Goal: Task Accomplishment & Management: Use online tool/utility

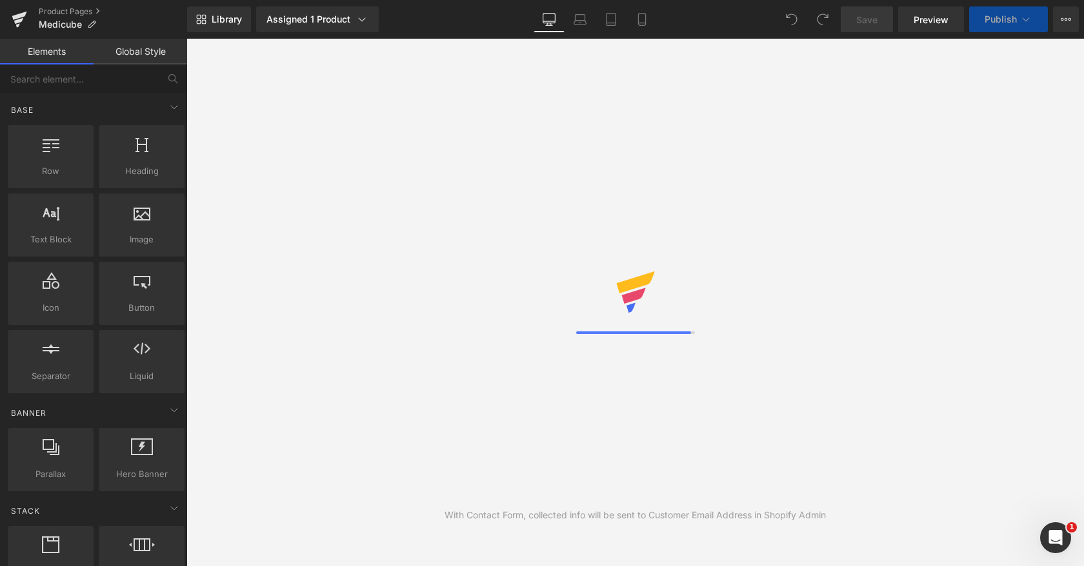
select select
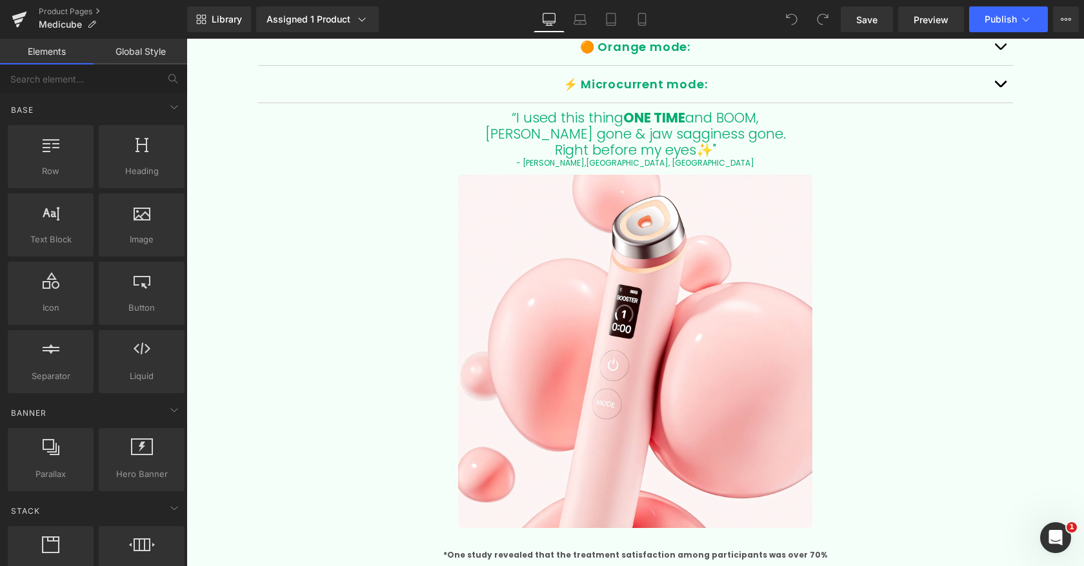
scroll to position [2701, 0]
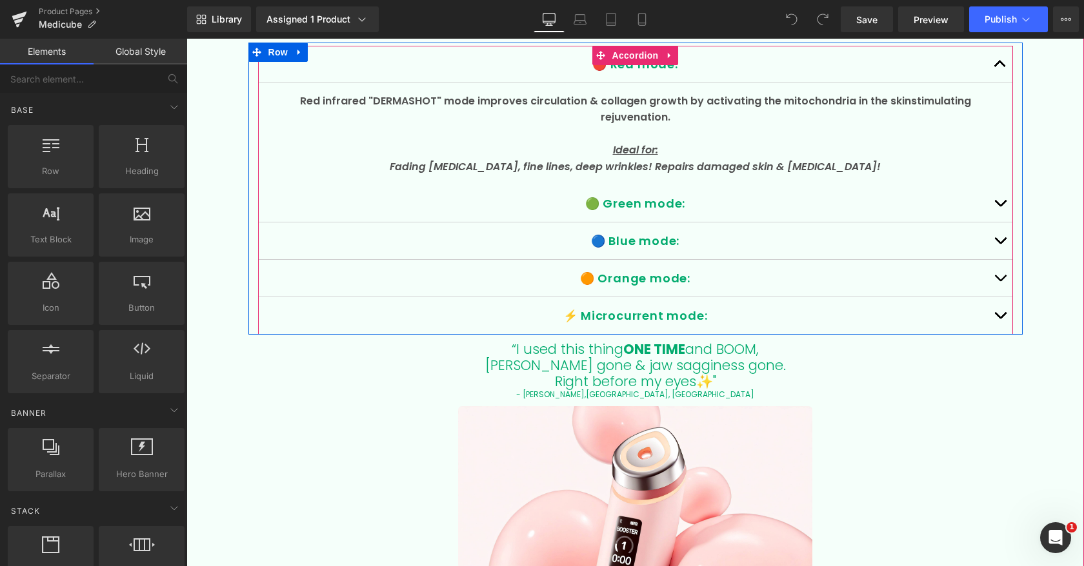
click at [636, 232] on div "🔵 Blue mode: Text Block" at bounding box center [635, 240] width 703 height 17
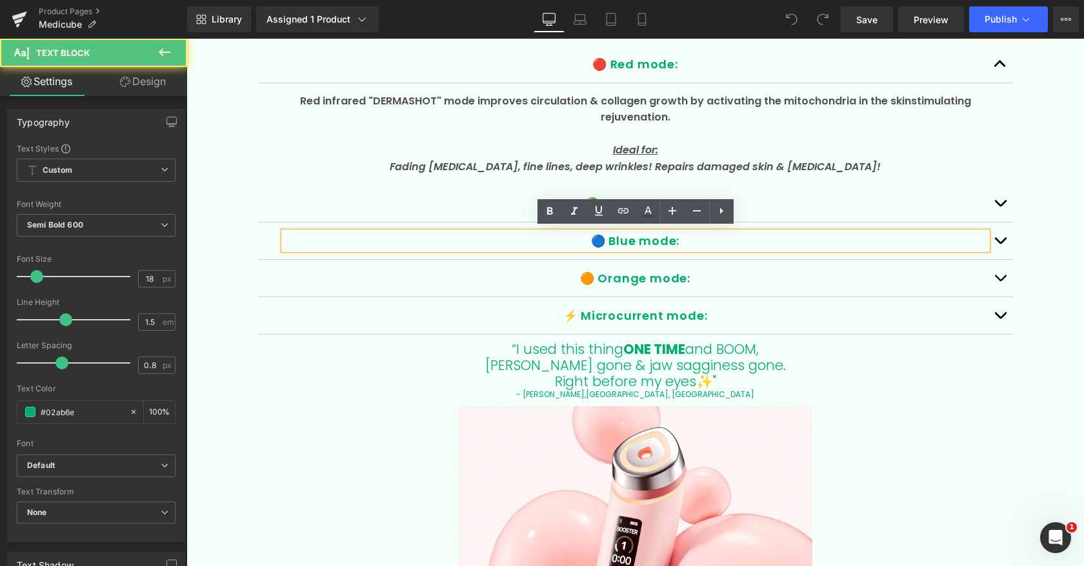
click at [626, 237] on p "🔵 Blue mode:" at bounding box center [635, 240] width 703 height 17
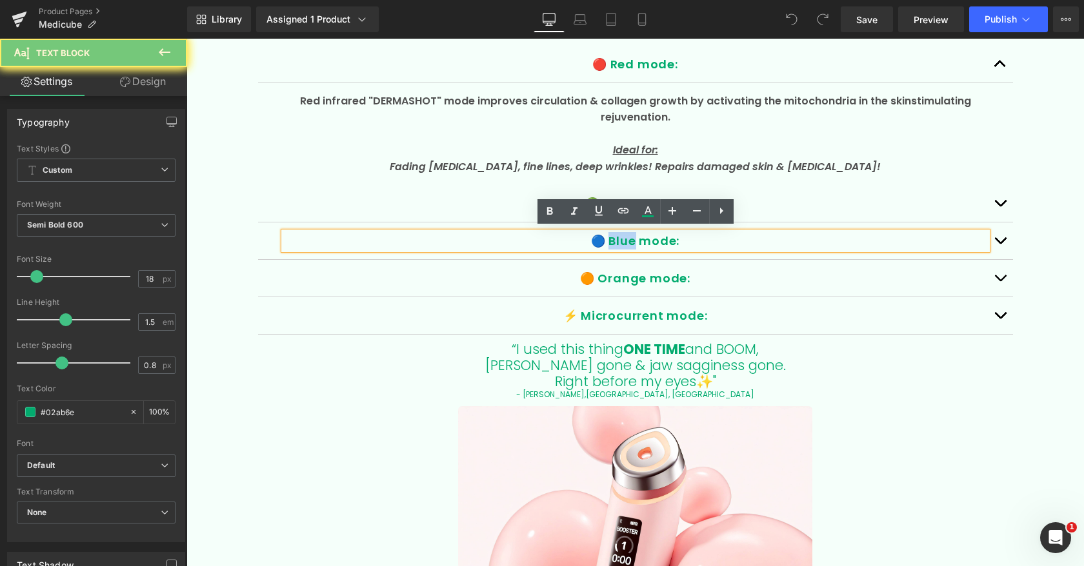
click at [626, 237] on p "🔵 Blue mode:" at bounding box center [635, 240] width 703 height 17
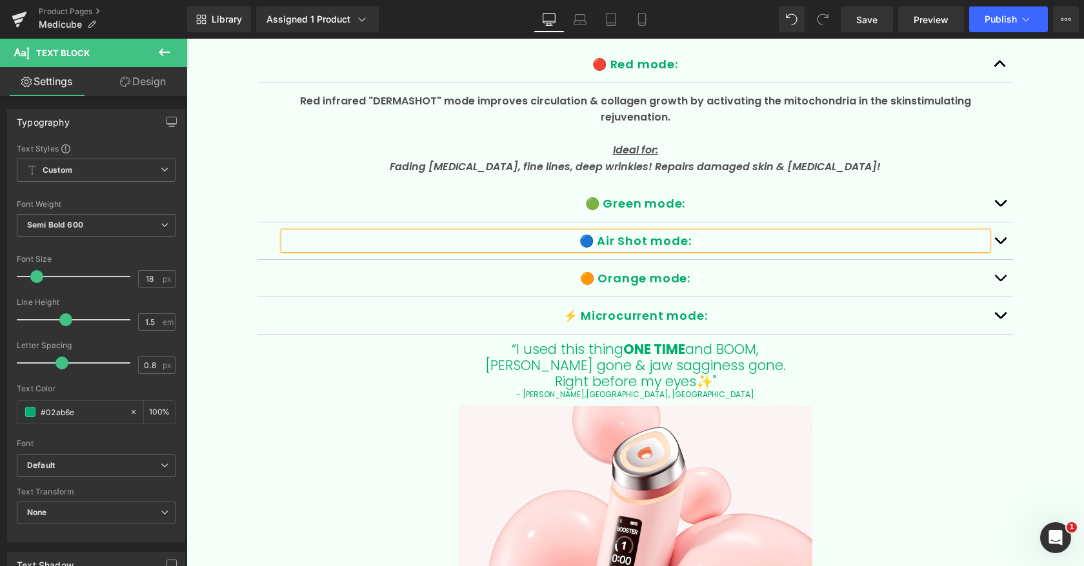
click at [673, 237] on p "🔵 Air Shot mode:" at bounding box center [635, 240] width 703 height 17
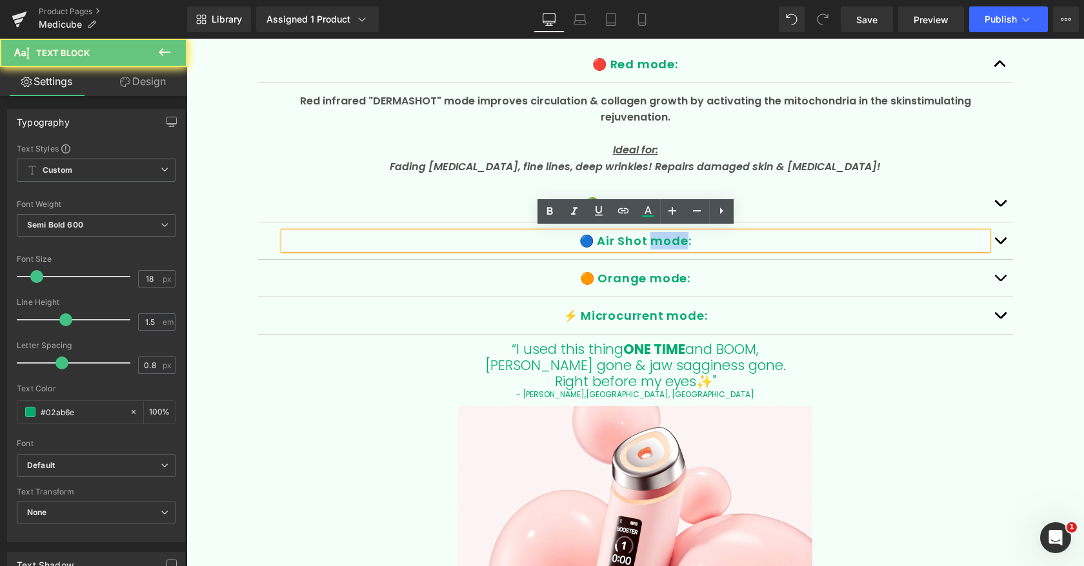
click at [673, 237] on p "🔵 Air Shot mode:" at bounding box center [635, 240] width 703 height 17
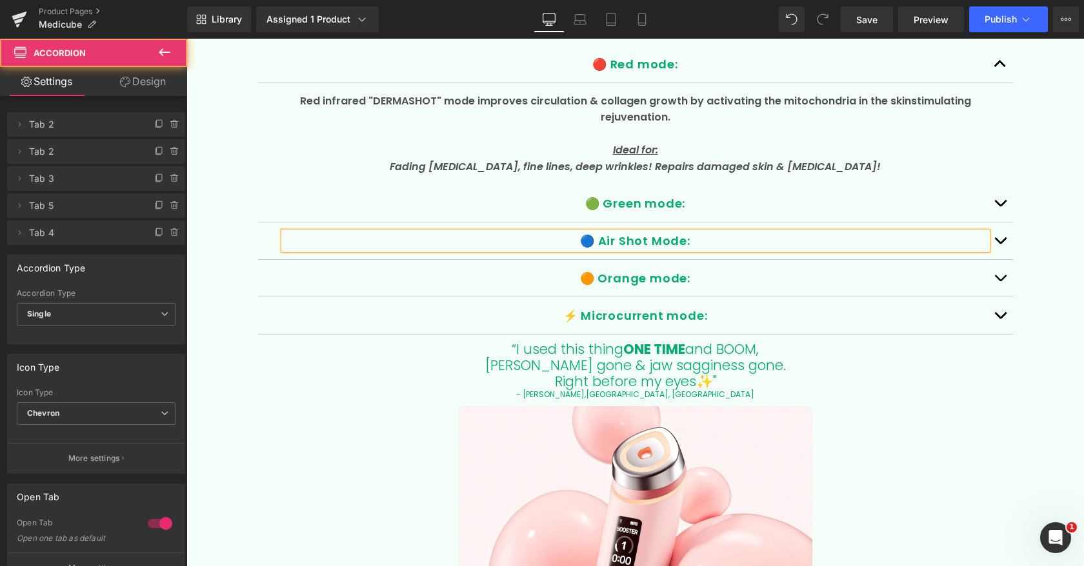
click at [999, 239] on button "button" at bounding box center [1000, 241] width 26 height 37
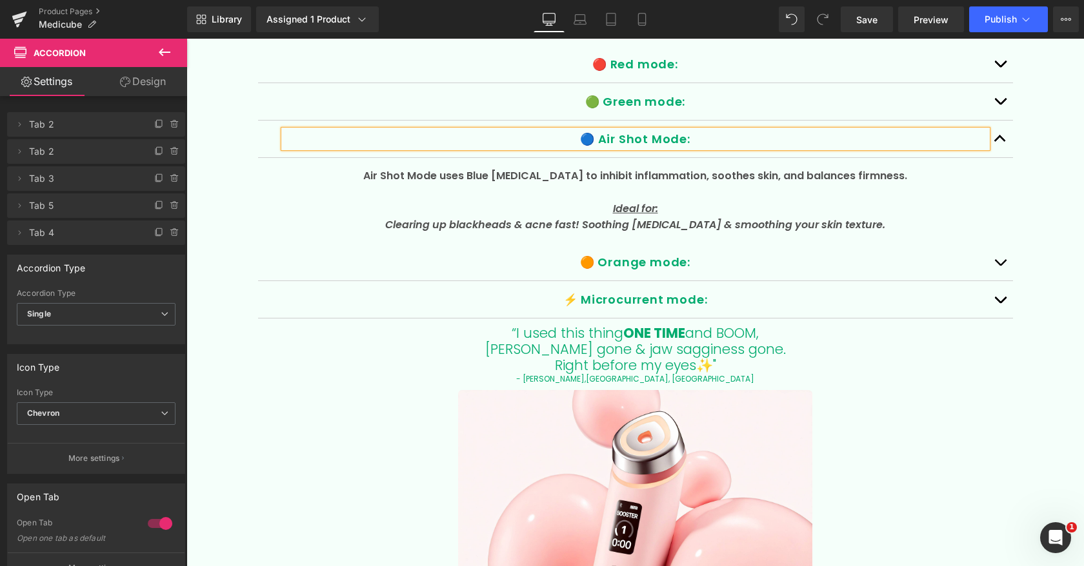
click at [546, 218] on icon "Clearing up blackheads & acne fast! Soothing [MEDICAL_DATA] & smoothing your sk…" at bounding box center [635, 224] width 500 height 15
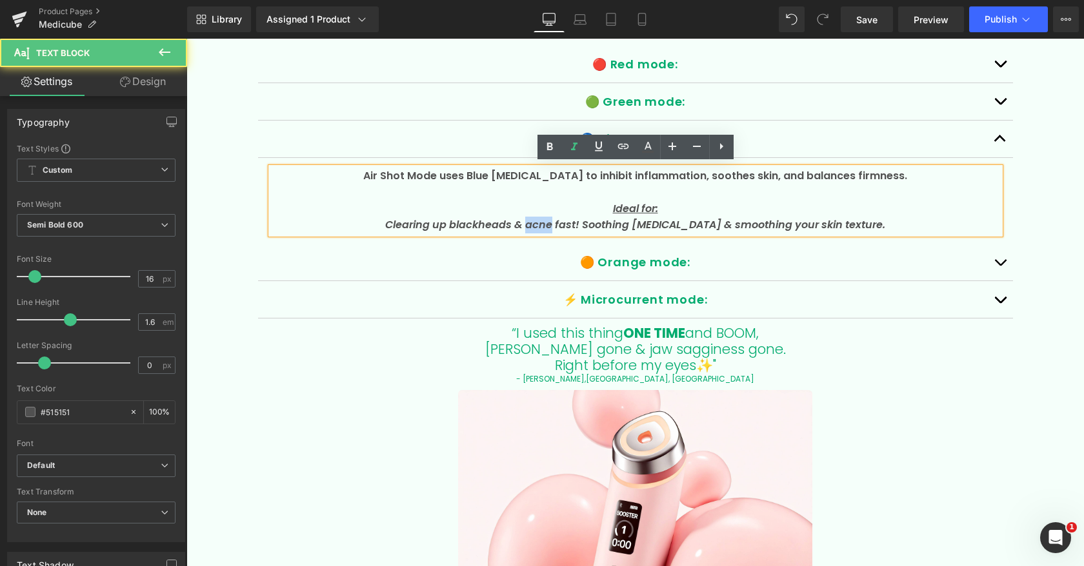
click at [545, 218] on icon "Clearing up blackheads & acne fast! Soothing [MEDICAL_DATA] & smoothing your sk…" at bounding box center [635, 224] width 500 height 15
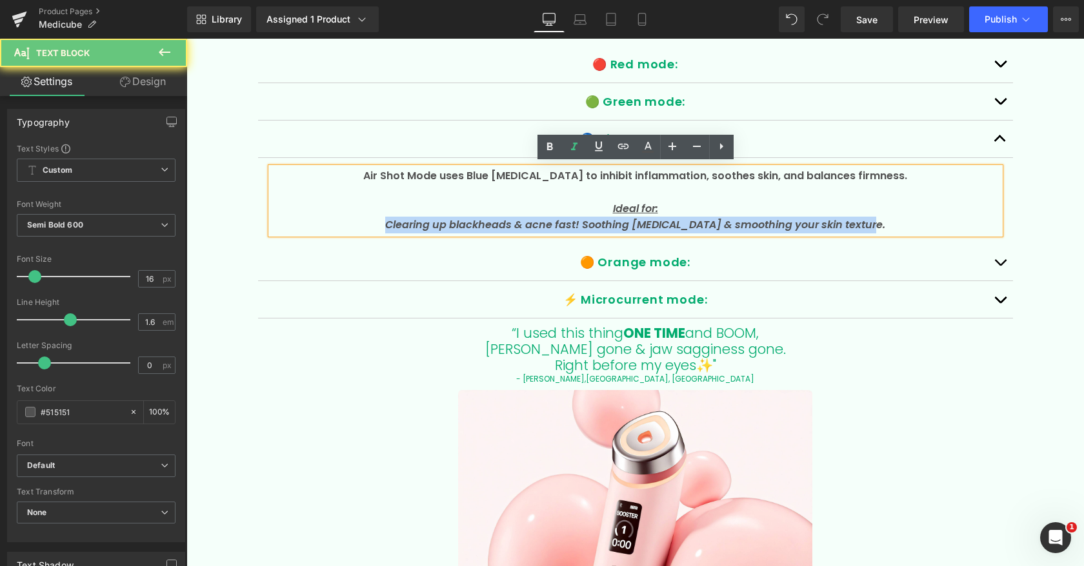
click at [545, 218] on icon "Clearing up blackheads & acne fast! Soothing [MEDICAL_DATA] & smoothing your sk…" at bounding box center [635, 224] width 500 height 15
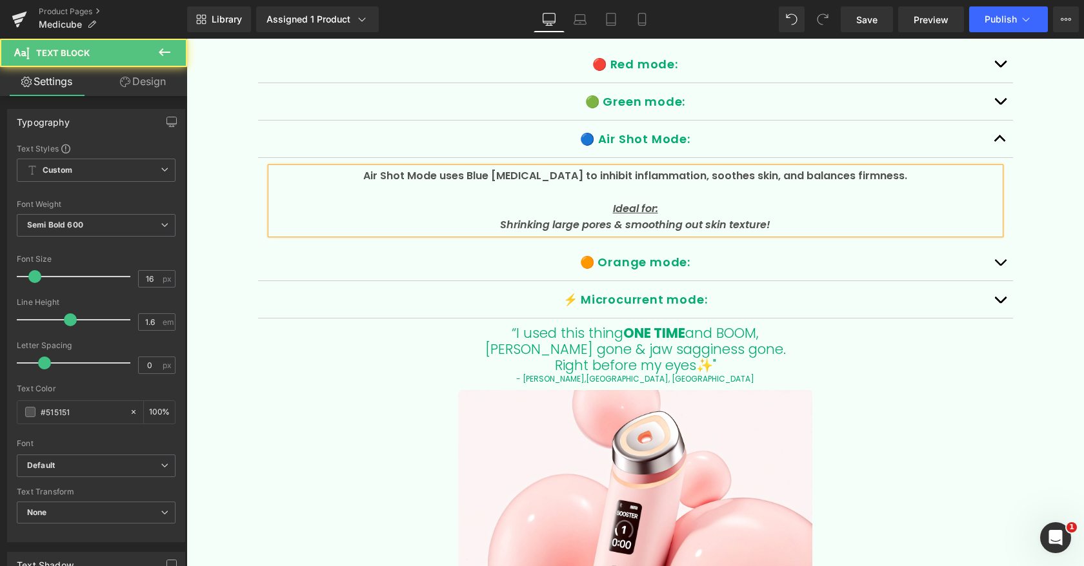
click at [538, 172] on span "Air Shot Mode uses Blue [MEDICAL_DATA] to inhibit inflammation, soothes skin, a…" at bounding box center [635, 175] width 544 height 15
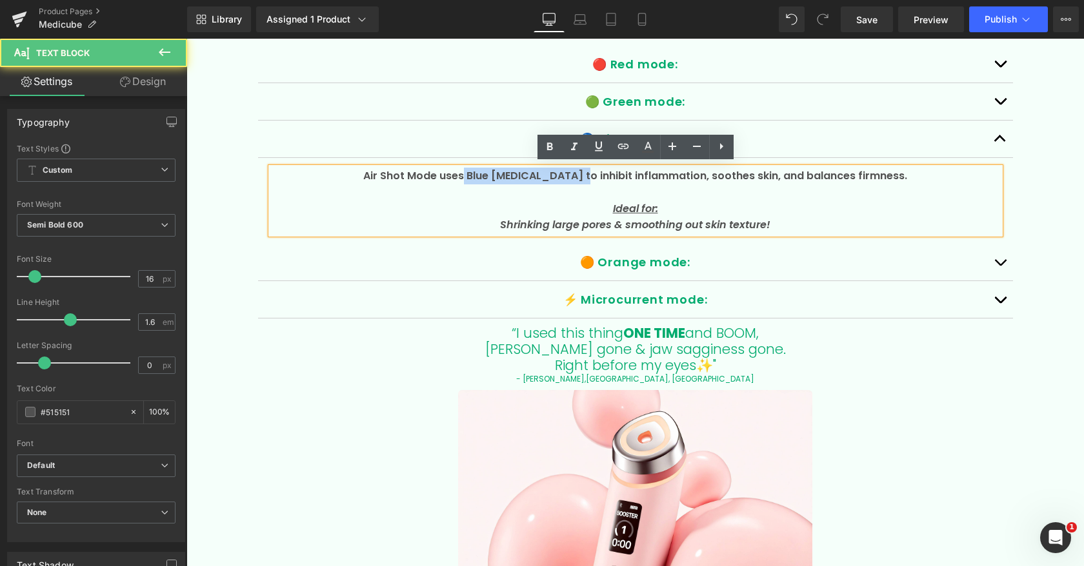
drag, startPoint x: 476, startPoint y: 174, endPoint x: 585, endPoint y: 175, distance: 109.0
click at [585, 175] on span "Air Shot Mode uses Blue [MEDICAL_DATA] to inhibit inflammation, soothes skin, a…" at bounding box center [635, 175] width 544 height 15
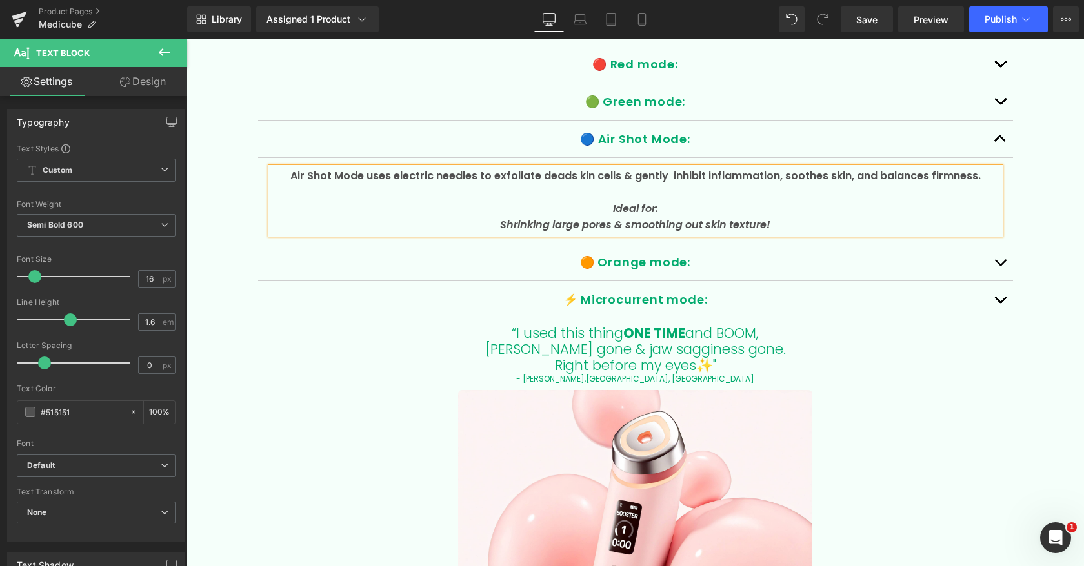
click at [572, 175] on span "Air Shot Mode uses electric needles to exfoliate deads kin cells & gently inhib…" at bounding box center [635, 175] width 690 height 15
click at [650, 175] on span "Air Shot Mode uses electric needles to exfoliate dead skin cells & gently inhib…" at bounding box center [635, 175] width 690 height 15
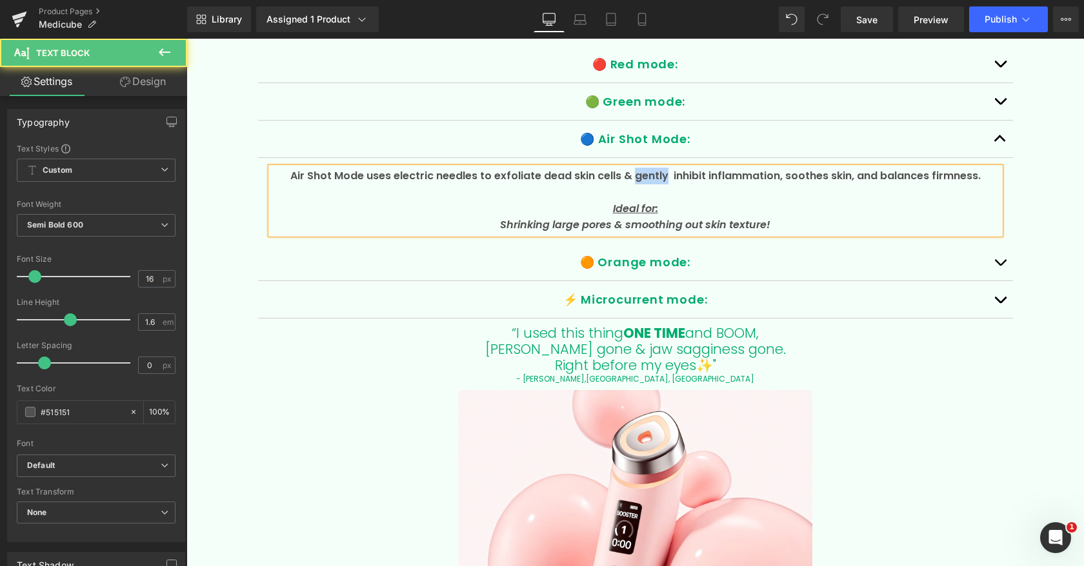
click at [649, 175] on span "Air Shot Mode uses electric needles to exfoliate dead skin cells & gently inhib…" at bounding box center [635, 175] width 690 height 15
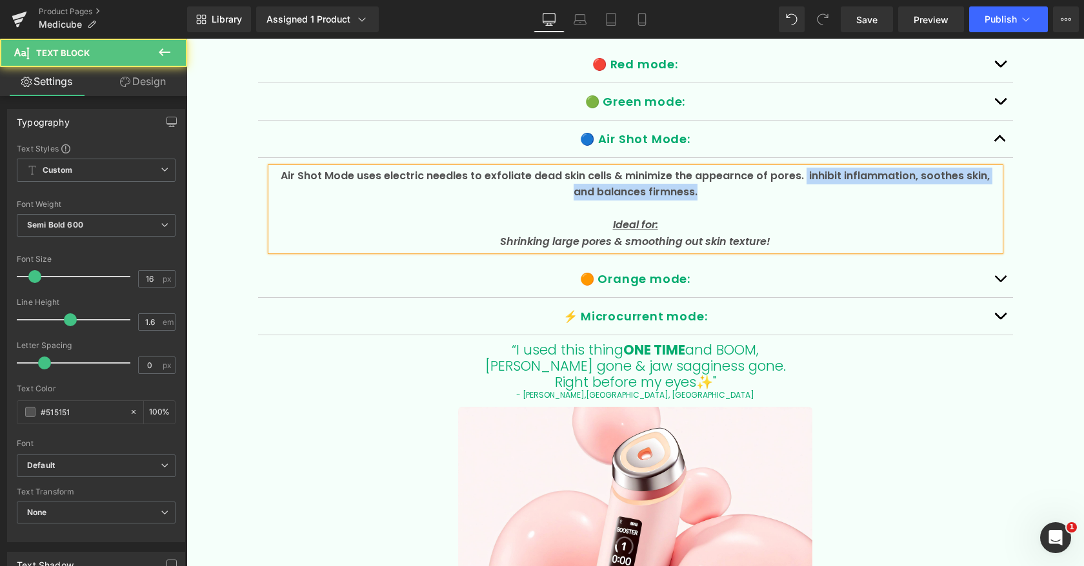
drag, startPoint x: 789, startPoint y: 172, endPoint x: 793, endPoint y: 186, distance: 14.7
click at [793, 186] on p "Air Shot Mode uses electric needles to exfoliate dead skin cells & minimize the…" at bounding box center [635, 184] width 729 height 33
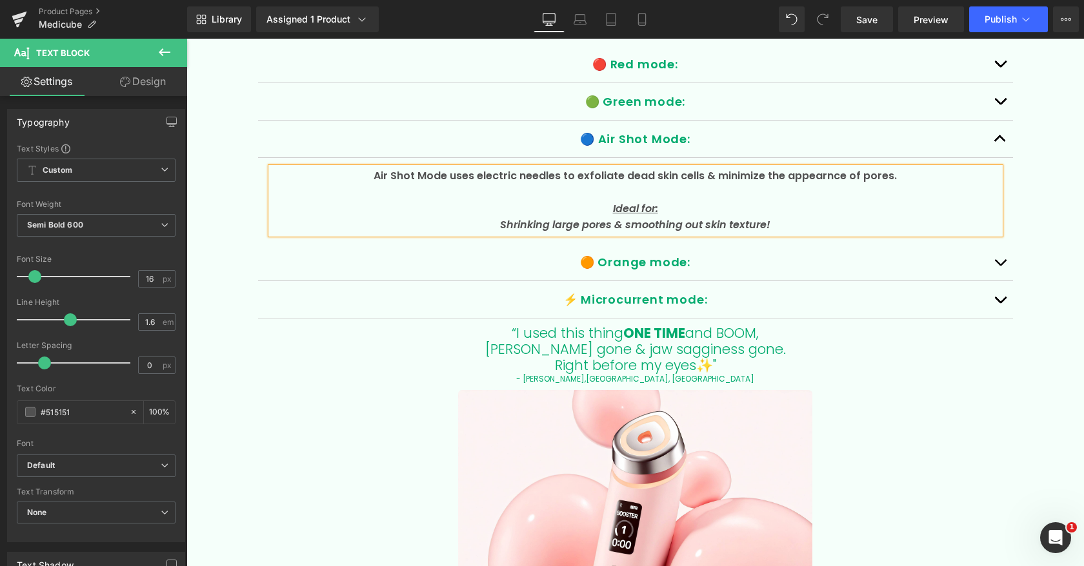
click at [814, 174] on span "Air Shot Mode uses electric needles to exfoliate dead skin cells & minimize the…" at bounding box center [634, 175] width 523 height 15
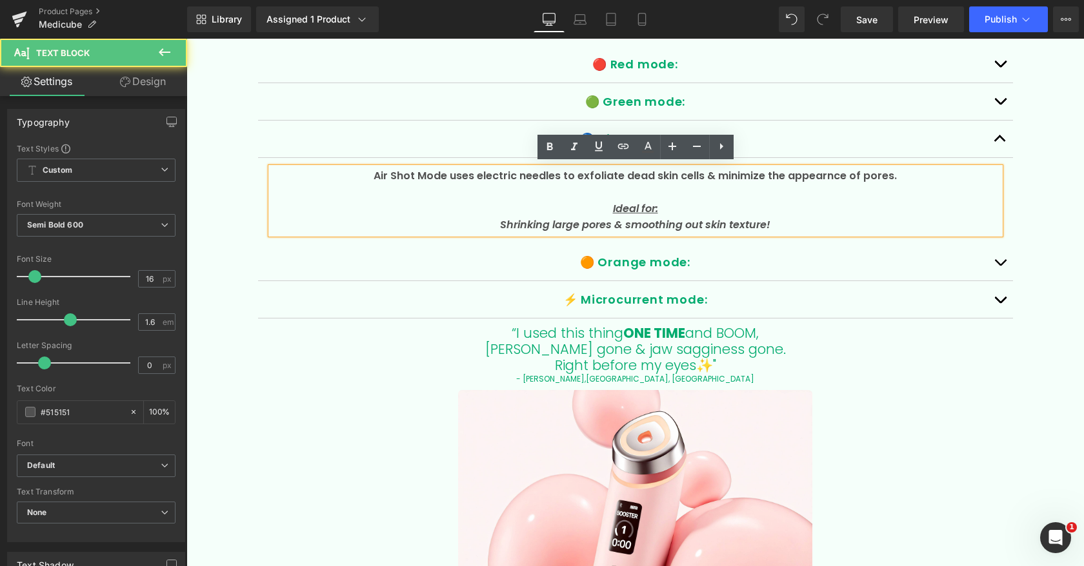
click at [822, 174] on span "Air Shot Mode uses electric needles to exfoliate dead skin cells & minimize the…" at bounding box center [634, 175] width 523 height 15
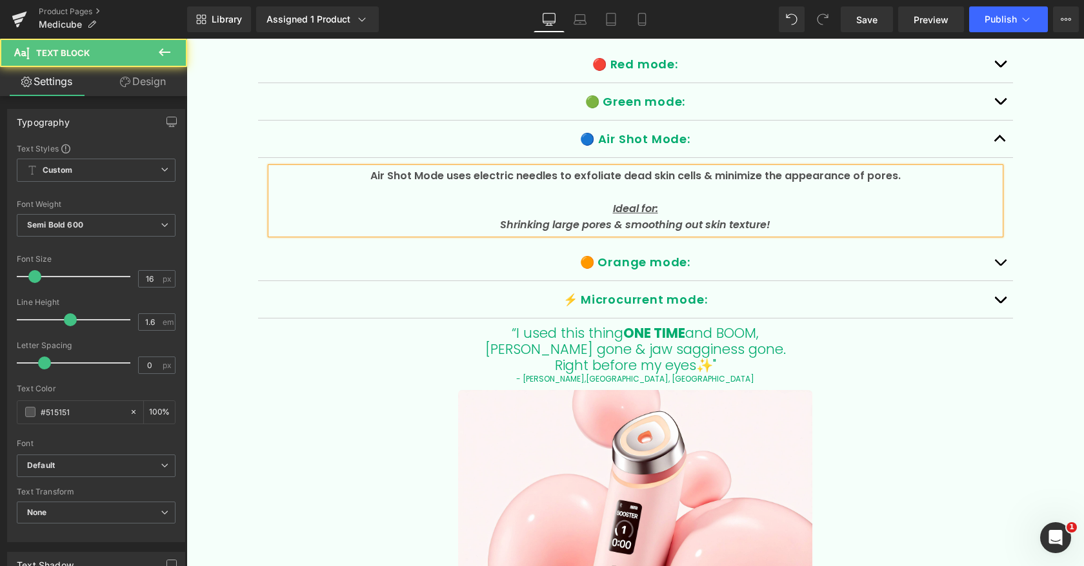
click at [662, 186] on p at bounding box center [635, 192] width 729 height 17
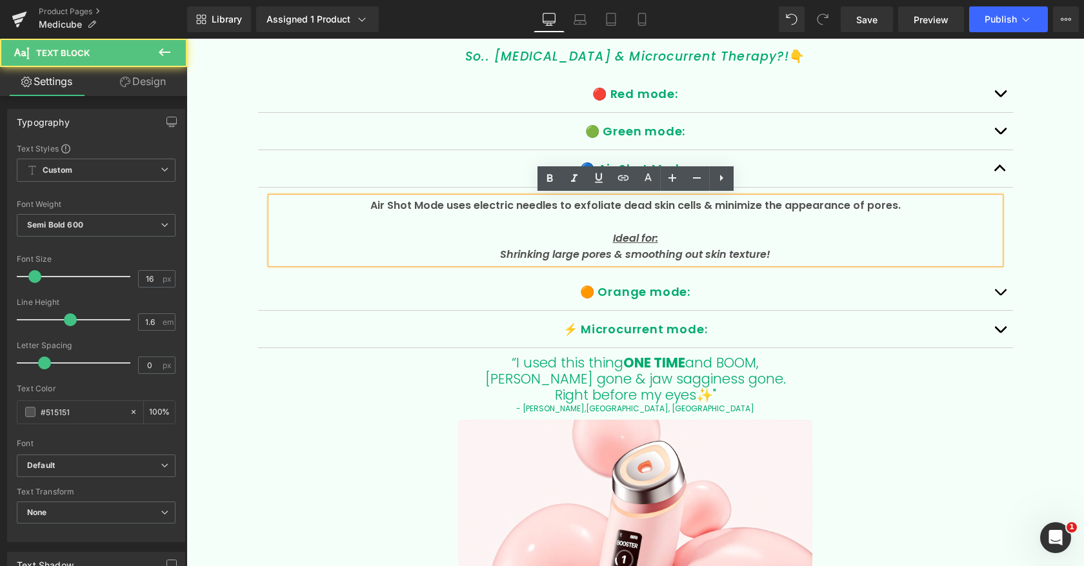
scroll to position [2668, 0]
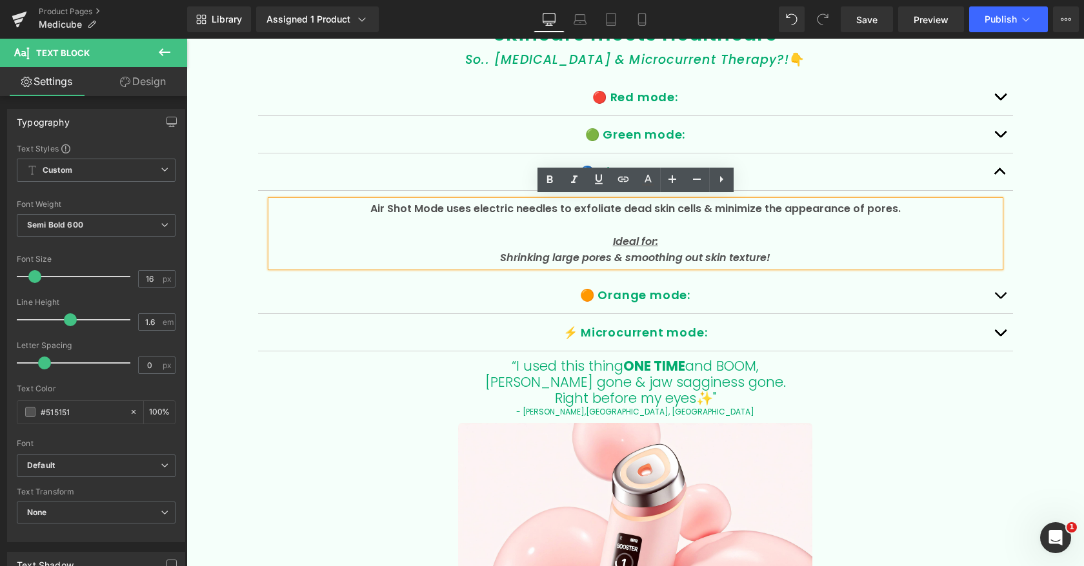
click at [1000, 137] on span "button" at bounding box center [1000, 137] width 0 height 0
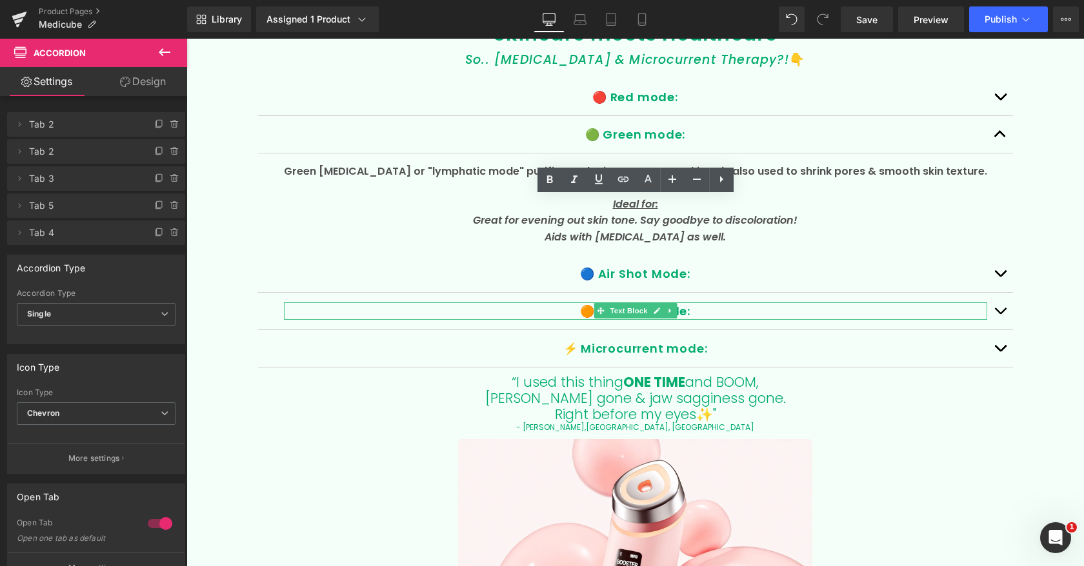
click at [570, 304] on p "🟠 Orange mode:" at bounding box center [635, 311] width 703 height 17
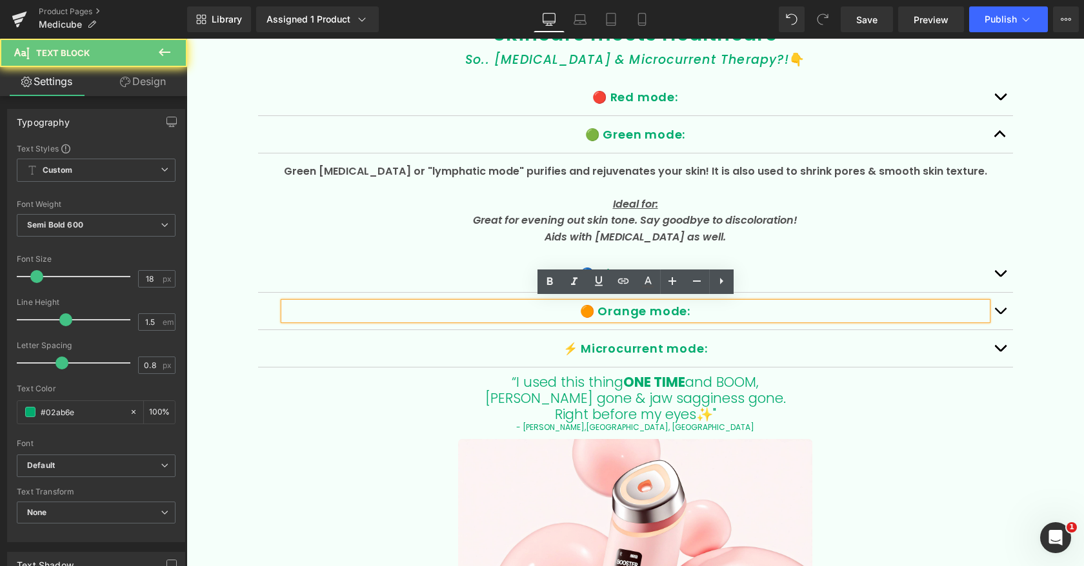
click at [626, 305] on p "🟠 Orange mode:" at bounding box center [635, 311] width 703 height 17
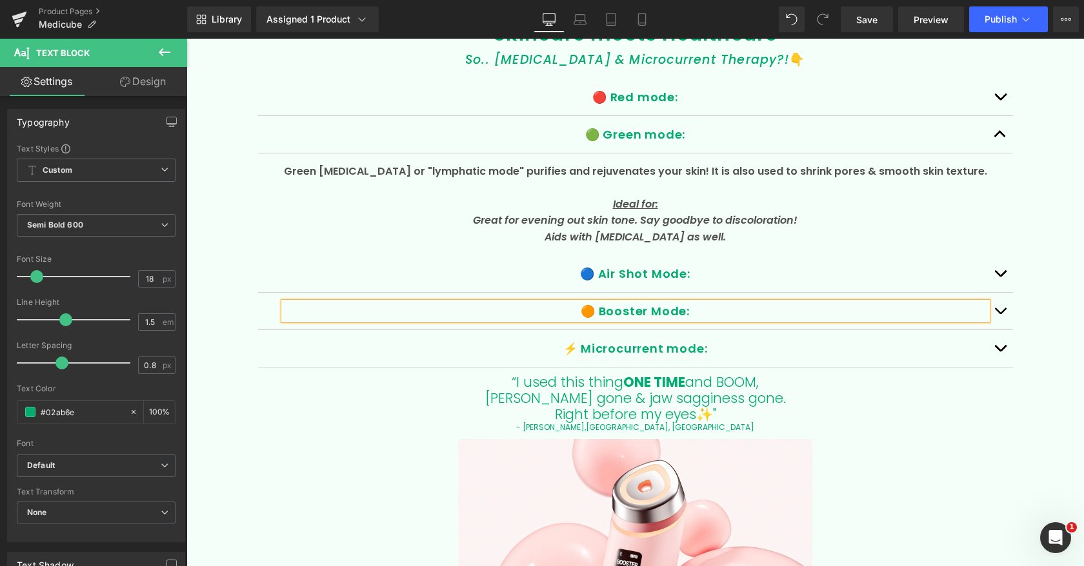
click at [1003, 311] on button "button" at bounding box center [1000, 311] width 26 height 37
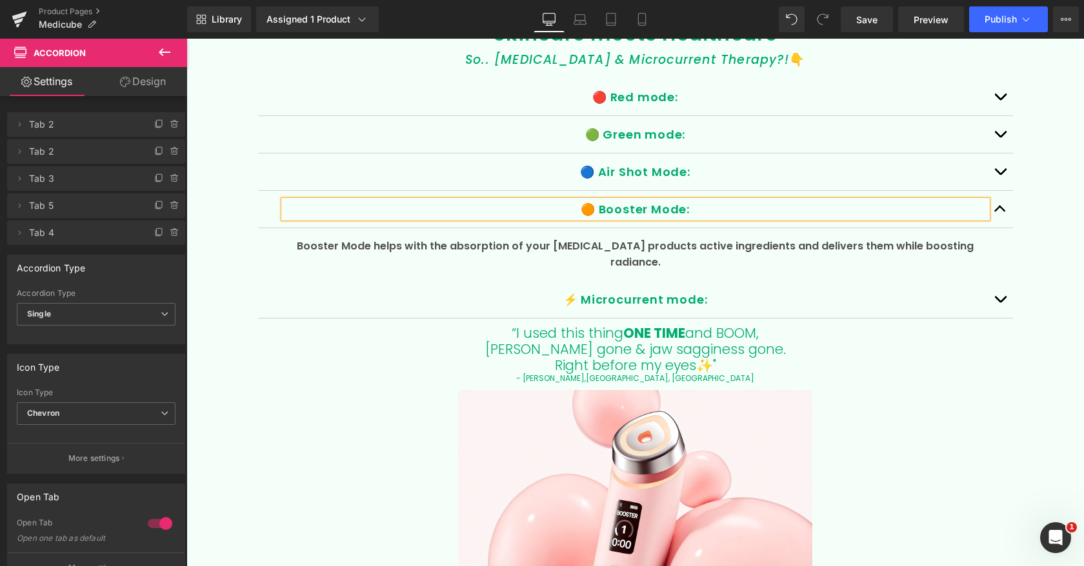
click at [537, 239] on span "Booster Mode helps with the absorption of your [MEDICAL_DATA] products active i…" at bounding box center [635, 255] width 677 height 32
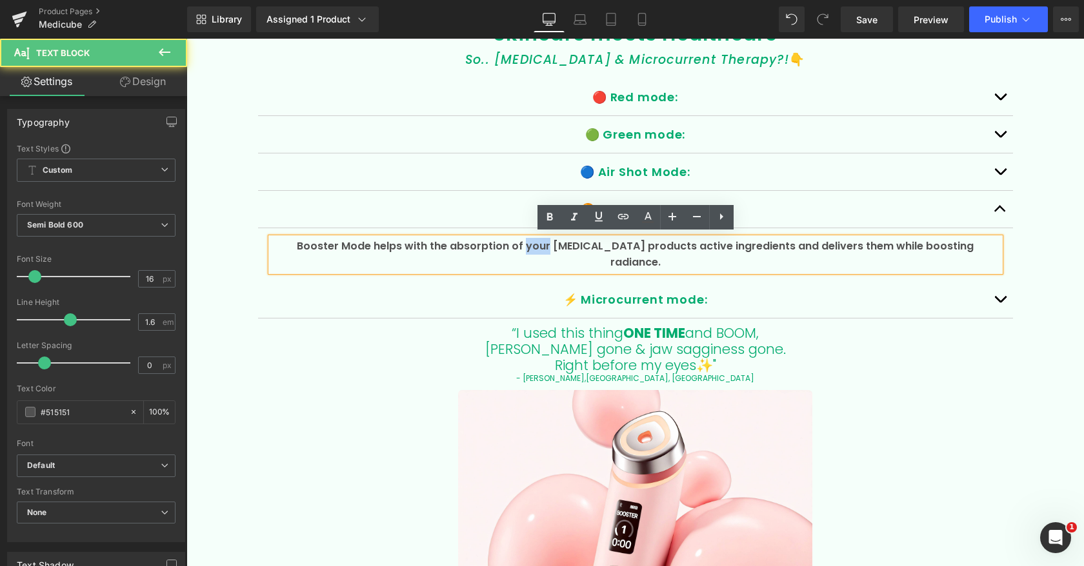
click at [537, 239] on span "Booster Mode helps with the absorption of your [MEDICAL_DATA] products active i…" at bounding box center [635, 255] width 677 height 32
click at [435, 238] on p "Booster Mode helps with the absorption of your [MEDICAL_DATA] products active i…" at bounding box center [635, 254] width 729 height 33
click at [372, 244] on span "Booster Mode helps with the absorption of your [MEDICAL_DATA] products active i…" at bounding box center [635, 255] width 677 height 32
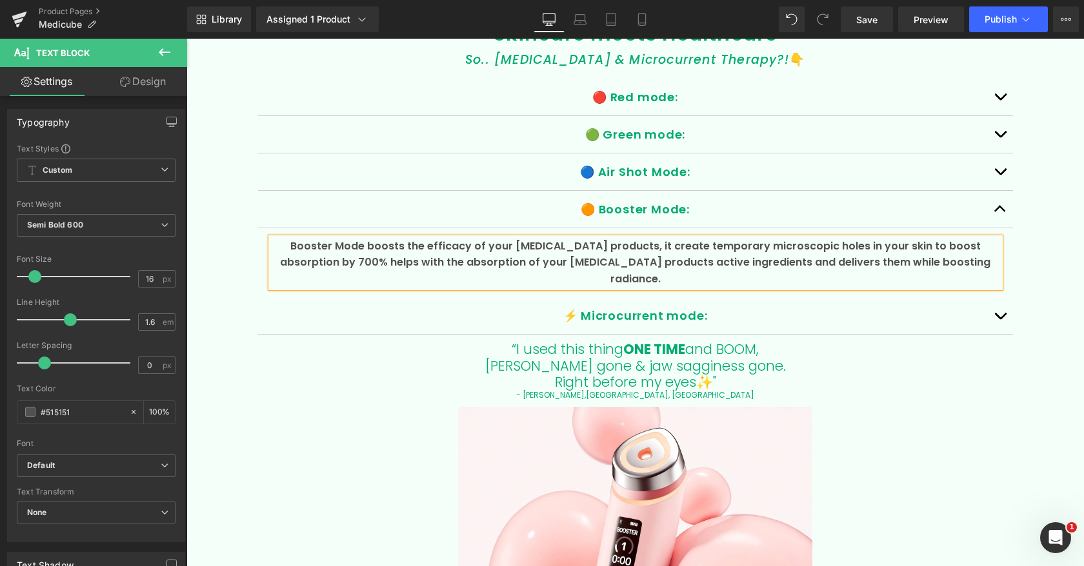
click at [317, 255] on p "Booster Mode boosts the efficacy of your skin care products, it create temporar…" at bounding box center [635, 263] width 729 height 50
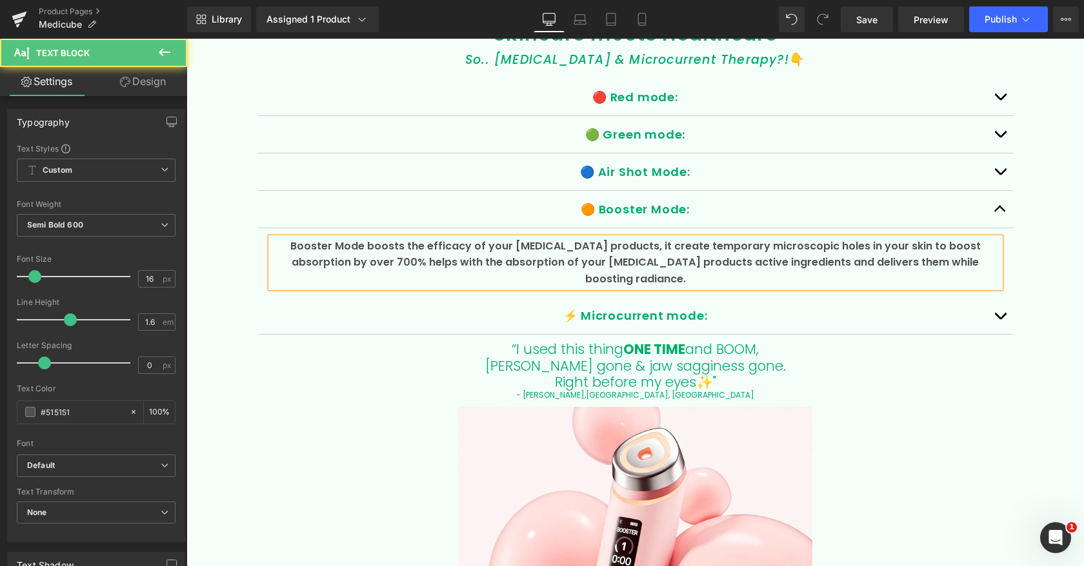
click at [348, 258] on span "Booster Mode boosts the efficacy of your skin care products, it create temporar…" at bounding box center [635, 263] width 690 height 48
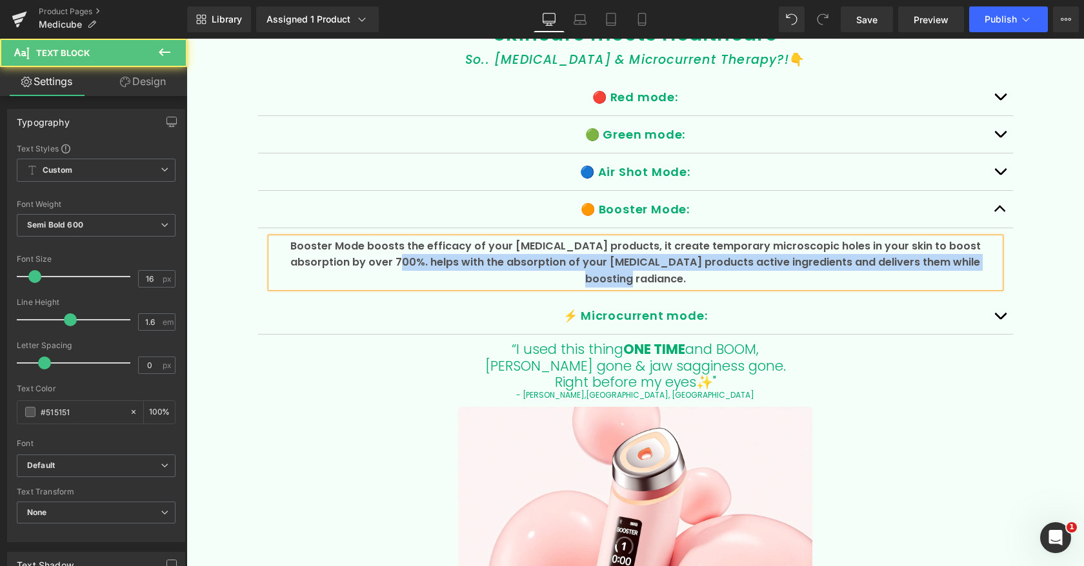
drag, startPoint x: 353, startPoint y: 261, endPoint x: 884, endPoint y: 274, distance: 531.7
click at [884, 274] on article "Booster Mode boosts the efficacy of your skin care products, it create temporar…" at bounding box center [635, 263] width 755 height 70
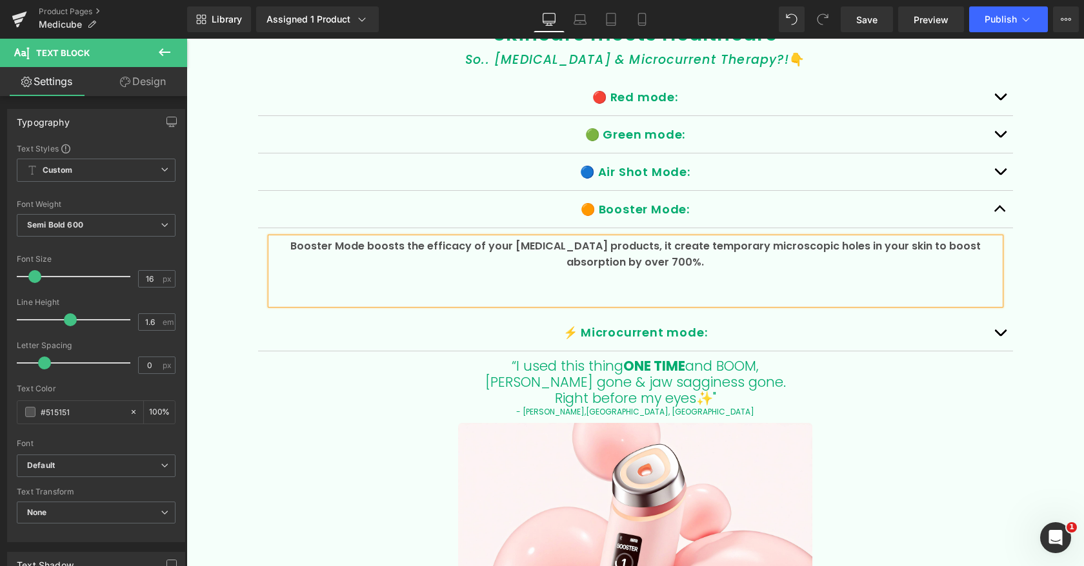
click at [1000, 170] on button "button" at bounding box center [1000, 172] width 26 height 37
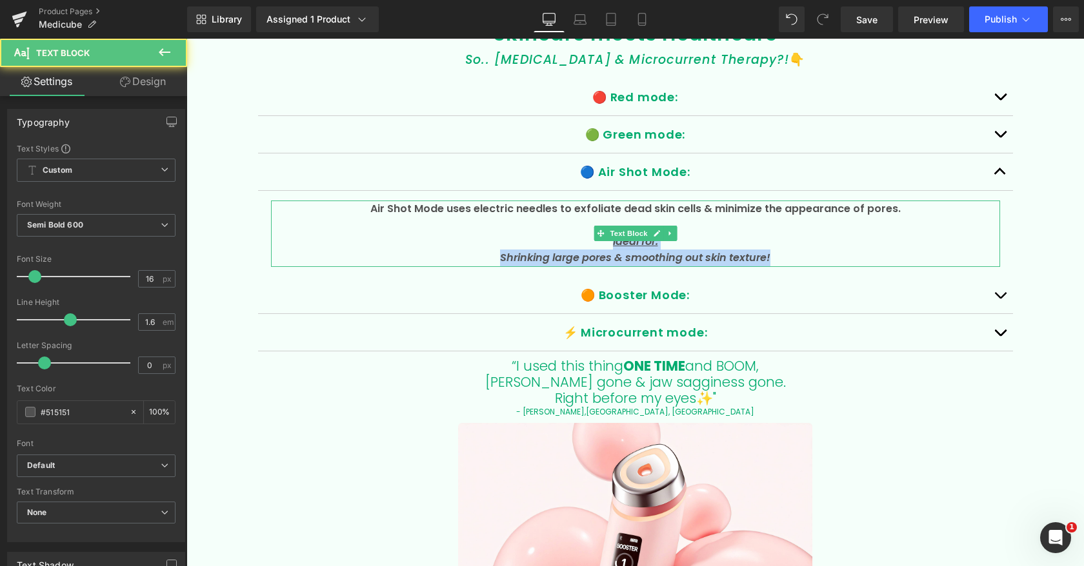
drag, startPoint x: 786, startPoint y: 254, endPoint x: 524, endPoint y: 235, distance: 262.0
click at [524, 237] on div "Air Shot Mode uses electric needles to exfoliate dead skin cells & minimize the…" at bounding box center [635, 234] width 729 height 66
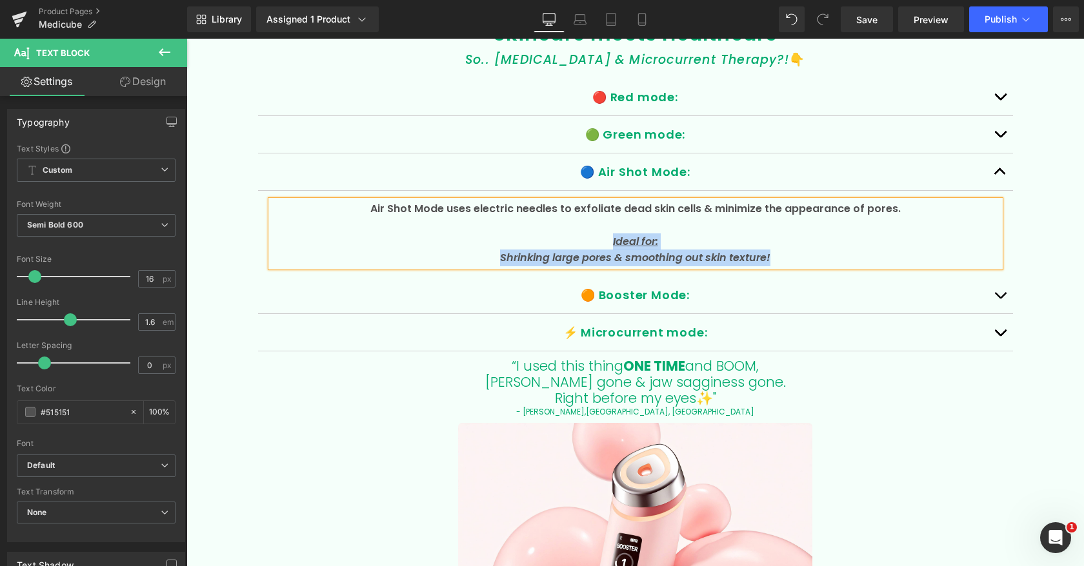
click at [1000, 292] on button "button" at bounding box center [1000, 295] width 26 height 37
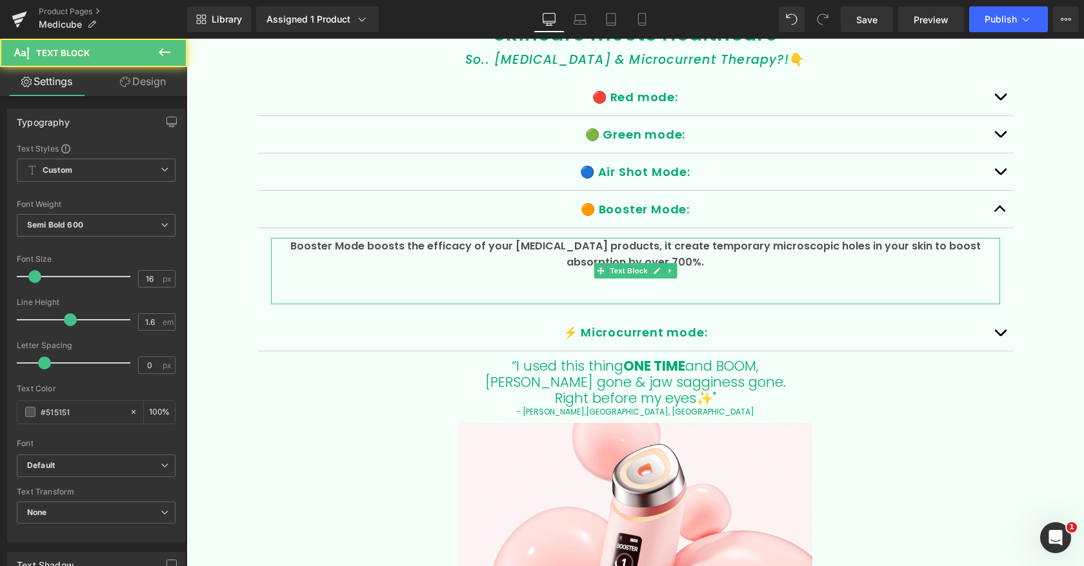
click at [800, 287] on p at bounding box center [635, 295] width 729 height 17
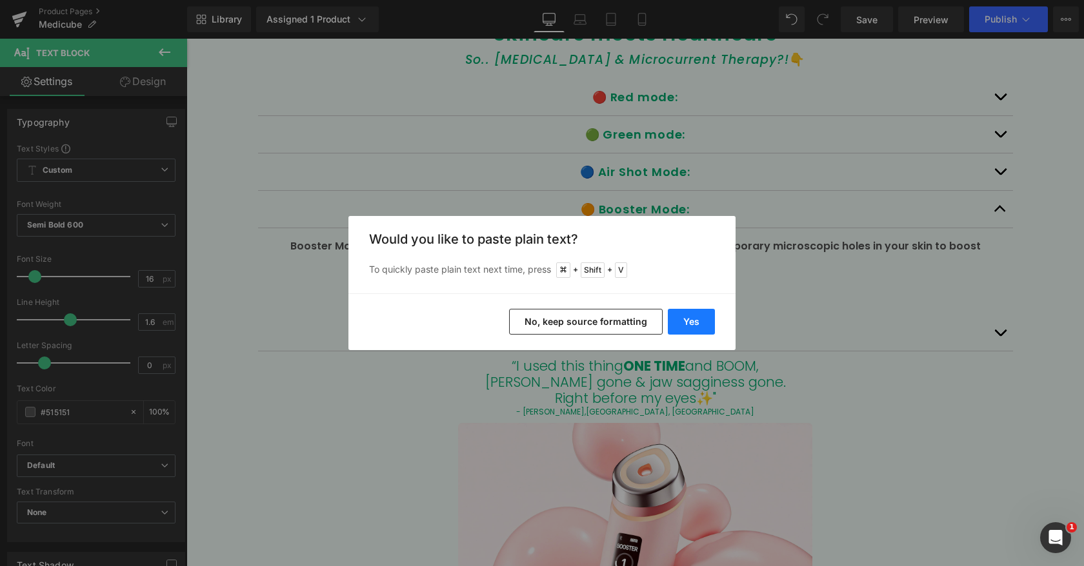
click at [682, 317] on button "Yes" at bounding box center [691, 322] width 47 height 26
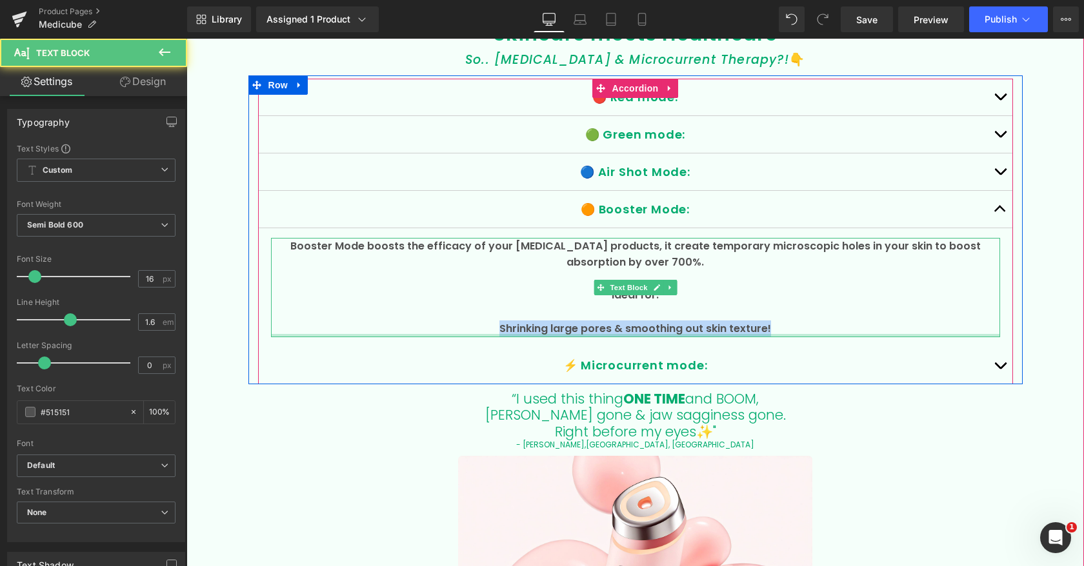
drag, startPoint x: 791, startPoint y: 326, endPoint x: 400, endPoint y: 332, distance: 390.9
click at [400, 333] on div "Booster Mode boosts the efficacy of your skin care products, it create temporar…" at bounding box center [635, 288] width 729 height 100
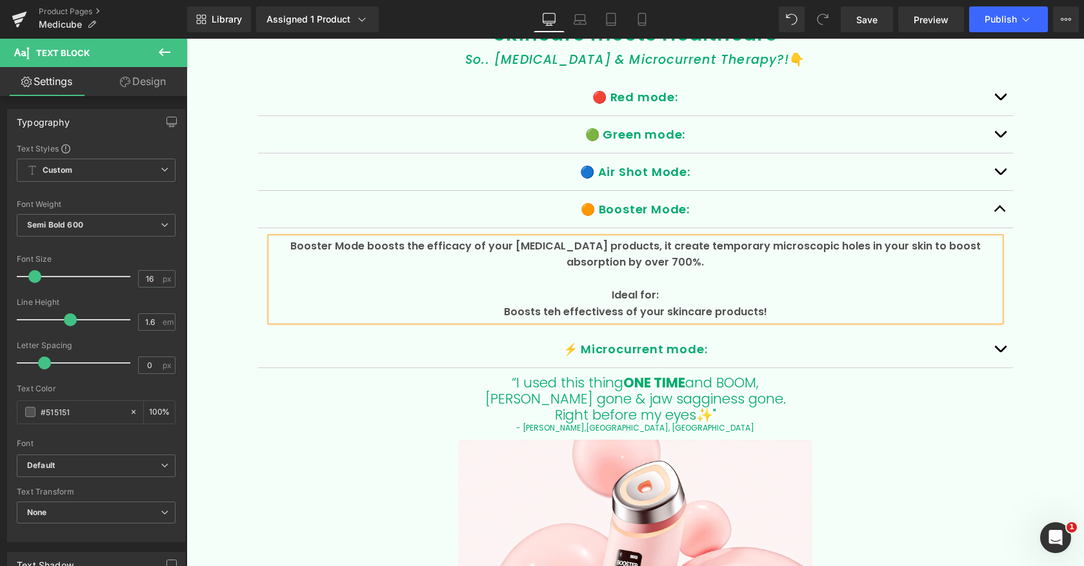
click at [557, 305] on p "Boosts teh effectivess of your skincare products!" at bounding box center [635, 312] width 729 height 17
click at [588, 313] on p "Boosts the effectivess of your skincare products!" at bounding box center [635, 312] width 729 height 17
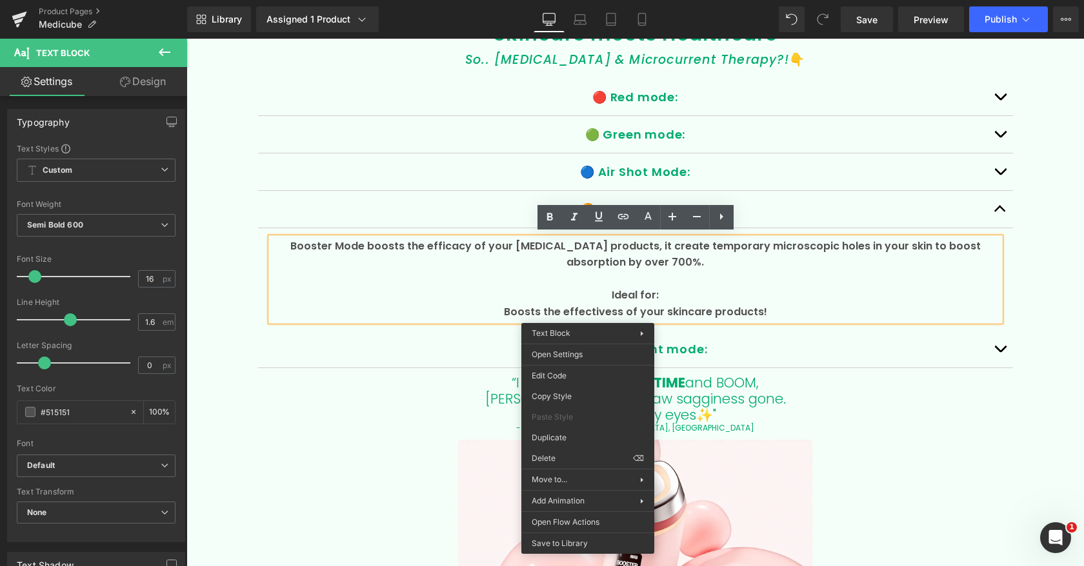
click at [577, 309] on p "Boosts the effectivess of your skincare products!" at bounding box center [635, 312] width 729 height 17
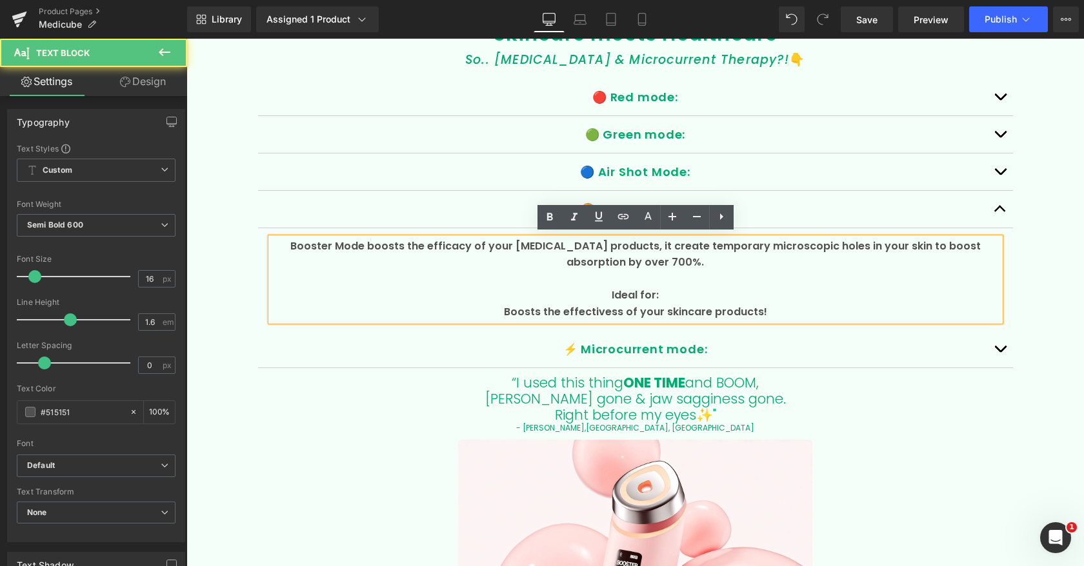
click at [603, 310] on p "Boosts the effectivess of your skincare products!" at bounding box center [635, 312] width 729 height 17
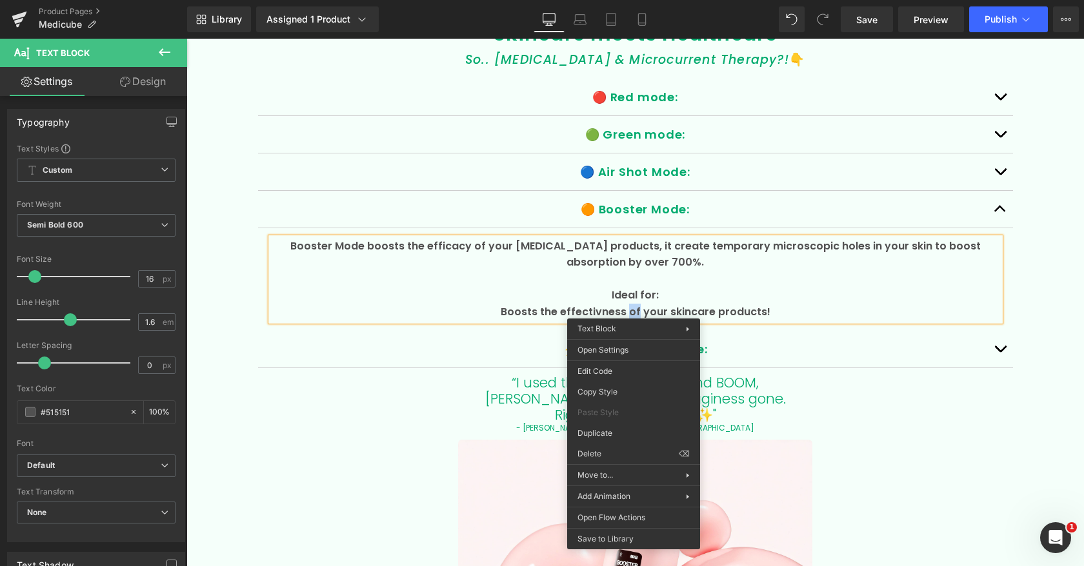
click at [633, 309] on p "Boosts the effectivness of your skincare products!" at bounding box center [635, 312] width 729 height 17
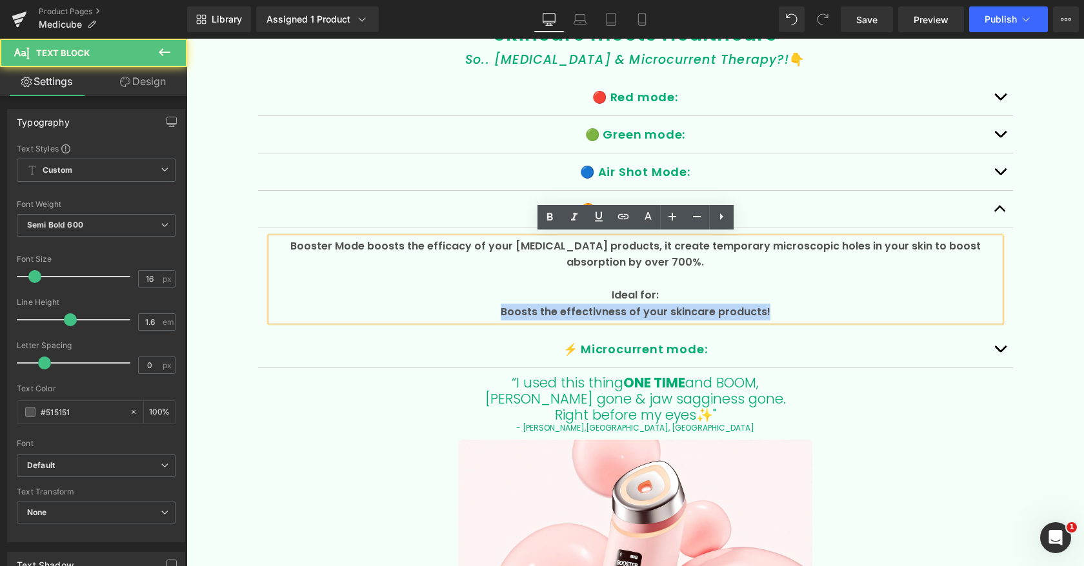
click at [633, 309] on p "Boosts the effectivness of your skincare products!" at bounding box center [635, 312] width 729 height 17
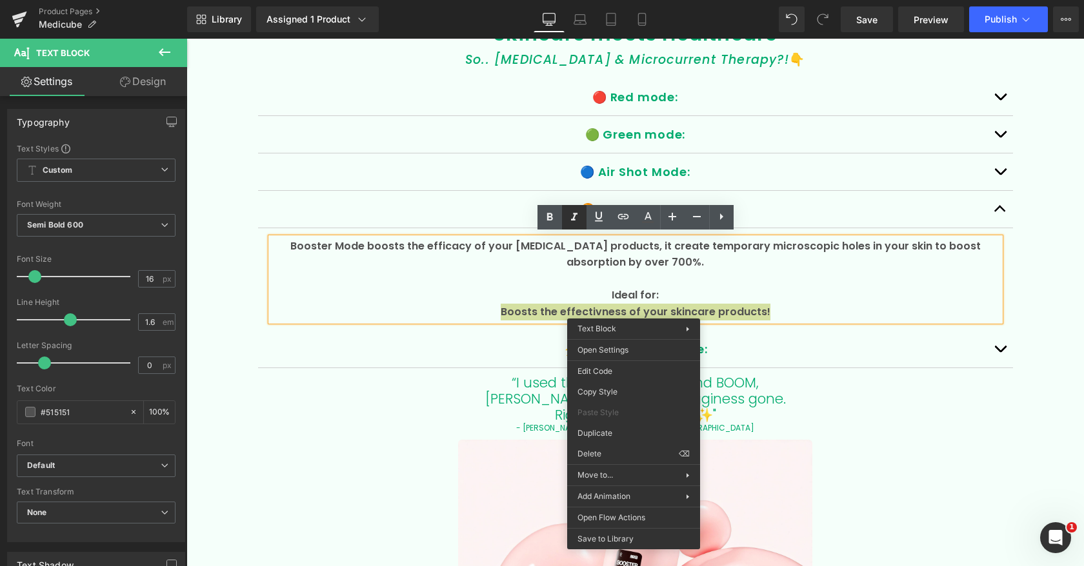
click at [577, 218] on icon at bounding box center [573, 217] width 15 height 15
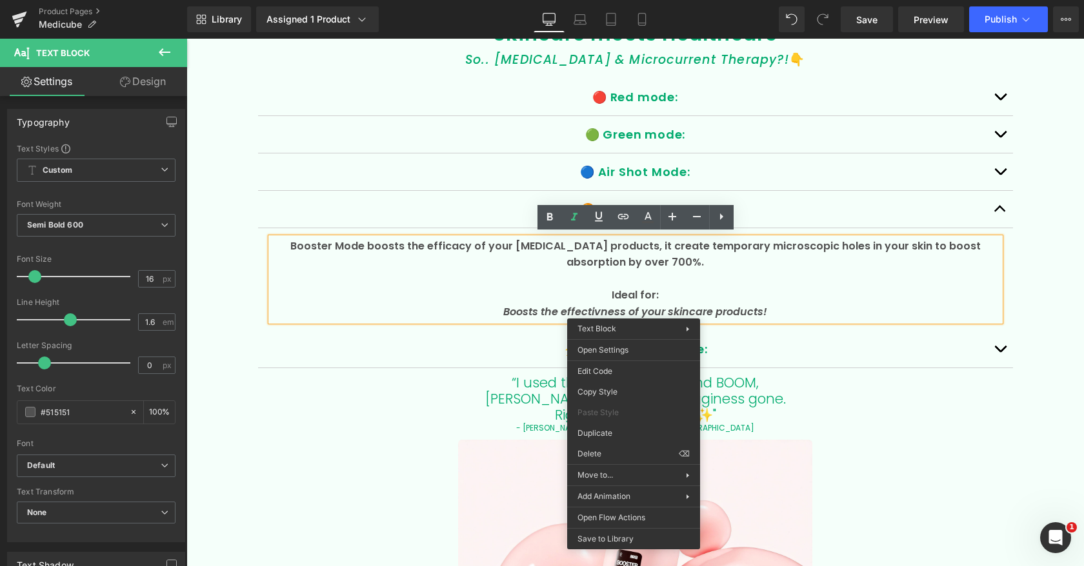
click at [789, 310] on p "Boosts the effectivness of your skincare products!" at bounding box center [635, 312] width 729 height 17
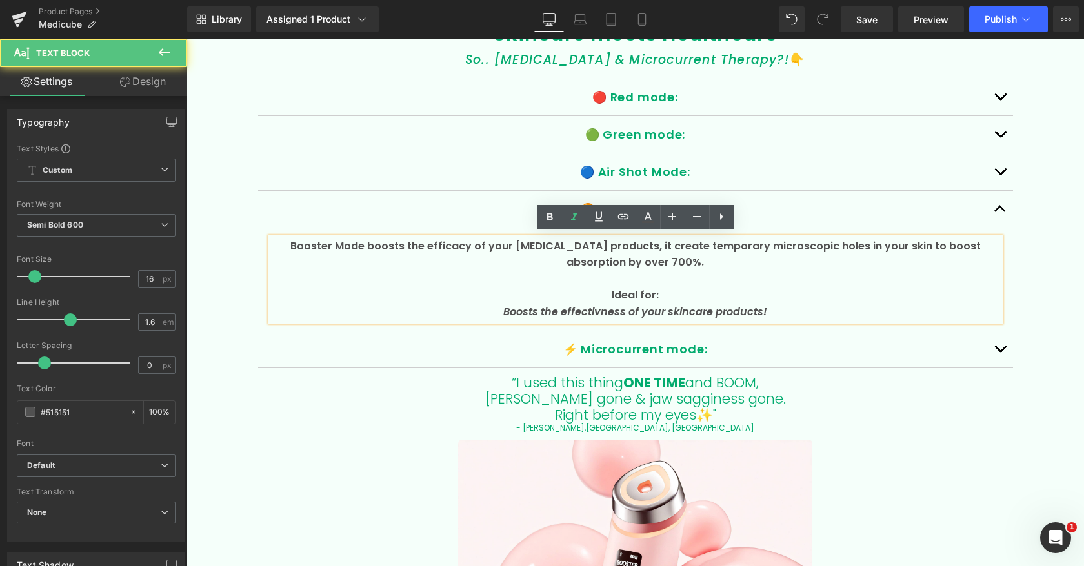
click at [668, 306] on icon "Boosts the effectivness of your skincare products!" at bounding box center [635, 311] width 264 height 15
click at [644, 308] on icon "Boosts the effectivness of your skincare products!" at bounding box center [635, 311] width 264 height 15
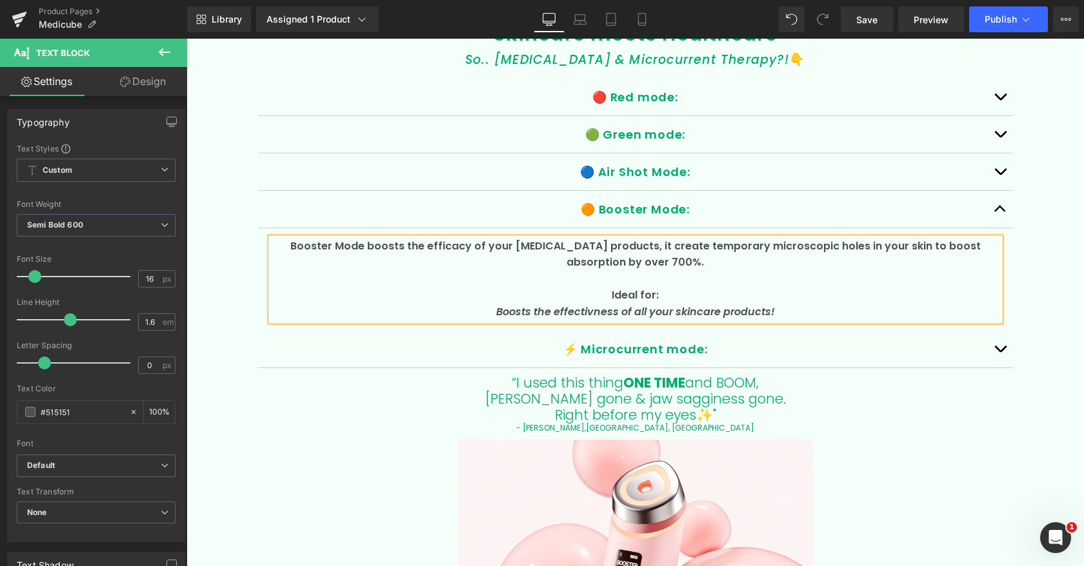
click at [677, 308] on icon "Boosts the effectivness of all your skincare products!" at bounding box center [635, 311] width 279 height 15
click at [576, 309] on icon "Boosts the effectivness of all your topical skincare products!" at bounding box center [635, 311] width 317 height 15
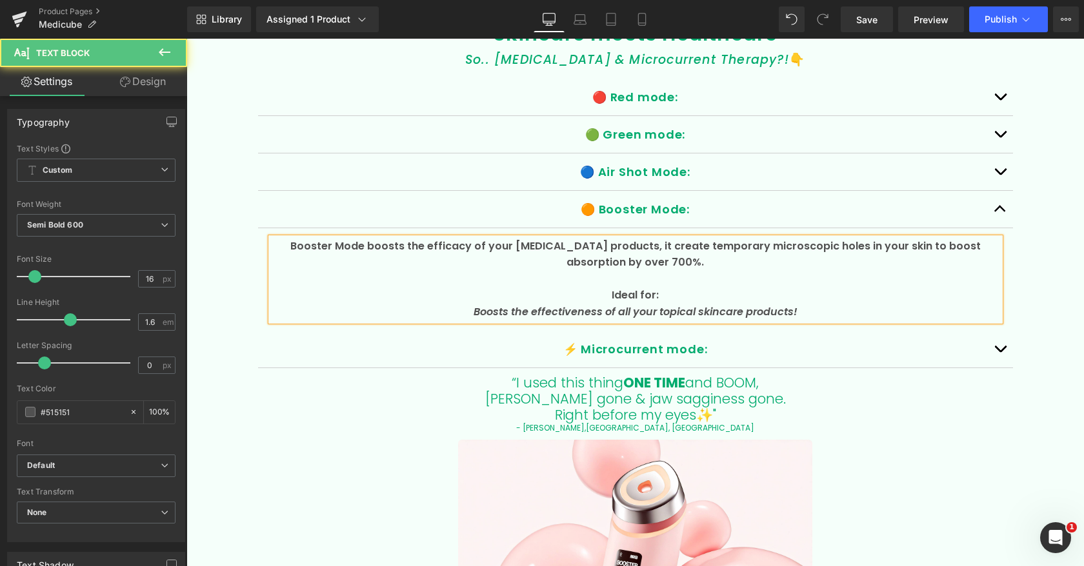
click at [602, 312] on icon "Boosts the effectiveness of all your topical skincare products!" at bounding box center [635, 311] width 324 height 15
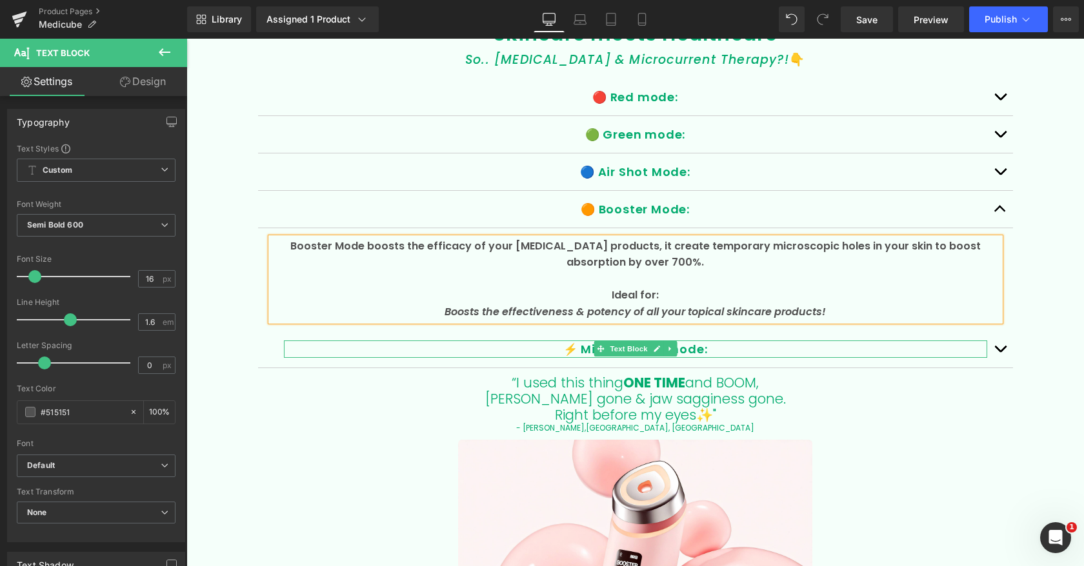
click at [565, 341] on p "⚡️ Microcurrent mode:" at bounding box center [635, 349] width 703 height 17
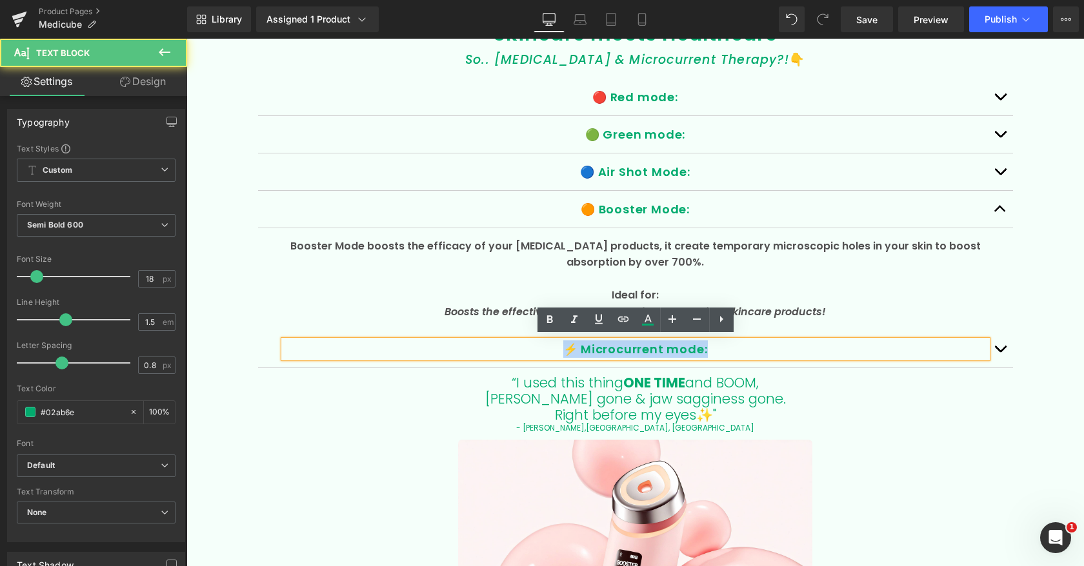
drag, startPoint x: 564, startPoint y: 346, endPoint x: 741, endPoint y: 346, distance: 176.7
click at [741, 346] on p "⚡️ Microcurrent mode:" at bounding box center [635, 349] width 703 height 17
copy p "⚡️ Microcurrent mode:"
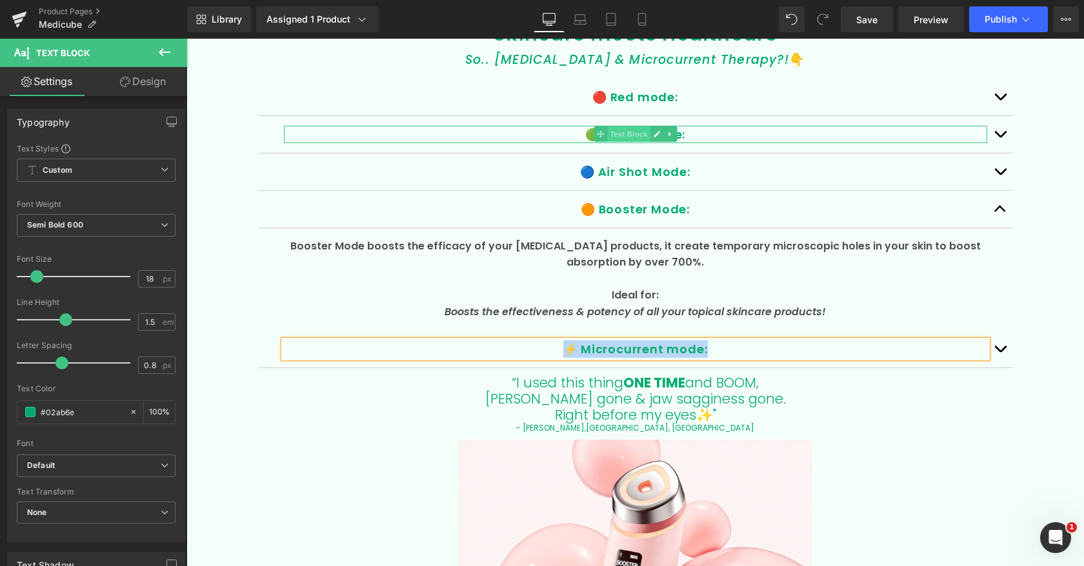
click at [614, 132] on span "Text Block" at bounding box center [628, 133] width 43 height 15
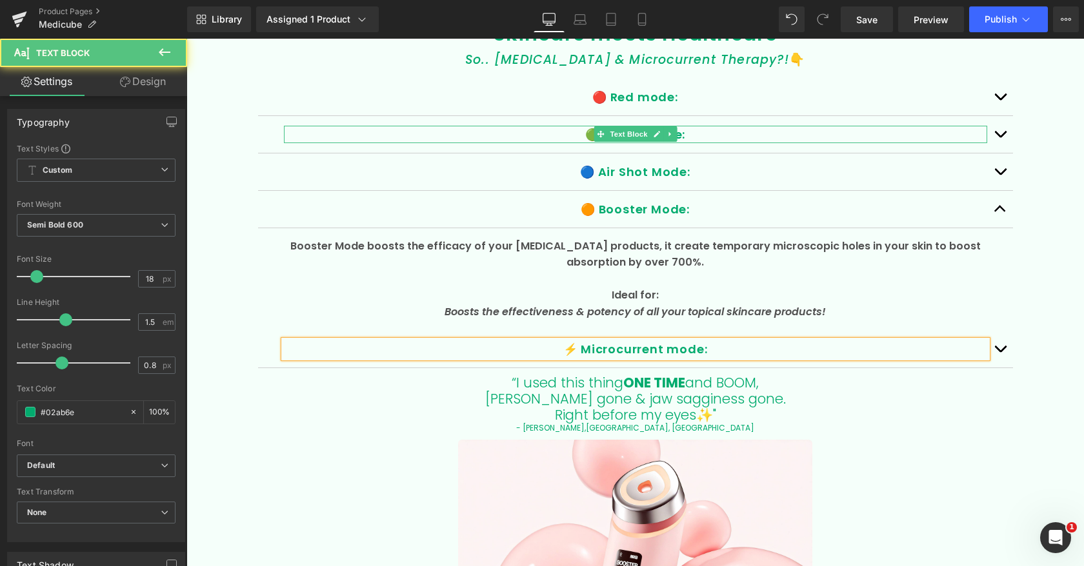
click at [573, 132] on p "🟢 Green mode:" at bounding box center [635, 134] width 703 height 17
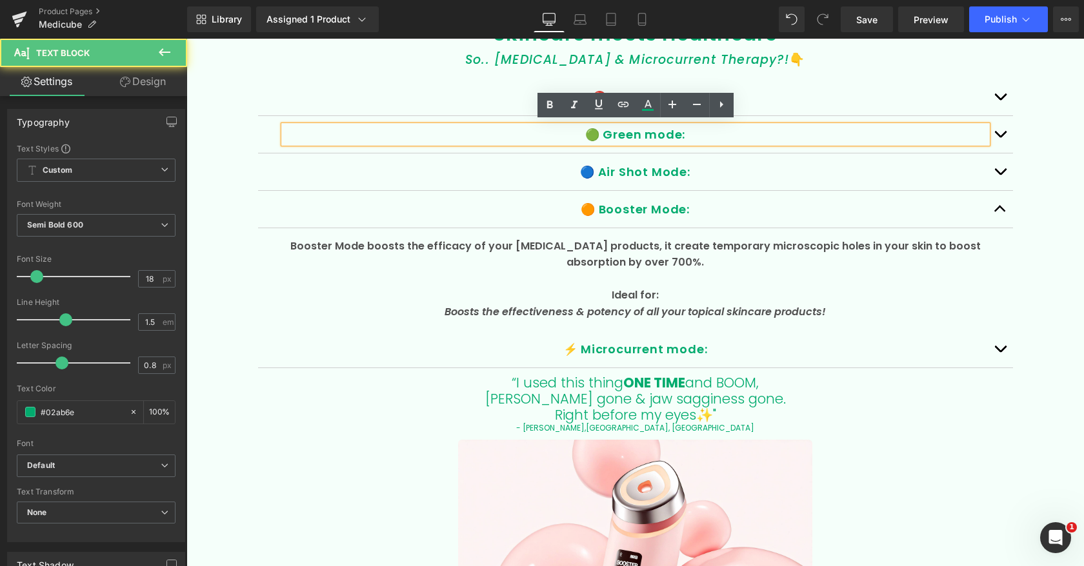
click at [611, 132] on p "🟢 Green mode:" at bounding box center [635, 134] width 703 height 17
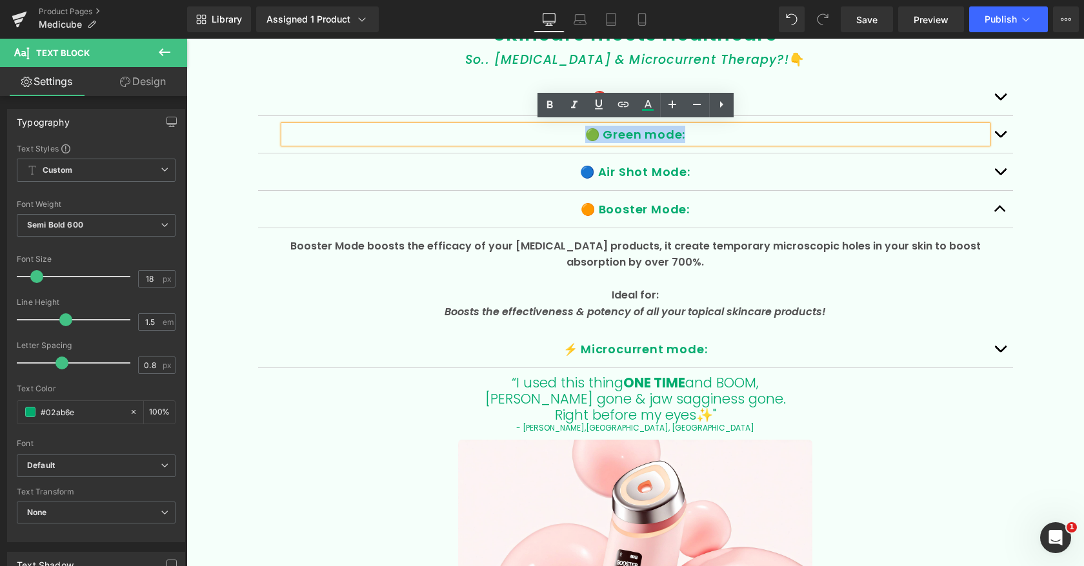
click at [611, 132] on p "🟢 Green mode:" at bounding box center [635, 134] width 703 height 17
drag, startPoint x: 605, startPoint y: 130, endPoint x: 740, endPoint y: 129, distance: 134.8
click at [738, 130] on p "🟢 Green mode:" at bounding box center [635, 134] width 703 height 17
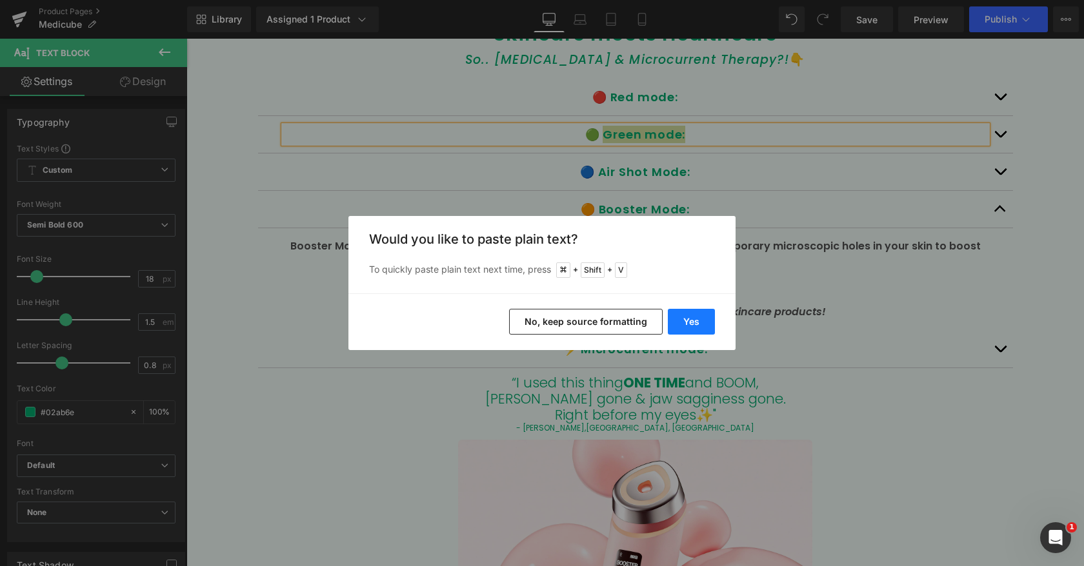
click at [695, 328] on button "Yes" at bounding box center [691, 322] width 47 height 26
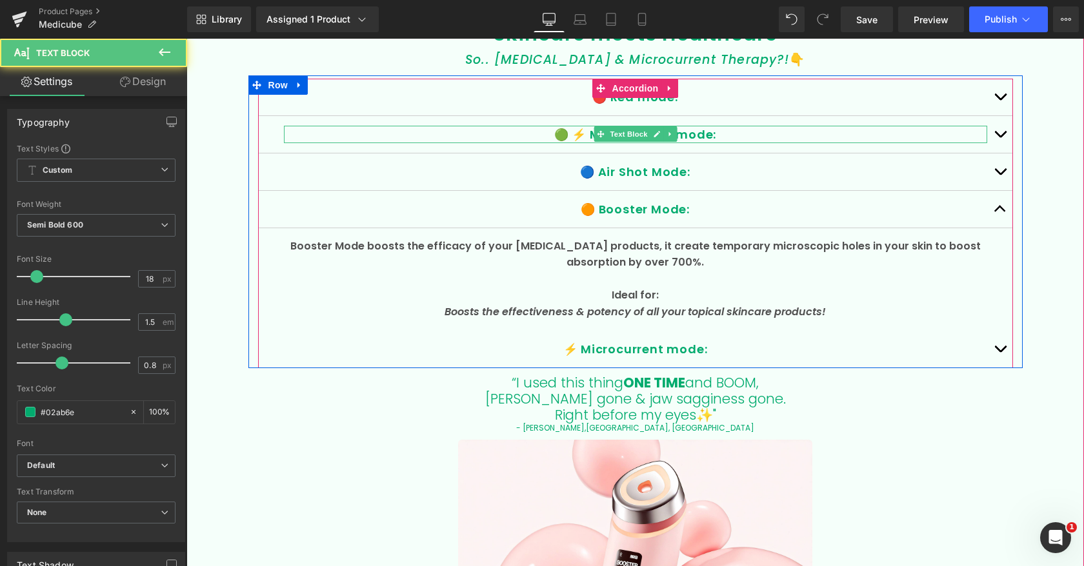
click at [584, 132] on p "🟢 ⚡️ Microcurrent mode:" at bounding box center [635, 134] width 703 height 17
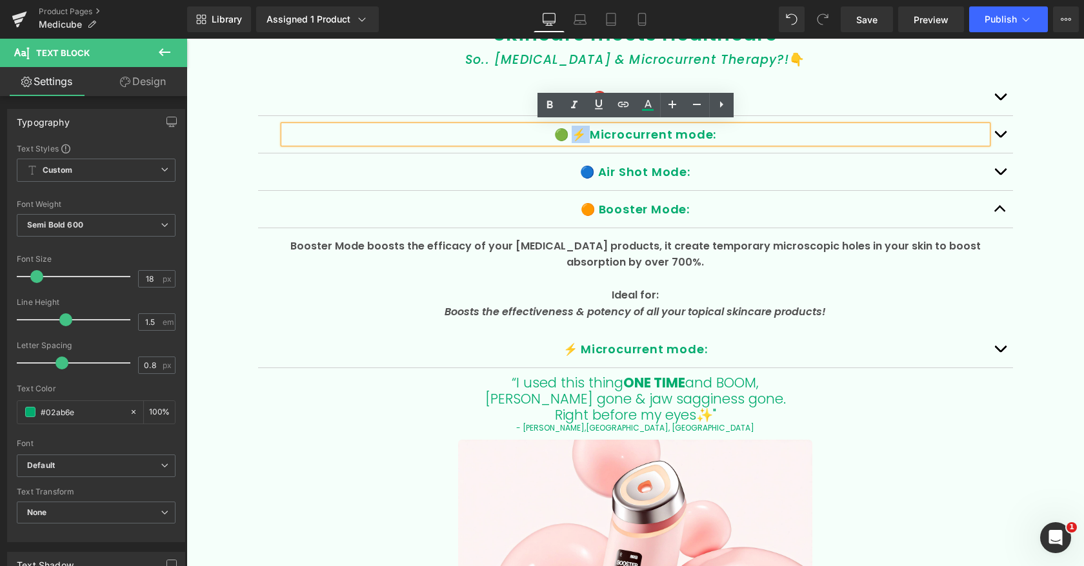
drag, startPoint x: 587, startPoint y: 130, endPoint x: 576, endPoint y: 132, distance: 11.1
click at [576, 132] on p "🟢 ⚡️ Microcurrent mode:" at bounding box center [635, 134] width 703 height 17
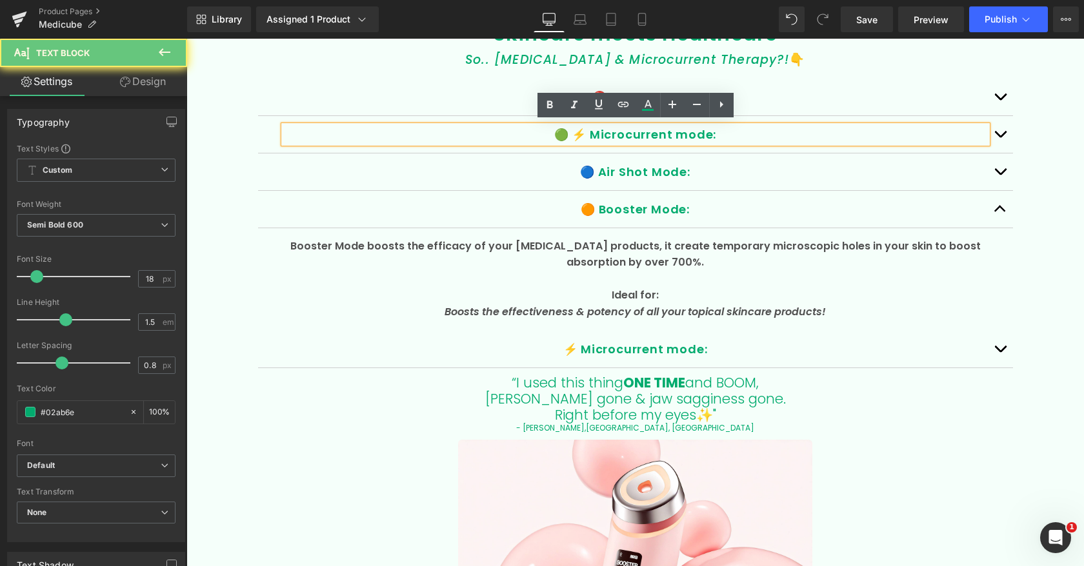
click at [584, 132] on p "🟢 ⚡️ Microcurrent mode:" at bounding box center [635, 134] width 703 height 17
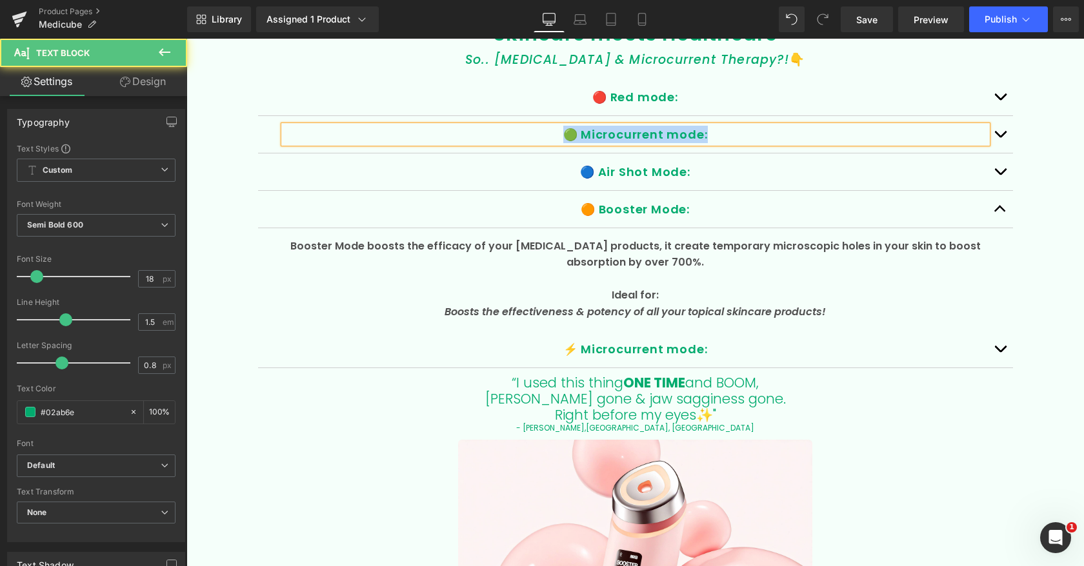
drag, startPoint x: 730, startPoint y: 131, endPoint x: 555, endPoint y: 132, distance: 174.8
click at [555, 132] on p "🟢 Microcurrent mode:" at bounding box center [635, 134] width 703 height 17
copy p "🟢 Microcurrent mode:"
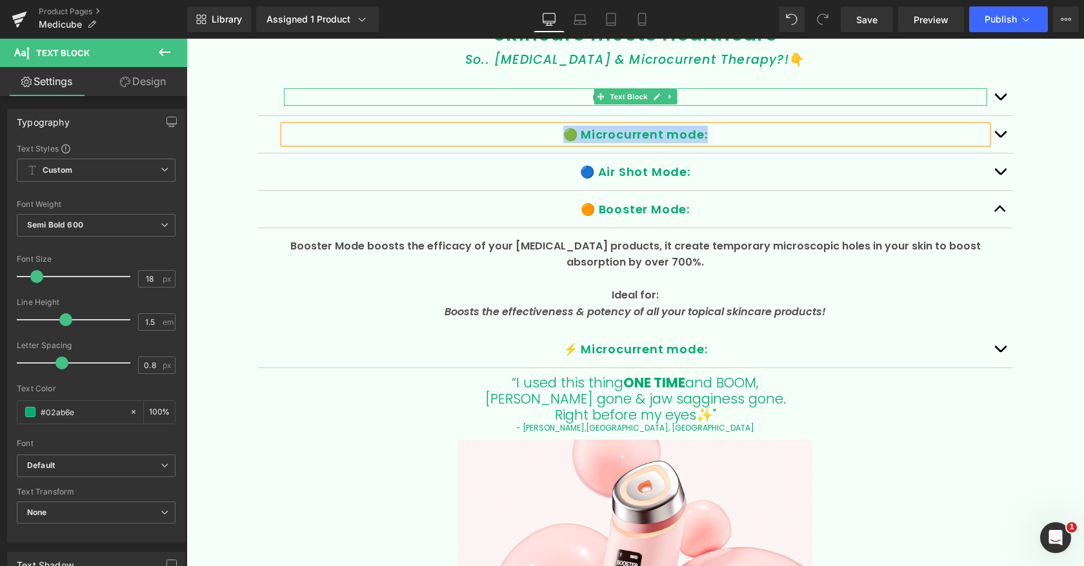
click at [535, 92] on p "🔴 Red mode:" at bounding box center [635, 96] width 703 height 17
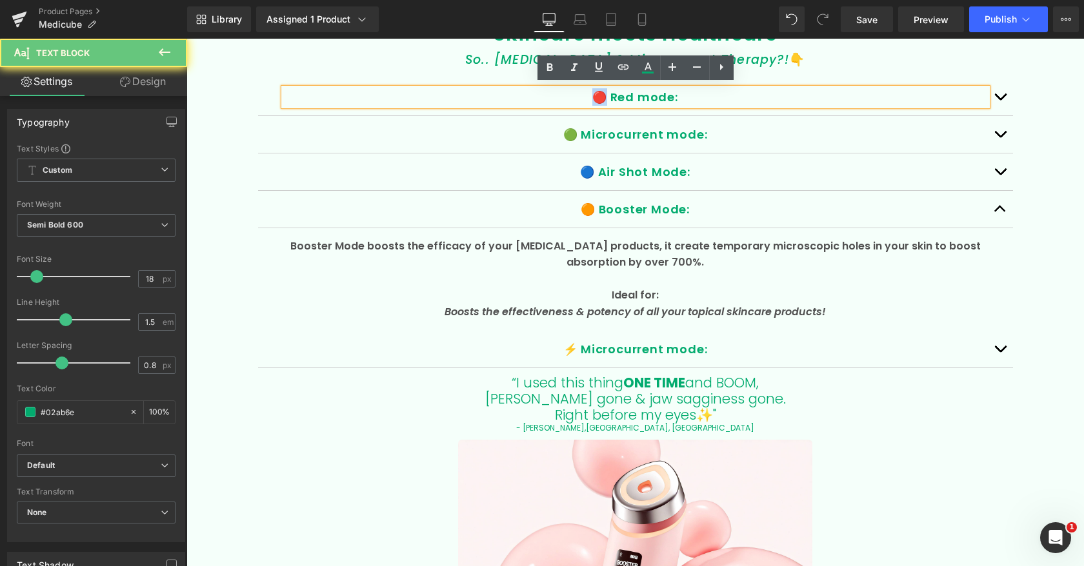
click at [535, 91] on p "🔴 Red mode:" at bounding box center [635, 96] width 703 height 17
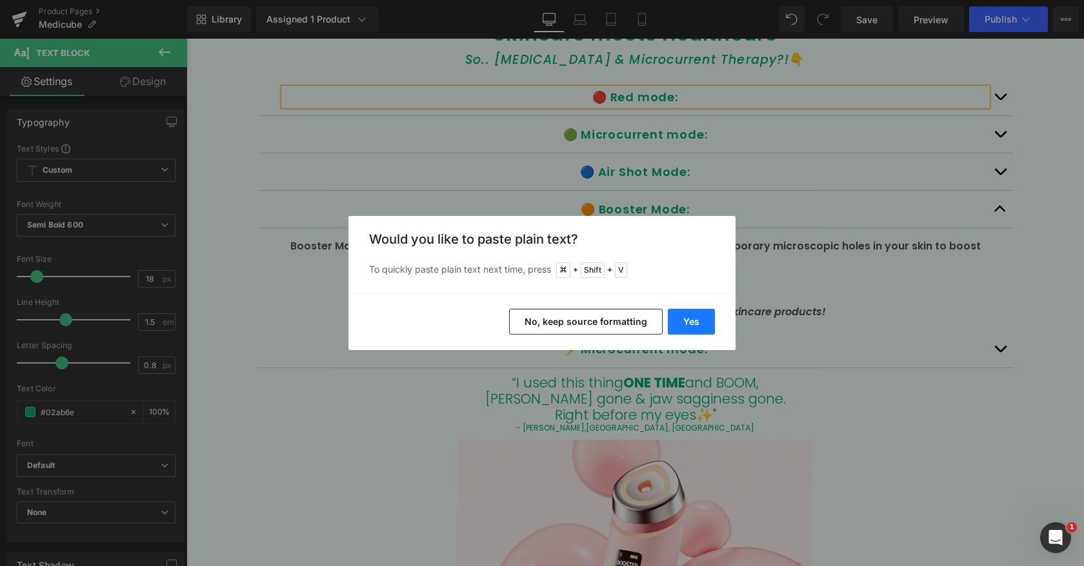
drag, startPoint x: 683, startPoint y: 318, endPoint x: 497, endPoint y: 280, distance: 189.6
click at [683, 318] on button "Yes" at bounding box center [691, 322] width 47 height 26
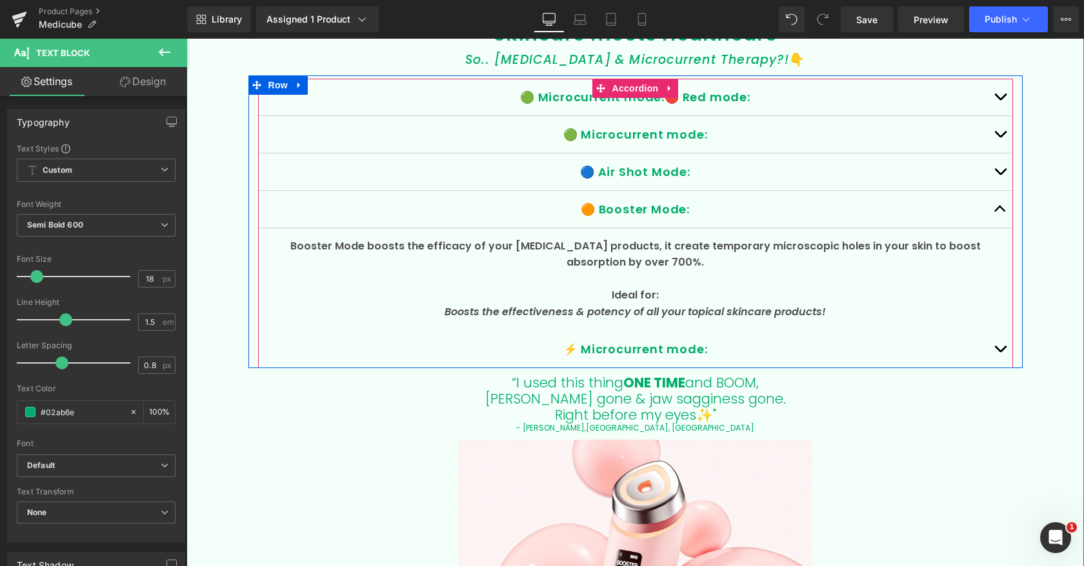
click at [703, 95] on span "🟢 Microcurrent mode:🔴 Red mode:" at bounding box center [635, 97] width 230 height 16
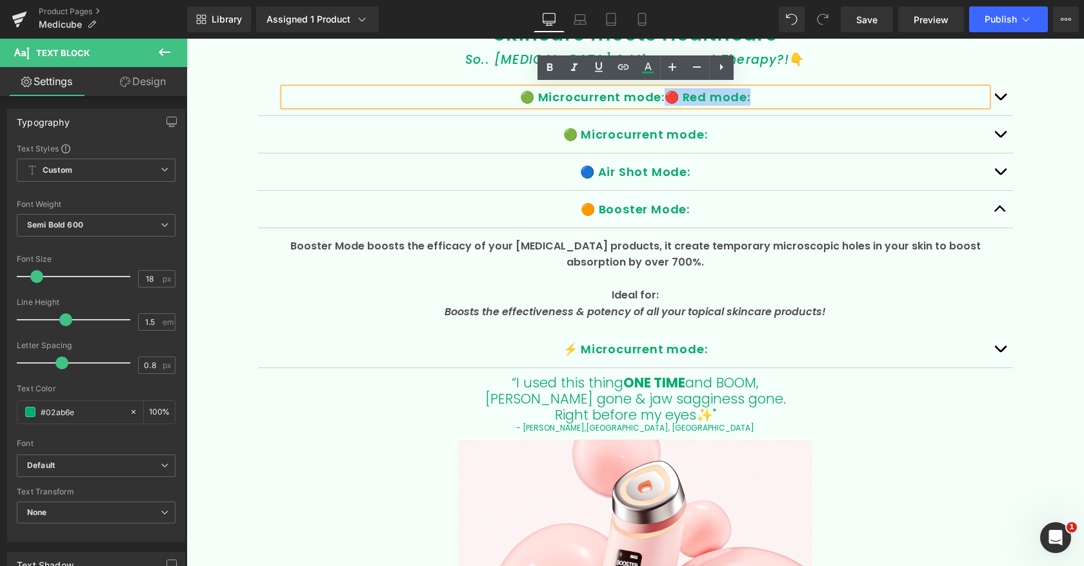
drag, startPoint x: 666, startPoint y: 93, endPoint x: 796, endPoint y: 94, distance: 129.7
click at [796, 94] on p "🟢 Microcurrent mode:🔴 Red mode:" at bounding box center [635, 96] width 703 height 17
copy span "Red mode:"
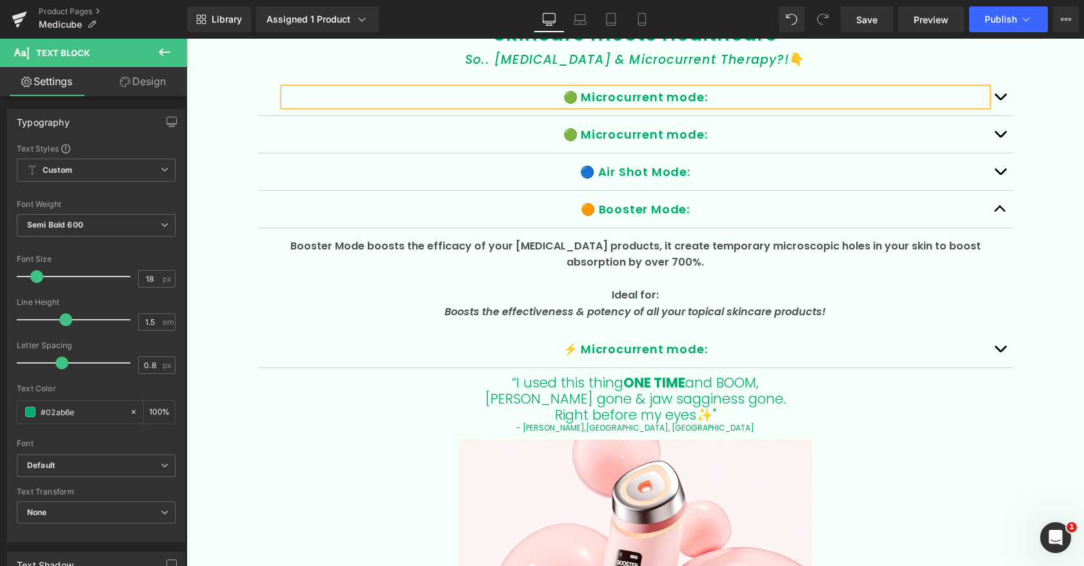
click at [744, 135] on p "🟢 Microcurrent mode:" at bounding box center [635, 134] width 703 height 17
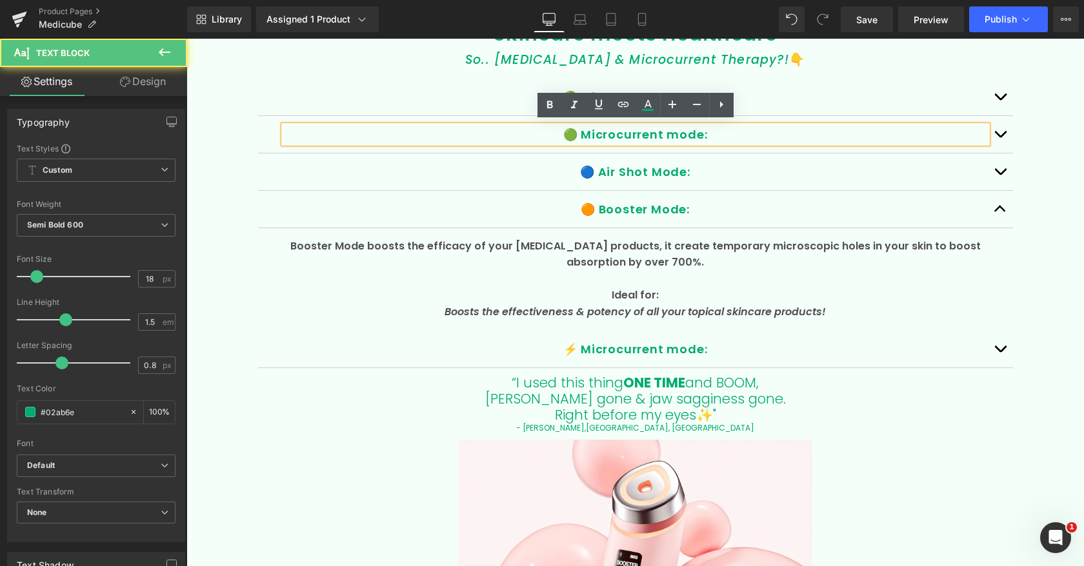
click at [719, 133] on p "🟢 Microcurrent mode:" at bounding box center [635, 134] width 703 height 17
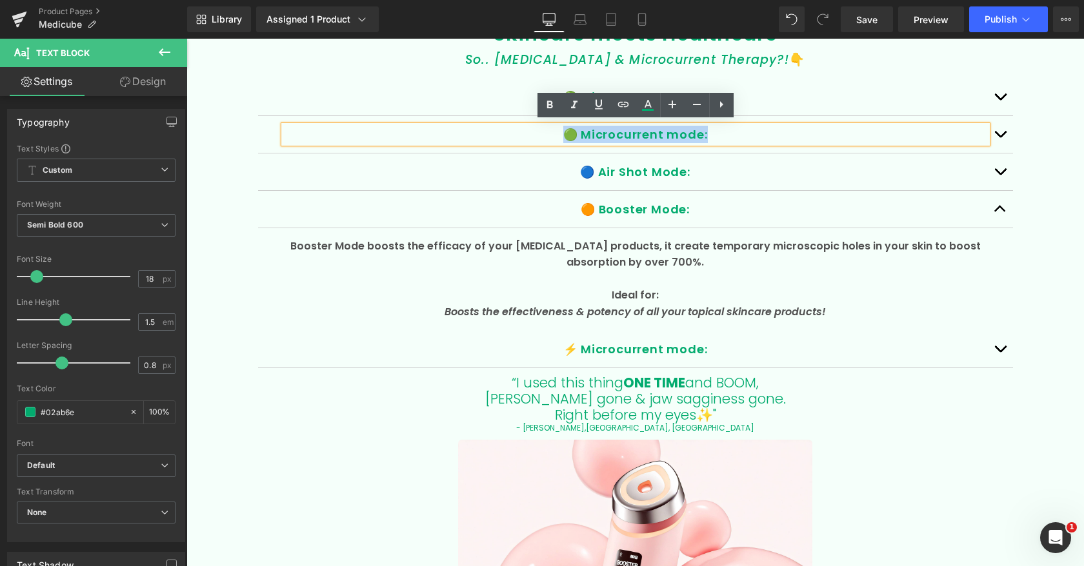
drag, startPoint x: 722, startPoint y: 133, endPoint x: 504, endPoint y: 135, distance: 218.0
click at [504, 135] on p "🟢 Microcurrent mode:" at bounding box center [635, 134] width 703 height 17
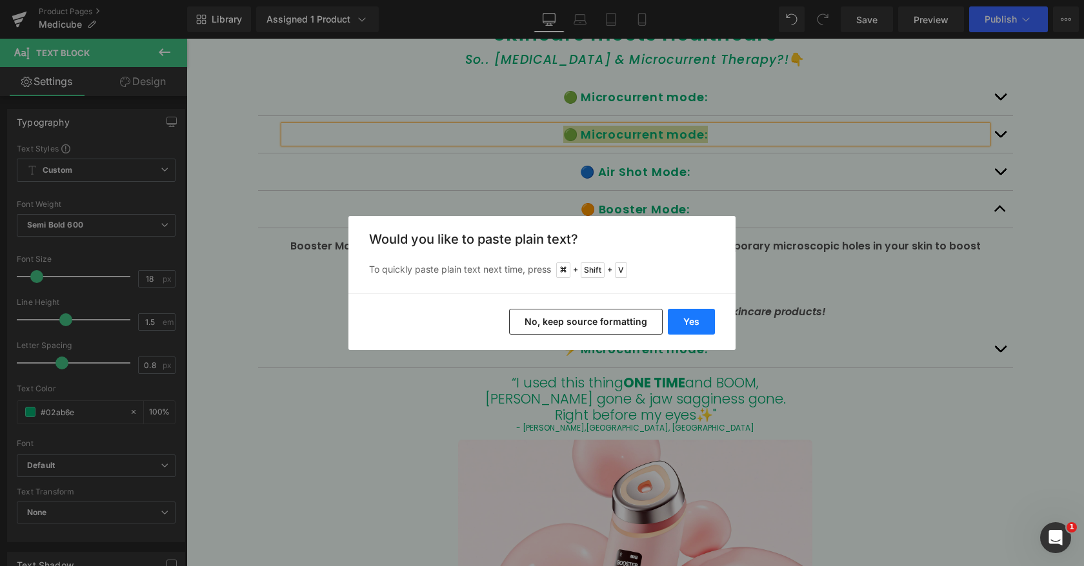
drag, startPoint x: 690, startPoint y: 321, endPoint x: 503, endPoint y: 282, distance: 190.4
click at [690, 321] on button "Yes" at bounding box center [691, 322] width 47 height 26
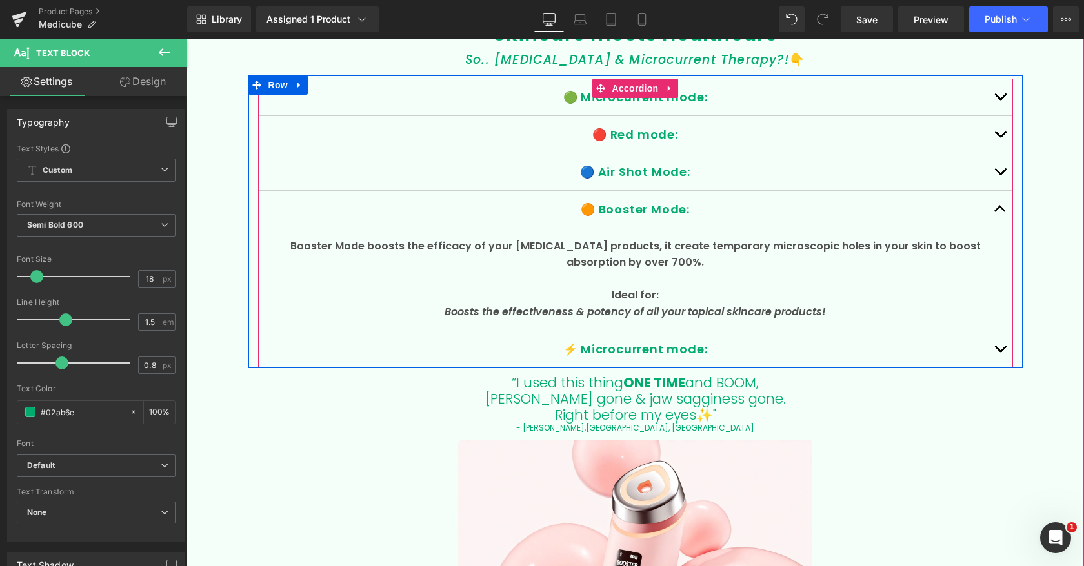
click at [1000, 94] on button "button" at bounding box center [1000, 97] width 26 height 37
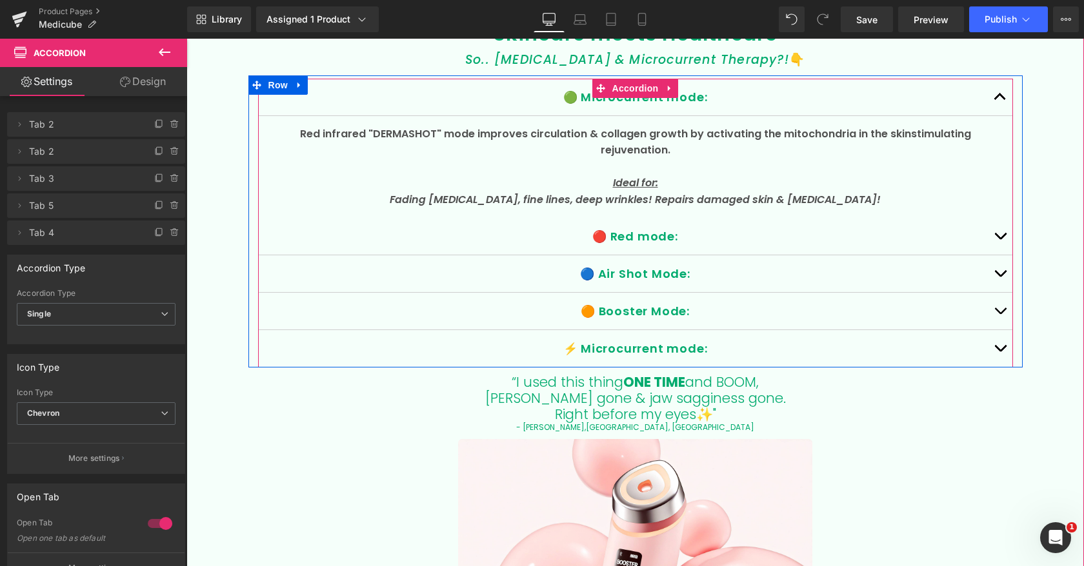
click at [1000, 346] on button "button" at bounding box center [1000, 348] width 26 height 37
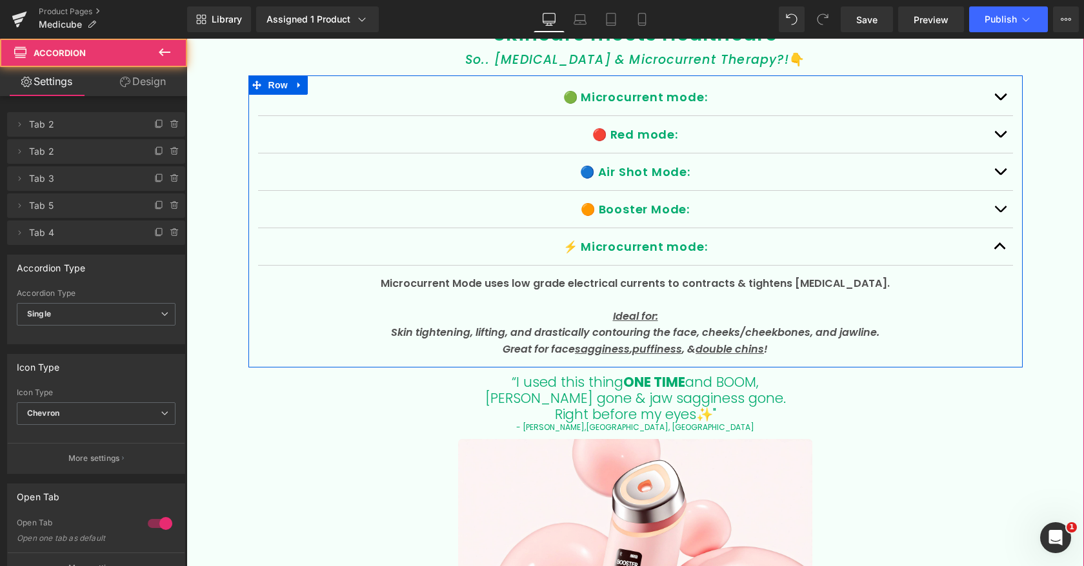
click at [428, 301] on p at bounding box center [635, 300] width 729 height 17
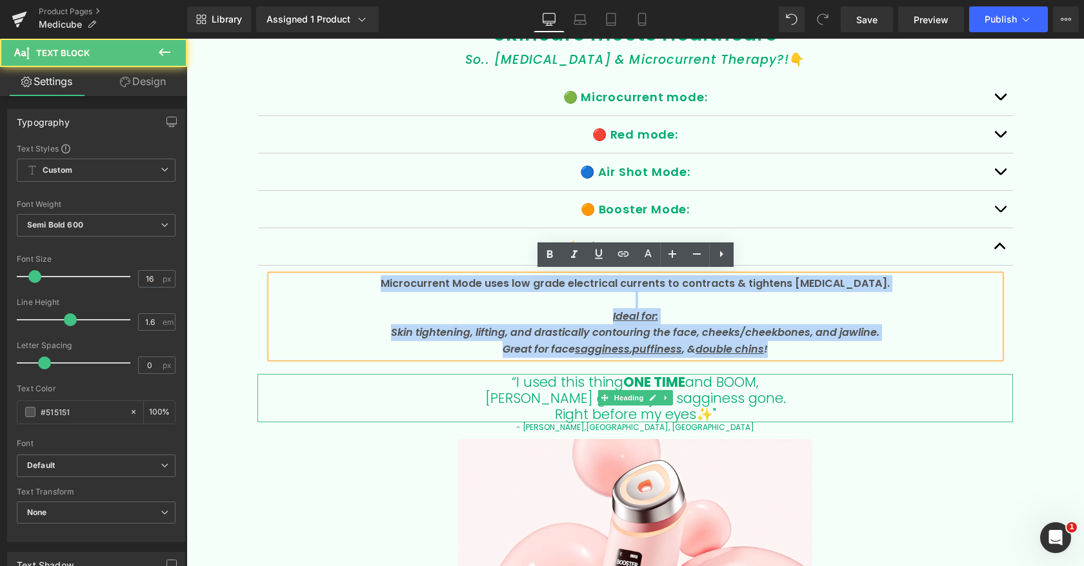
drag, startPoint x: 392, startPoint y: 277, endPoint x: 661, endPoint y: 381, distance: 288.1
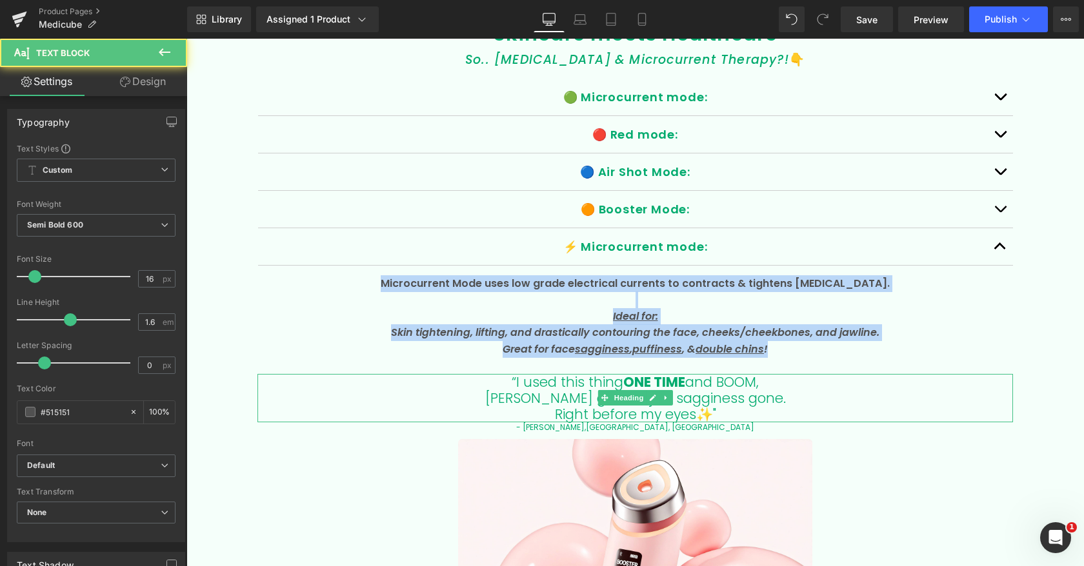
copy div "Microcurrent Mode uses low grade electrical currents to contracts & tightens fa…"
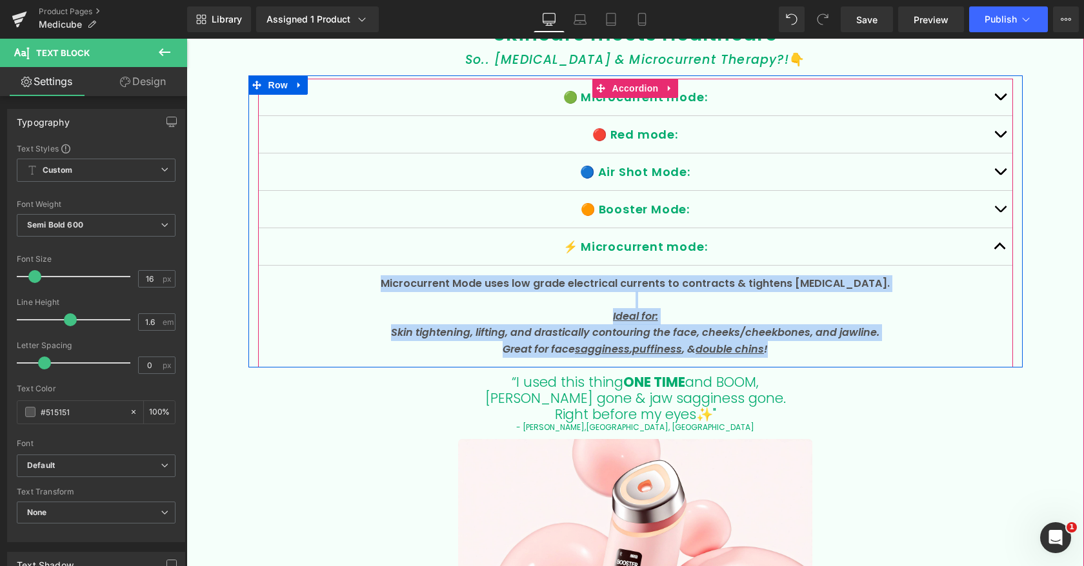
click at [999, 90] on button "button" at bounding box center [1000, 97] width 26 height 37
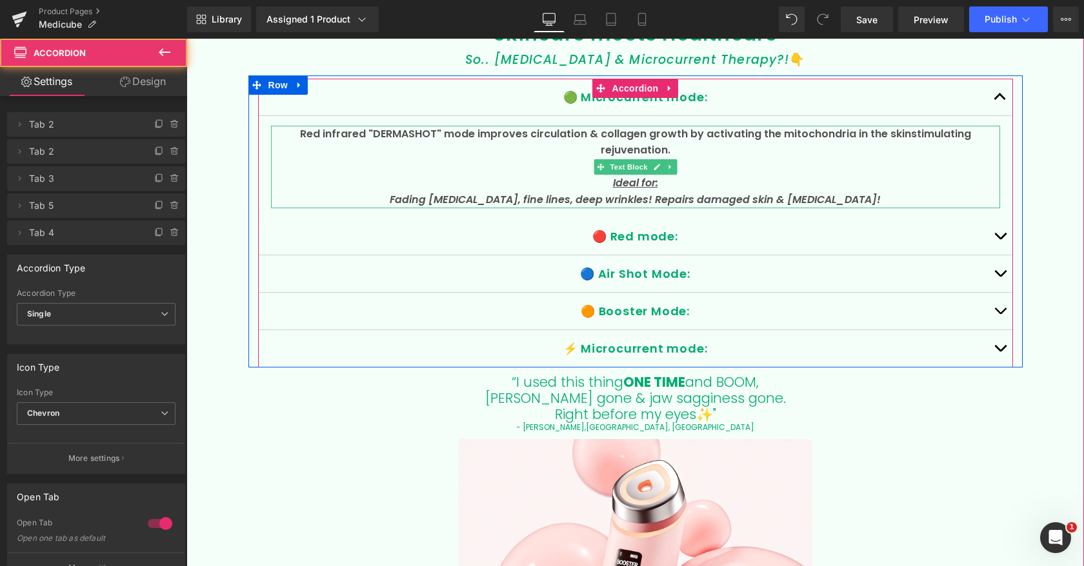
click at [630, 141] on span "stimulating rejuvenation." at bounding box center [786, 142] width 370 height 32
click at [629, 141] on span "stimulating rejuvenation." at bounding box center [786, 142] width 370 height 32
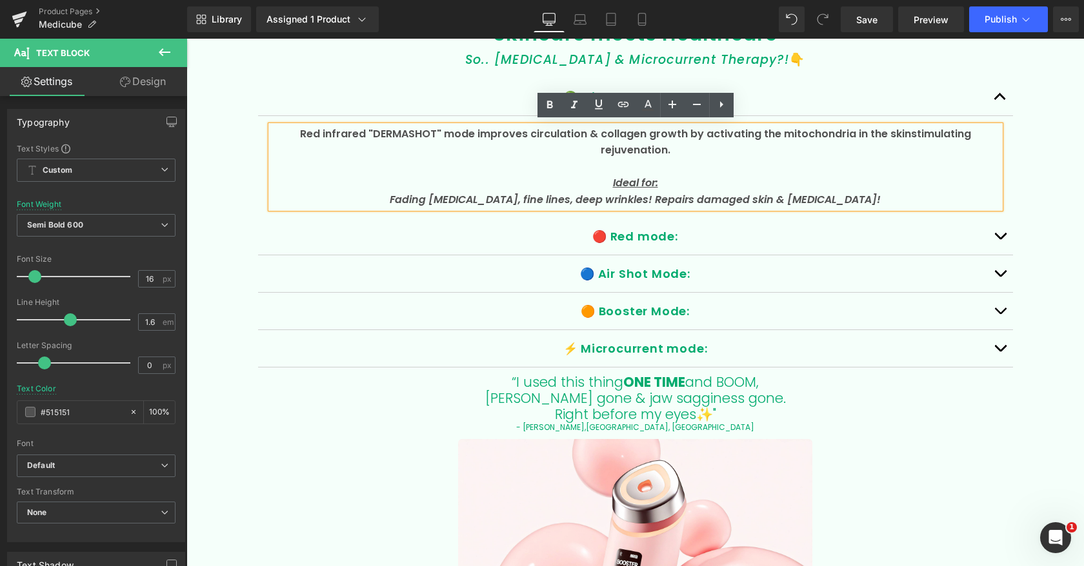
click at [629, 141] on span "stimulating rejuvenation." at bounding box center [786, 142] width 370 height 32
click at [842, 192] on icon "Fading [MEDICAL_DATA], fine lines, deep wrinkles! Repairs damaged skin & [MEDIC…" at bounding box center [635, 199] width 491 height 15
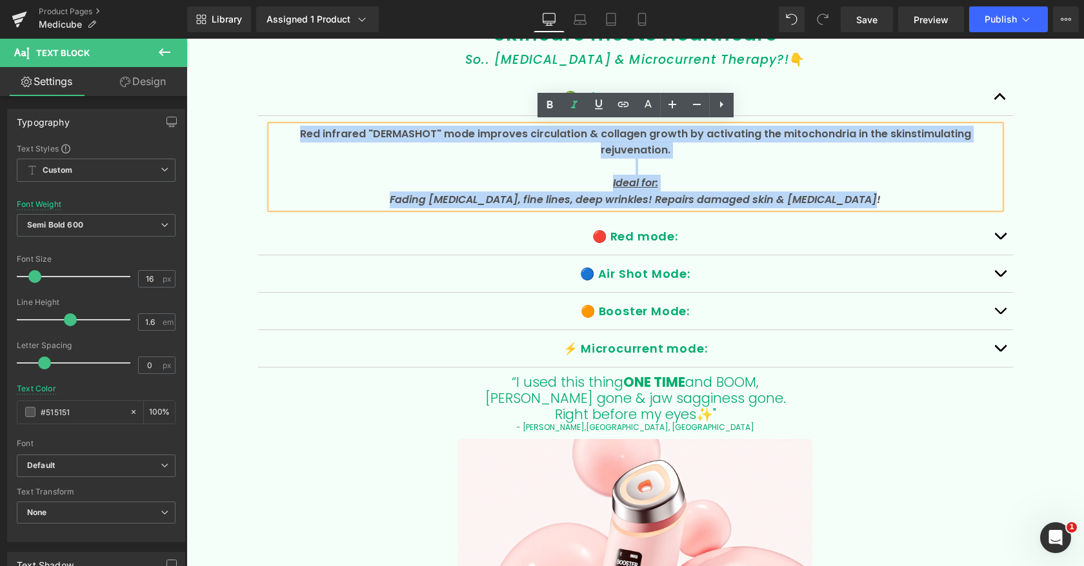
drag, startPoint x: 878, startPoint y: 197, endPoint x: 300, endPoint y: 129, distance: 582.0
click at [296, 126] on div "Red infrared "DERMASHOT" mode improves circulation & collagen growth by activat…" at bounding box center [635, 167] width 729 height 83
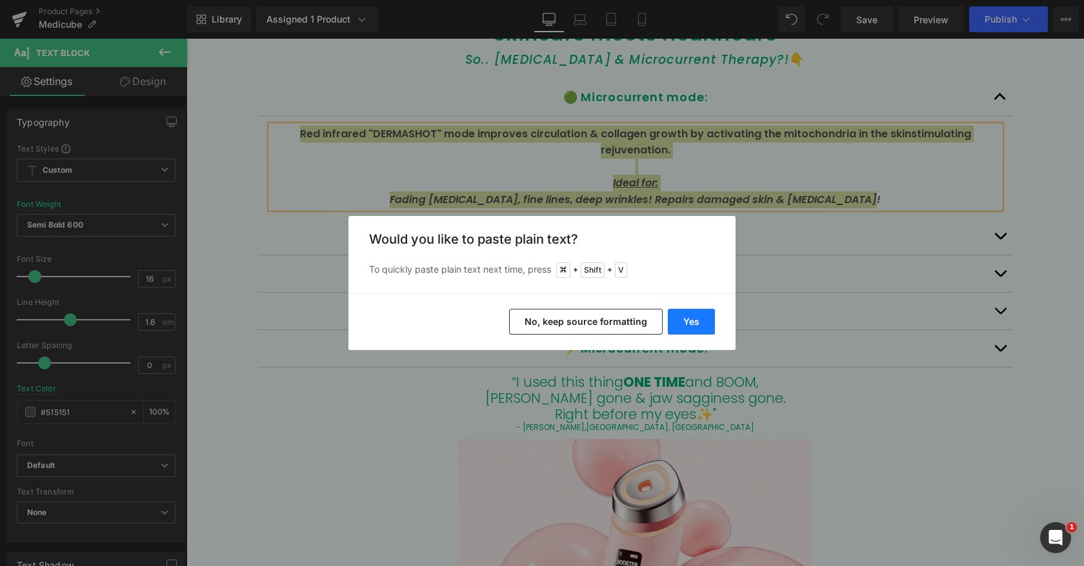
click at [693, 326] on button "Yes" at bounding box center [691, 322] width 47 height 26
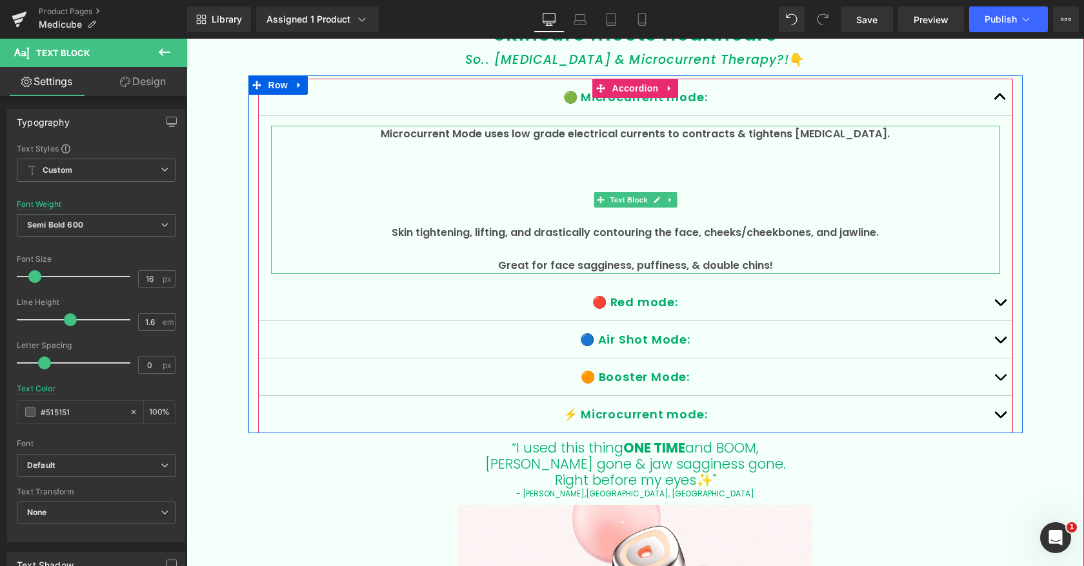
click at [644, 215] on p at bounding box center [635, 216] width 729 height 17
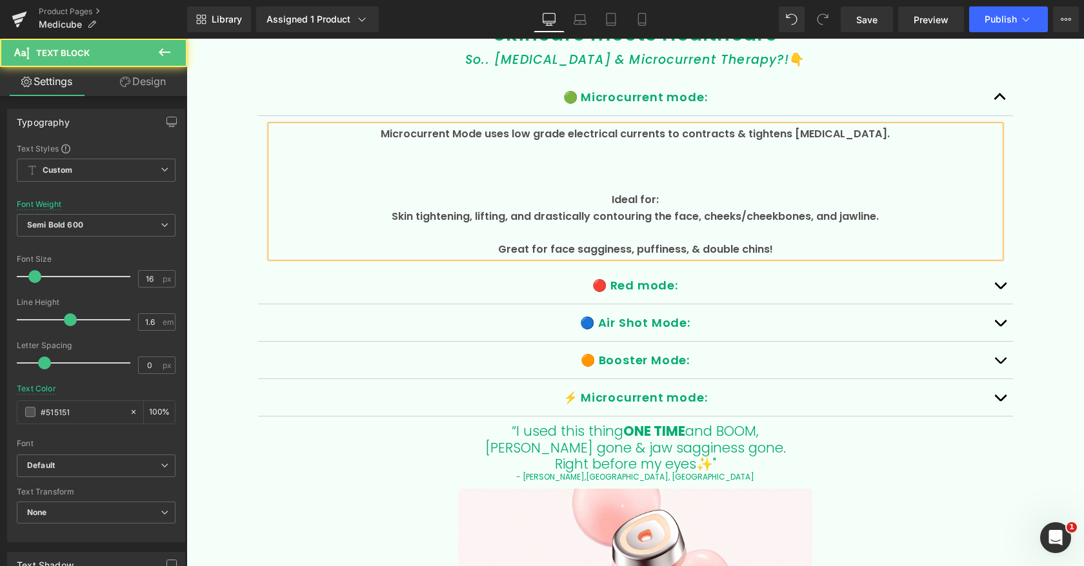
click at [619, 232] on p at bounding box center [635, 232] width 729 height 17
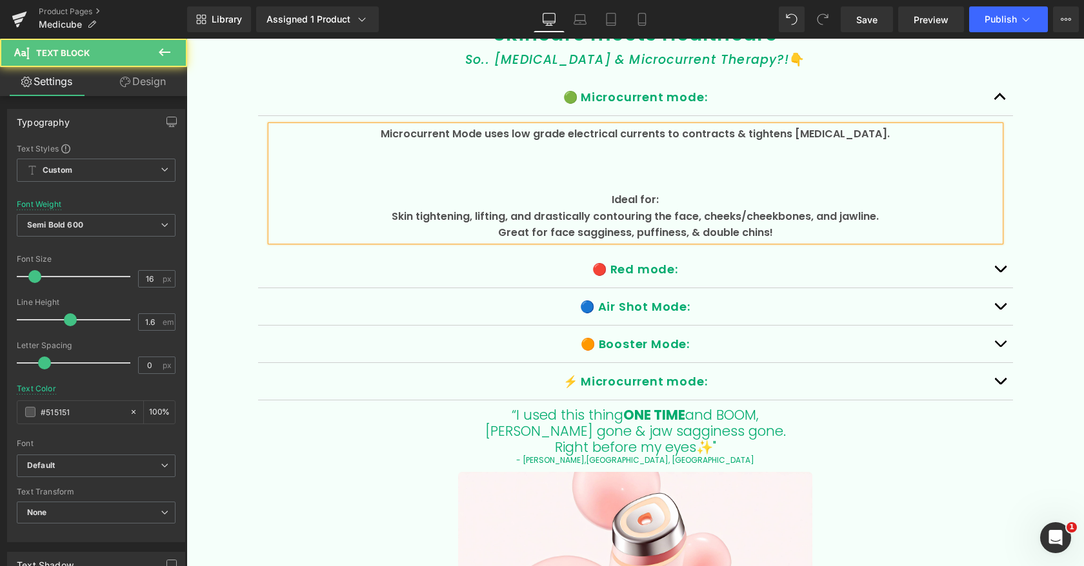
click at [617, 172] on p at bounding box center [635, 167] width 729 height 17
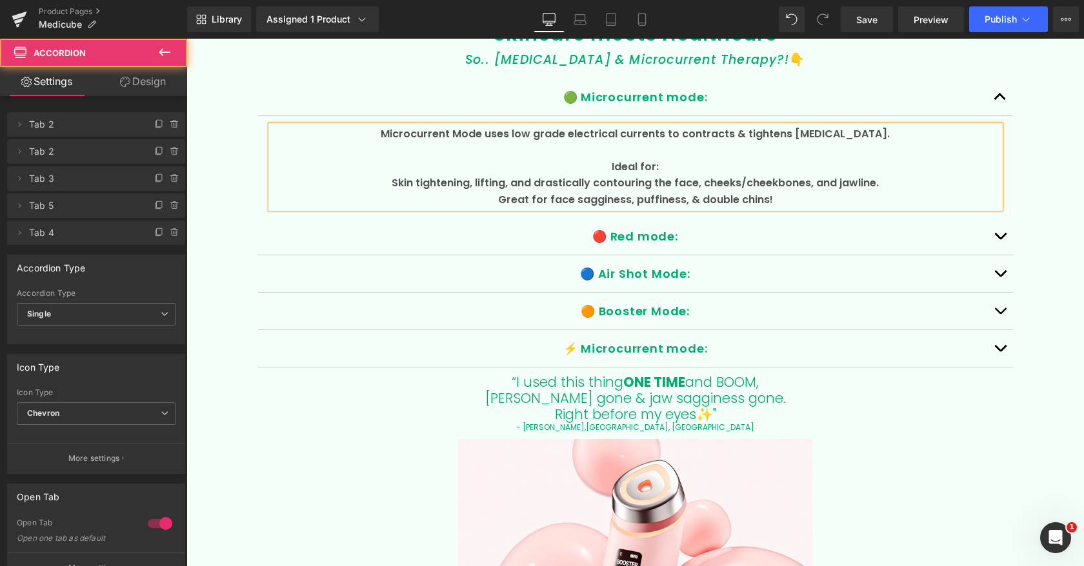
click at [999, 234] on button "button" at bounding box center [1000, 236] width 26 height 37
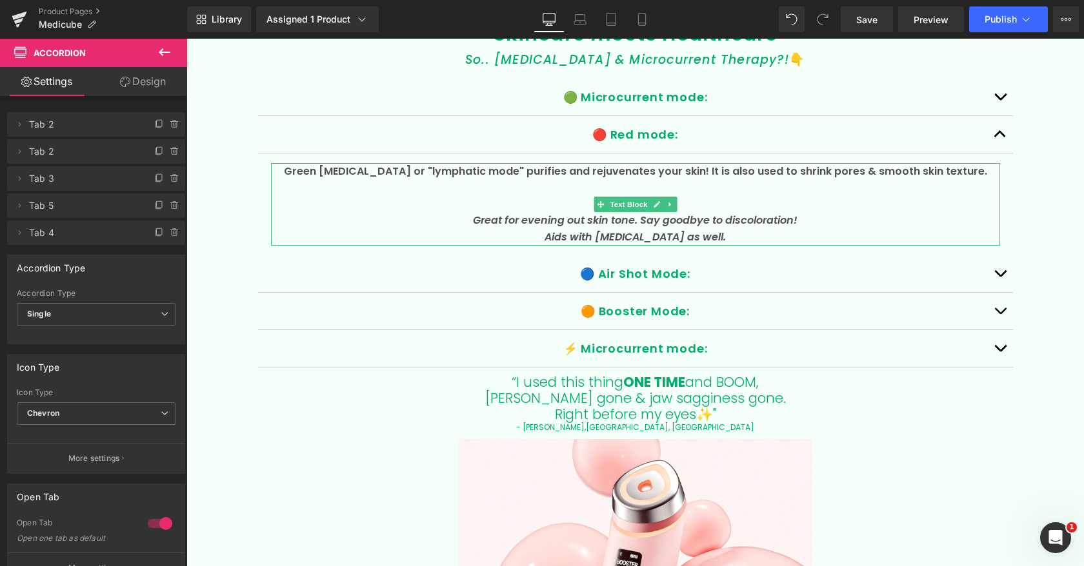
click at [690, 182] on p at bounding box center [635, 187] width 729 height 17
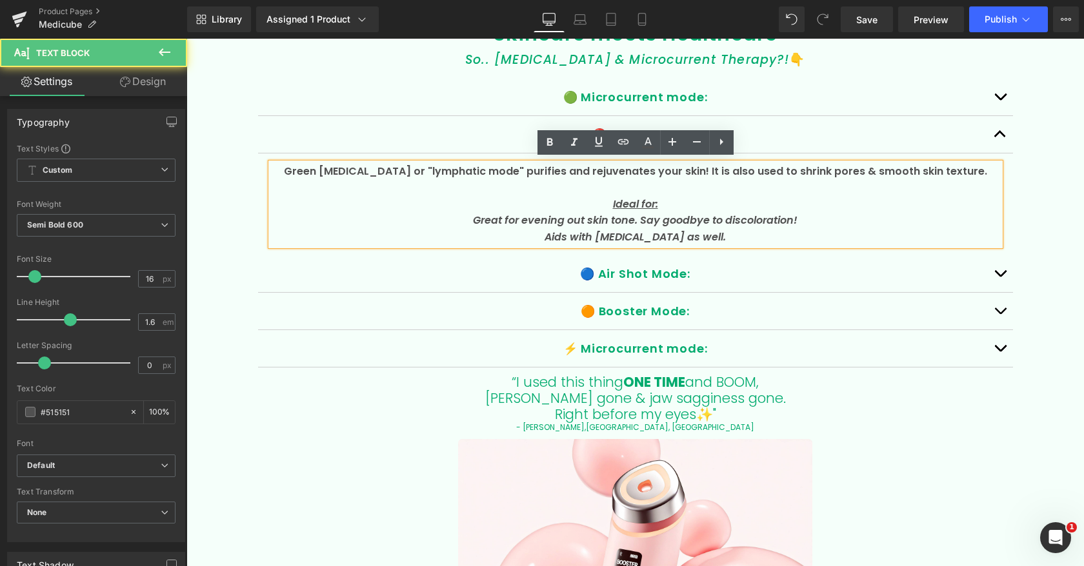
click at [657, 168] on p "Green [MEDICAL_DATA] or "lymphatic mode" purifies and rejuvenates your skin! It…" at bounding box center [635, 171] width 729 height 17
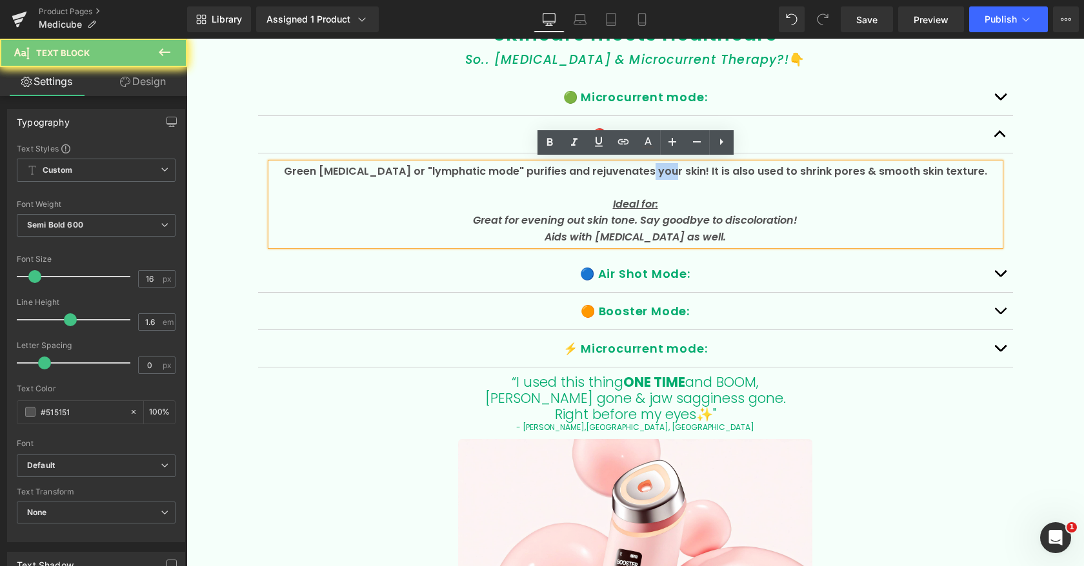
click at [656, 167] on p "Green [MEDICAL_DATA] or "lymphatic mode" purifies and rejuvenates your skin! It…" at bounding box center [635, 171] width 729 height 17
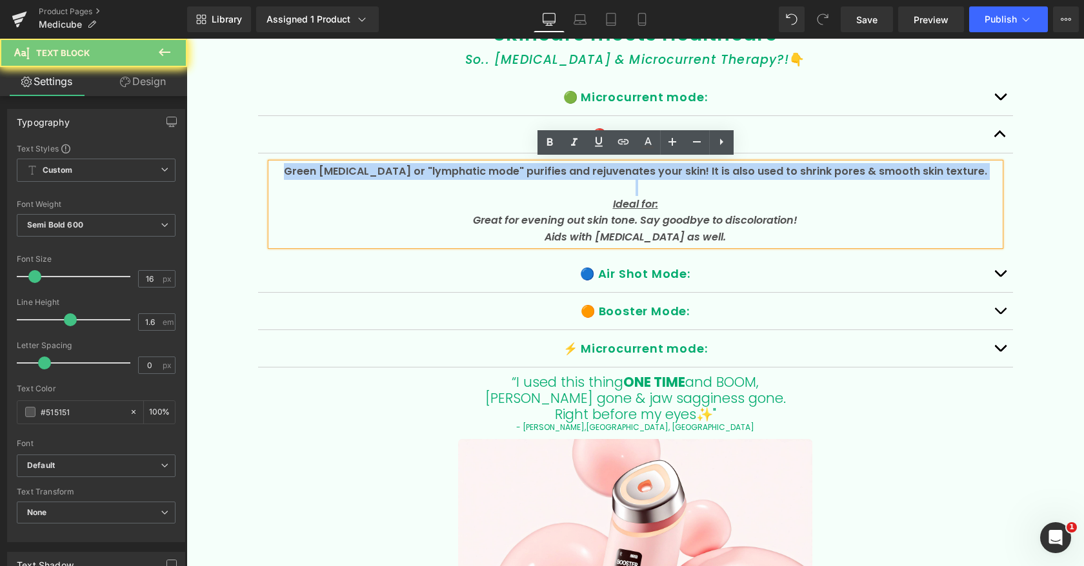
click at [656, 167] on p "Green [MEDICAL_DATA] or "lymphatic mode" purifies and rejuvenates your skin! It…" at bounding box center [635, 171] width 729 height 17
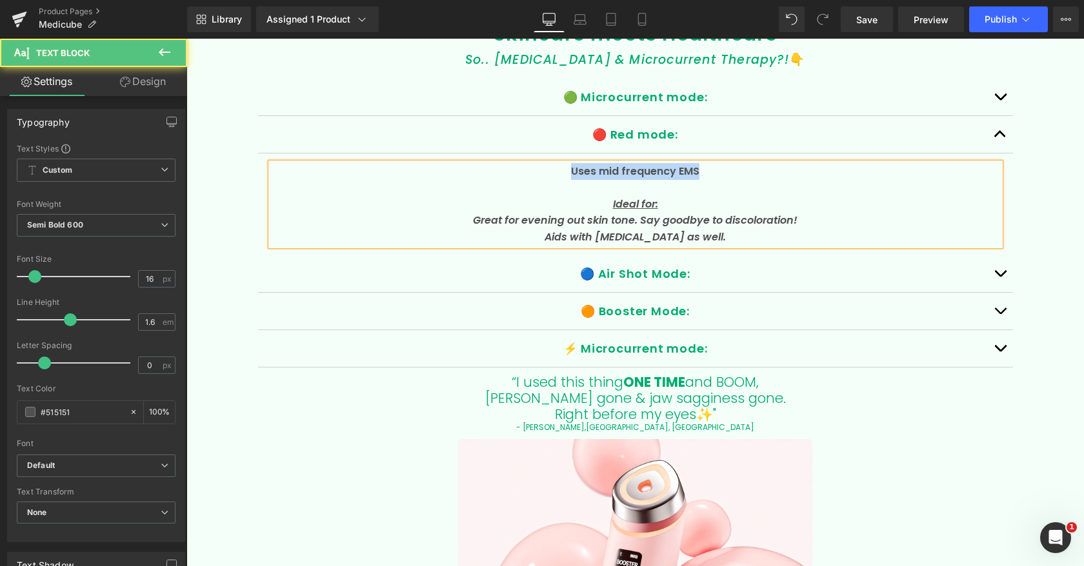
drag, startPoint x: 732, startPoint y: 236, endPoint x: 453, endPoint y: 215, distance: 280.1
click at [451, 215] on div "Uses mid frequency EMS Ideal for: Great for evening out skin tone. Say goodbye …" at bounding box center [635, 204] width 729 height 83
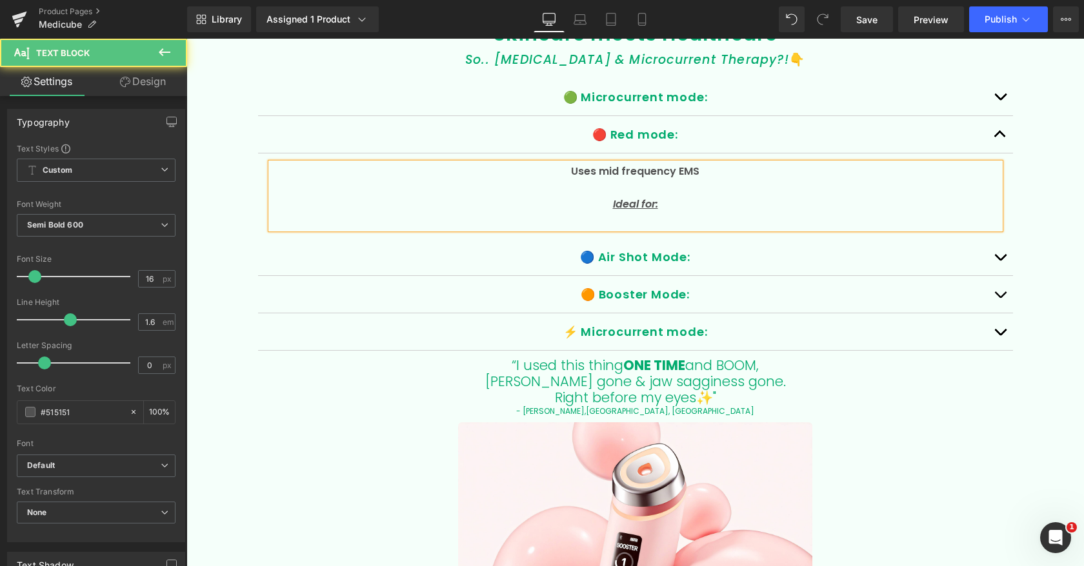
click at [708, 170] on p "Uses mid frequency EMS" at bounding box center [635, 171] width 729 height 17
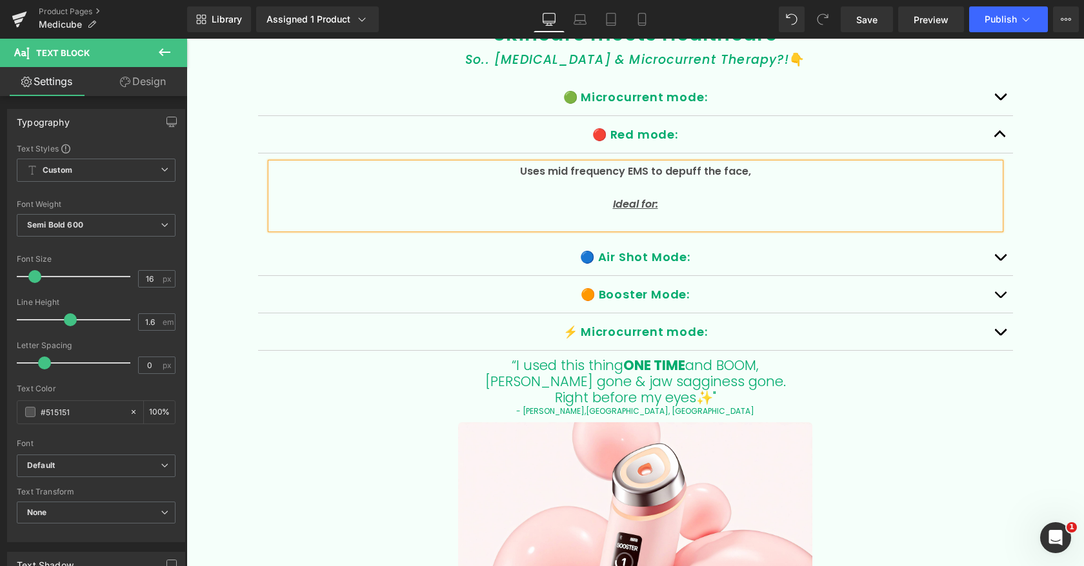
click at [700, 166] on p "Uses mid frequency EMS to depuff the face," at bounding box center [635, 171] width 729 height 17
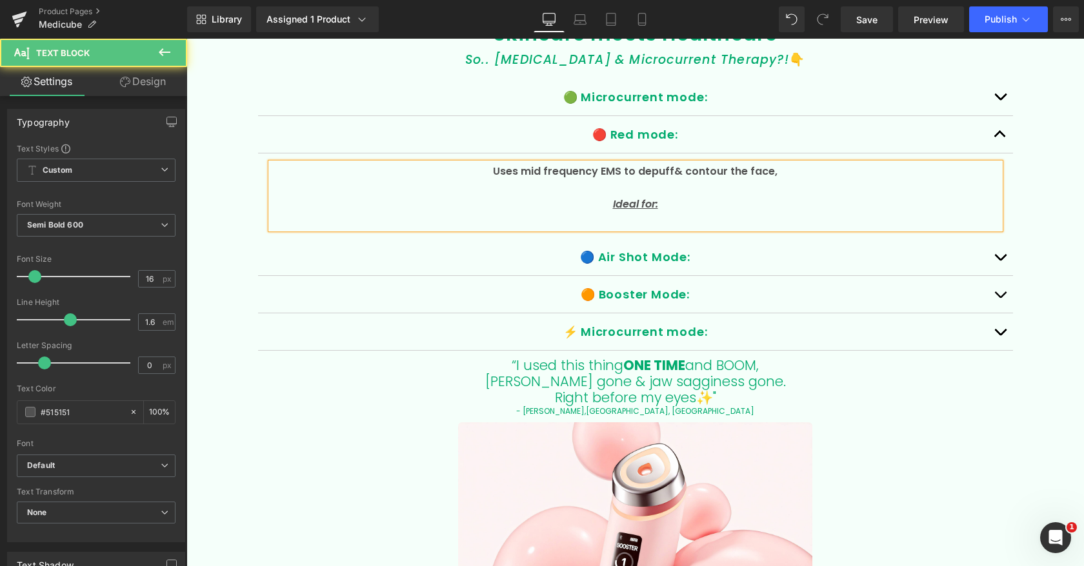
click at [674, 168] on p "Uses mid frequency EMS to depuff& contour the face," at bounding box center [635, 171] width 729 height 17
click at [636, 168] on p "Uses mid frequency EMS to depuff & contour the face," at bounding box center [635, 171] width 729 height 17
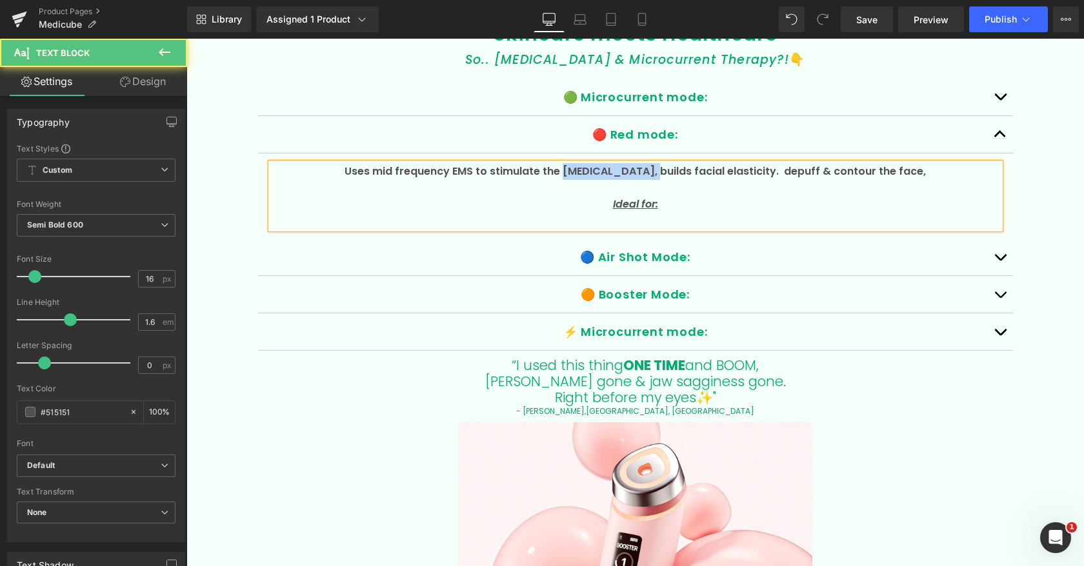
drag, startPoint x: 655, startPoint y: 171, endPoint x: 572, endPoint y: 170, distance: 82.6
click at [571, 171] on p "Uses mid frequency EMS to stimulate the facial muscles, builds facial elasticit…" at bounding box center [635, 171] width 729 height 17
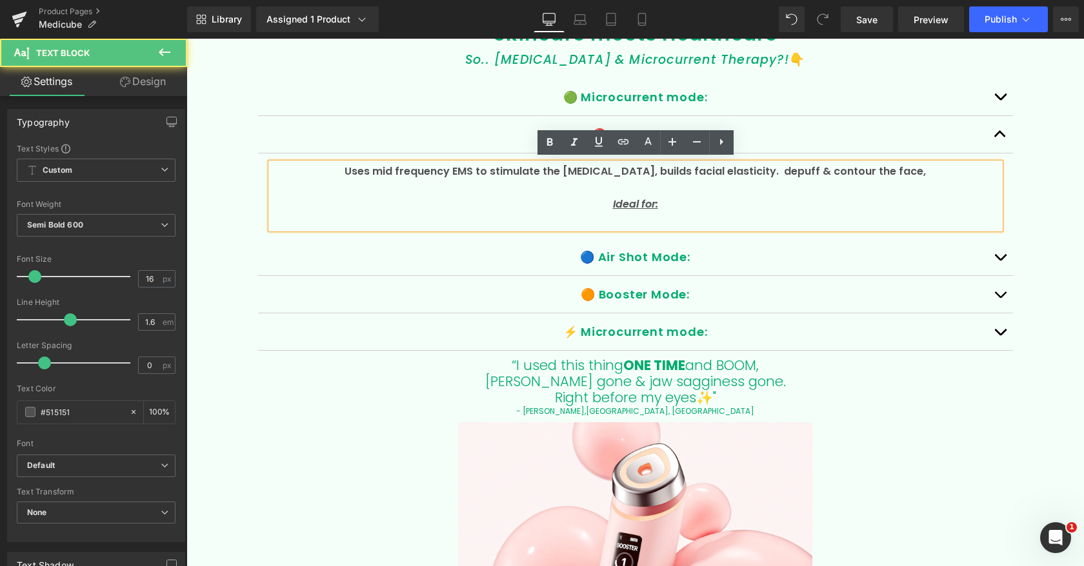
click at [684, 175] on p "Uses mid frequency EMS to stimulate the facial muscles, builds facial elasticit…" at bounding box center [635, 171] width 729 height 17
drag, startPoint x: 720, startPoint y: 171, endPoint x: 557, endPoint y: 172, distance: 163.2
click at [553, 172] on p "Uses mid frequency EMS to stimulate the facial muscles, builds facial elasticit…" at bounding box center [635, 171] width 729 height 17
click at [679, 172] on p "Uses mid frequency EMS to stimulate the facial muscles, builds facial elasticit…" at bounding box center [635, 171] width 729 height 17
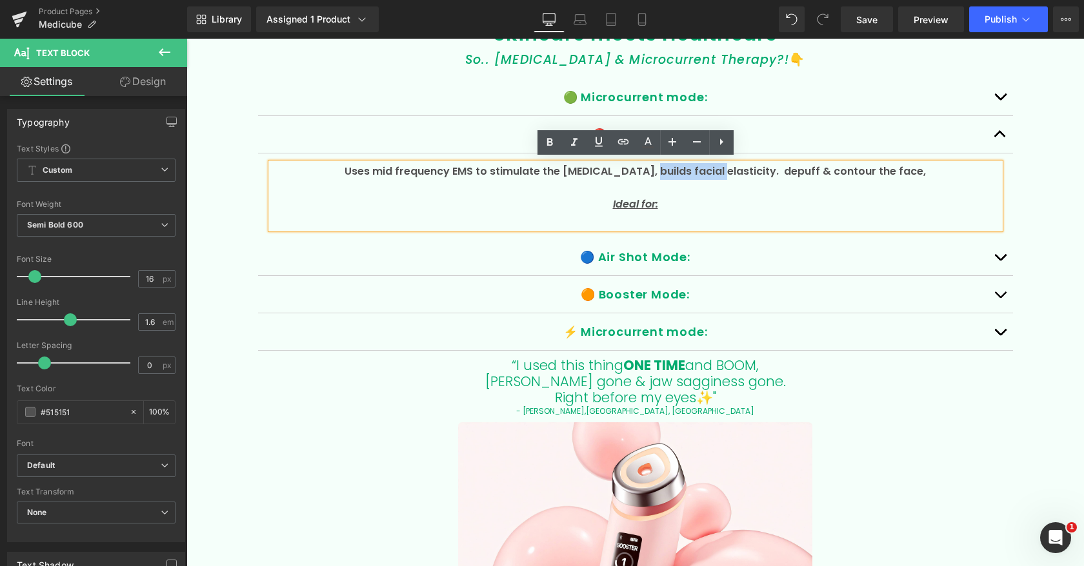
drag, startPoint x: 721, startPoint y: 171, endPoint x: 654, endPoint y: 170, distance: 67.1
click at [654, 170] on p "Uses mid frequency EMS to stimulate the facial muscles, builds facial elasticit…" at bounding box center [635, 171] width 729 height 17
drag, startPoint x: 685, startPoint y: 171, endPoint x: 508, endPoint y: 168, distance: 176.8
click at [501, 166] on p "Uses mid frequency EMS to stimulate the facial muscles, builds facial elasticit…" at bounding box center [635, 171] width 729 height 17
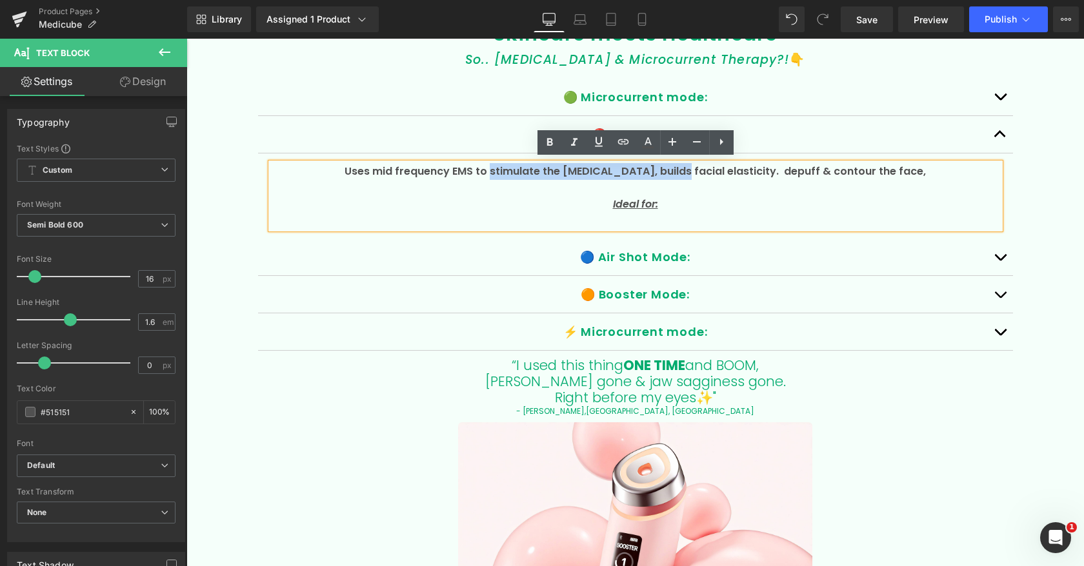
copy p "stimulate the facial muscles, builds"
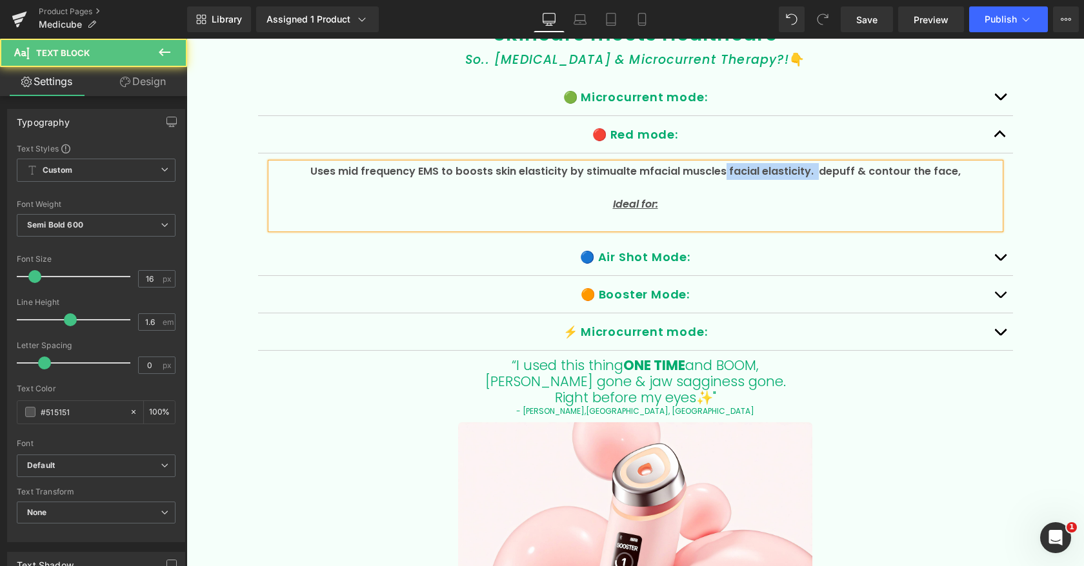
drag, startPoint x: 816, startPoint y: 168, endPoint x: 726, endPoint y: 169, distance: 90.3
click at [726, 169] on p "Uses mid frequency EMS to boosts skin elasticity by stimualte mfacial muscles f…" at bounding box center [635, 171] width 729 height 17
click at [695, 169] on p "Uses mid frequency EMS to boosts skin elasticity by stimualte mfacial muscles.d…" at bounding box center [635, 171] width 729 height 17
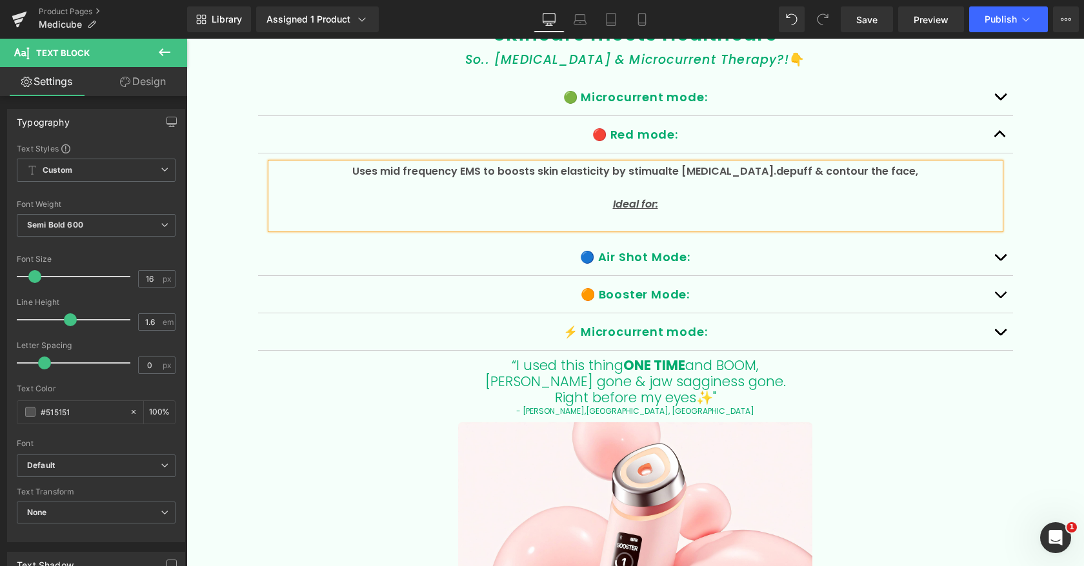
click at [675, 170] on p "Uses mid frequency EMS to boosts skin elasticity by stimualte facial muscles.de…" at bounding box center [635, 171] width 729 height 17
click at [659, 165] on p "Uses mid frequency EMS to boosts skin elasticity by stimualte facial muscles.de…" at bounding box center [635, 171] width 729 height 17
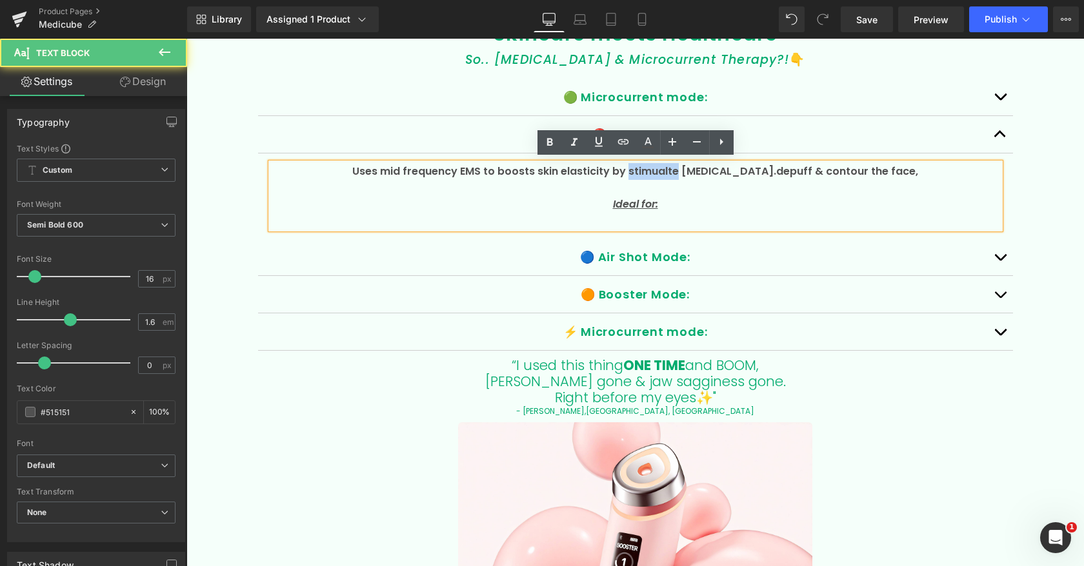
click at [659, 165] on p "Uses mid frequency EMS to boosts skin elasticity by stimualte facial muscles.de…" at bounding box center [635, 171] width 729 height 17
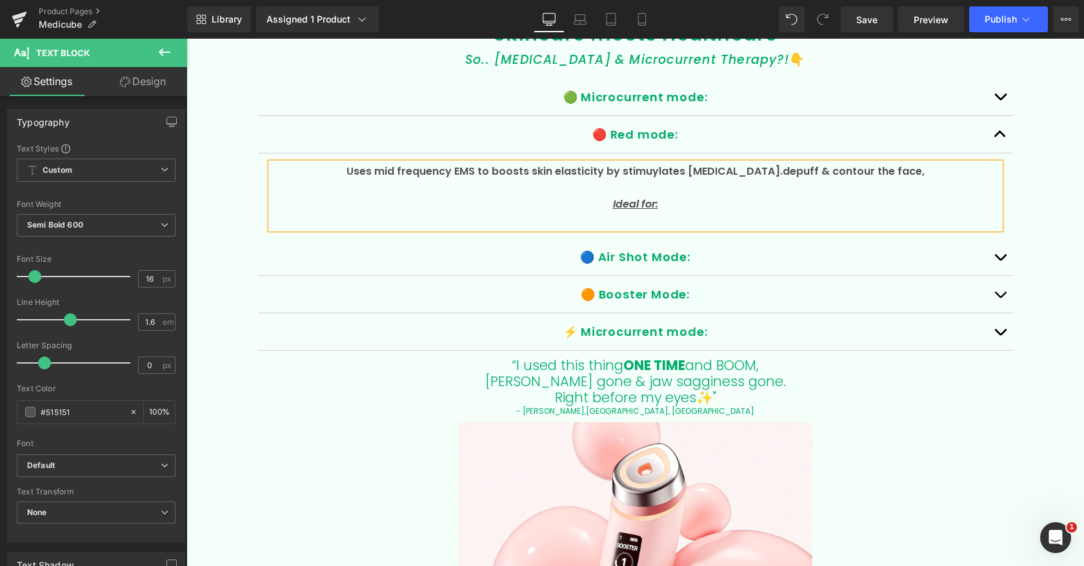
click at [666, 169] on p "Uses mid frequency EMS to boosts skin elasticity by stimuylates facial muscles.…" at bounding box center [635, 171] width 729 height 17
click at [772, 170] on p "Uses mid frequency EMS to boosts skin elasticity by stimulates facial muscles.d…" at bounding box center [635, 171] width 729 height 17
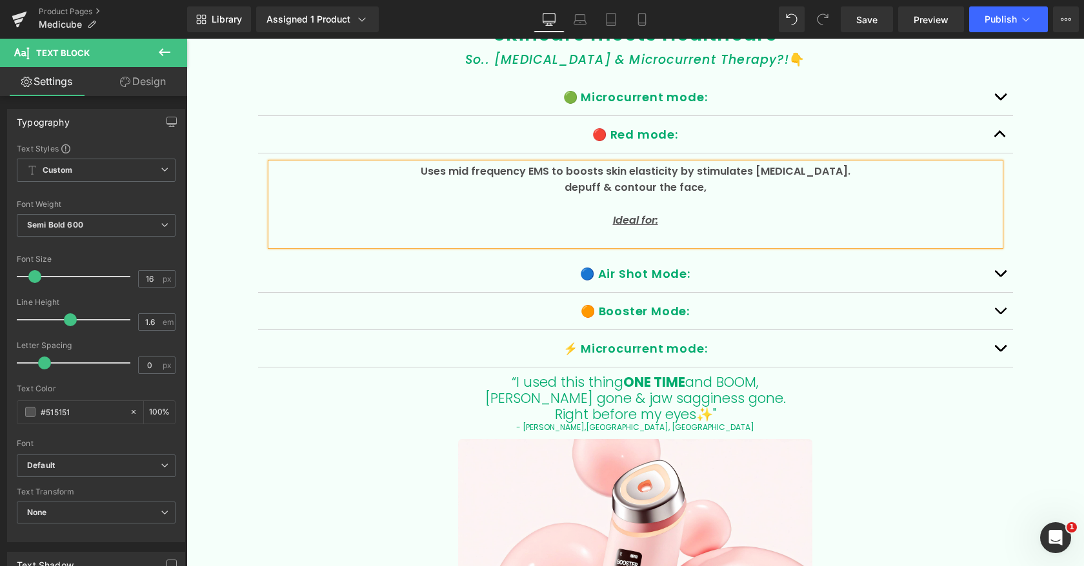
click at [1006, 270] on button "button" at bounding box center [1000, 273] width 26 height 37
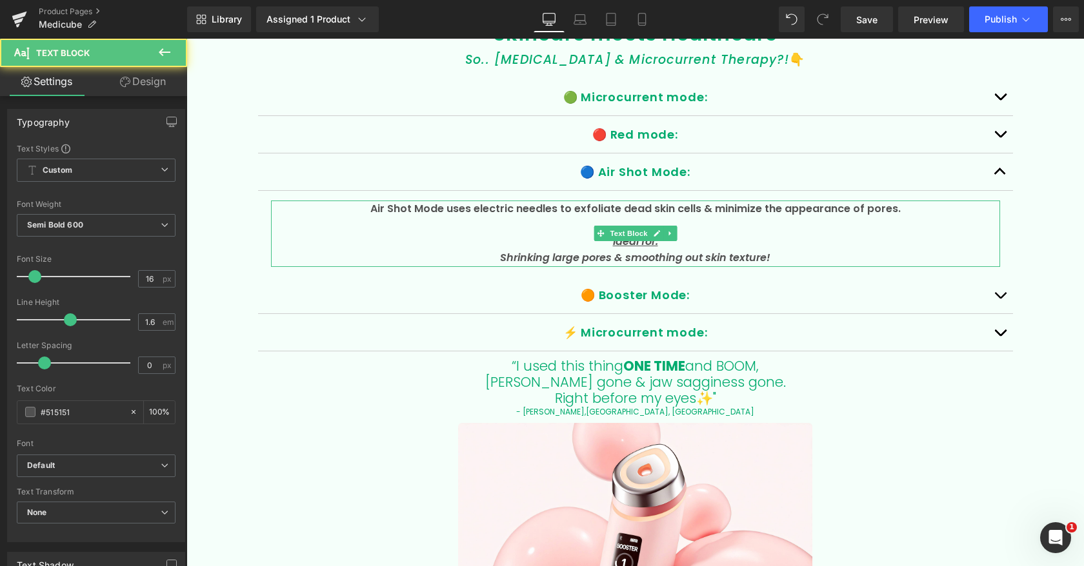
click at [932, 211] on p "Air Shot Mode uses electric needles to exfoliate dead skin cells & minimize the…" at bounding box center [635, 209] width 729 height 17
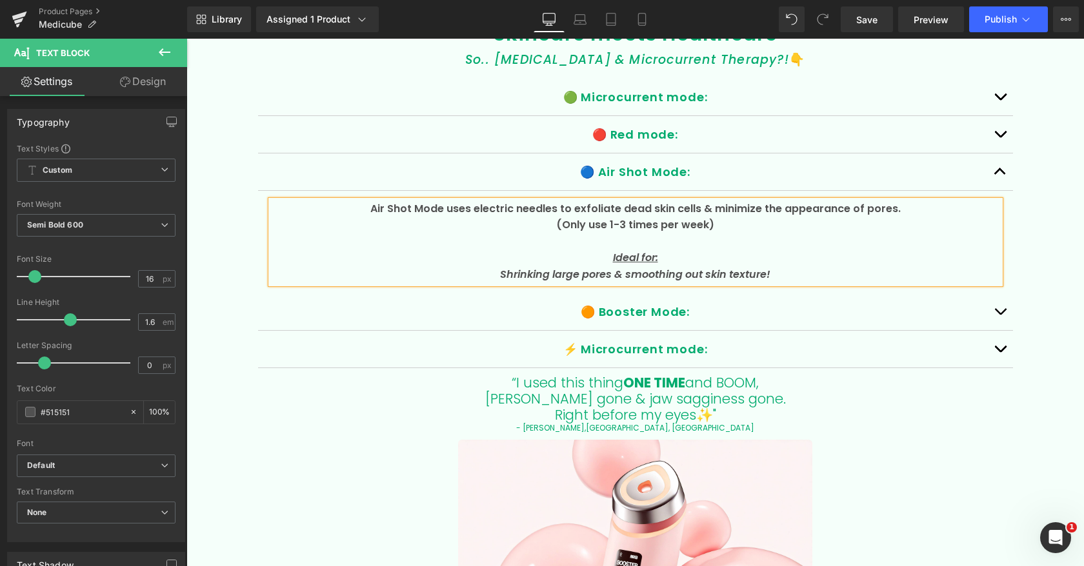
click at [1000, 137] on span "button" at bounding box center [1000, 137] width 0 height 0
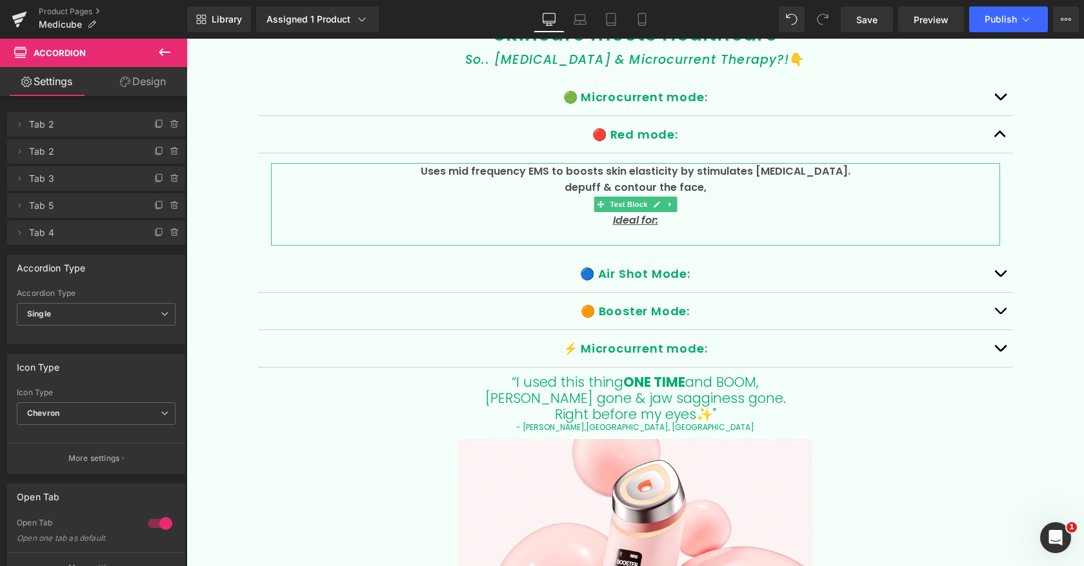
click at [720, 192] on p "depuff & contour the face," at bounding box center [635, 187] width 729 height 17
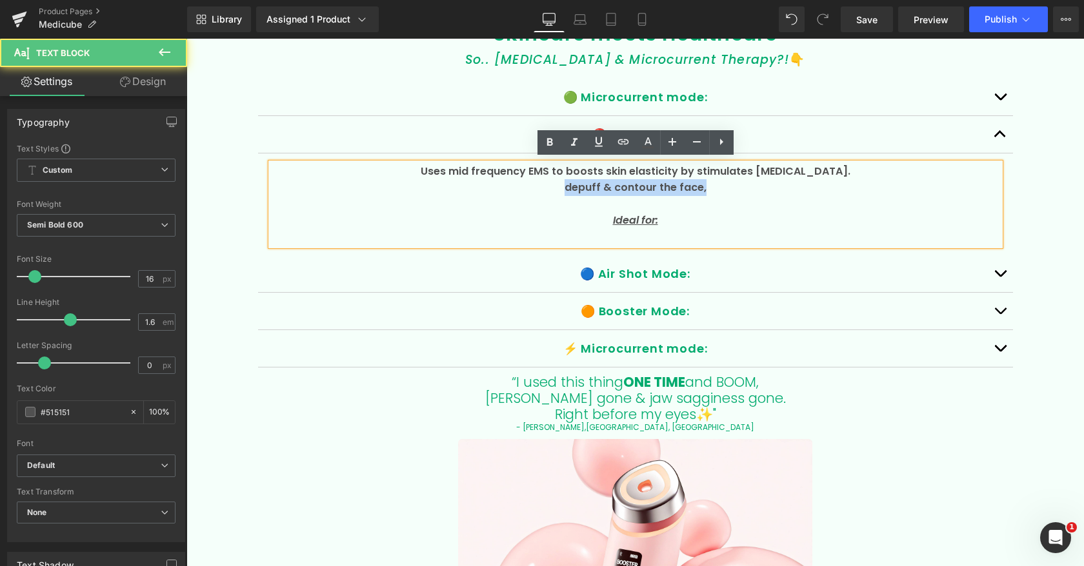
drag, startPoint x: 561, startPoint y: 186, endPoint x: 752, endPoint y: 187, distance: 190.9
click at [751, 187] on p "depuff & contour the face," at bounding box center [635, 187] width 729 height 17
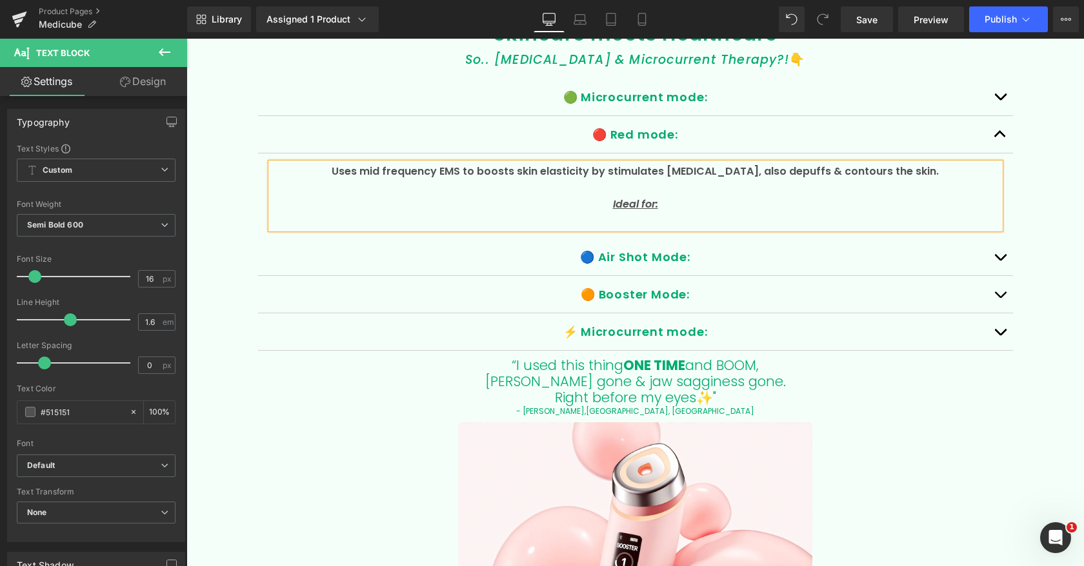
click at [1000, 250] on button "button" at bounding box center [1000, 257] width 26 height 37
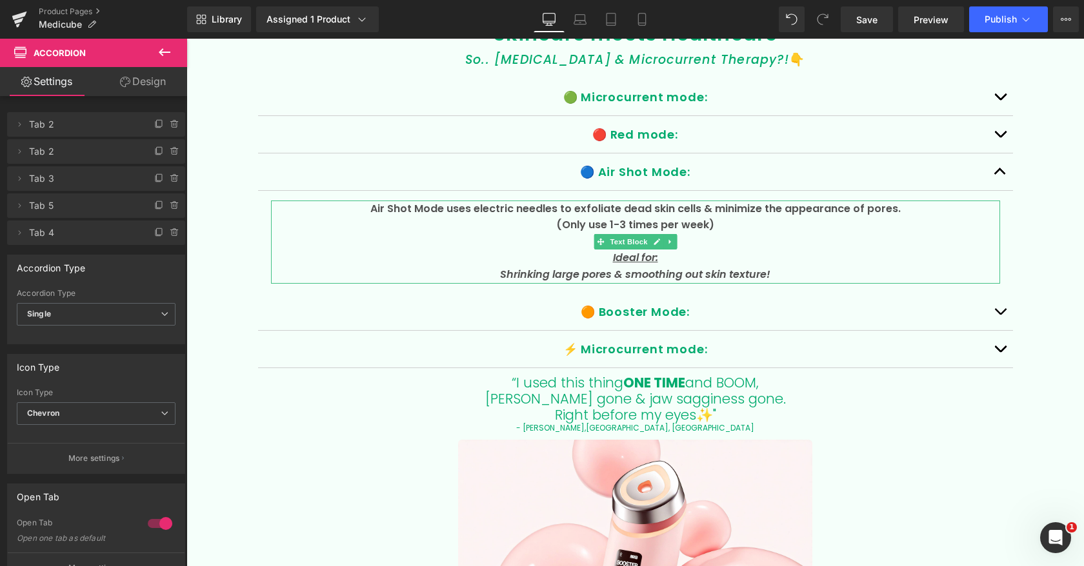
click at [787, 268] on p "Shrinking large pores & smoothing out skin texture!" at bounding box center [635, 274] width 729 height 17
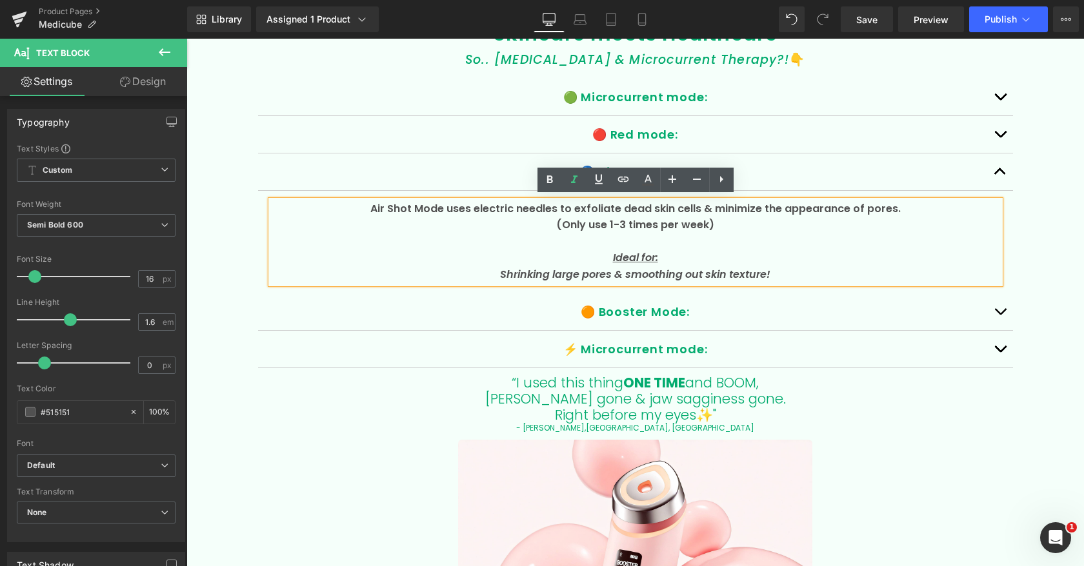
click at [1004, 309] on button "button" at bounding box center [1000, 311] width 26 height 37
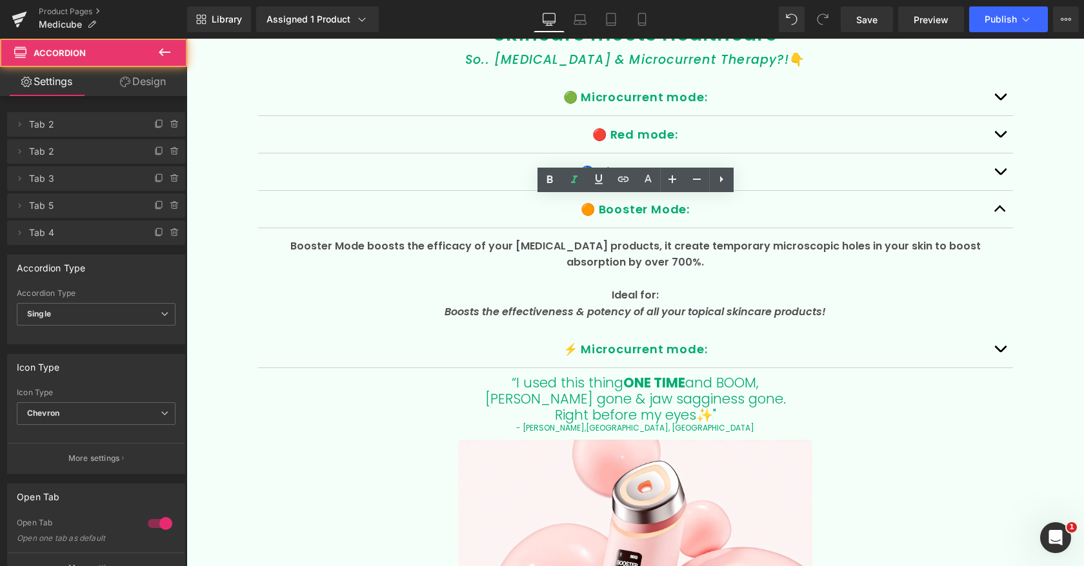
click at [1000, 128] on button "button" at bounding box center [1000, 134] width 26 height 37
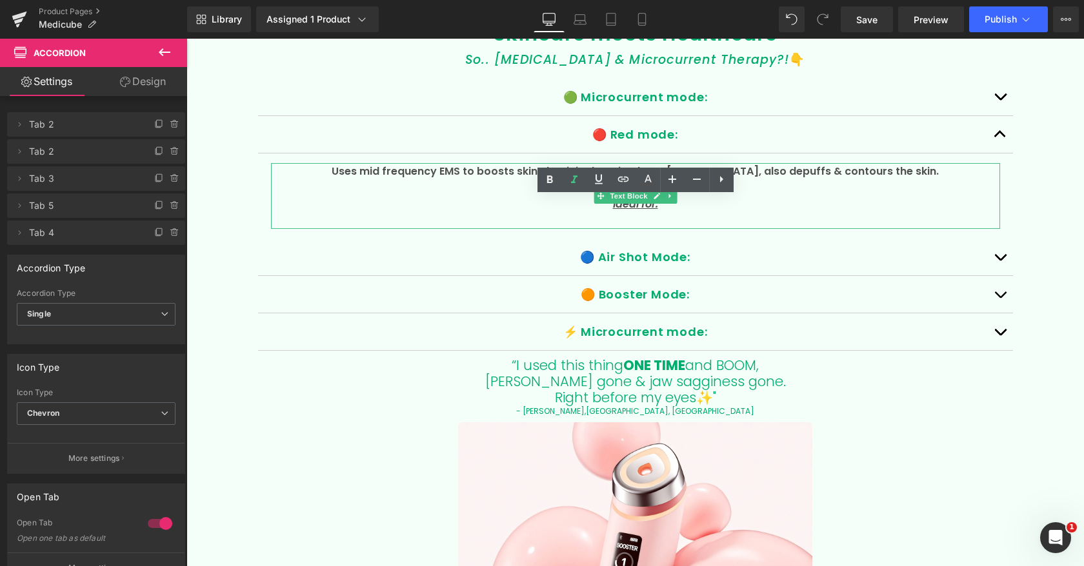
click at [837, 214] on p at bounding box center [635, 220] width 729 height 17
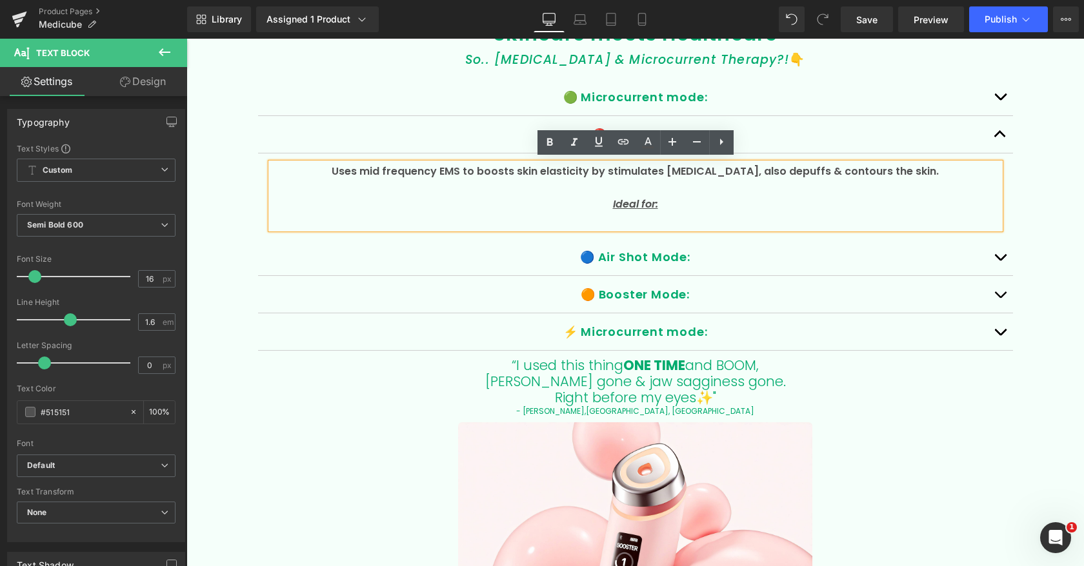
click at [1000, 95] on button "button" at bounding box center [1000, 97] width 26 height 37
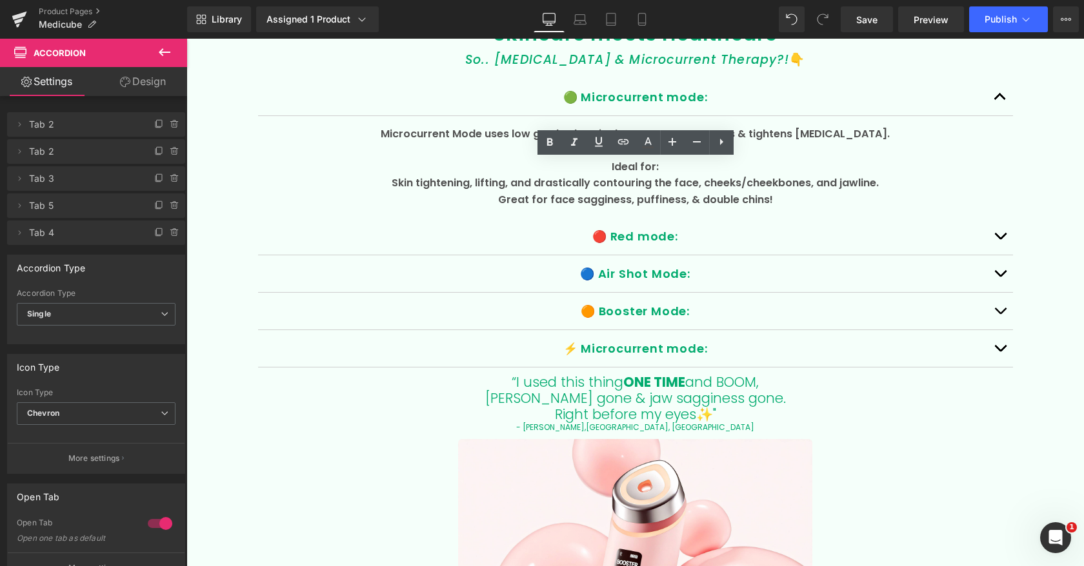
click at [1000, 239] on span "button" at bounding box center [1000, 239] width 0 height 0
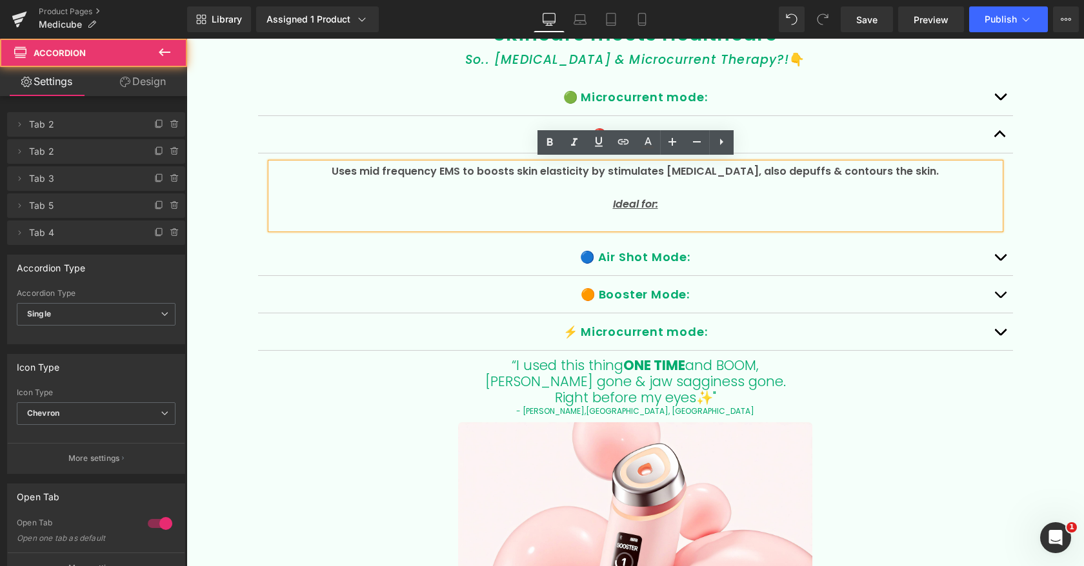
click at [679, 214] on p at bounding box center [635, 220] width 729 height 17
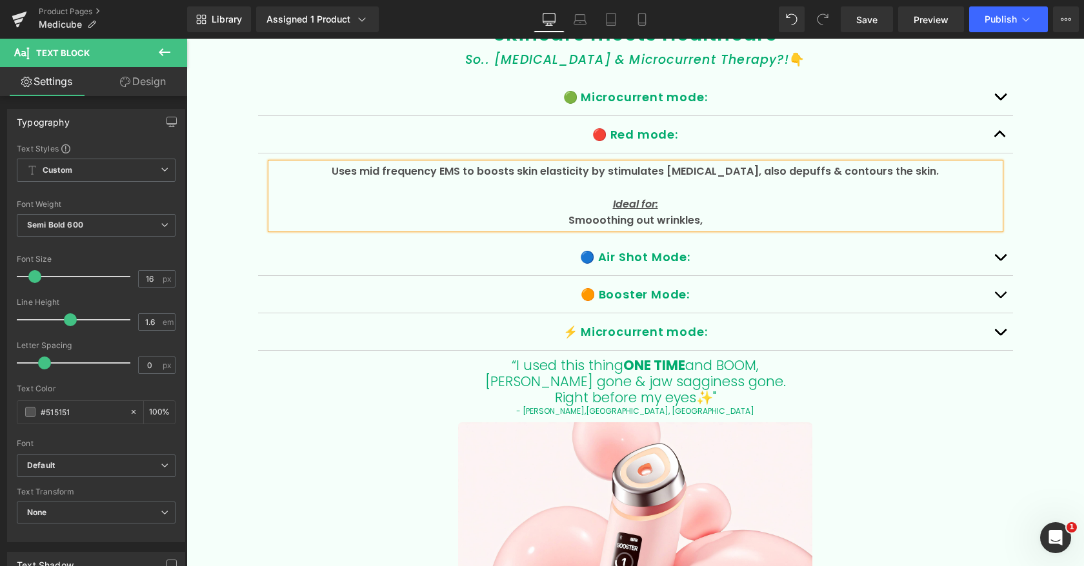
click at [604, 217] on p "Smooothing out wrinkles," at bounding box center [635, 220] width 729 height 17
click at [737, 217] on p "Smoothing out wrinkles," at bounding box center [635, 220] width 729 height 17
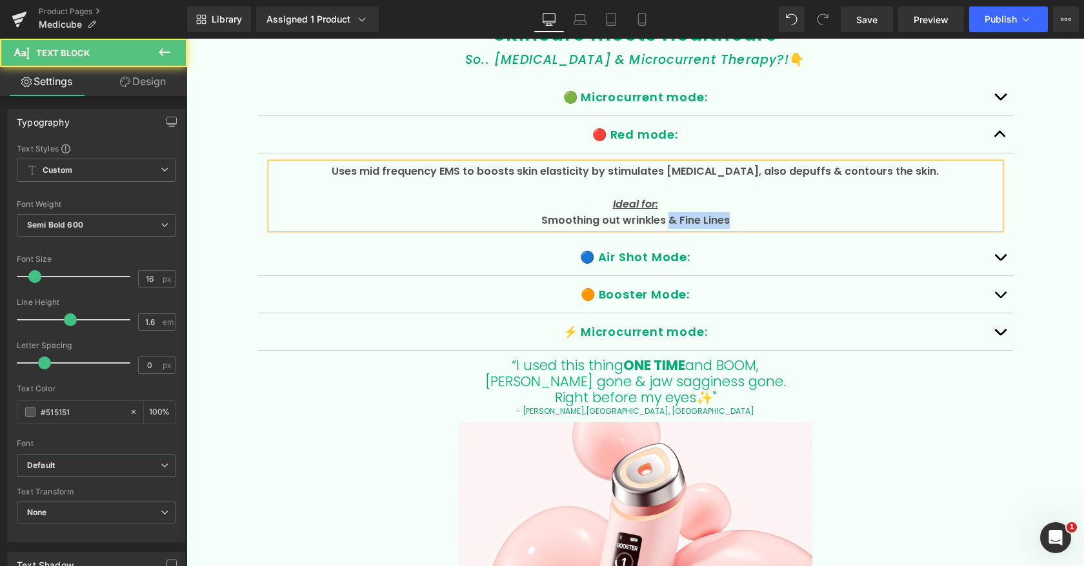
drag, startPoint x: 667, startPoint y: 219, endPoint x: 770, endPoint y: 218, distance: 103.2
click at [766, 218] on p "Smoothing out wrinkles & Fine Lines" at bounding box center [635, 220] width 729 height 17
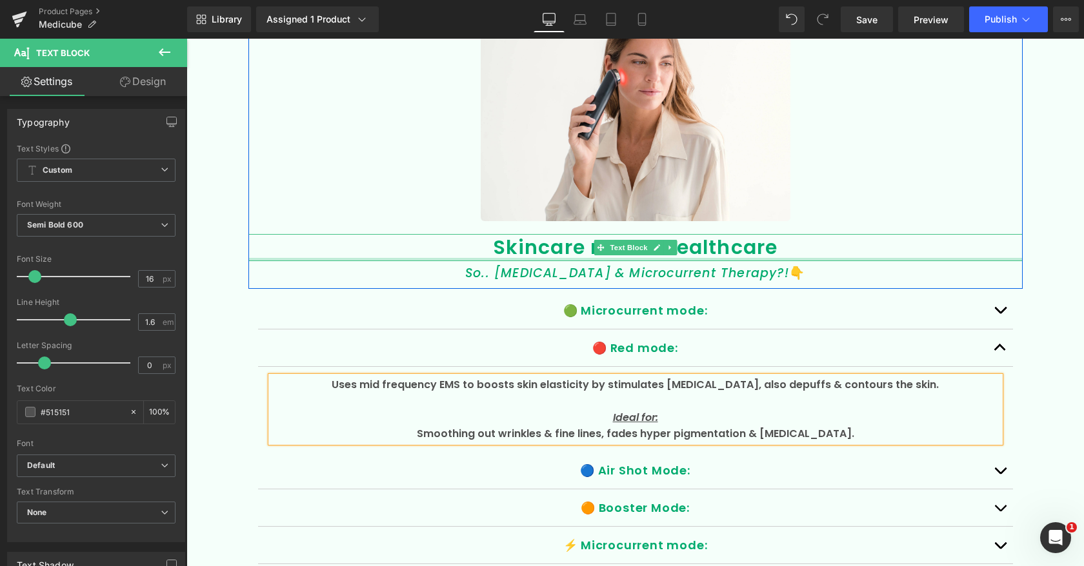
scroll to position [2463, 0]
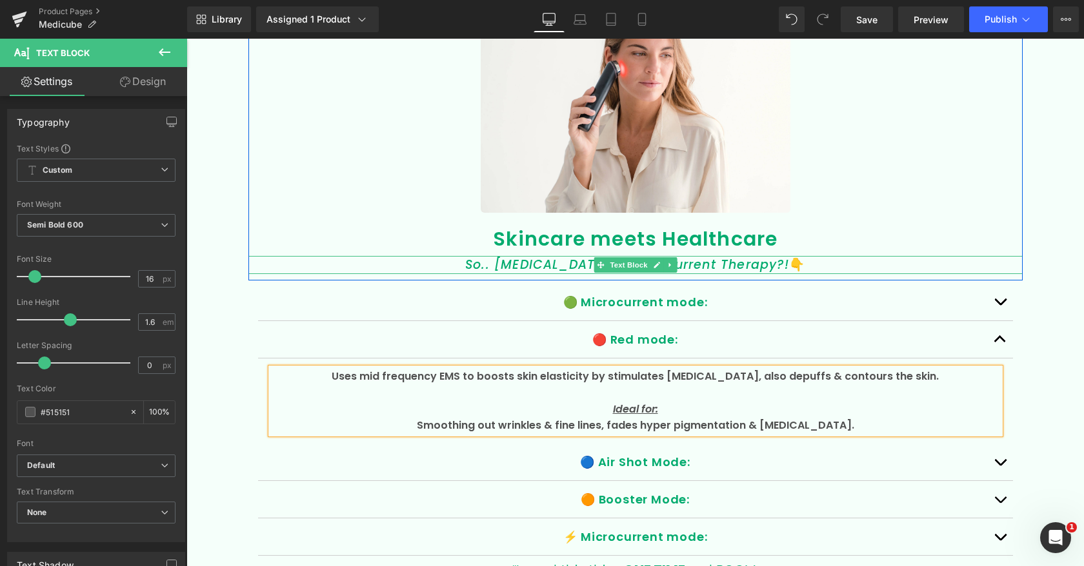
click at [744, 261] on icon "Microcurrent Therapy?!" at bounding box center [708, 264] width 159 height 17
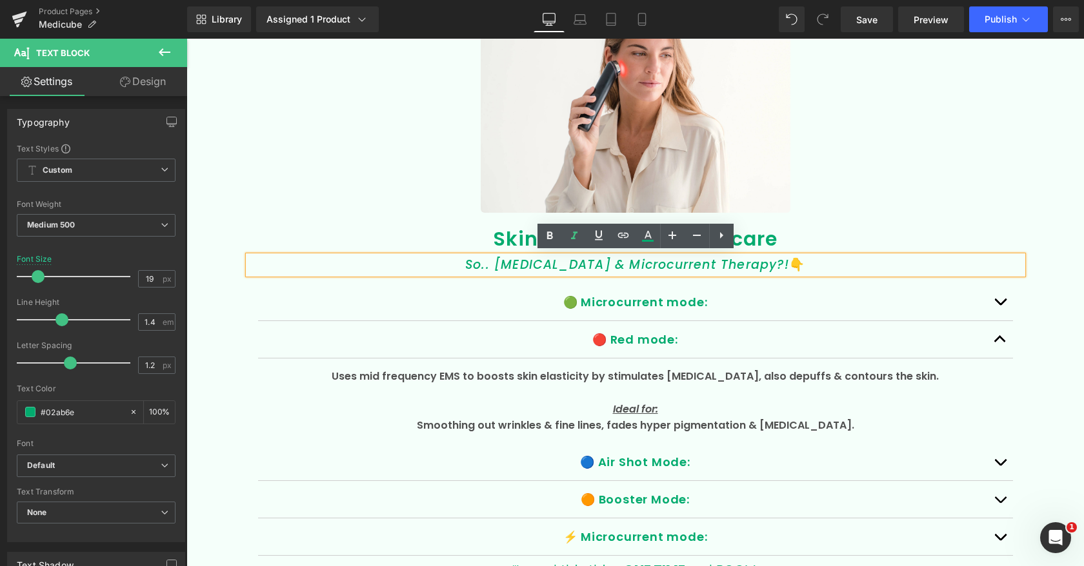
click at [781, 260] on div "So.. Light Therapy & Microcurrent Therapy?! 👇" at bounding box center [635, 265] width 774 height 18
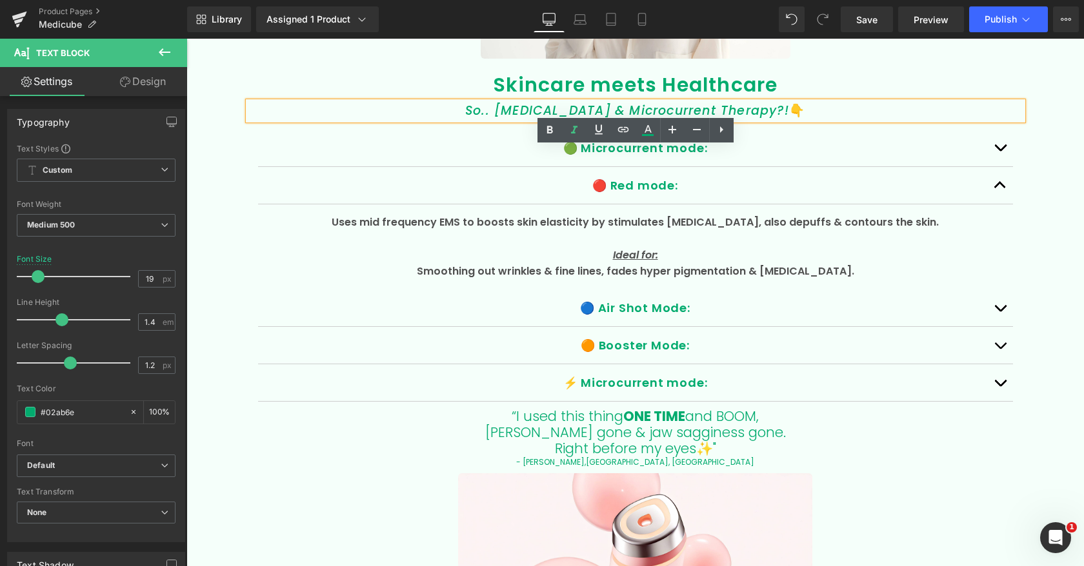
scroll to position [2562, 0]
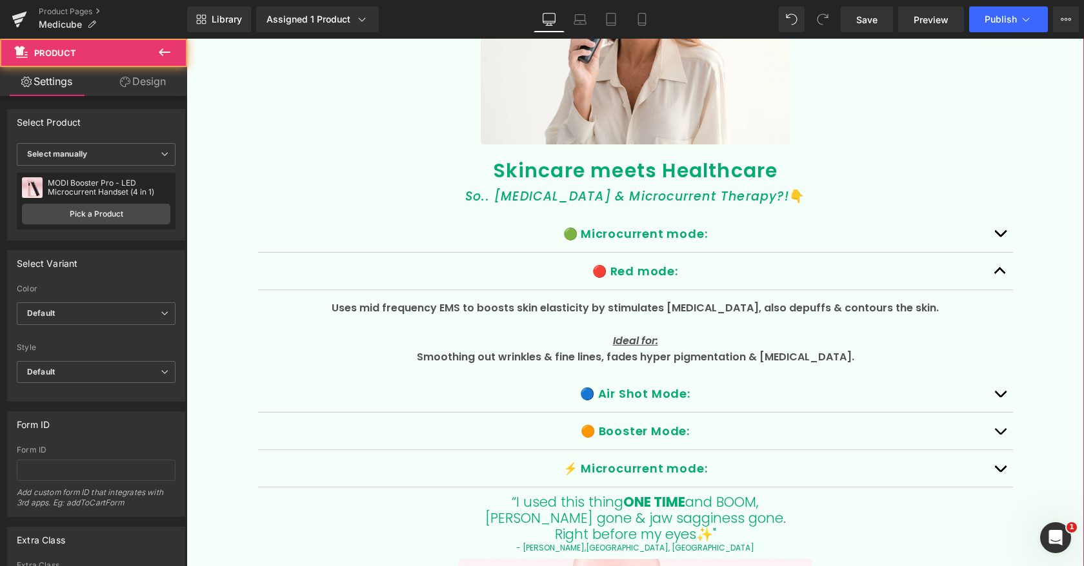
scroll to position [2523, 0]
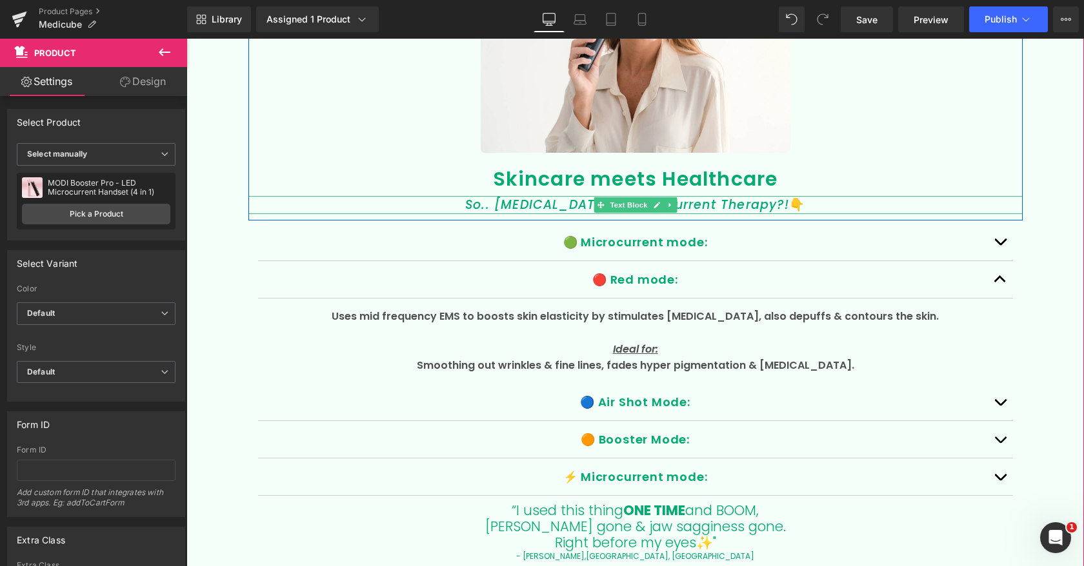
click at [744, 201] on icon "Microcurrent Therapy?!" at bounding box center [708, 204] width 159 height 17
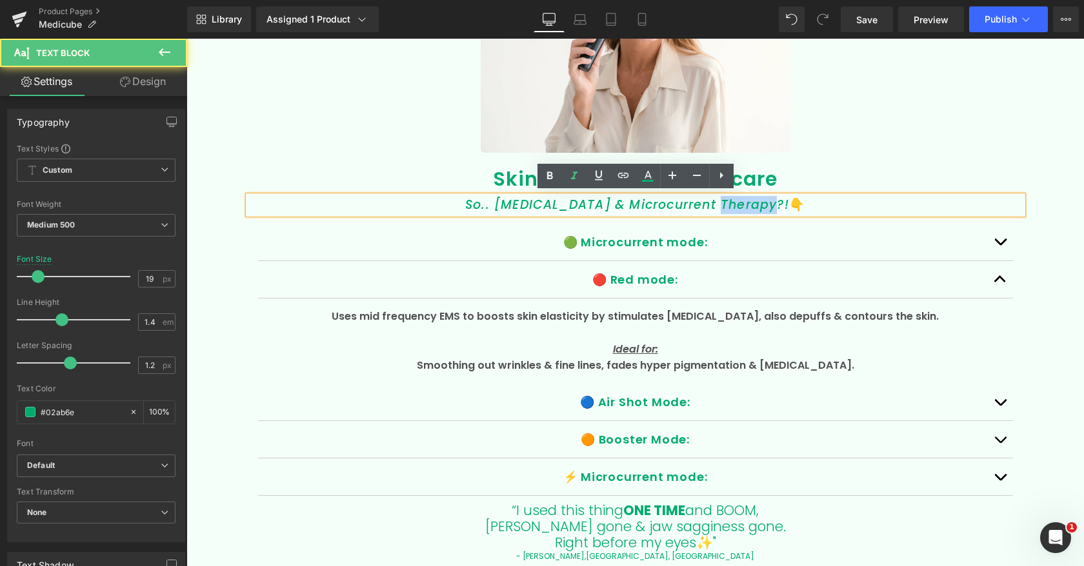
click at [744, 201] on icon "Microcurrent Therapy?!" at bounding box center [708, 204] width 159 height 17
click at [769, 204] on icon "Microcurrent Therapy?!" at bounding box center [708, 204] width 159 height 17
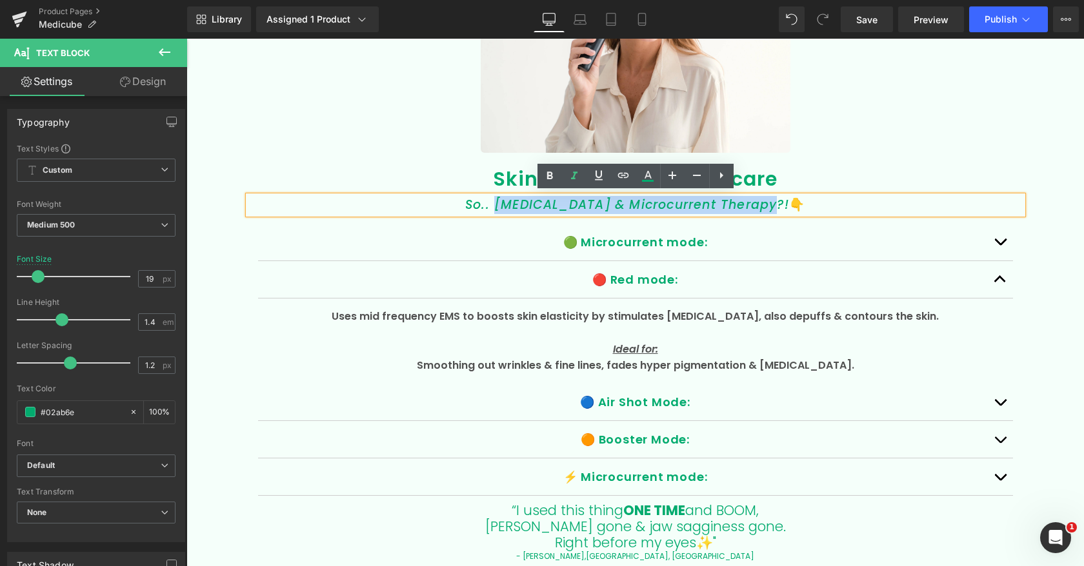
drag, startPoint x: 764, startPoint y: 201, endPoint x: 502, endPoint y: 205, distance: 261.3
click at [502, 205] on div "So.. Light Therapy & Microcurrent Therapy?! 👇" at bounding box center [635, 205] width 774 height 18
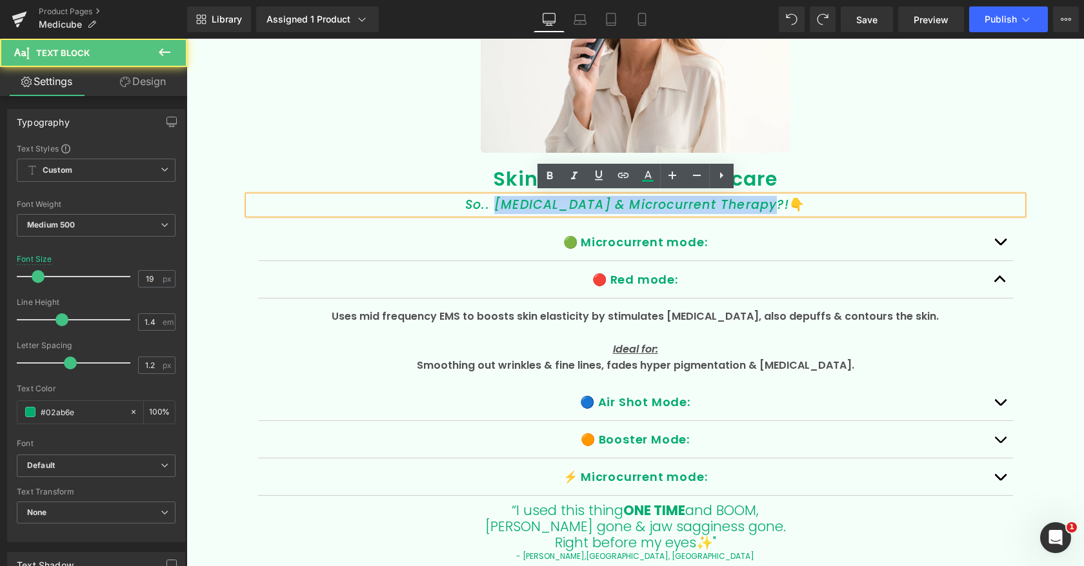
drag, startPoint x: 761, startPoint y: 204, endPoint x: 506, endPoint y: 205, distance: 255.4
click at [504, 205] on div "So.. Light Therapy & Microcurrent Therapy?! 👇" at bounding box center [635, 205] width 774 height 18
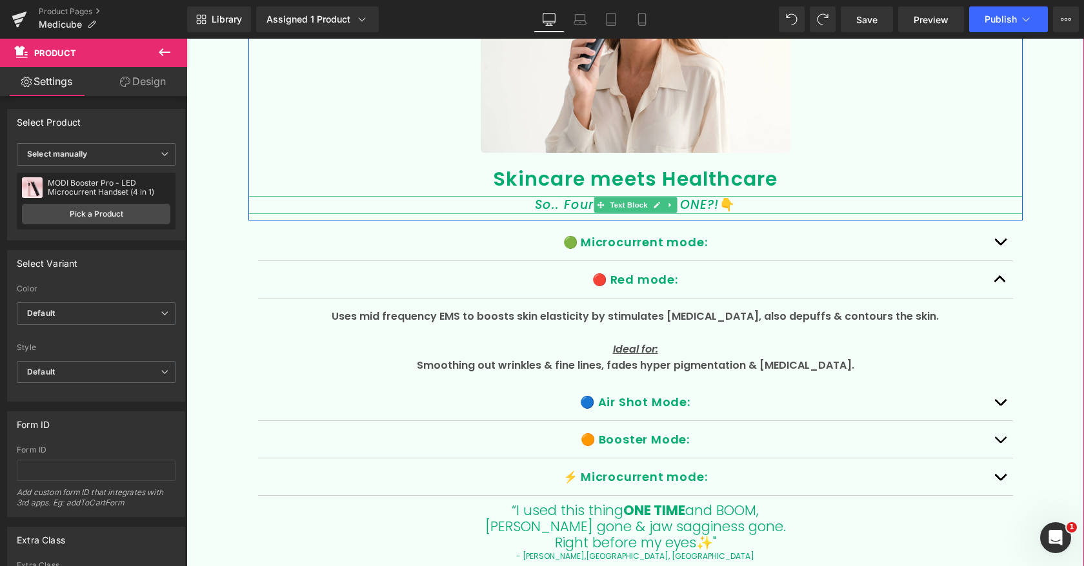
click at [550, 204] on icon "So.. Four Products In ONE" at bounding box center [621, 204] width 172 height 17
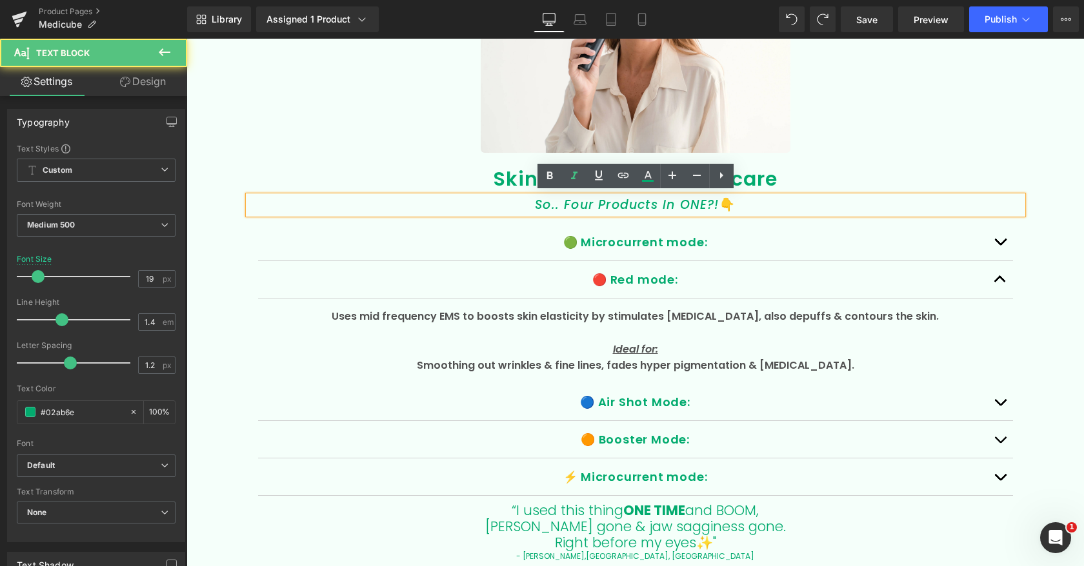
click at [562, 204] on icon "So.. Four Products In ONE" at bounding box center [621, 204] width 172 height 17
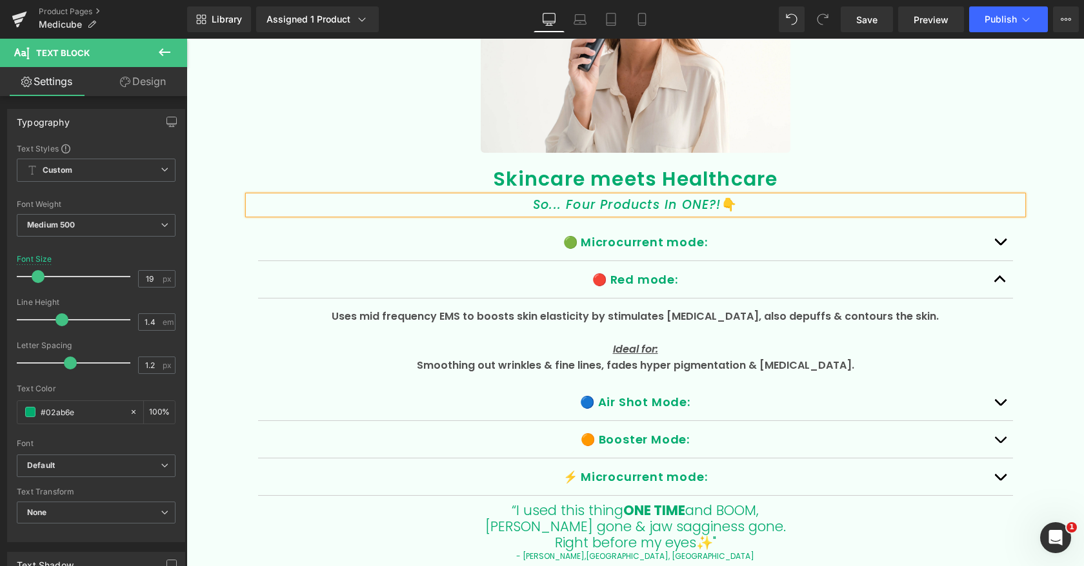
click at [571, 205] on icon "So... Four Products In ONE" at bounding box center [621, 204] width 176 height 17
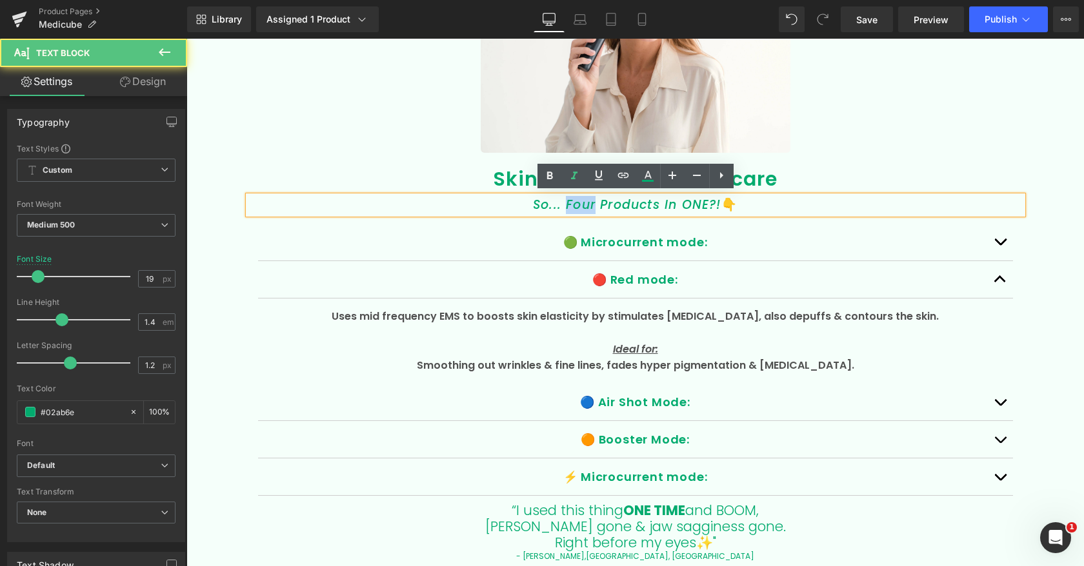
click at [571, 205] on icon "So... Four Products In ONE" at bounding box center [621, 204] width 176 height 17
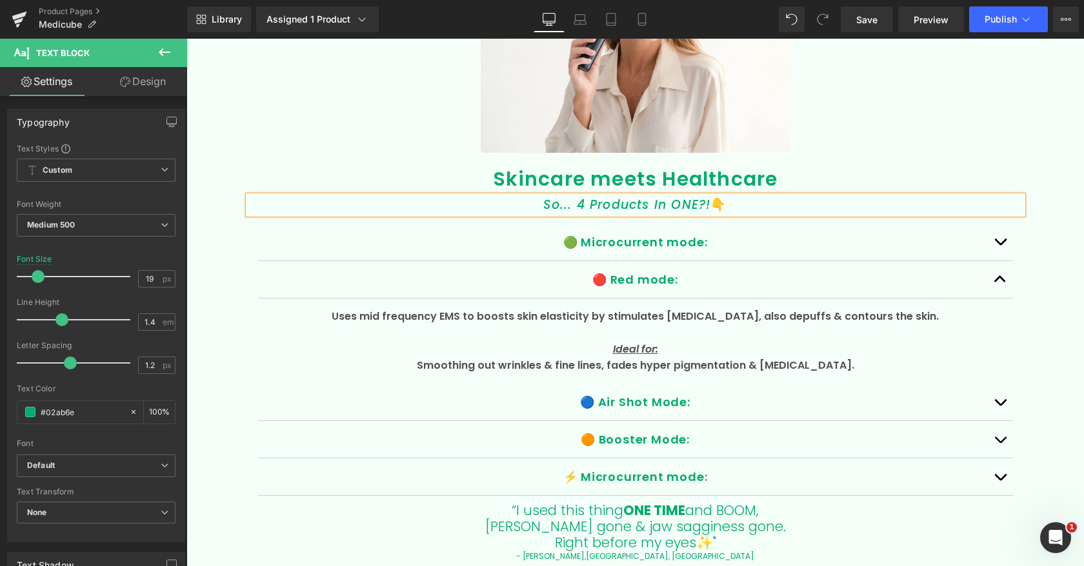
click at [602, 203] on icon "So... 4 Products In ONE" at bounding box center [620, 204] width 155 height 17
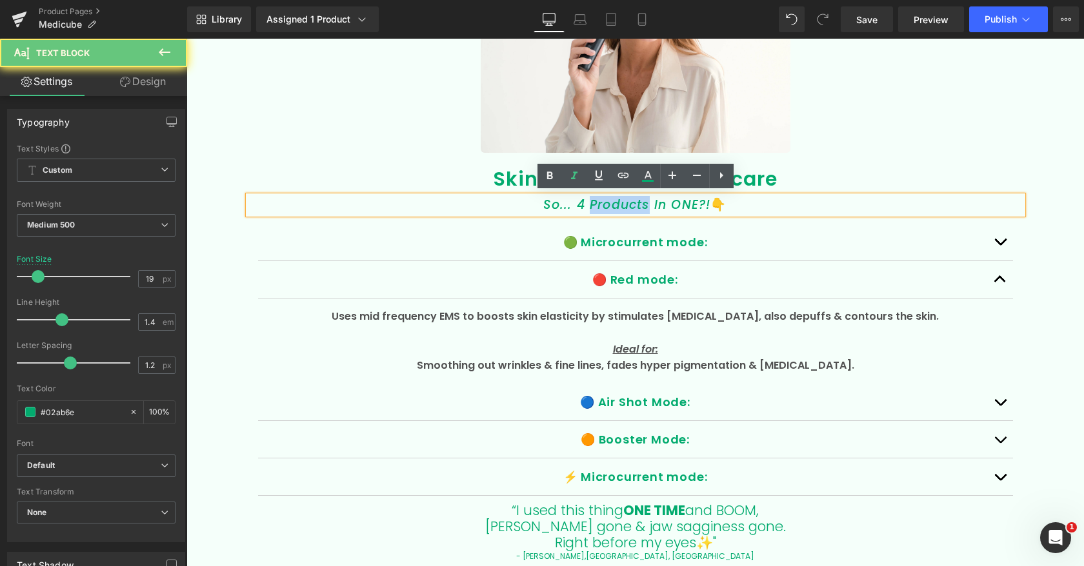
click at [602, 203] on icon "So... 4 Products In ONE" at bounding box center [620, 204] width 155 height 17
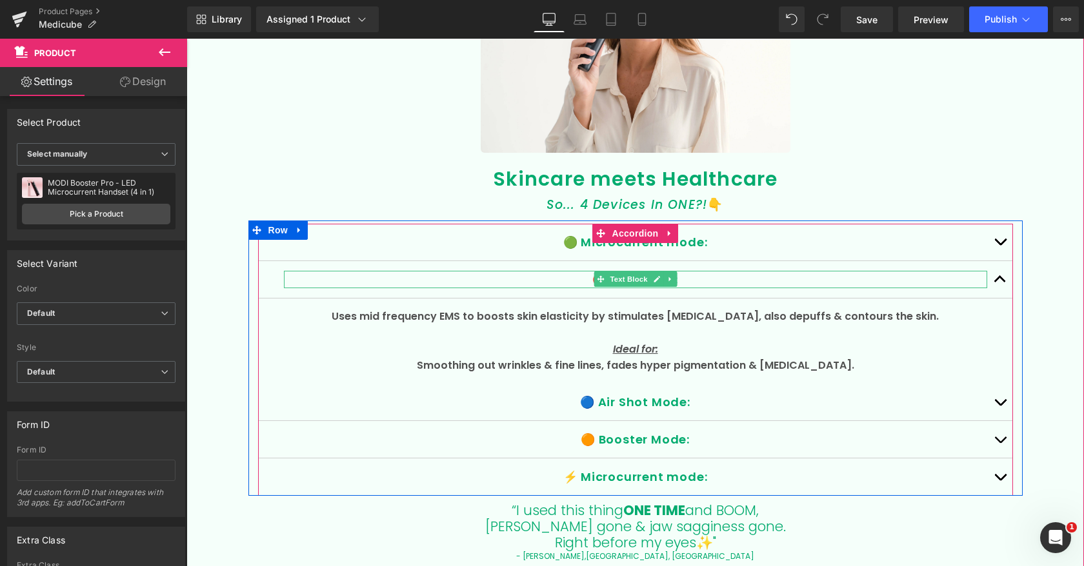
click at [555, 275] on p "🔴 Red mode:" at bounding box center [635, 279] width 703 height 17
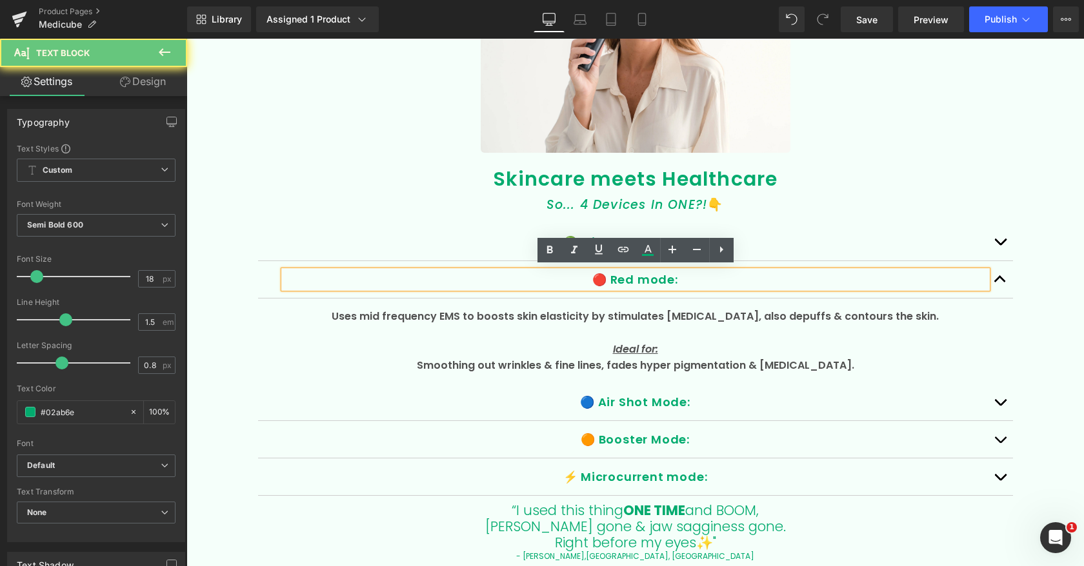
click at [615, 278] on p "🔴 Red mode:" at bounding box center [635, 279] width 703 height 17
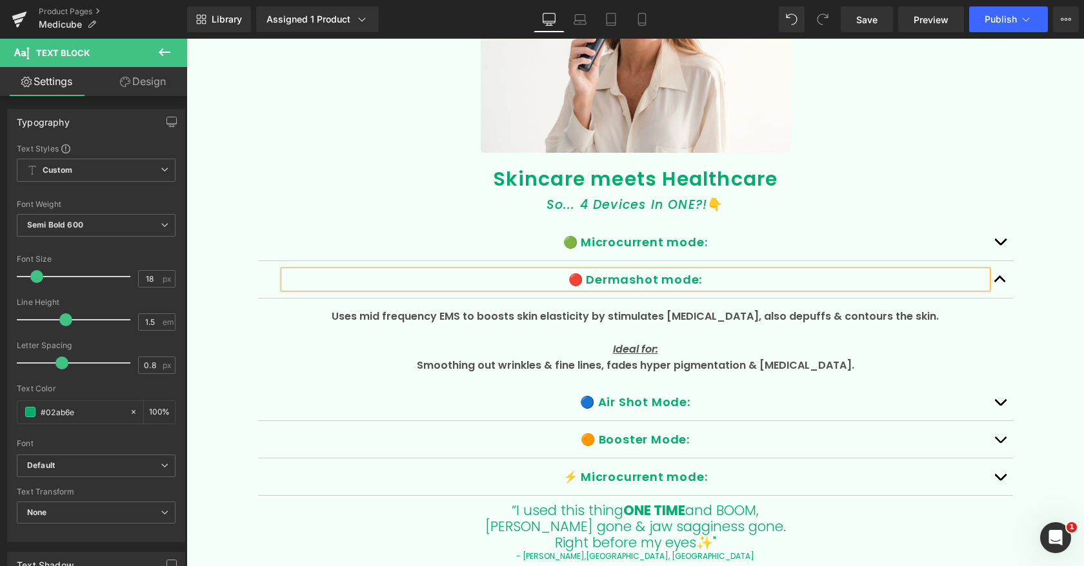
click at [1001, 243] on button "button" at bounding box center [1000, 242] width 26 height 37
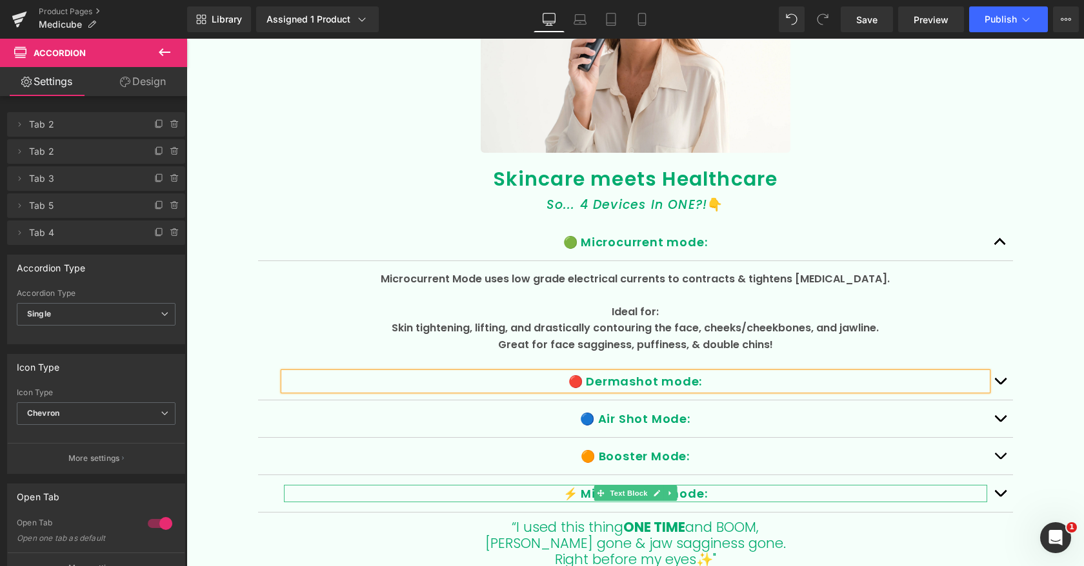
click at [564, 493] on p "⚡️ Microcurrent mode:" at bounding box center [635, 493] width 703 height 17
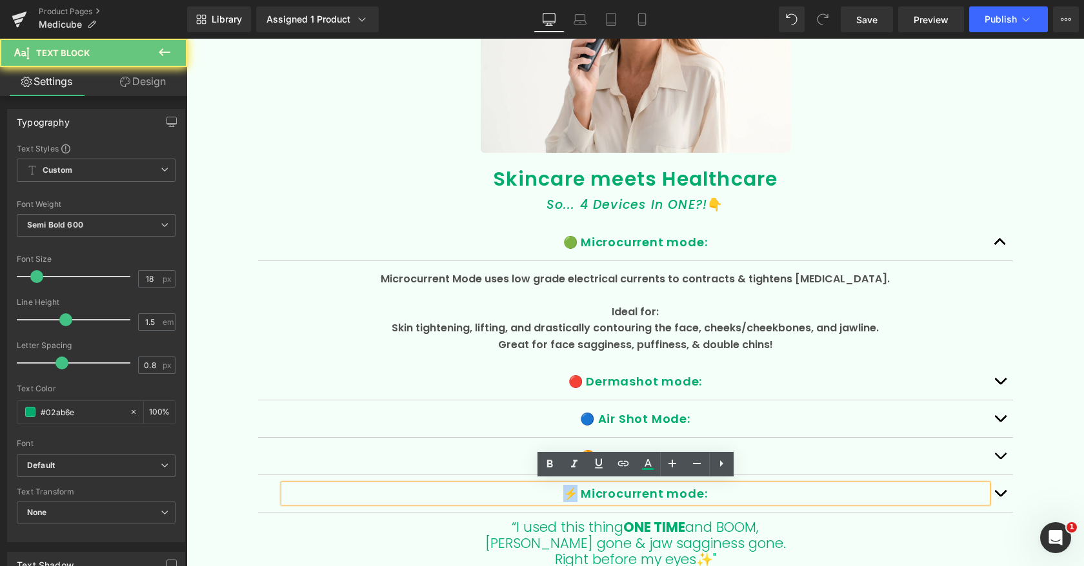
drag, startPoint x: 577, startPoint y: 489, endPoint x: 538, endPoint y: 489, distance: 38.7
click at [538, 489] on p "⚡️ Microcurrent mode:" at bounding box center [635, 493] width 703 height 17
copy p "⚡️"
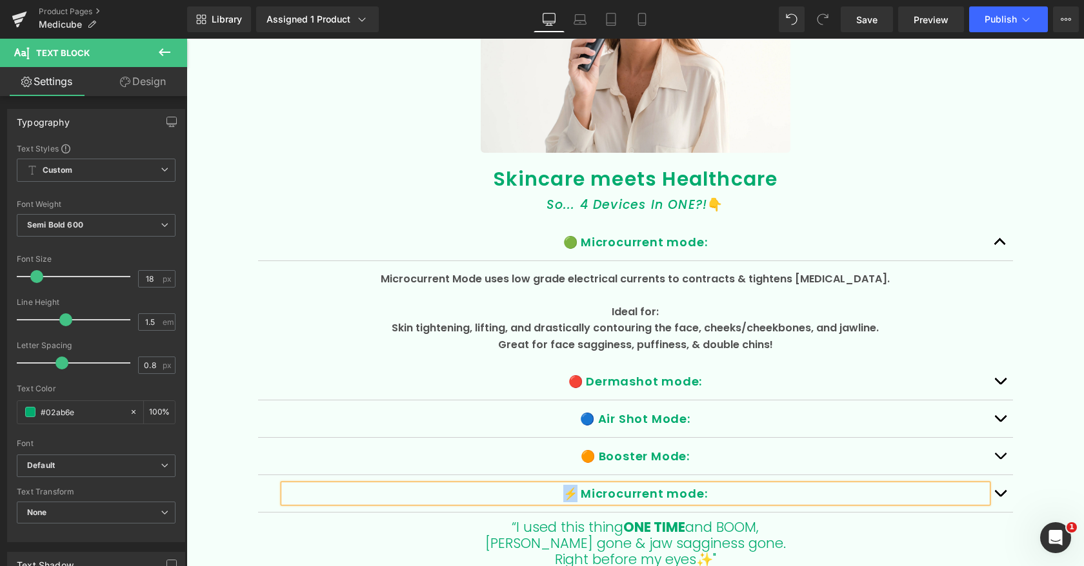
click at [831, 235] on p "🟢 Microcurrent mode:" at bounding box center [635, 241] width 703 height 17
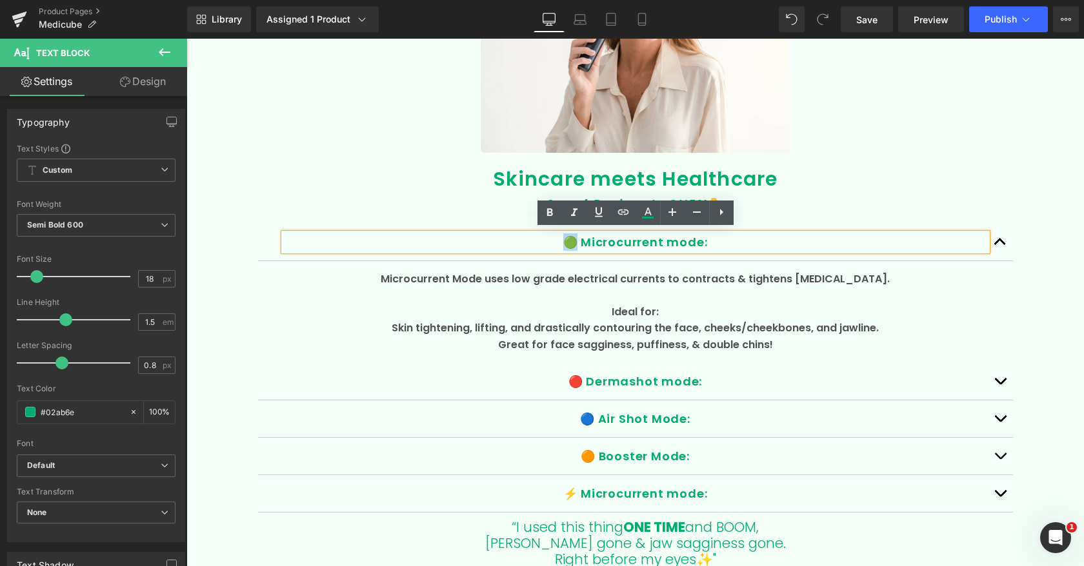
drag, startPoint x: 576, startPoint y: 239, endPoint x: 547, endPoint y: 239, distance: 29.0
click at [547, 239] on p "🟢 Microcurrent mode:" at bounding box center [635, 241] width 703 height 17
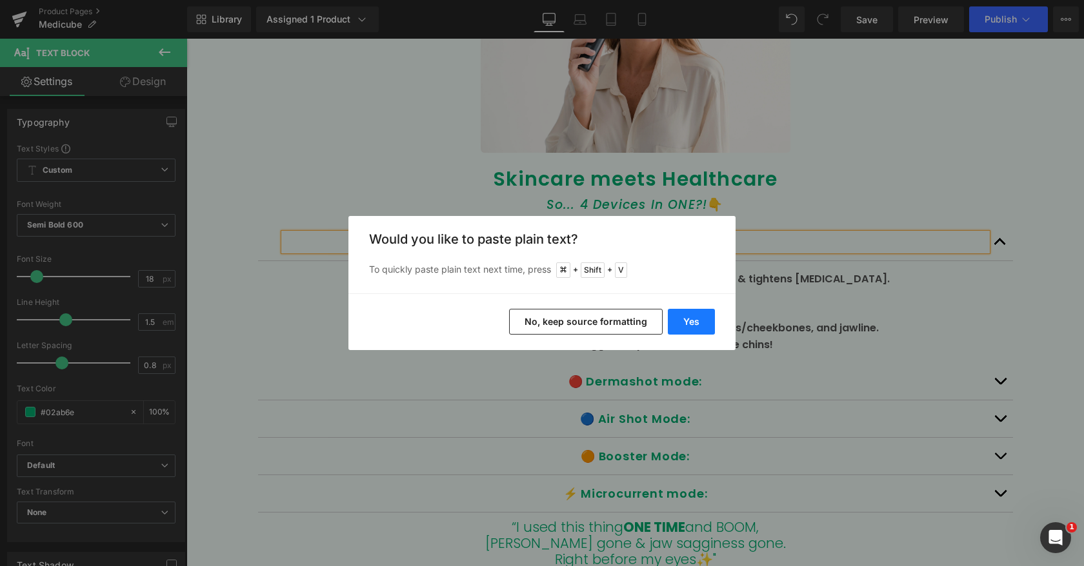
click at [688, 326] on button "Yes" at bounding box center [691, 322] width 47 height 26
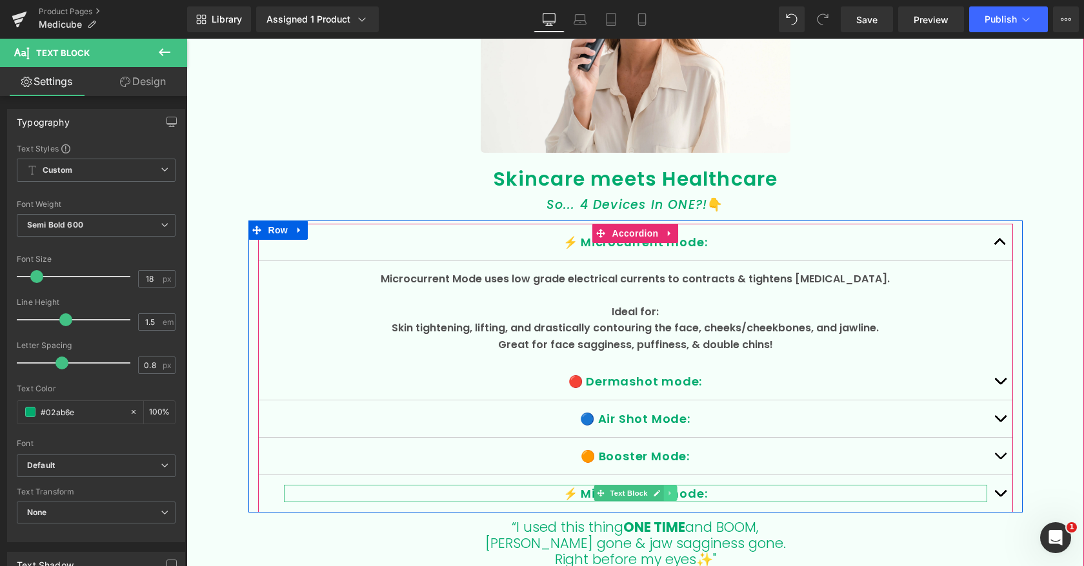
click at [670, 490] on icon at bounding box center [669, 494] width 7 height 8
click at [679, 490] on icon at bounding box center [676, 493] width 7 height 7
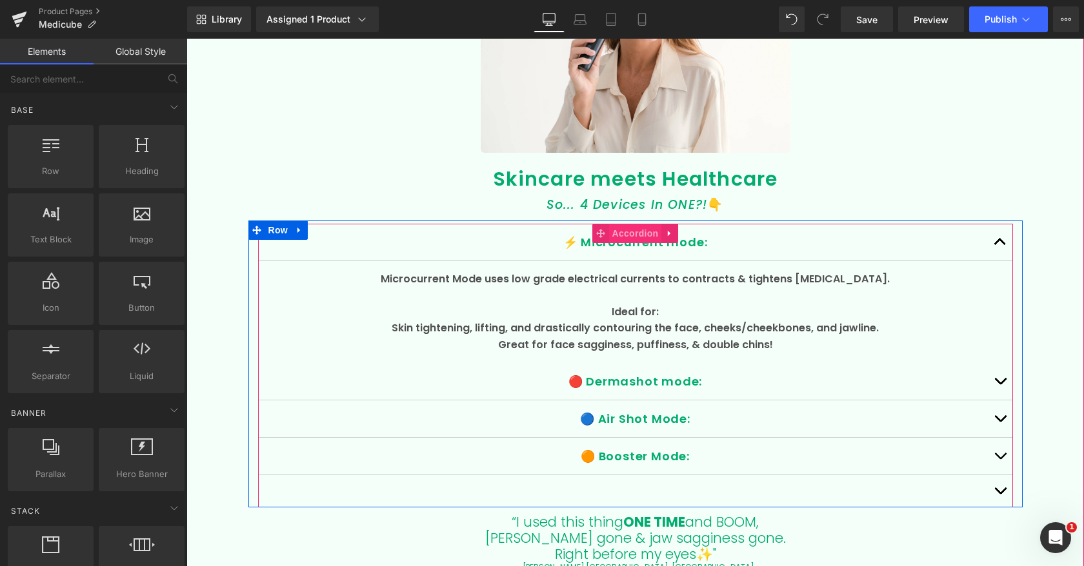
click at [633, 226] on span "Accordion" at bounding box center [635, 233] width 53 height 19
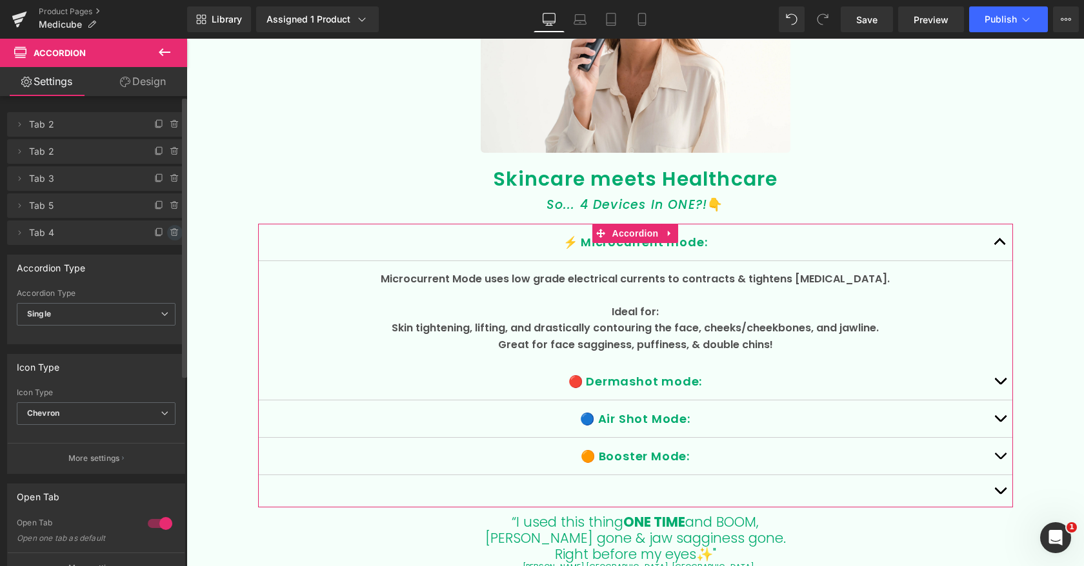
click at [170, 232] on icon at bounding box center [175, 233] width 10 height 10
click at [161, 235] on button "Delete" at bounding box center [161, 233] width 41 height 17
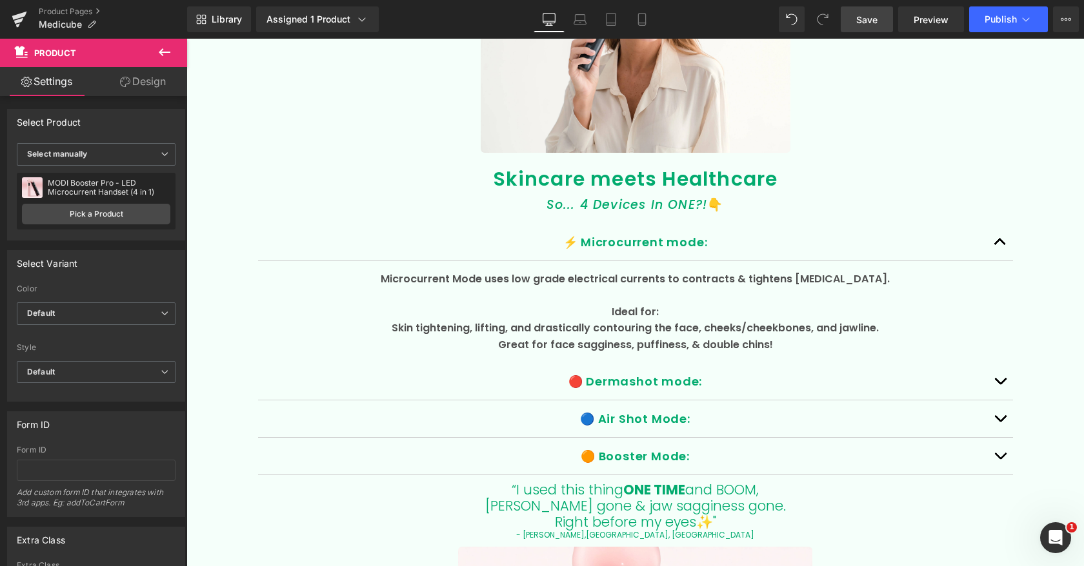
click at [878, 17] on link "Save" at bounding box center [866, 19] width 52 height 26
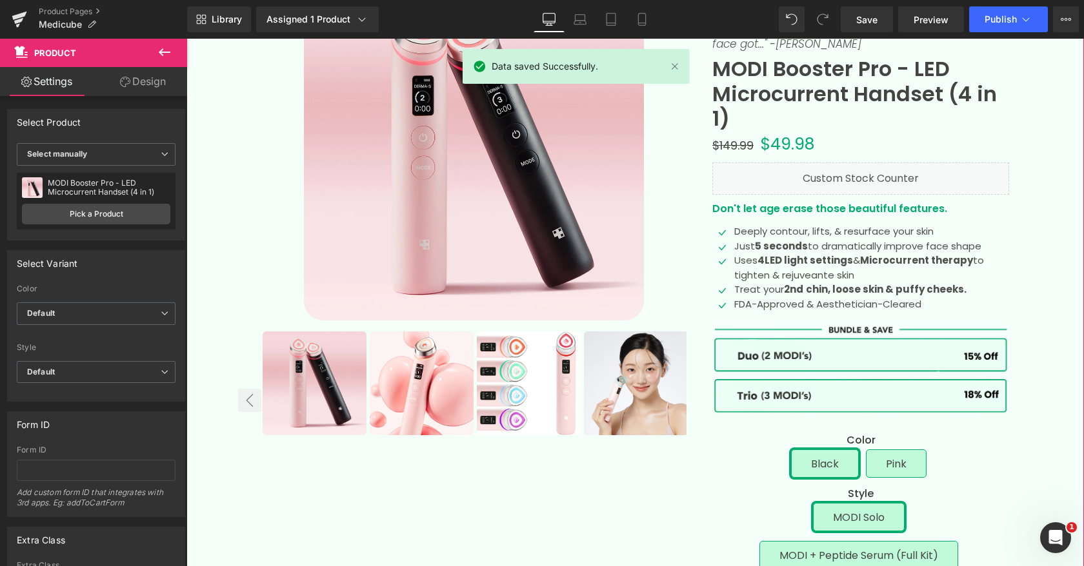
scroll to position [166, 0]
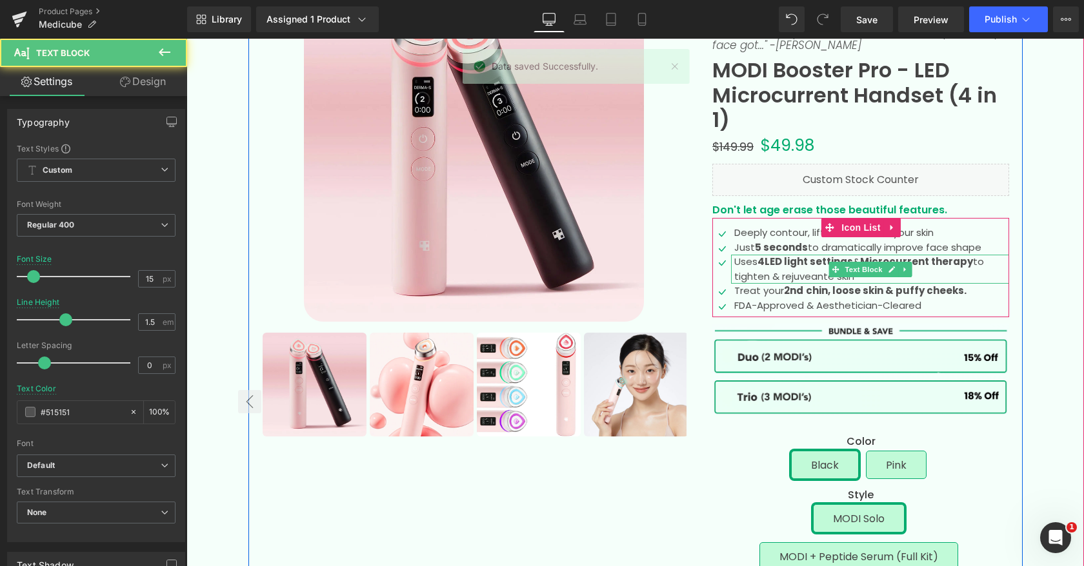
click at [782, 264] on strong "LED light settings" at bounding box center [808, 262] width 88 height 14
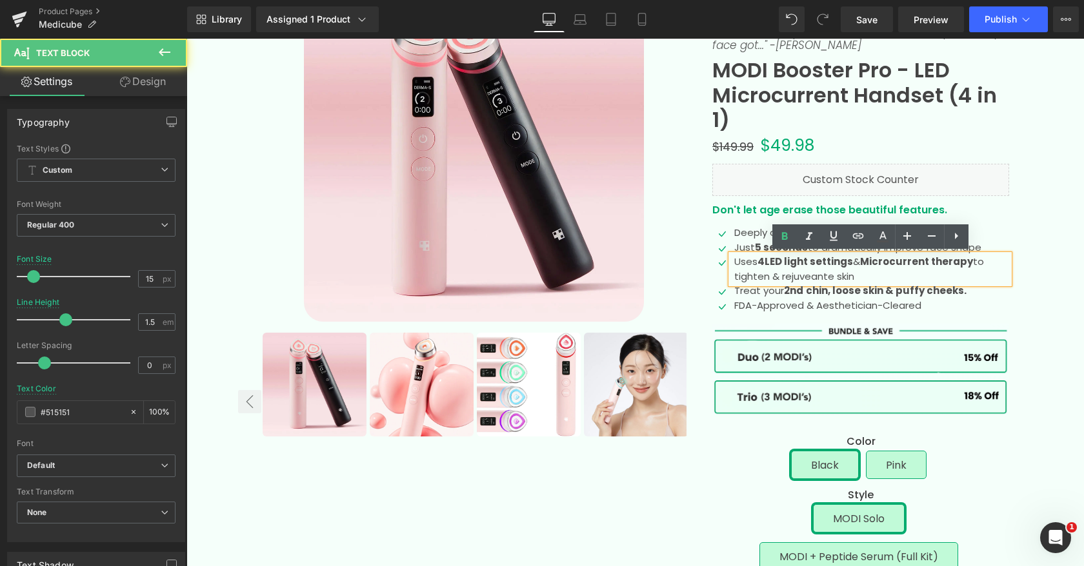
click at [795, 259] on strong "LED light settings" at bounding box center [808, 262] width 88 height 14
drag, startPoint x: 810, startPoint y: 261, endPoint x: 769, endPoint y: 263, distance: 40.7
click at [769, 263] on strong "LED light settings" at bounding box center [808, 262] width 88 height 14
click at [802, 278] on p "Uses 4 LED light settings & M icrocurrent therapy to tighten & rejuveante skin" at bounding box center [871, 269] width 275 height 29
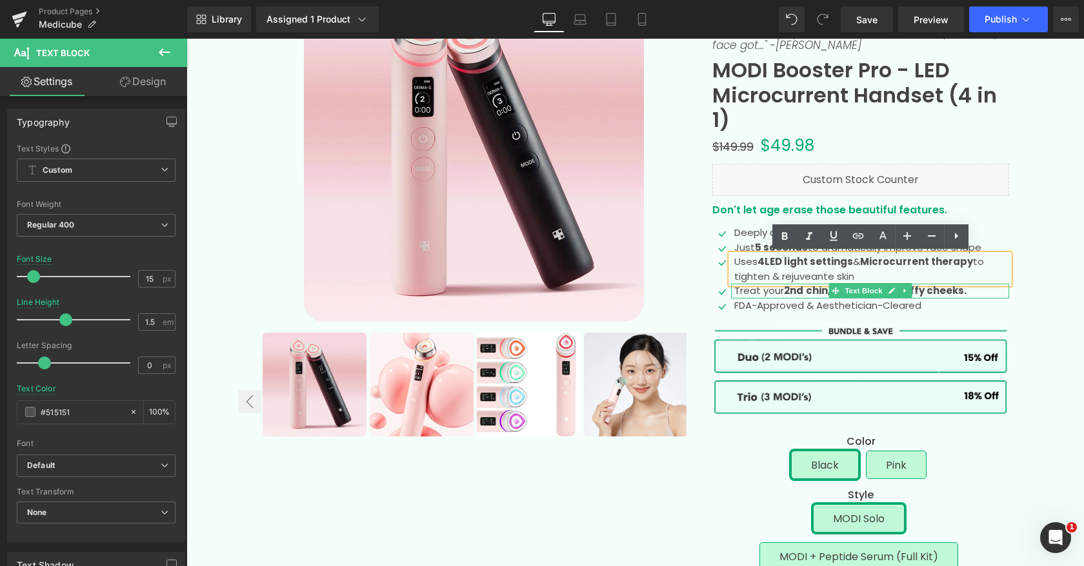
click at [781, 292] on p "Treat your 2nd chin, loose skin & puffy cheeks." at bounding box center [871, 291] width 275 height 15
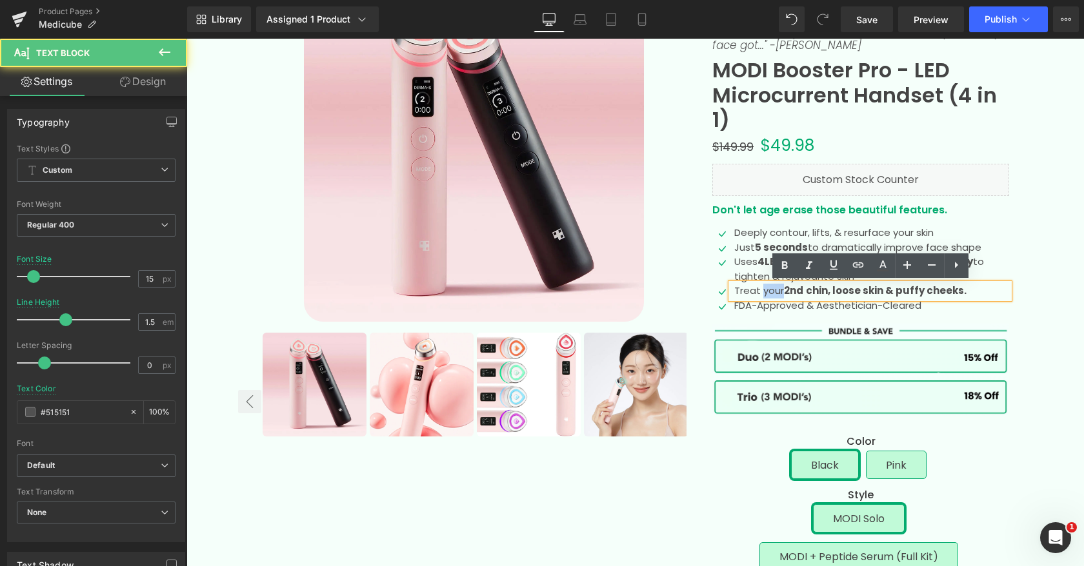
click at [781, 292] on p "Treat your 2nd chin, loose skin & puffy cheeks." at bounding box center [871, 291] width 275 height 15
click at [950, 293] on strong "loose skin & puffy cheeks." at bounding box center [899, 291] width 134 height 14
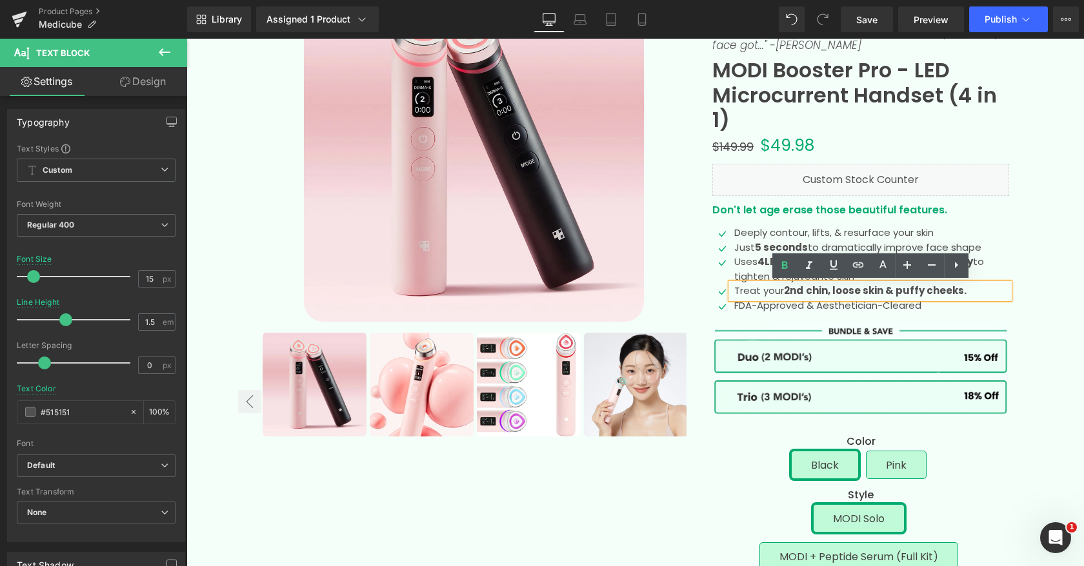
click at [973, 290] on p "Treat your 2nd chin, loose skin & puffy cheeks." at bounding box center [871, 291] width 275 height 15
click at [834, 291] on strong "loose skin & puffy cheeks." at bounding box center [899, 291] width 134 height 14
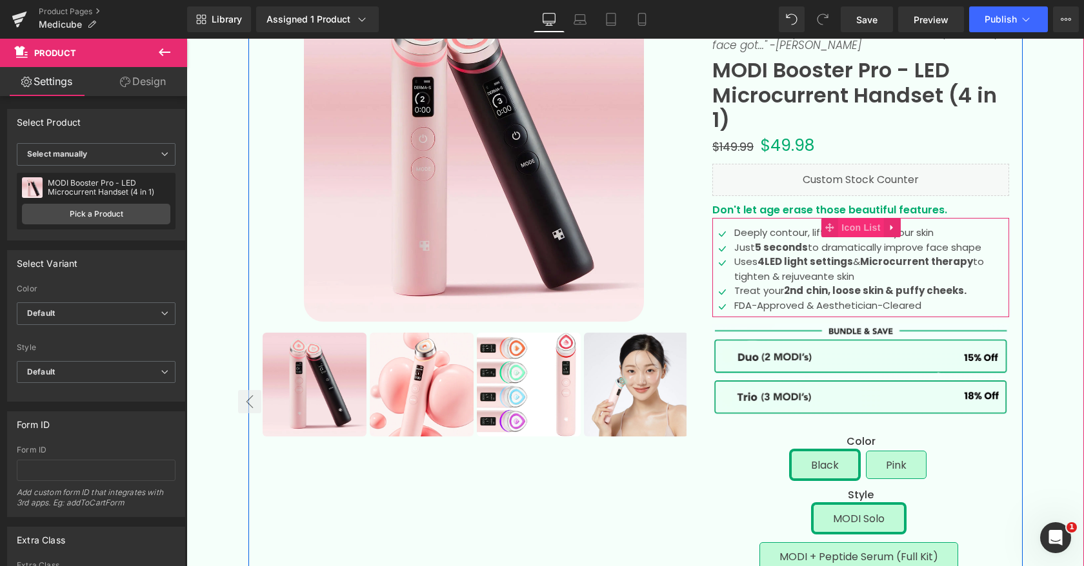
click at [857, 222] on span "Icon List" at bounding box center [860, 227] width 45 height 19
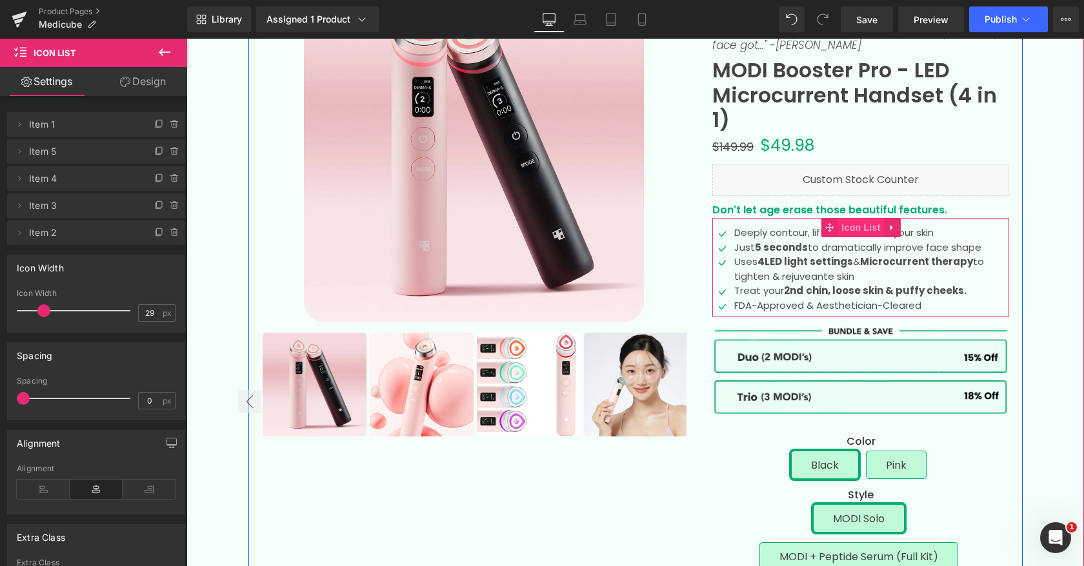
click at [862, 231] on span "Icon List" at bounding box center [860, 227] width 45 height 19
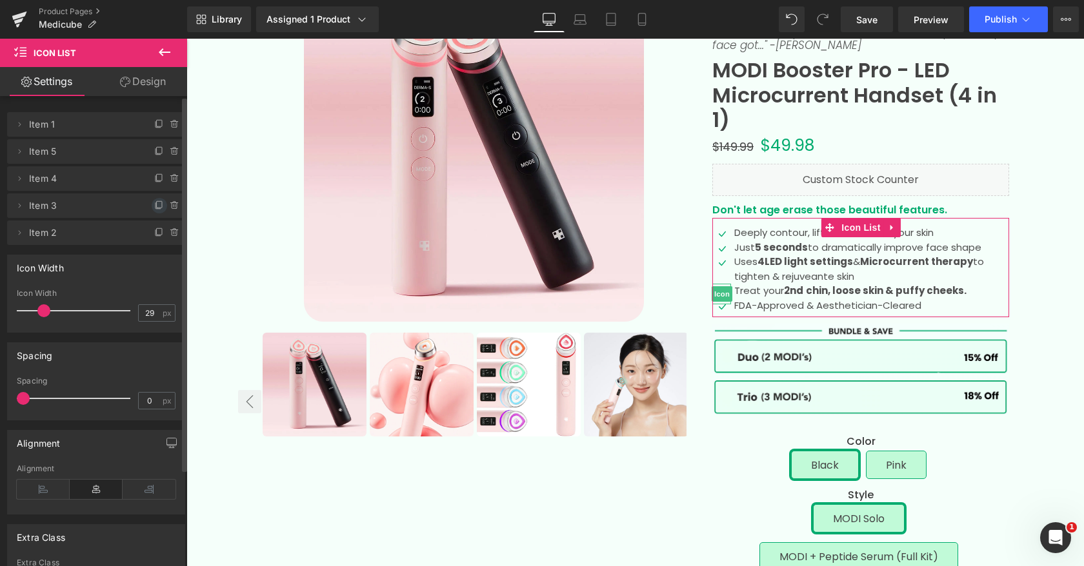
click at [154, 203] on icon at bounding box center [159, 206] width 10 height 10
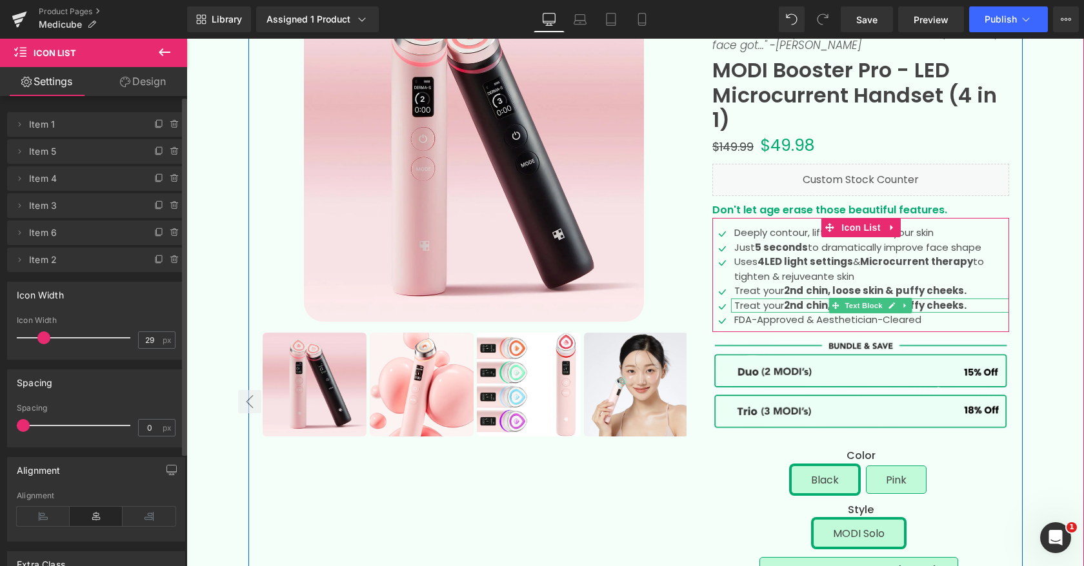
click at [782, 305] on p "Treat your 2nd chin, loose skin & puffy cheeks." at bounding box center [871, 306] width 275 height 15
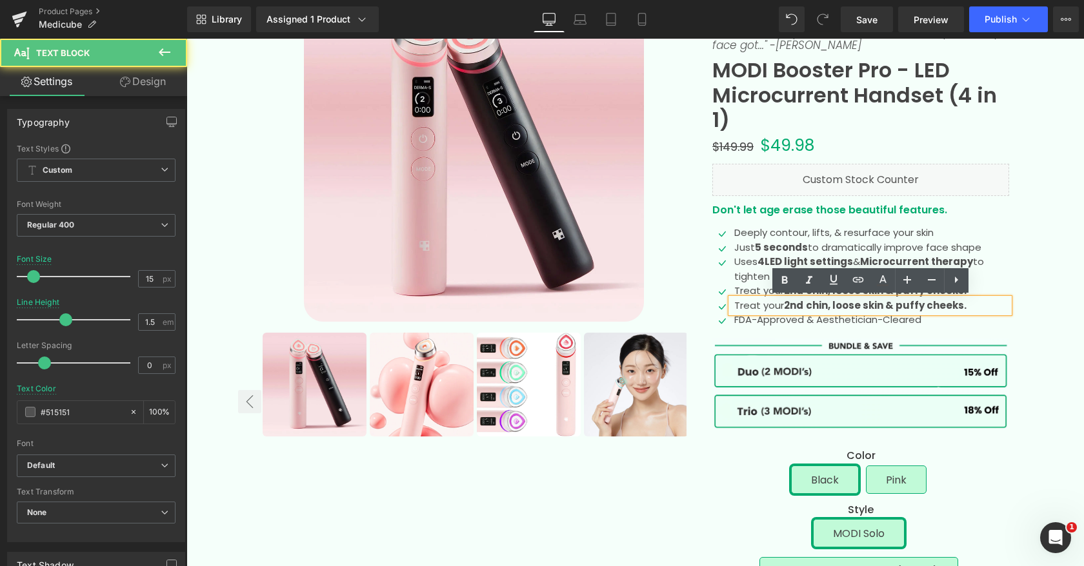
click at [782, 305] on p "Treat your 2nd chin, loose skin & puffy cheeks." at bounding box center [871, 306] width 275 height 15
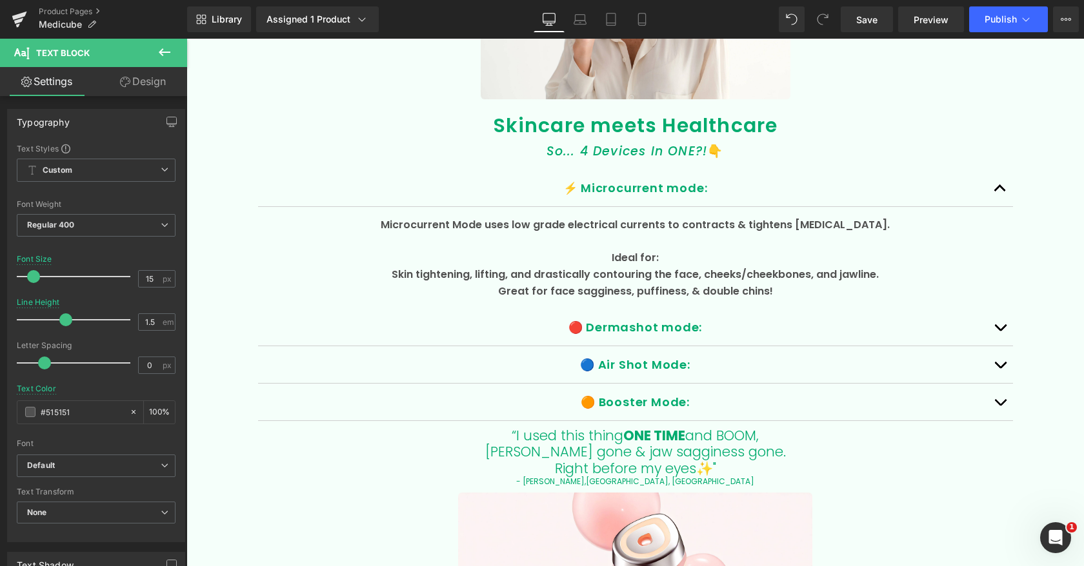
scroll to position [2590, 0]
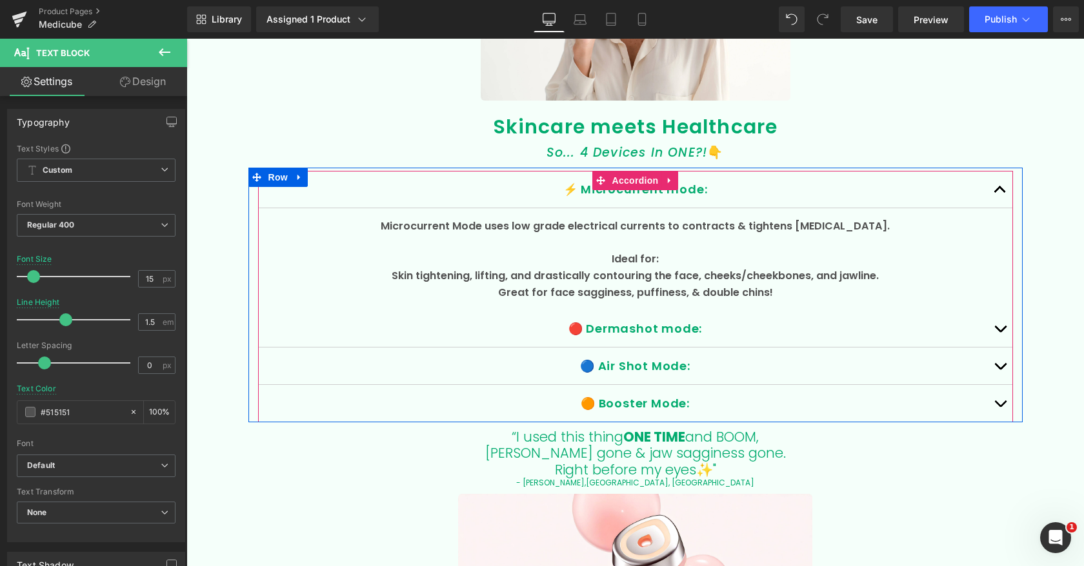
click at [1000, 407] on span "button" at bounding box center [1000, 407] width 0 height 0
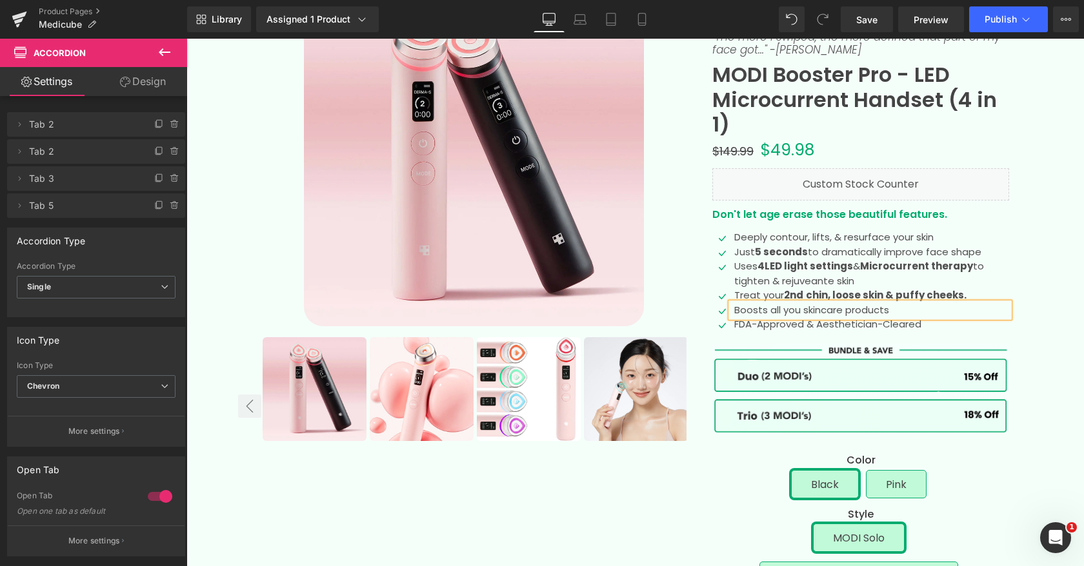
scroll to position [162, 0]
click at [919, 306] on p "Boosts all you skincare products" at bounding box center [871, 310] width 275 height 15
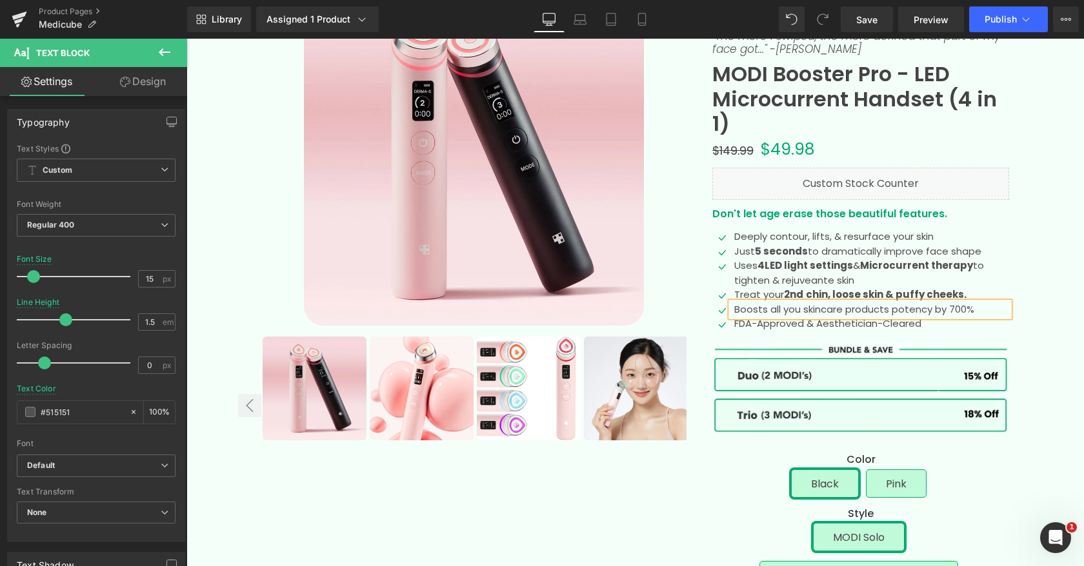
click at [966, 310] on p "Boosts all you skincare products potency by 700%" at bounding box center [871, 310] width 275 height 15
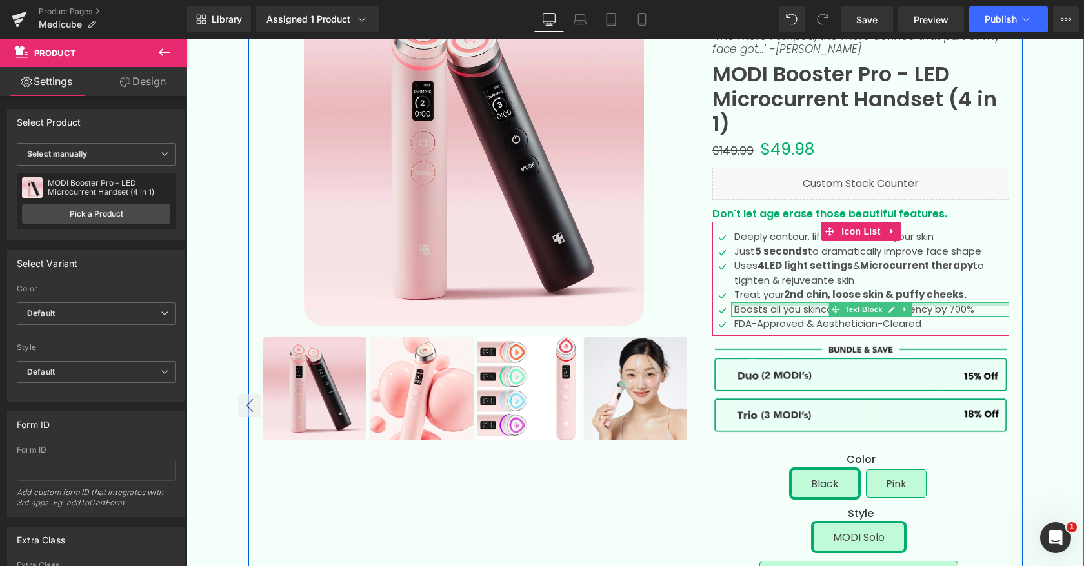
click at [790, 305] on p "Boosts all you skincare products potency by 700%" at bounding box center [871, 310] width 275 height 15
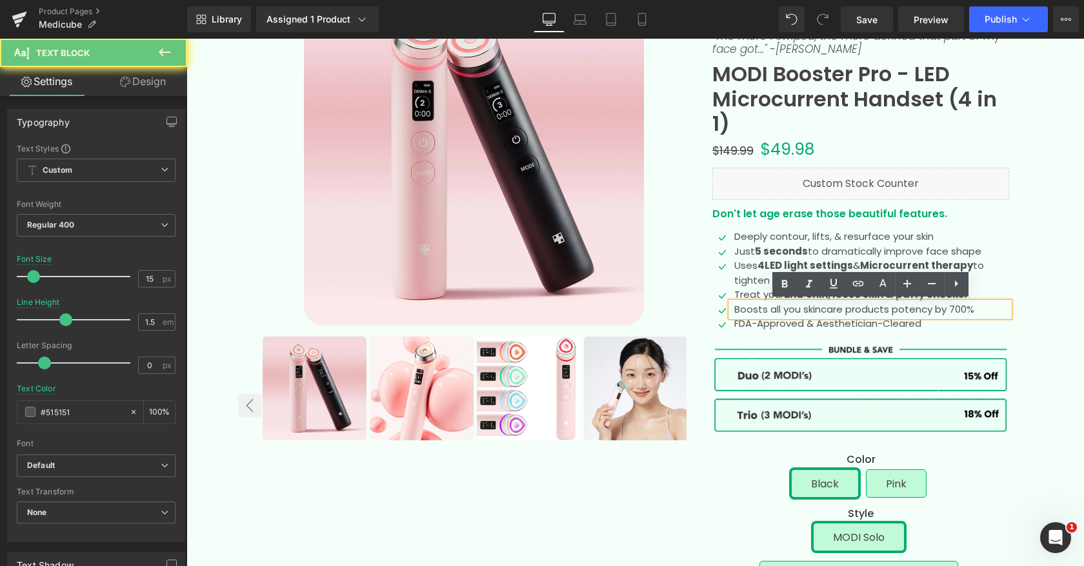
click at [799, 306] on p "Boosts all you skincare products potency by 700%" at bounding box center [871, 310] width 275 height 15
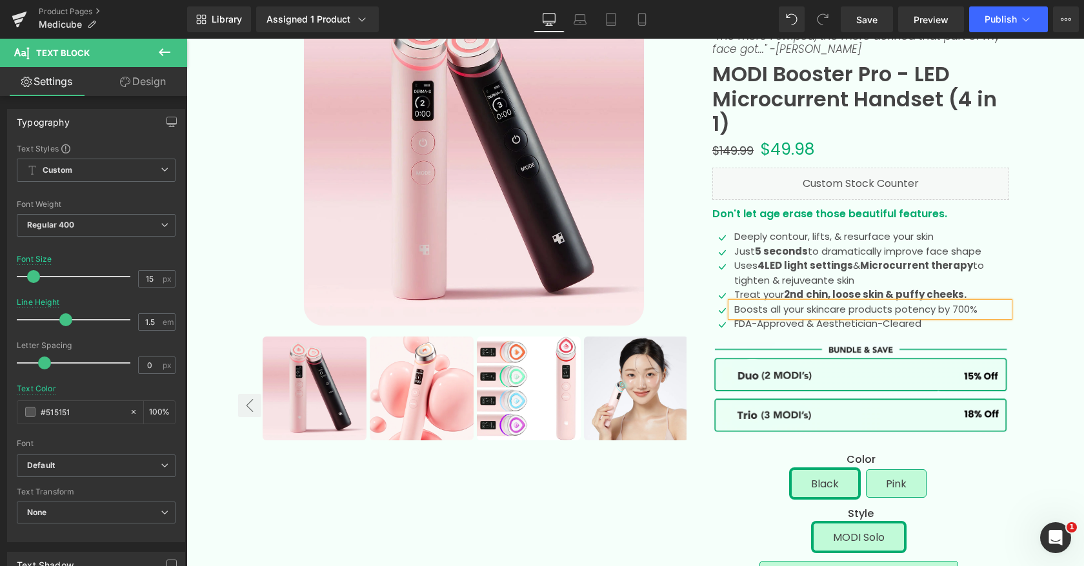
click at [874, 311] on p "Boosts all your skincare products potency by 700%" at bounding box center [871, 310] width 275 height 15
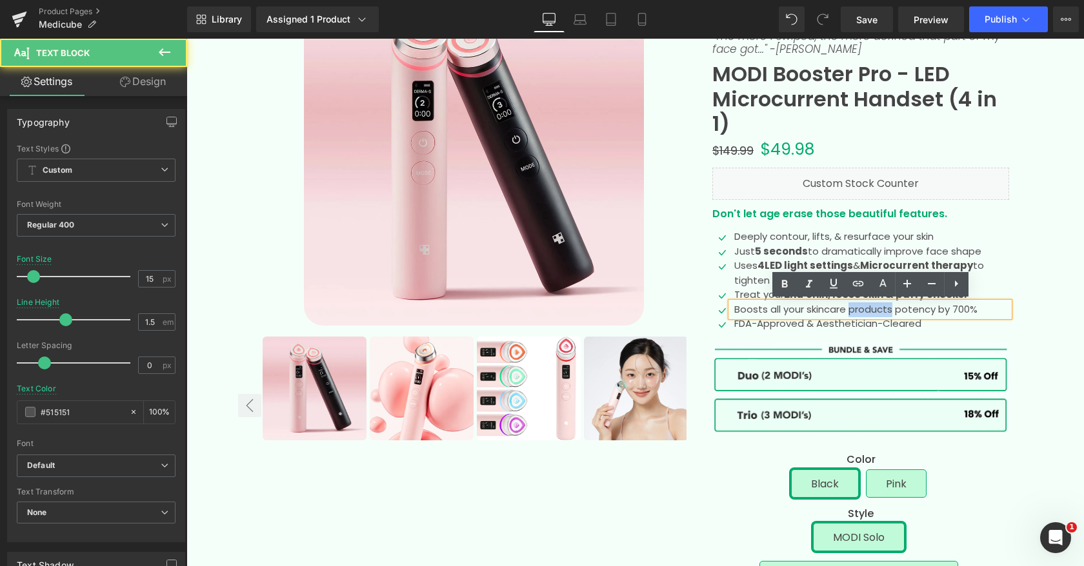
click at [874, 312] on p "Boosts all your skincare products potency by 700%" at bounding box center [871, 310] width 275 height 15
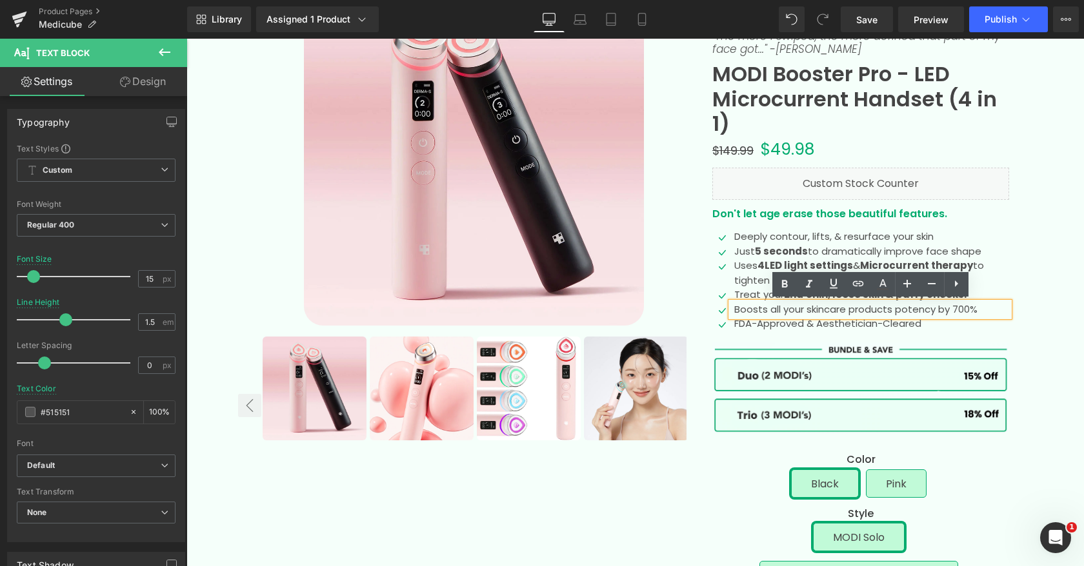
click at [851, 310] on p "Boosts all your skincare products potency by 700%" at bounding box center [871, 310] width 275 height 15
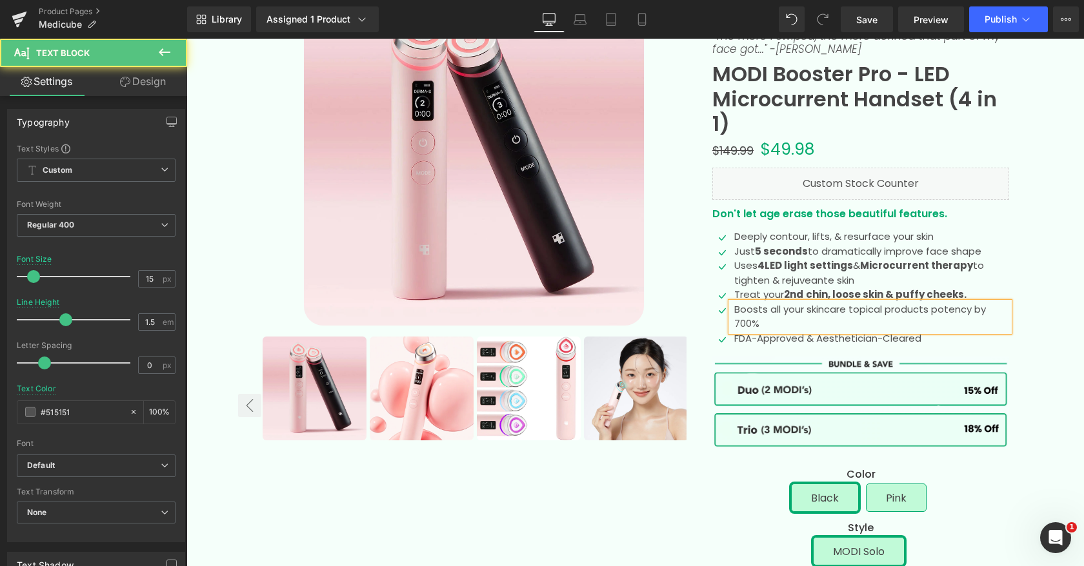
click at [900, 318] on p "Boosts all your skincare topical products potency by 700%" at bounding box center [871, 317] width 275 height 29
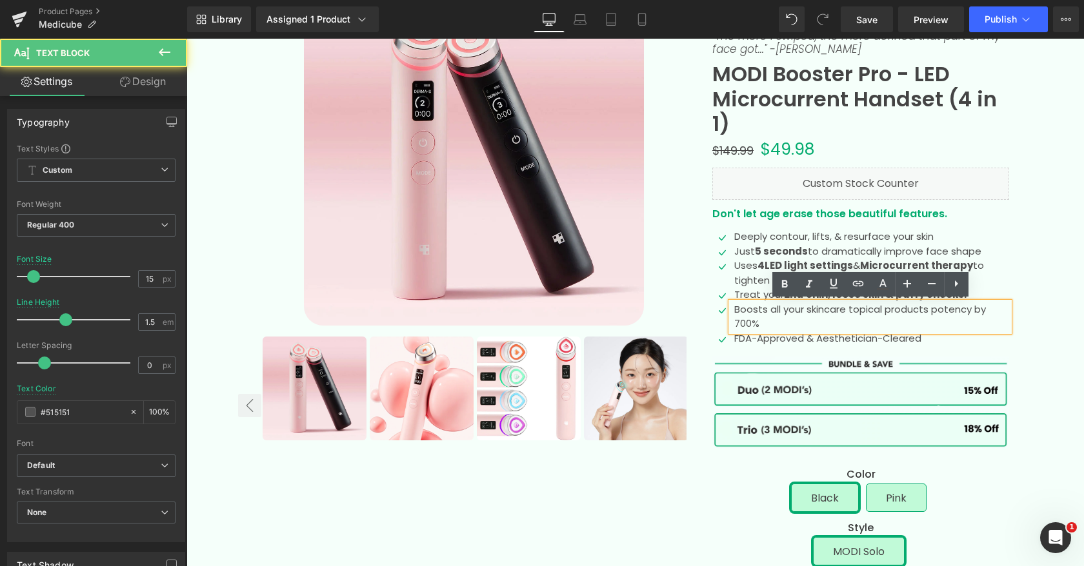
click at [867, 311] on p "Boosts all your skincare topical products potency by 700%" at bounding box center [871, 317] width 275 height 29
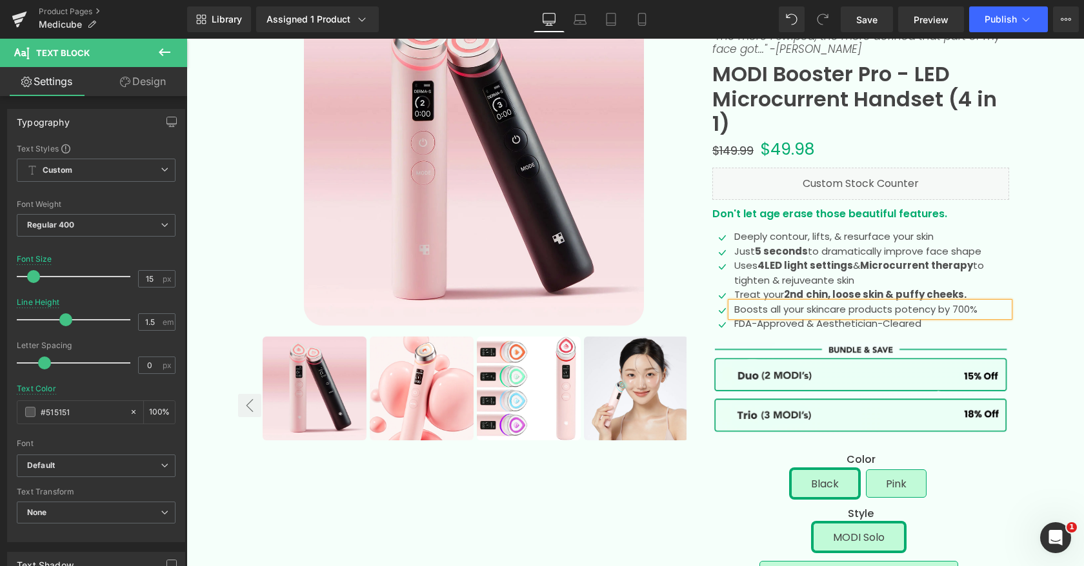
click at [786, 310] on p "Boosts all your skincare products potency by 700%" at bounding box center [871, 310] width 275 height 15
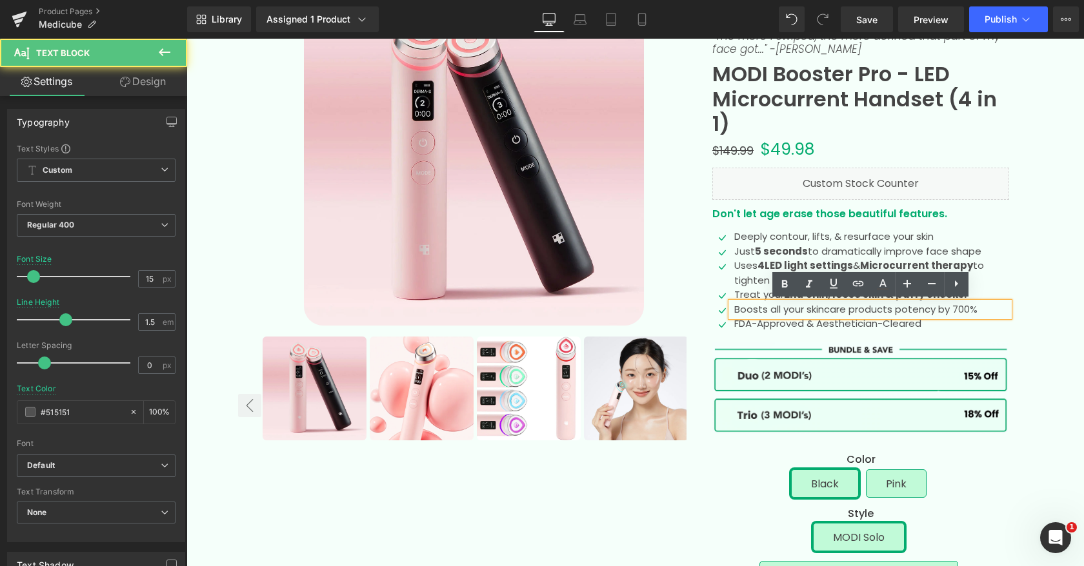
click at [776, 310] on p "Boosts all your skincare products potency by 700%" at bounding box center [871, 310] width 275 height 15
click at [822, 308] on p "Boosts all your skincare products potency by 700%" at bounding box center [871, 310] width 275 height 15
click at [982, 308] on p "Boosts all your skincare products potency by 700%" at bounding box center [871, 310] width 275 height 15
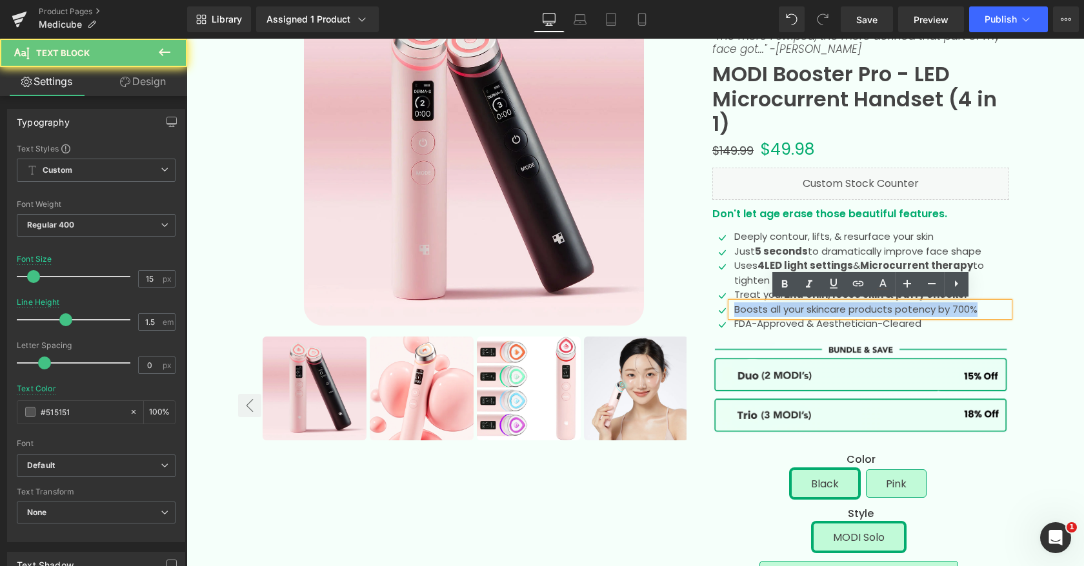
drag, startPoint x: 982, startPoint y: 308, endPoint x: 689, endPoint y: 308, distance: 293.5
click at [690, 308] on div "Sale Off (P) Image" at bounding box center [635, 450] width 774 height 968
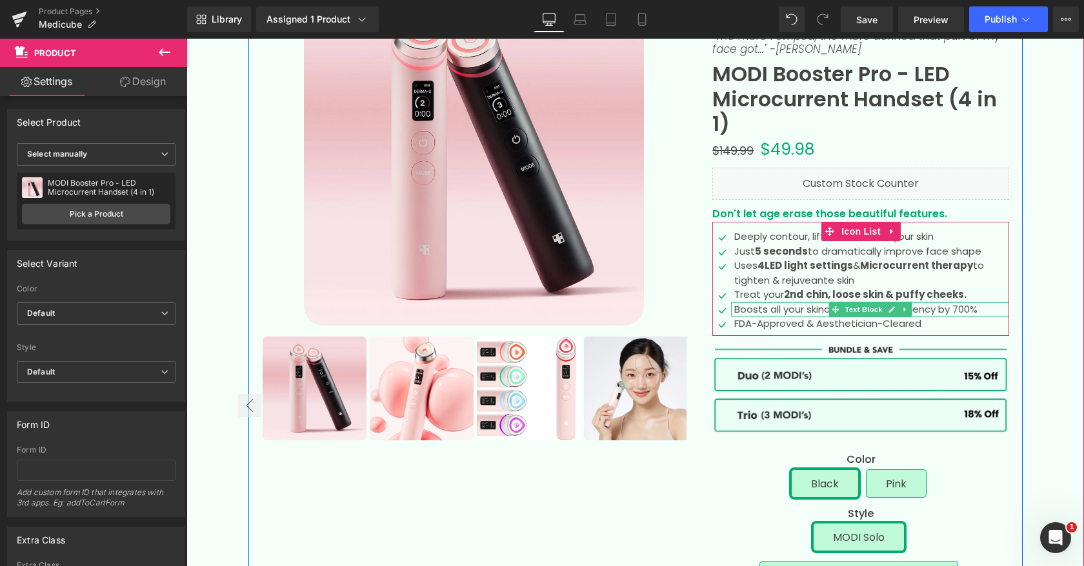
click at [979, 308] on p "Boosts all your skincare products potency by 700%" at bounding box center [871, 310] width 275 height 15
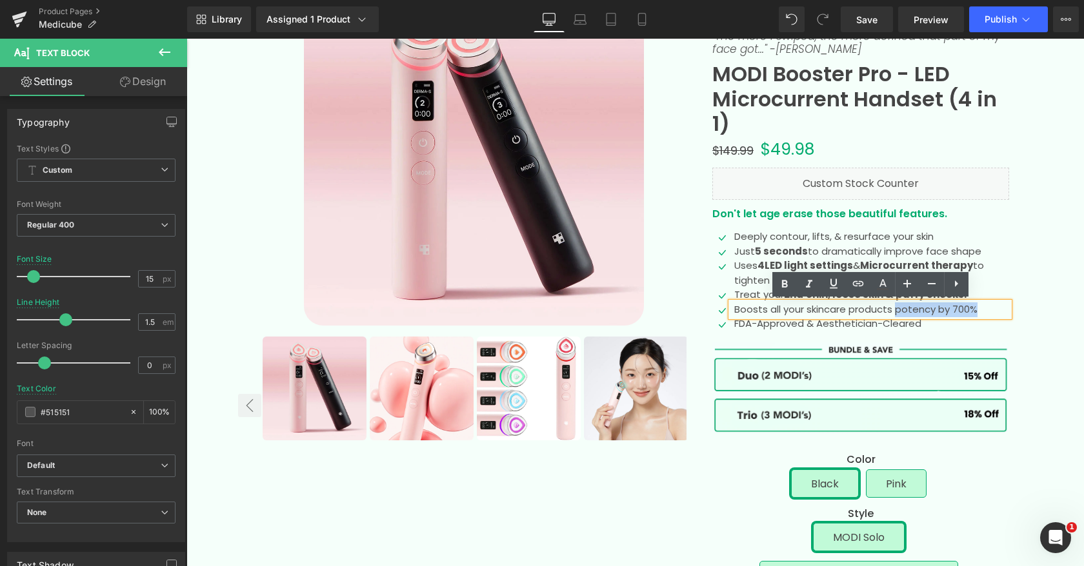
drag, startPoint x: 990, startPoint y: 308, endPoint x: 896, endPoint y: 308, distance: 94.2
click at [896, 308] on p "Boosts all your skincare products potency by 700%" at bounding box center [871, 310] width 275 height 15
click at [783, 289] on icon at bounding box center [784, 284] width 15 height 15
click at [742, 312] on p "Boosts all your skincare products potency by 700%" at bounding box center [871, 310] width 275 height 15
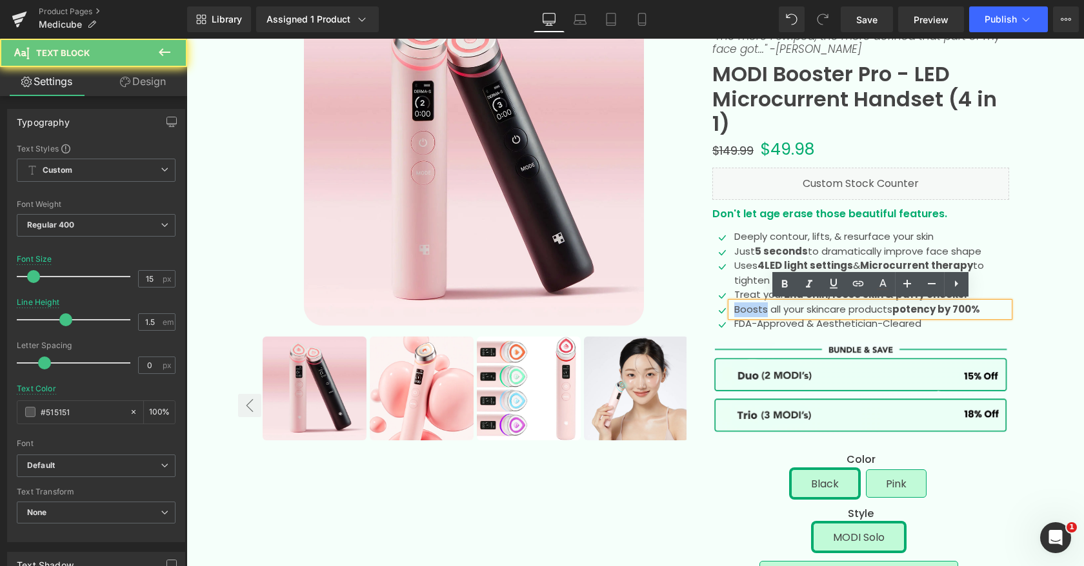
click at [743, 312] on p "Boosts all your skincare products potency by 700%" at bounding box center [871, 310] width 275 height 15
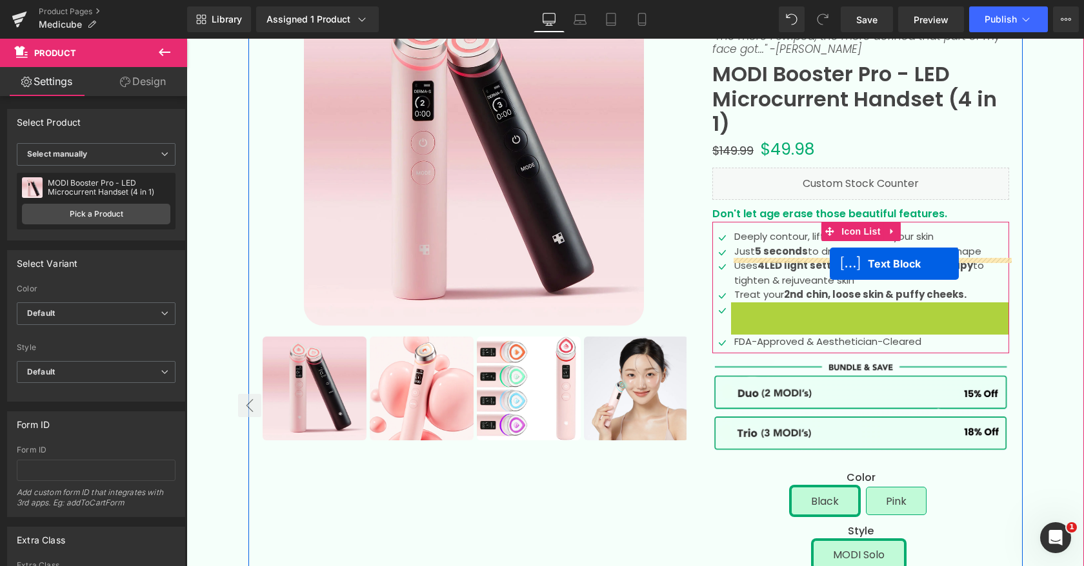
drag, startPoint x: 832, startPoint y: 308, endPoint x: 830, endPoint y: 264, distance: 43.9
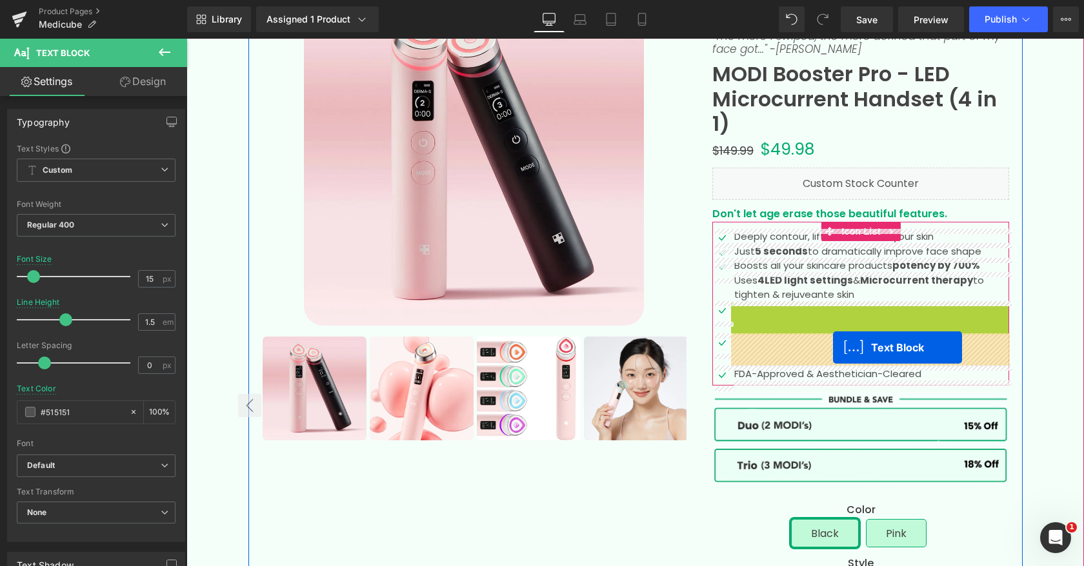
drag, startPoint x: 833, startPoint y: 310, endPoint x: 833, endPoint y: 348, distance: 37.4
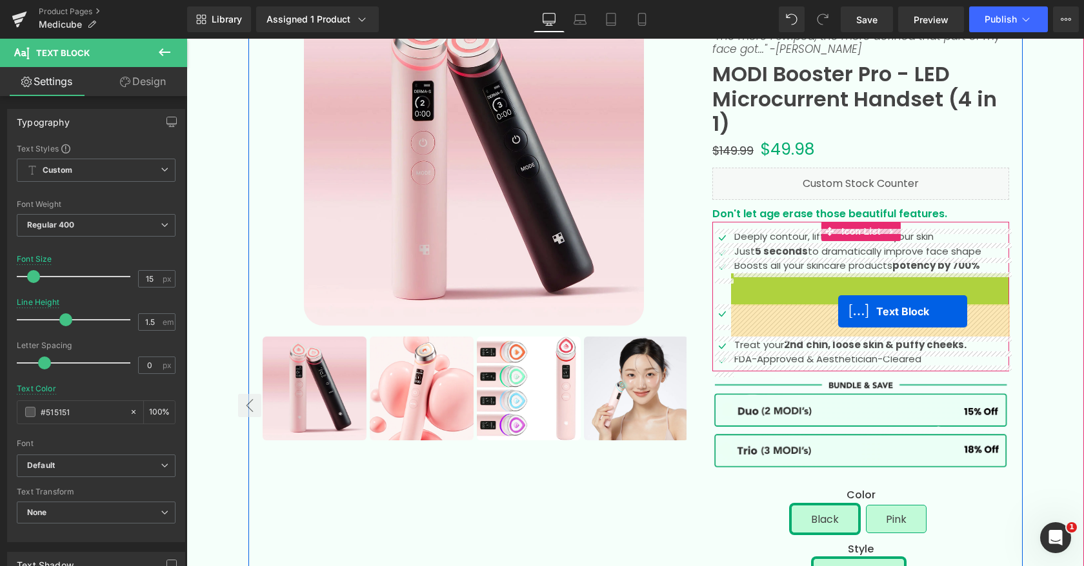
drag, startPoint x: 838, startPoint y: 284, endPoint x: 838, endPoint y: 312, distance: 27.7
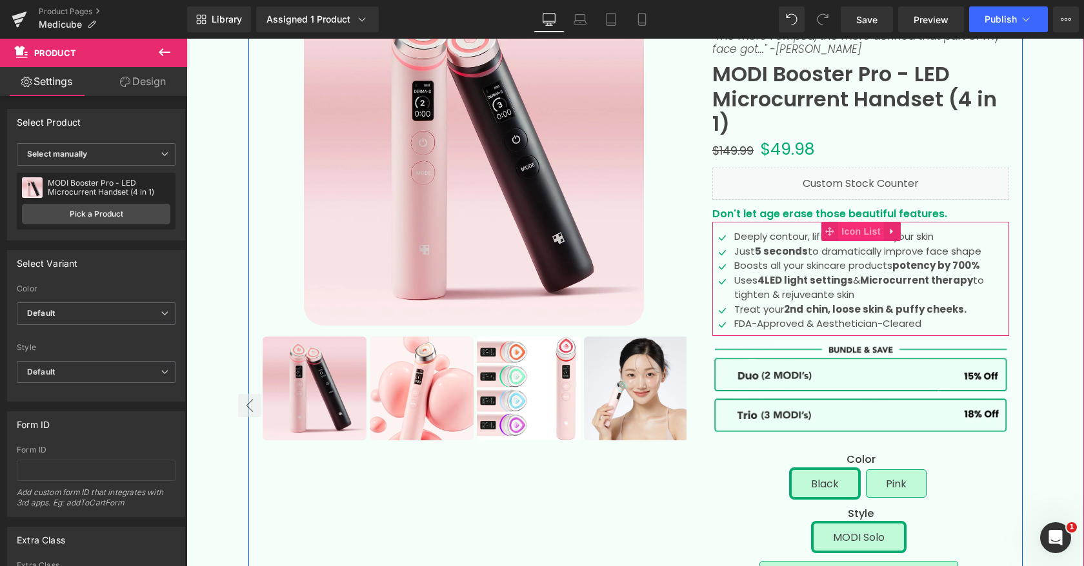
click at [851, 231] on span "Icon List" at bounding box center [860, 231] width 45 height 19
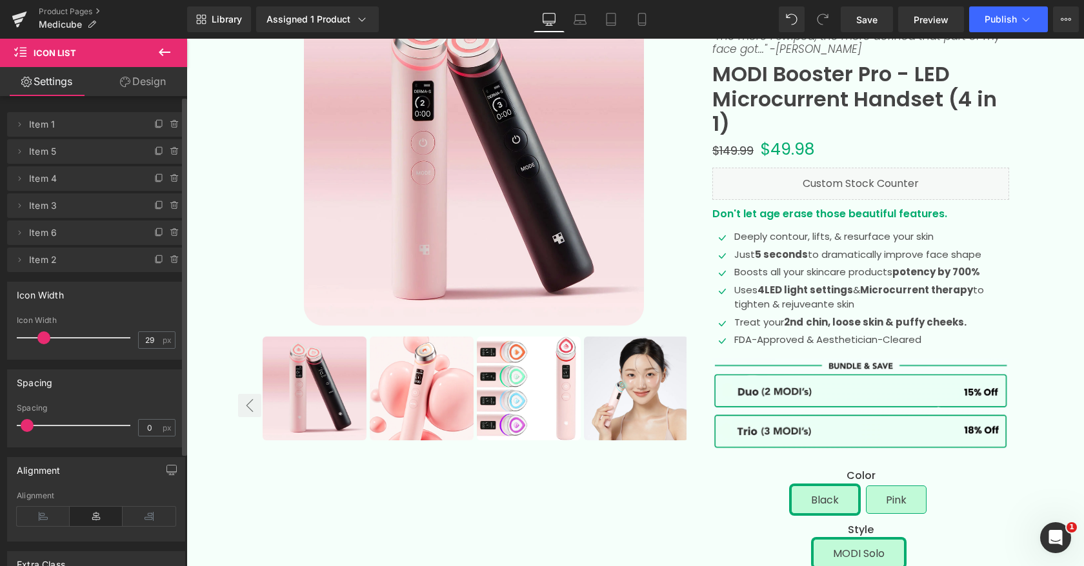
click at [28, 423] on span at bounding box center [27, 425] width 13 height 13
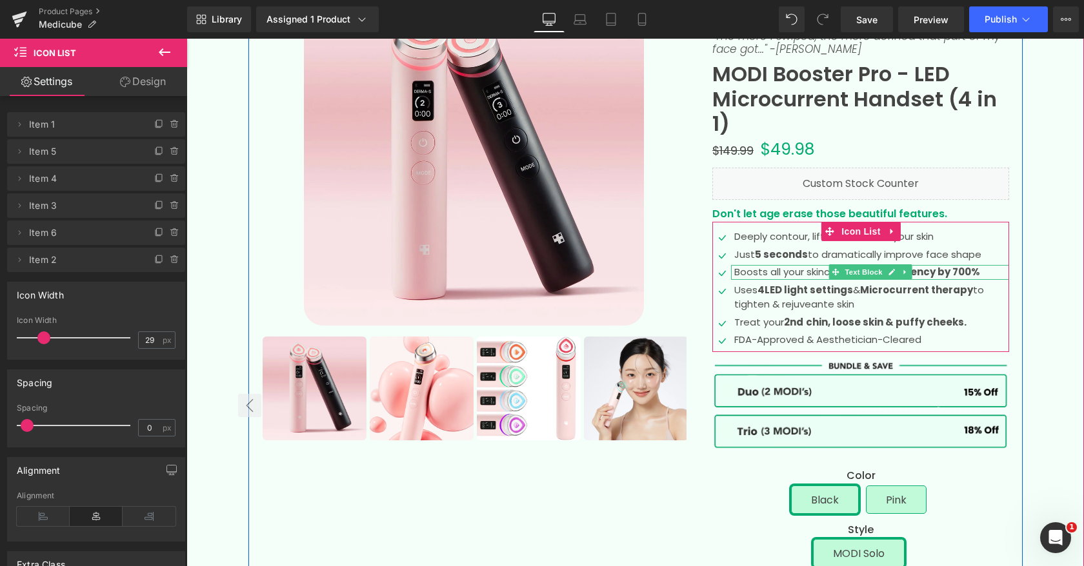
click at [802, 273] on p "Boosts all your skincare products potency by 700%" at bounding box center [871, 272] width 275 height 15
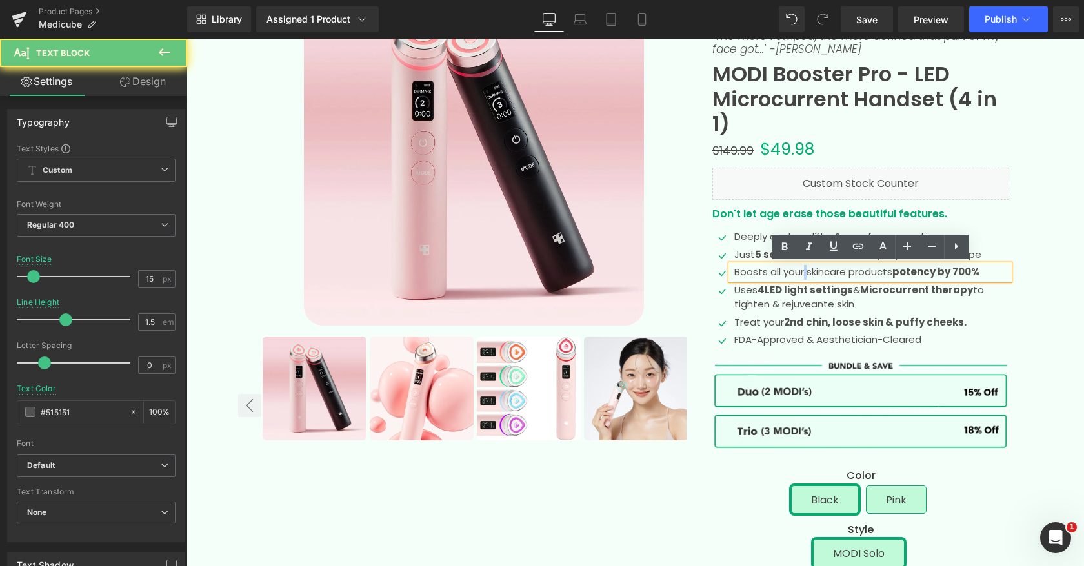
click at [802, 273] on p "Boosts all your skincare products potency by 700%" at bounding box center [871, 272] width 275 height 15
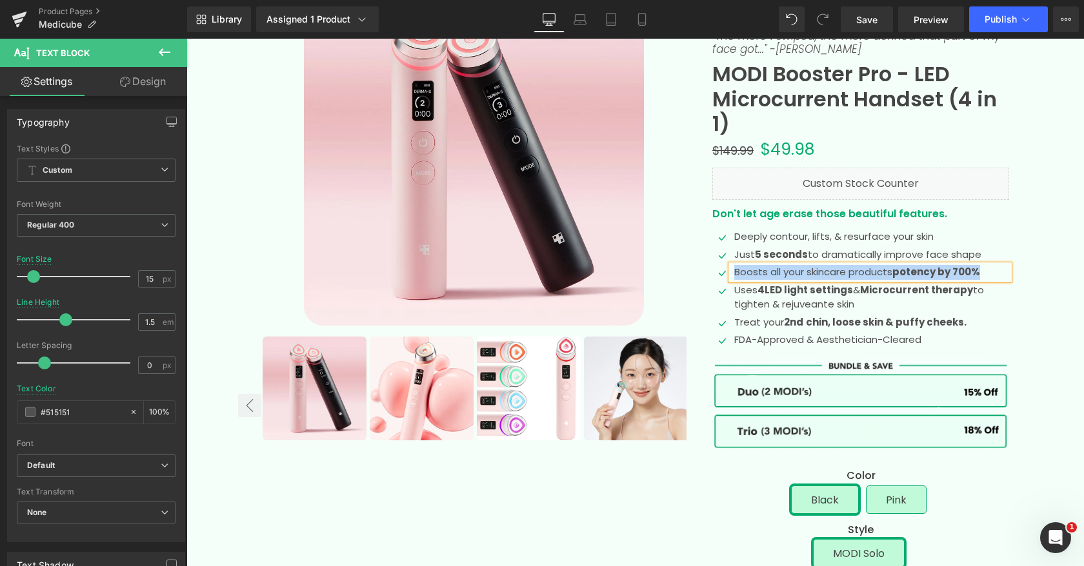
copy p "Boosts all your skincare products potency by 700%"
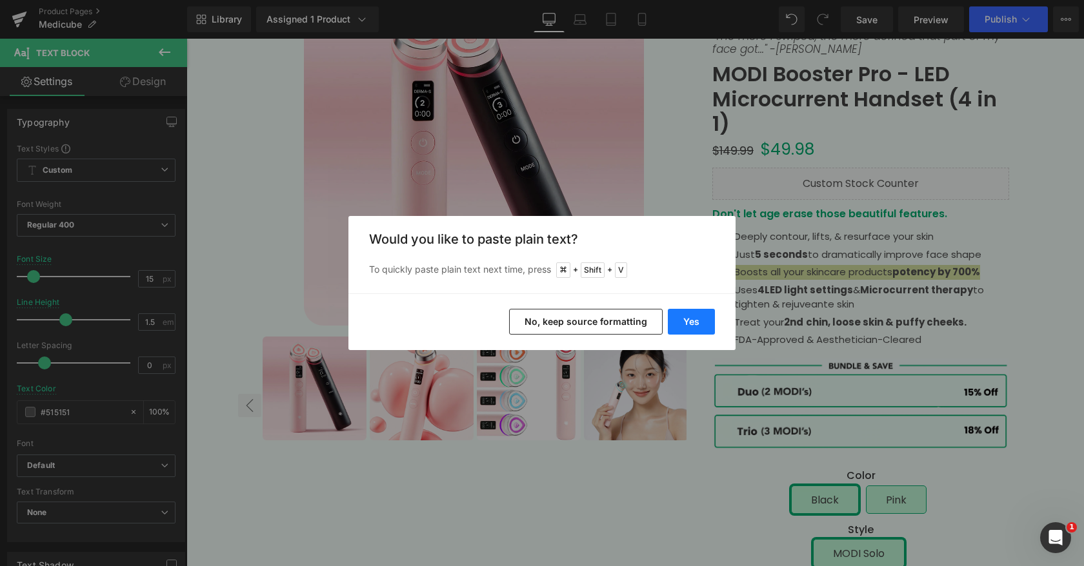
drag, startPoint x: 679, startPoint y: 319, endPoint x: 493, endPoint y: 279, distance: 189.9
click at [679, 319] on button "Yes" at bounding box center [691, 322] width 47 height 26
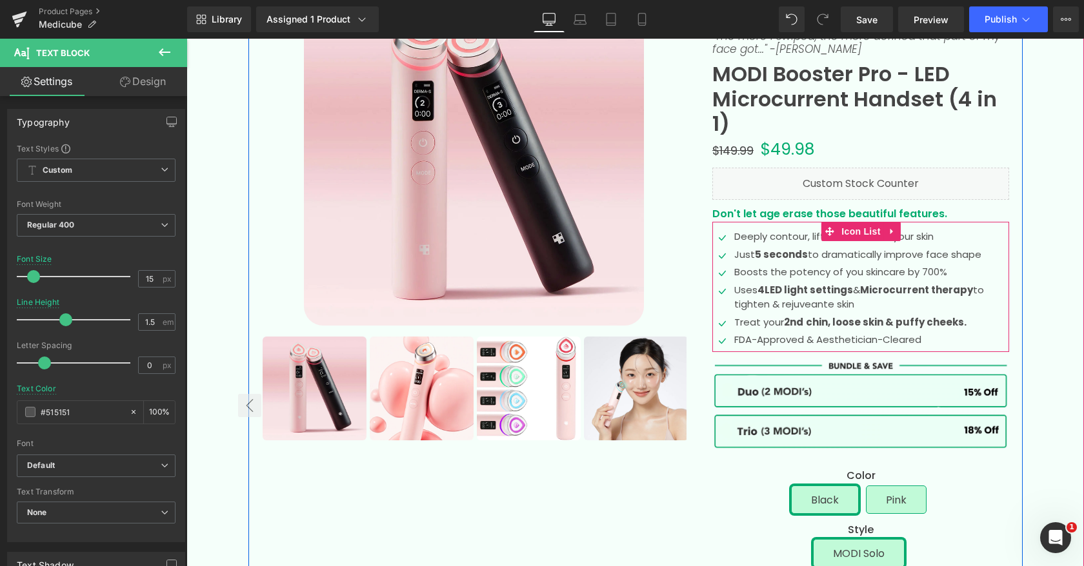
click at [186, 39] on div at bounding box center [186, 39] width 0 height 0
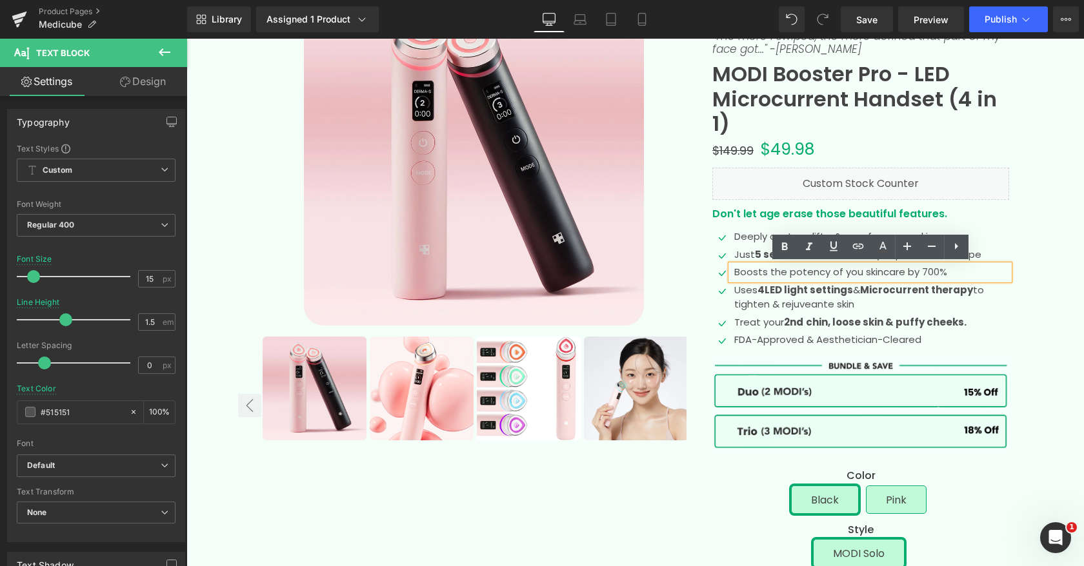
click at [857, 272] on p "Boosts the potency of you skincare by 700%" at bounding box center [871, 272] width 275 height 15
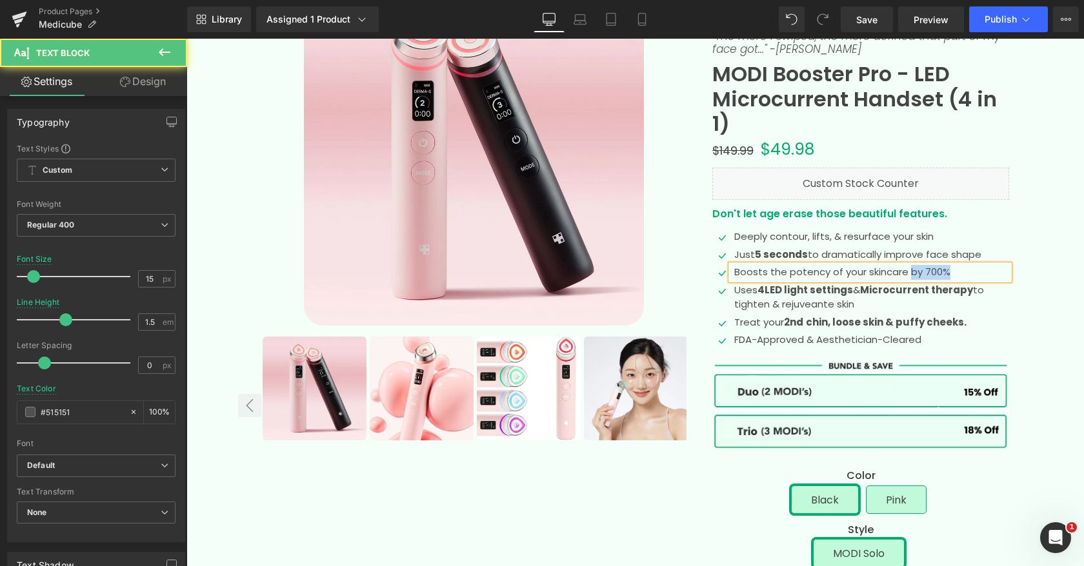
drag, startPoint x: 953, startPoint y: 270, endPoint x: 908, endPoint y: 270, distance: 45.2
click at [908, 270] on p "Boosts the potency of your skincare by 700%" at bounding box center [871, 272] width 275 height 15
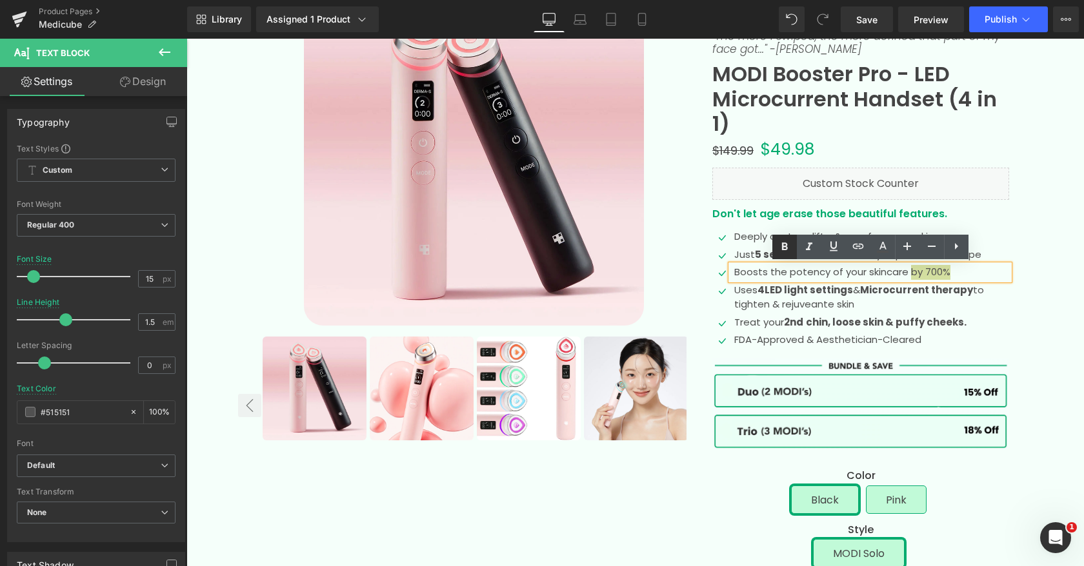
click at [783, 246] on icon at bounding box center [785, 247] width 6 height 8
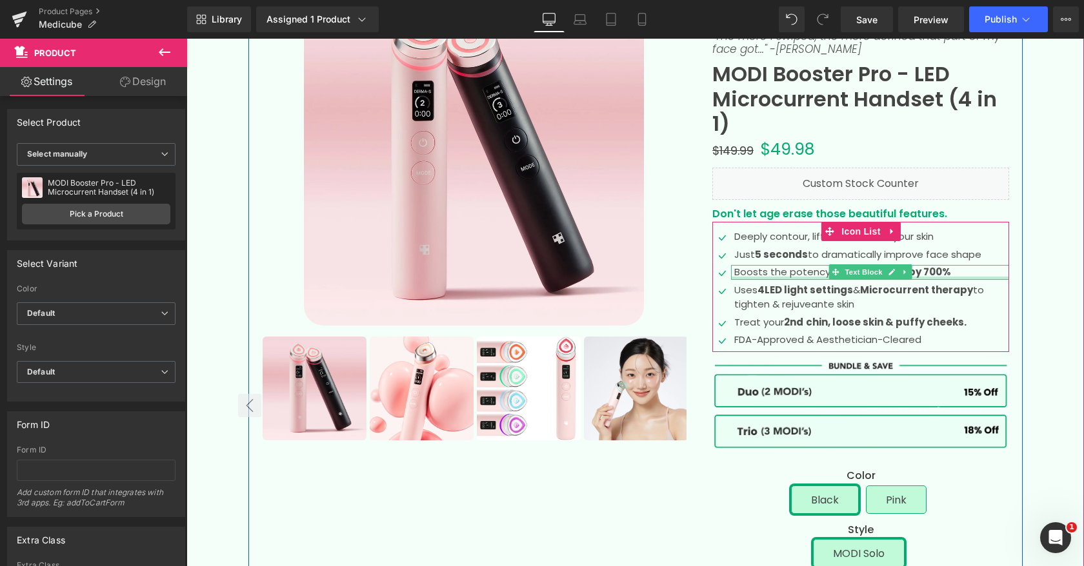
click at [808, 278] on div at bounding box center [870, 278] width 278 height 3
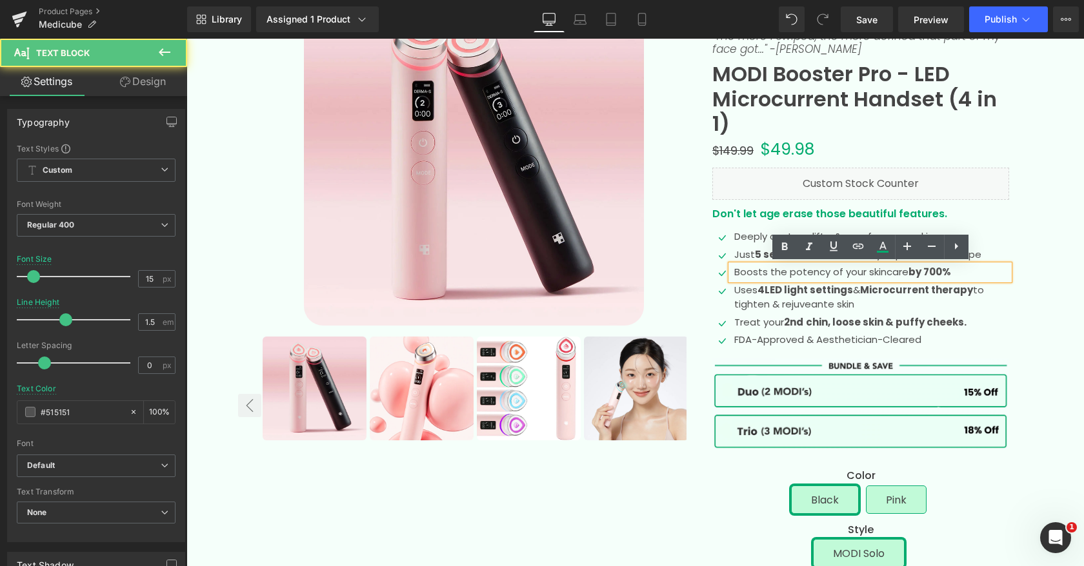
click at [808, 273] on p "Boosts the potency of your skincare by 700%" at bounding box center [871, 272] width 275 height 15
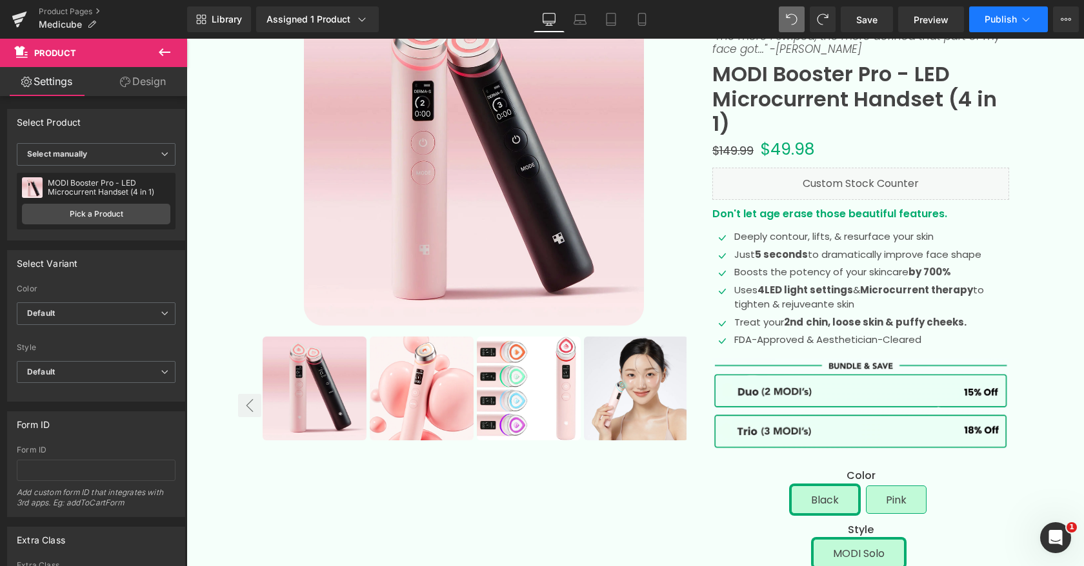
click at [997, 21] on span "Publish" at bounding box center [1000, 19] width 32 height 10
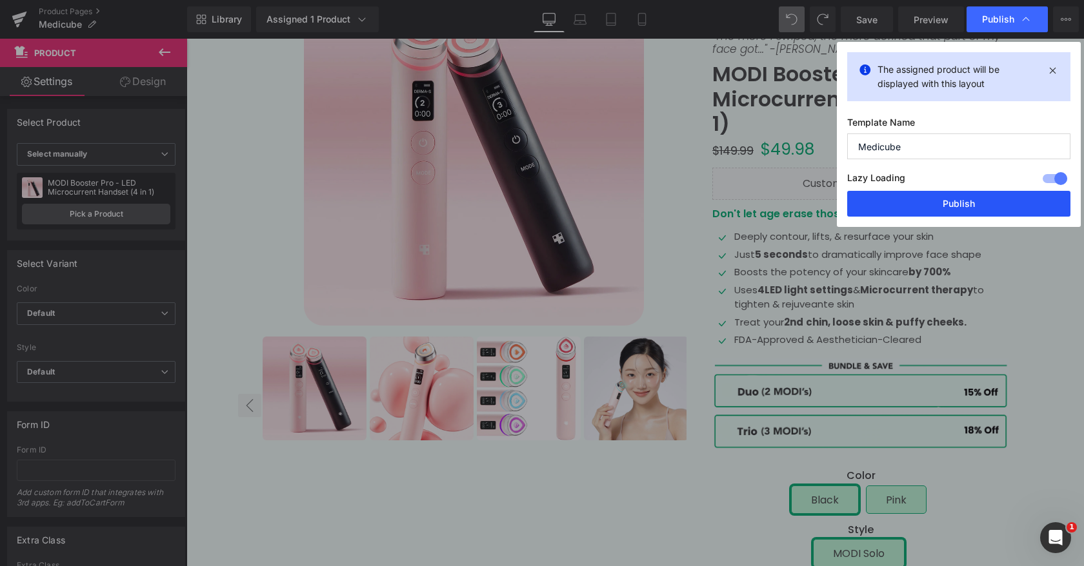
drag, startPoint x: 907, startPoint y: 203, endPoint x: 720, endPoint y: 164, distance: 190.4
click at [907, 203] on button "Publish" at bounding box center [958, 204] width 223 height 26
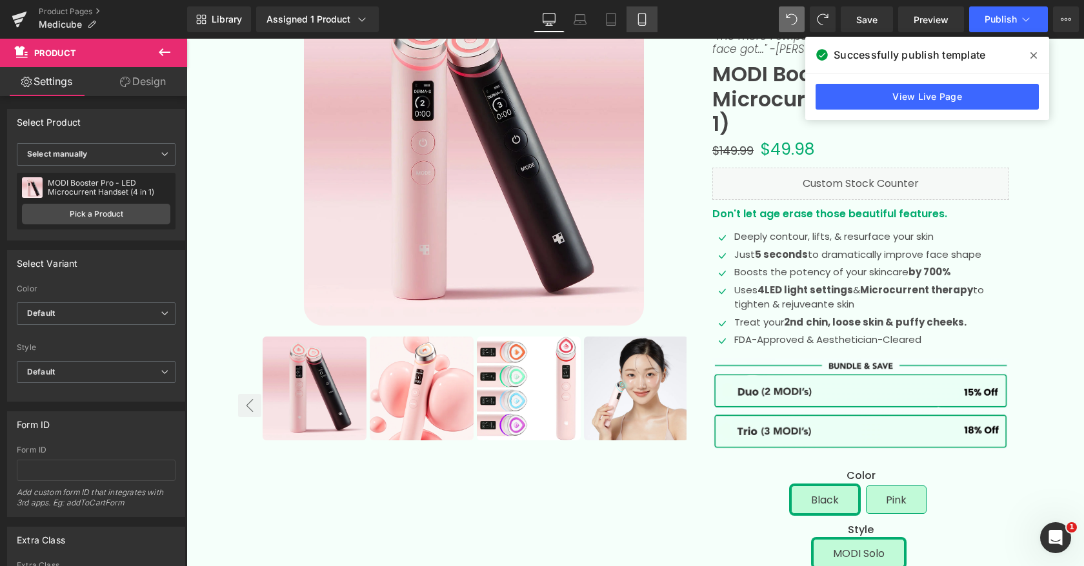
click at [644, 14] on icon at bounding box center [641, 20] width 7 height 12
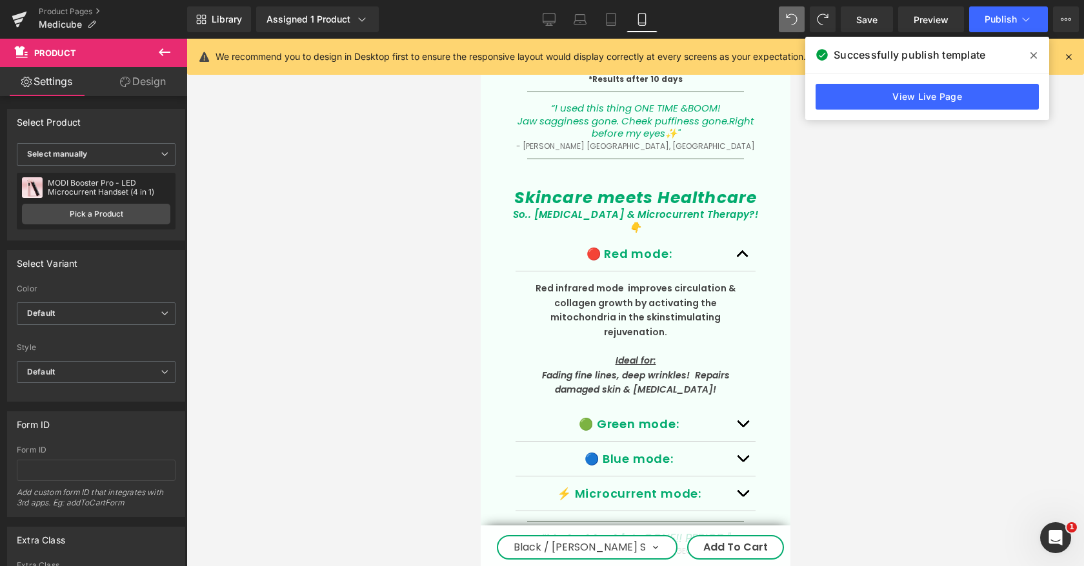
scroll to position [3429, 0]
click at [608, 20] on icon at bounding box center [610, 19] width 13 height 13
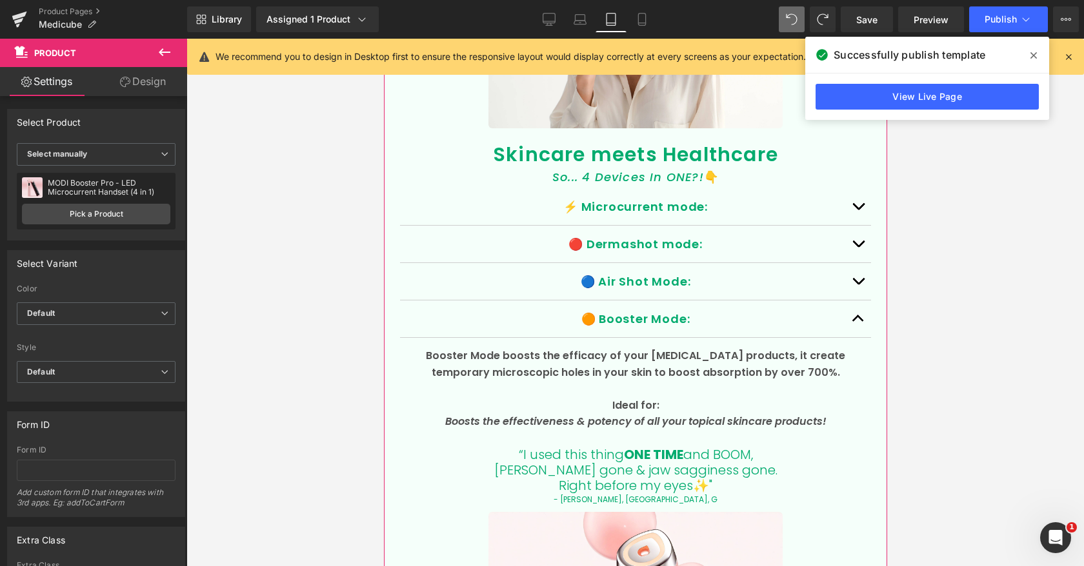
scroll to position [2585, 0]
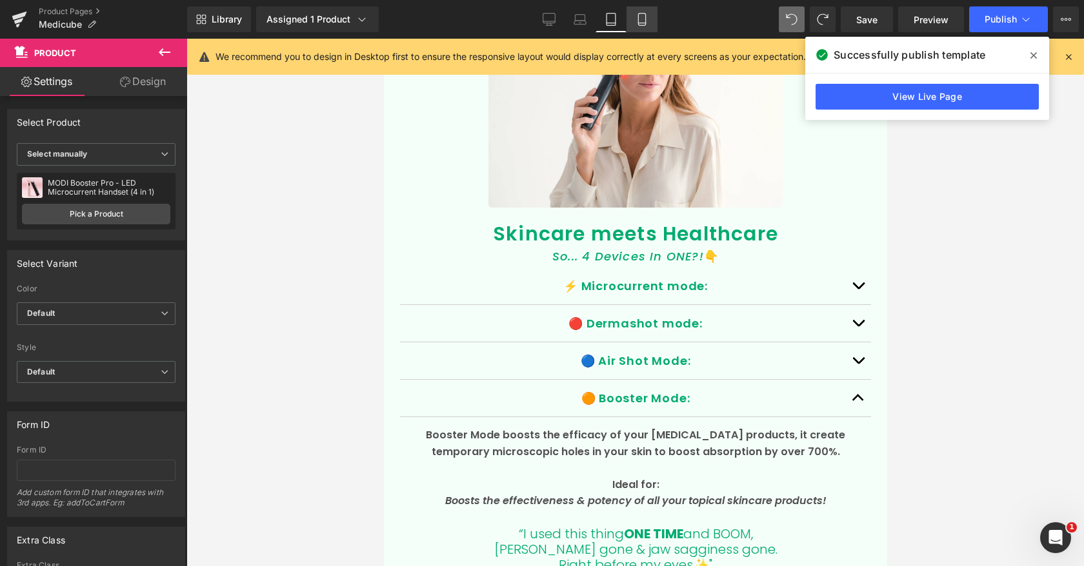
click at [636, 22] on icon at bounding box center [641, 19] width 13 height 13
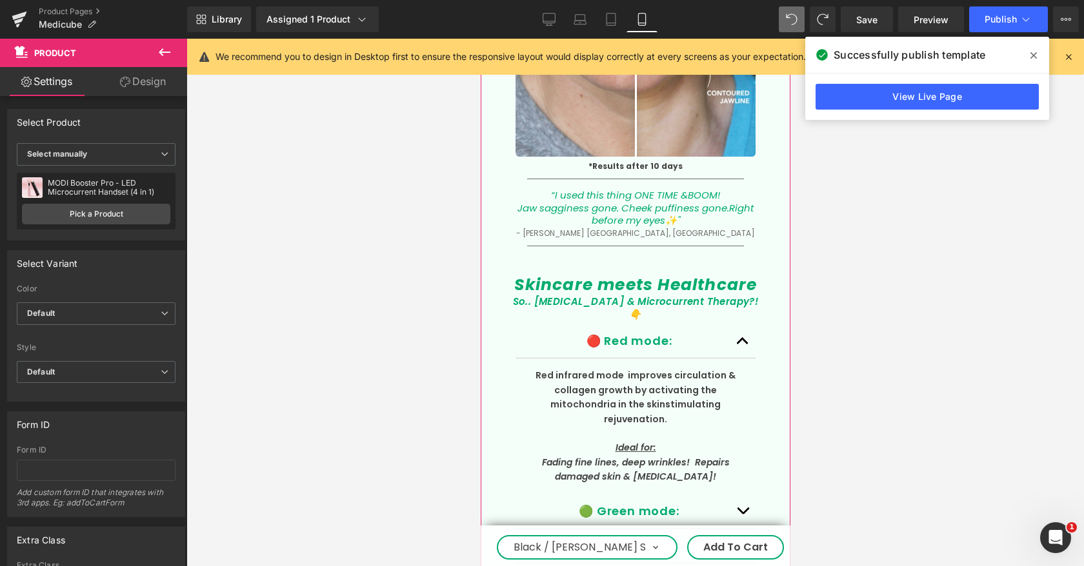
scroll to position [3331, 0]
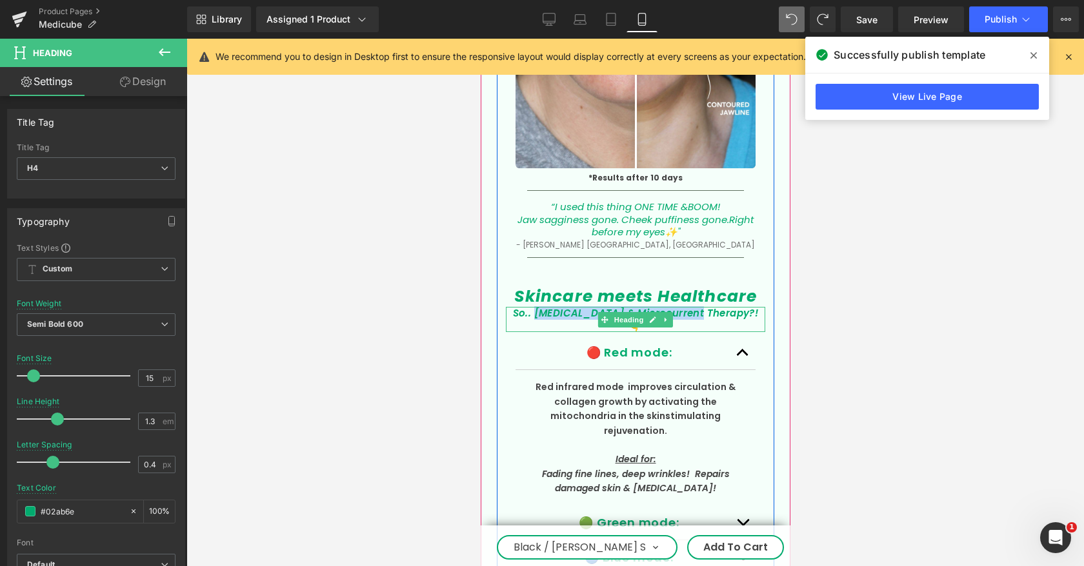
drag, startPoint x: 535, startPoint y: 281, endPoint x: 691, endPoint y: 281, distance: 155.5
click at [691, 306] on icon "So.. [MEDICAL_DATA] & Microcurrent Therapy?! 👇" at bounding box center [635, 319] width 246 height 26
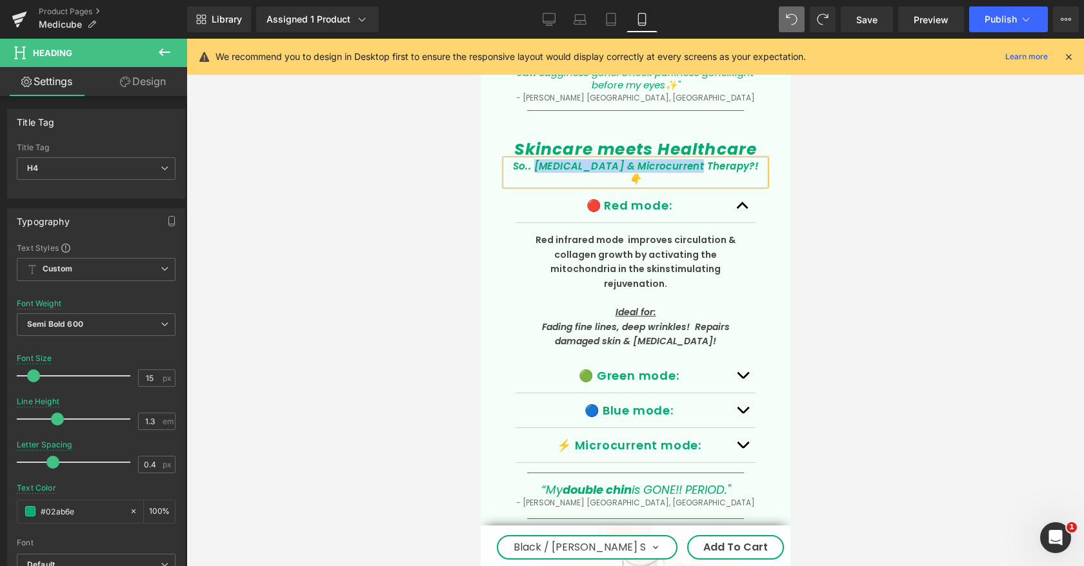
scroll to position [3341, 0]
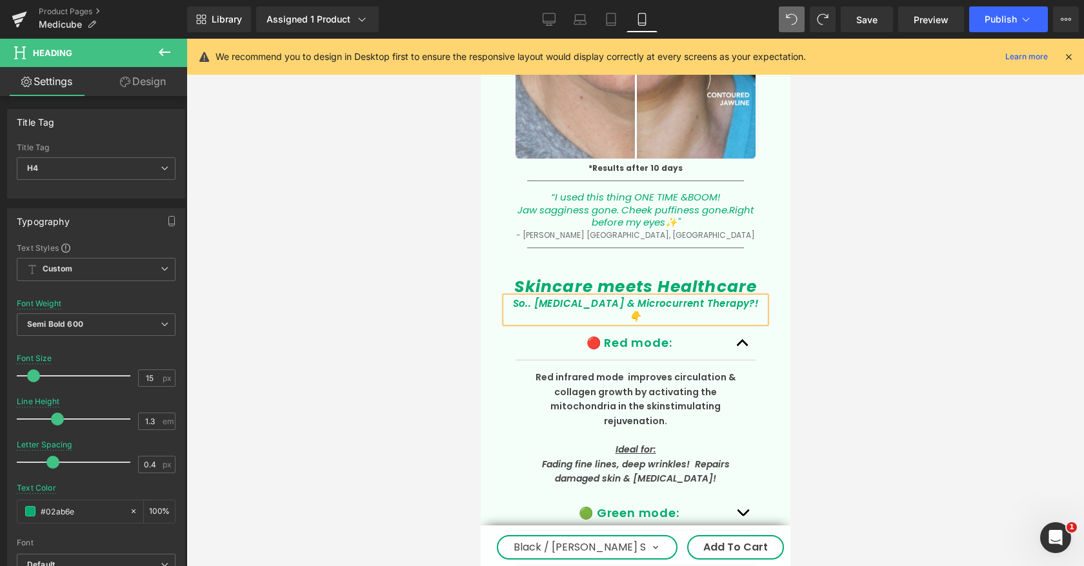
click at [662, 297] on icon "So.. [MEDICAL_DATA] & Microcurrent Therapy?! 👇" at bounding box center [635, 310] width 246 height 26
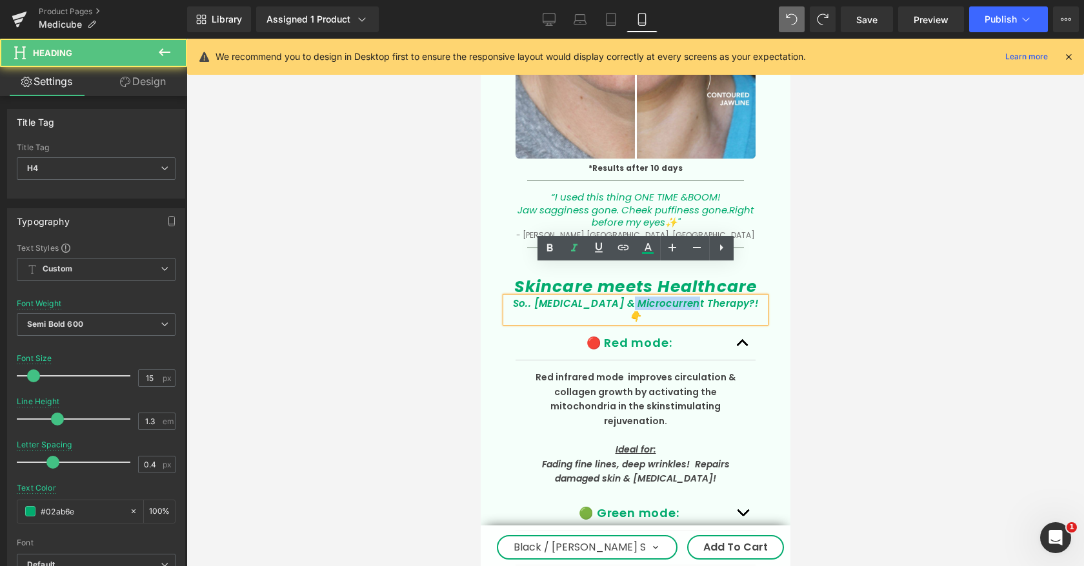
click at [662, 297] on icon "So.. [MEDICAL_DATA] & Microcurrent Therapy?! 👇" at bounding box center [635, 310] width 246 height 26
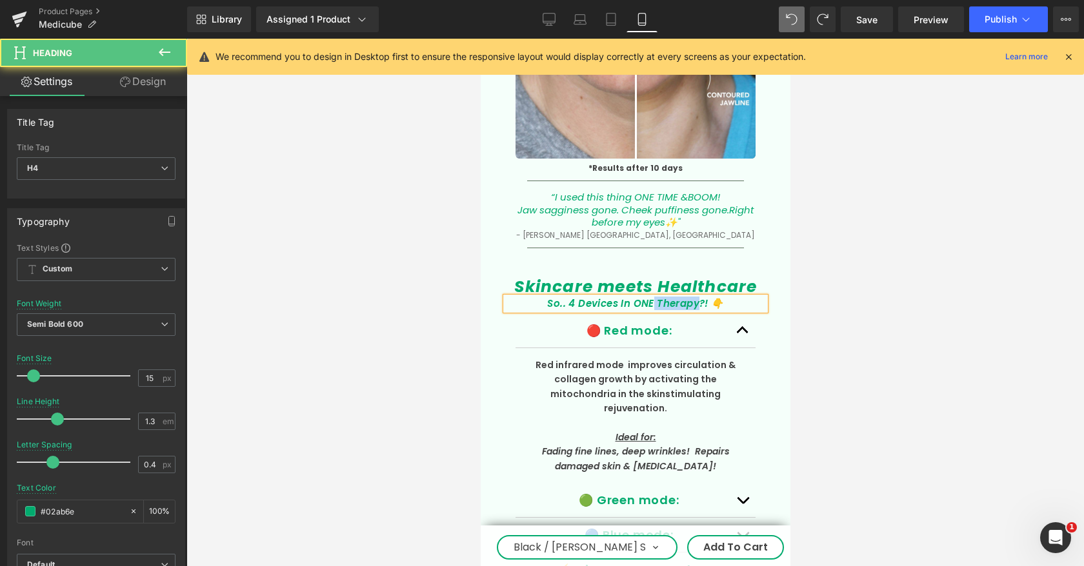
drag, startPoint x: 700, startPoint y: 272, endPoint x: 654, endPoint y: 272, distance: 45.8
click at [654, 297] on icon "So.. 4 Devices In ONE Therapy?! 👇" at bounding box center [634, 304] width 176 height 14
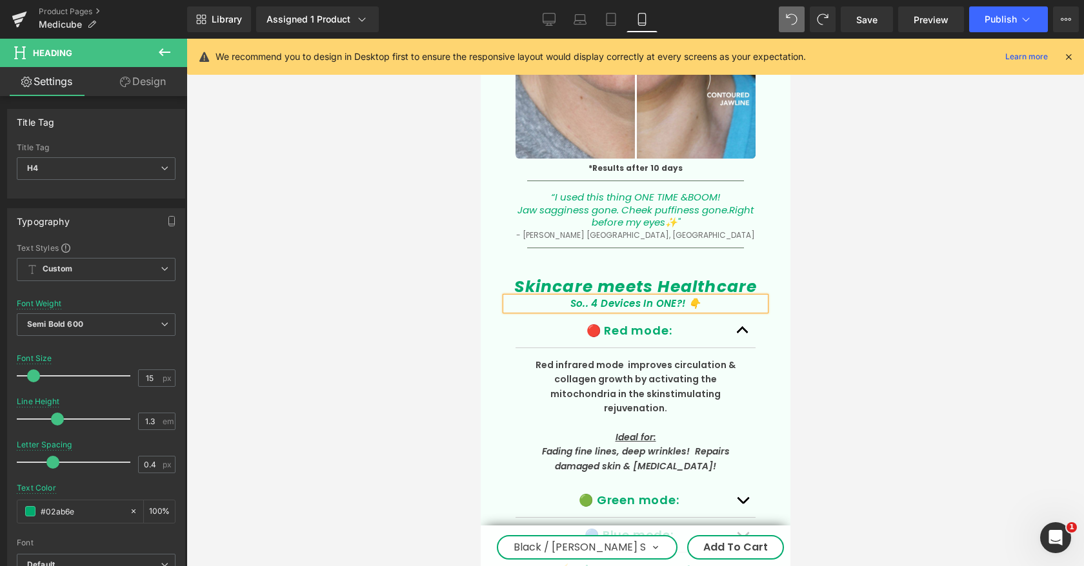
click at [896, 276] on div at bounding box center [634, 303] width 897 height 528
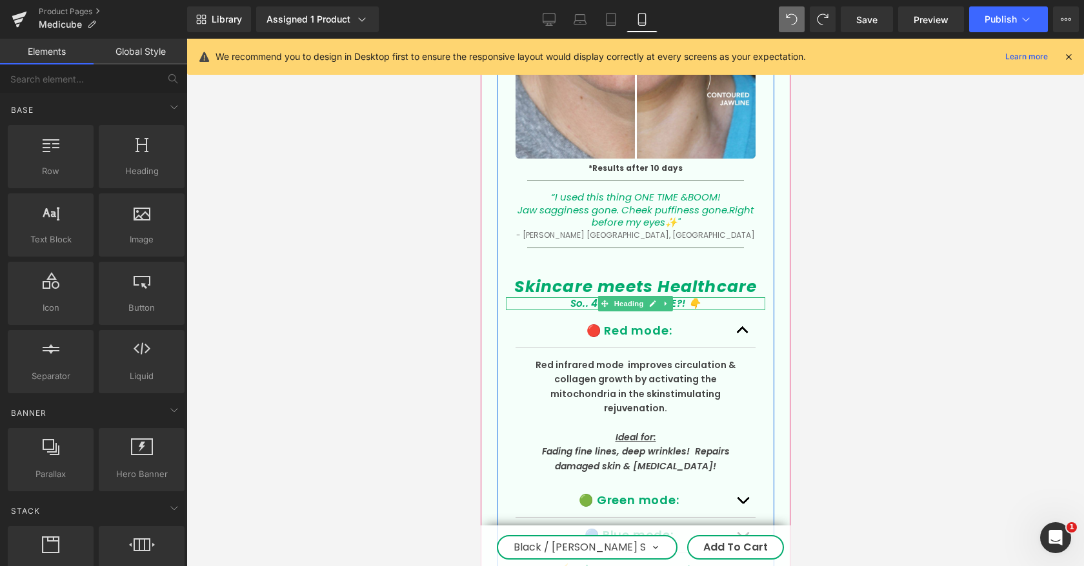
click at [589, 297] on icon "So.. 4 Devices In ONE?! 👇" at bounding box center [635, 304] width 131 height 14
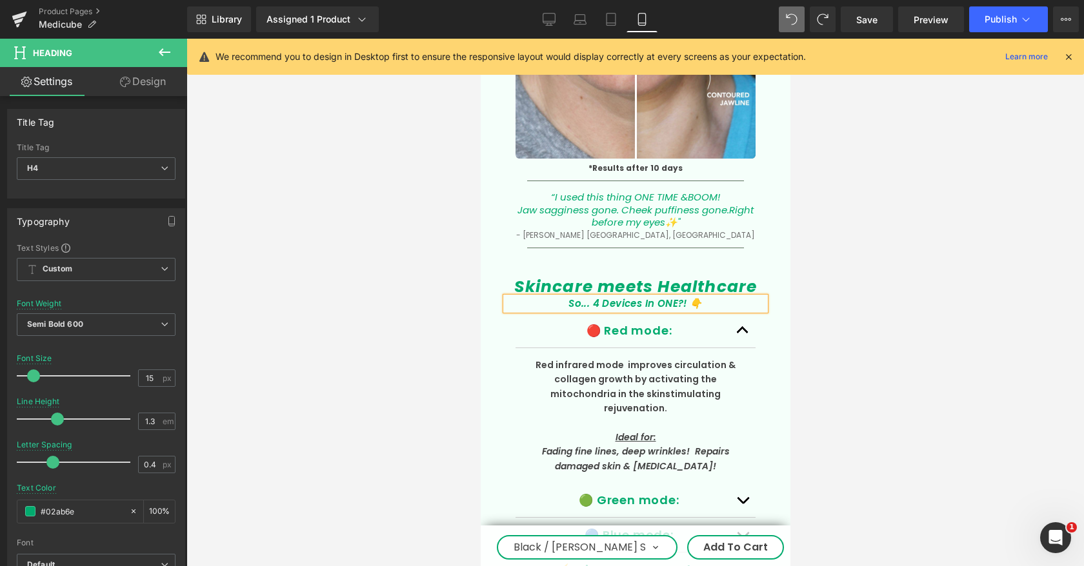
click at [895, 279] on div at bounding box center [634, 303] width 897 height 528
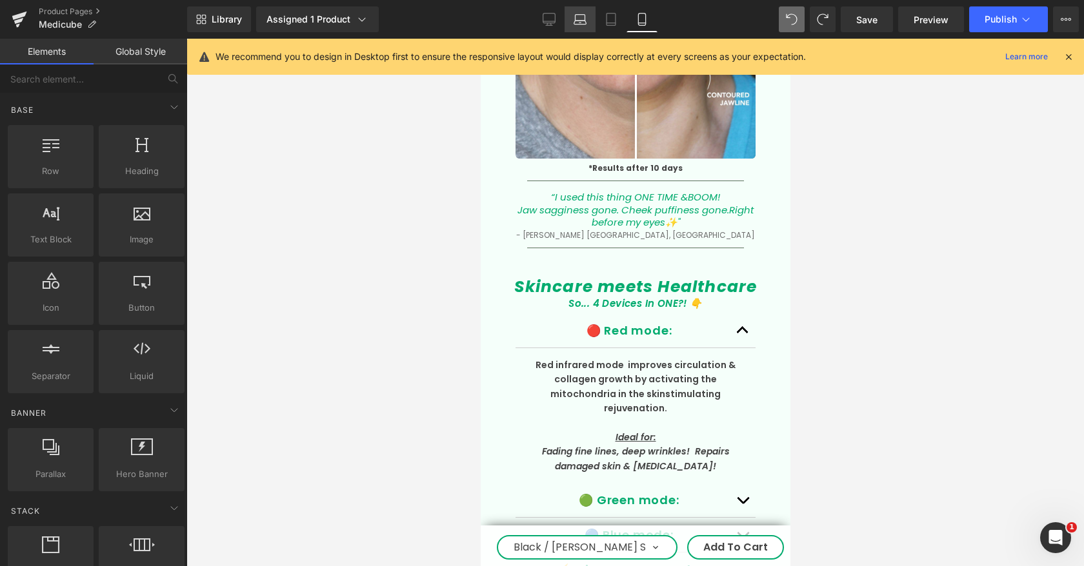
click at [581, 23] on icon at bounding box center [579, 19] width 13 height 13
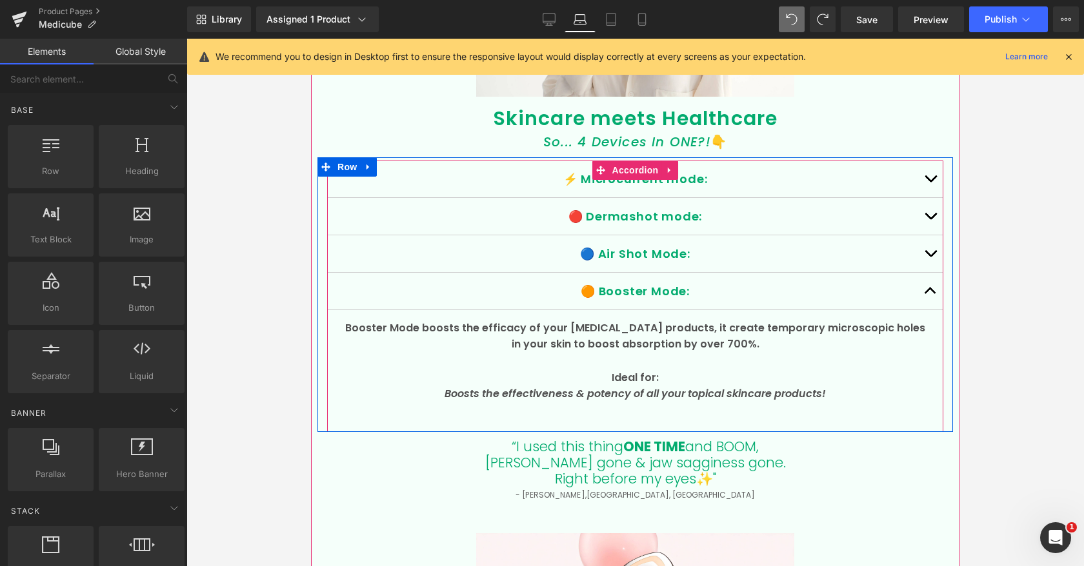
scroll to position [2441, 0]
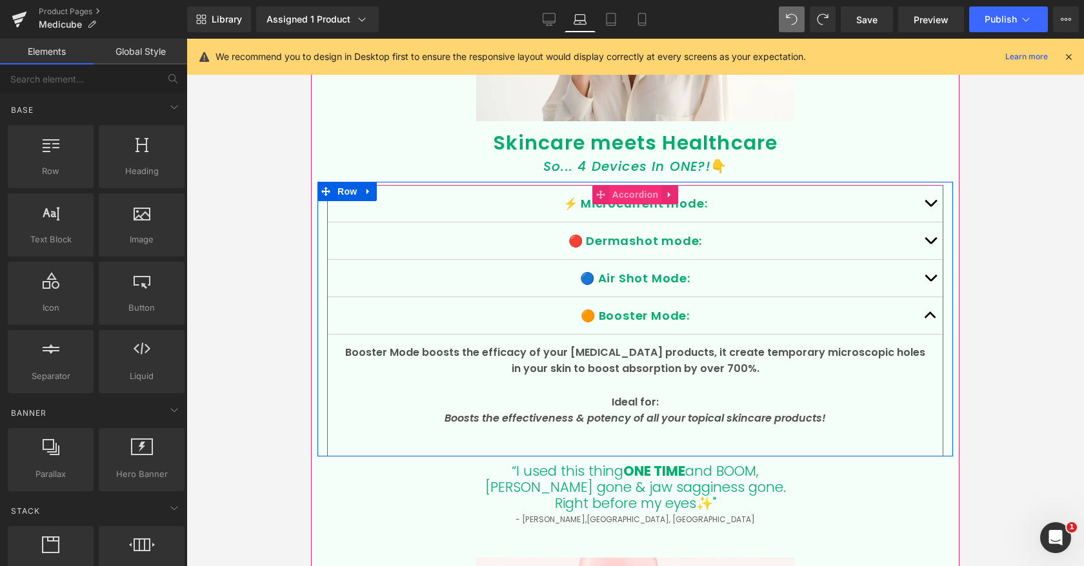
click at [633, 185] on span "Accordion" at bounding box center [635, 194] width 53 height 19
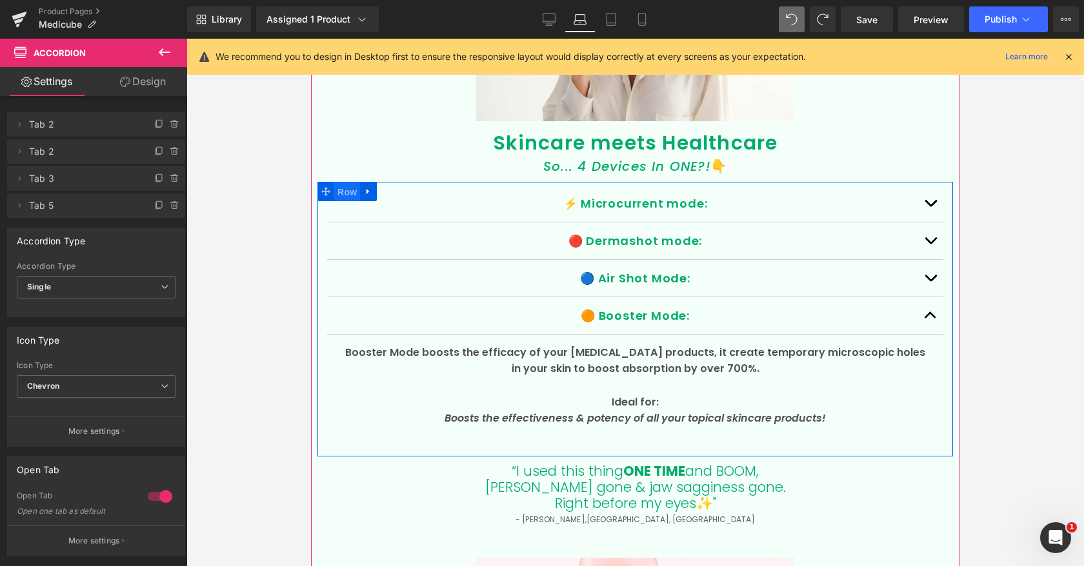
click at [345, 183] on span "Row" at bounding box center [347, 192] width 26 height 19
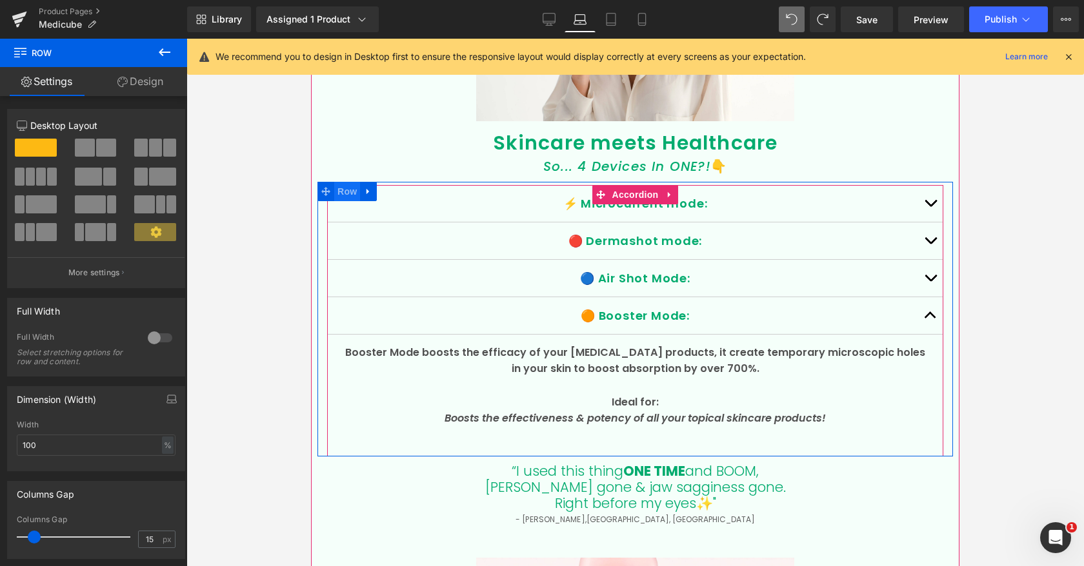
click at [345, 182] on span "Row" at bounding box center [347, 191] width 26 height 19
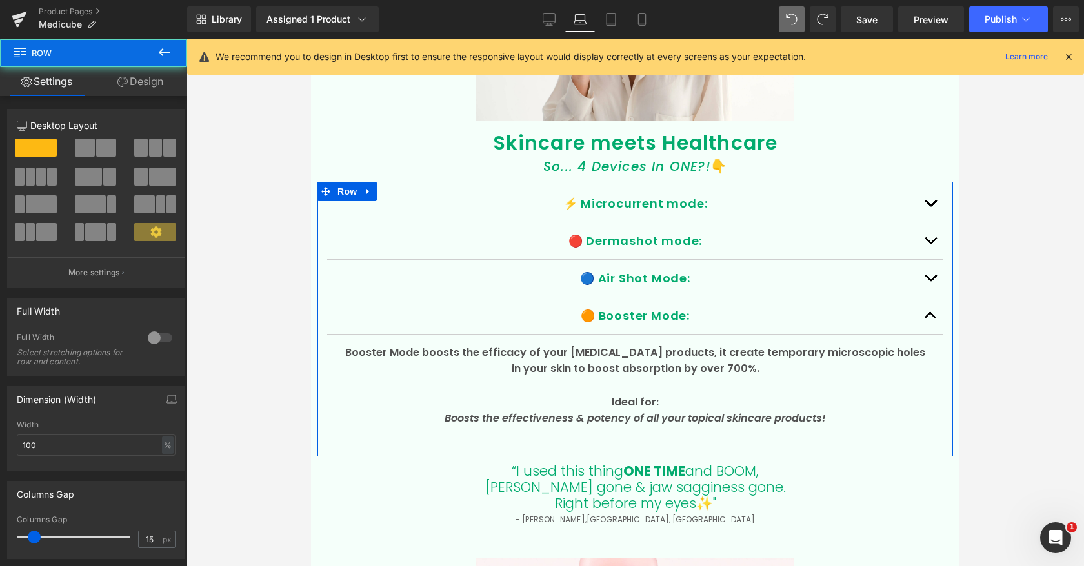
click at [161, 83] on link "Design" at bounding box center [141, 81] width 94 height 29
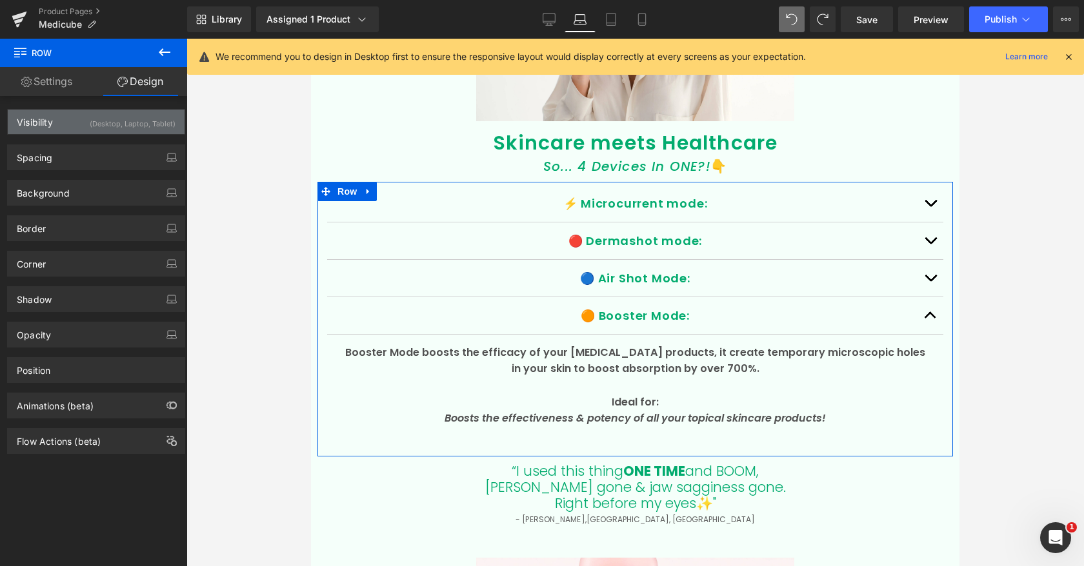
click at [148, 119] on div "(Desktop, Laptop, Tablet)" at bounding box center [133, 120] width 86 height 21
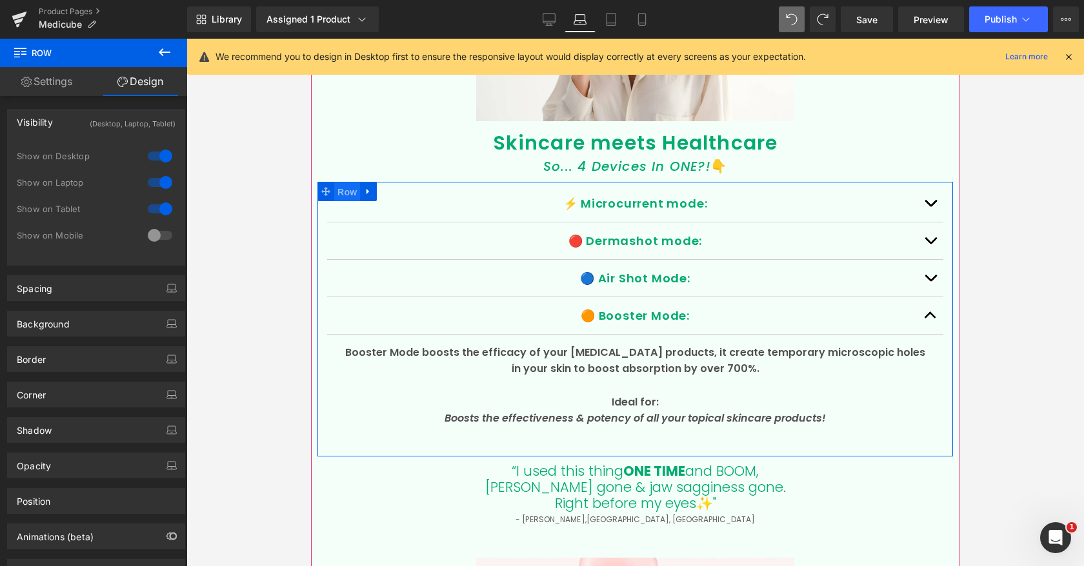
click at [344, 183] on span "Row" at bounding box center [347, 192] width 26 height 19
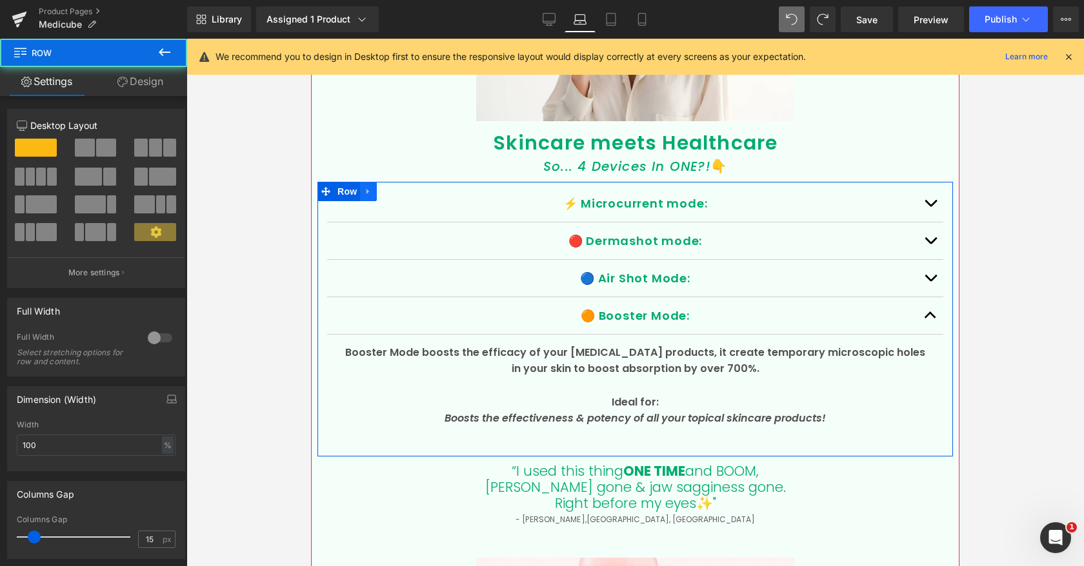
click at [369, 188] on icon at bounding box center [367, 191] width 3 height 6
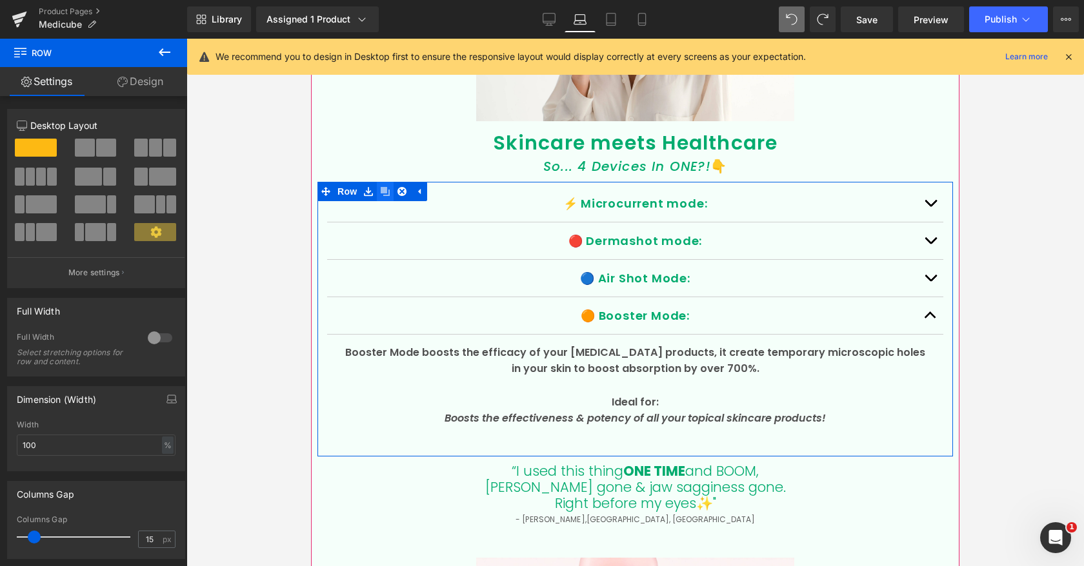
click at [385, 187] on icon at bounding box center [385, 191] width 9 height 9
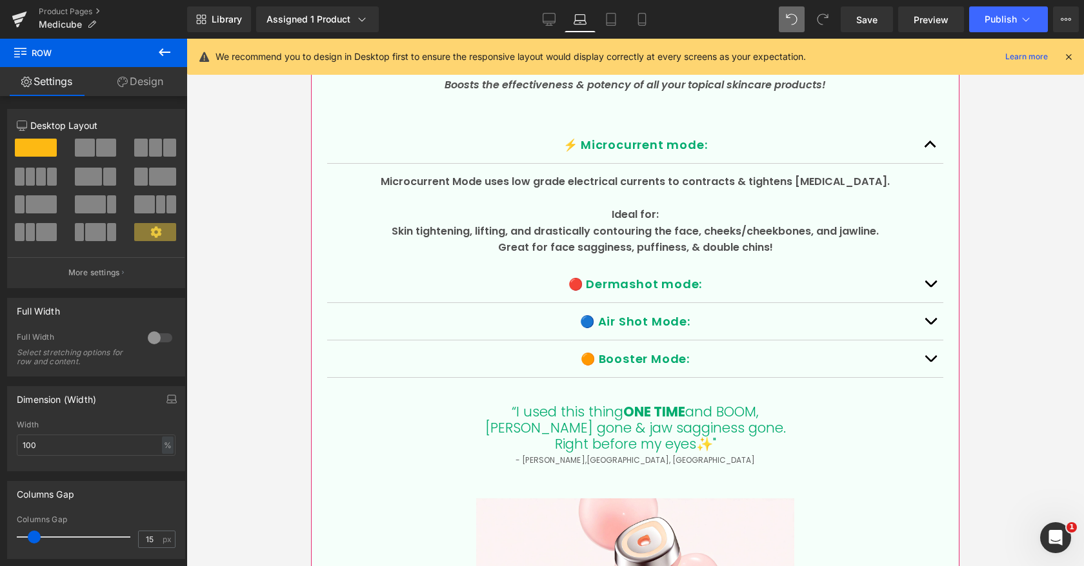
scroll to position [2774, 0]
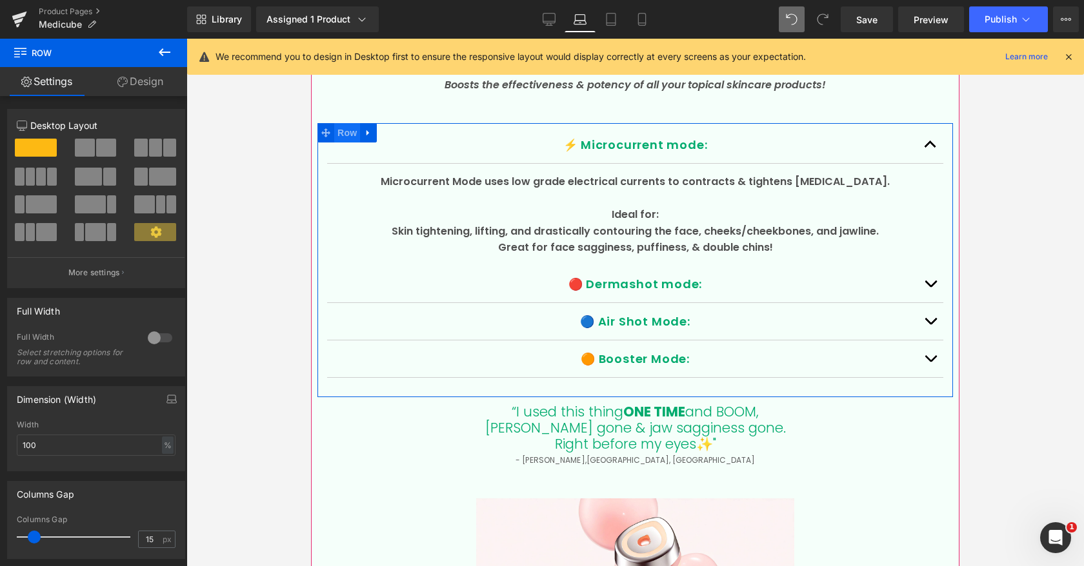
click at [352, 123] on span "Row" at bounding box center [347, 132] width 26 height 19
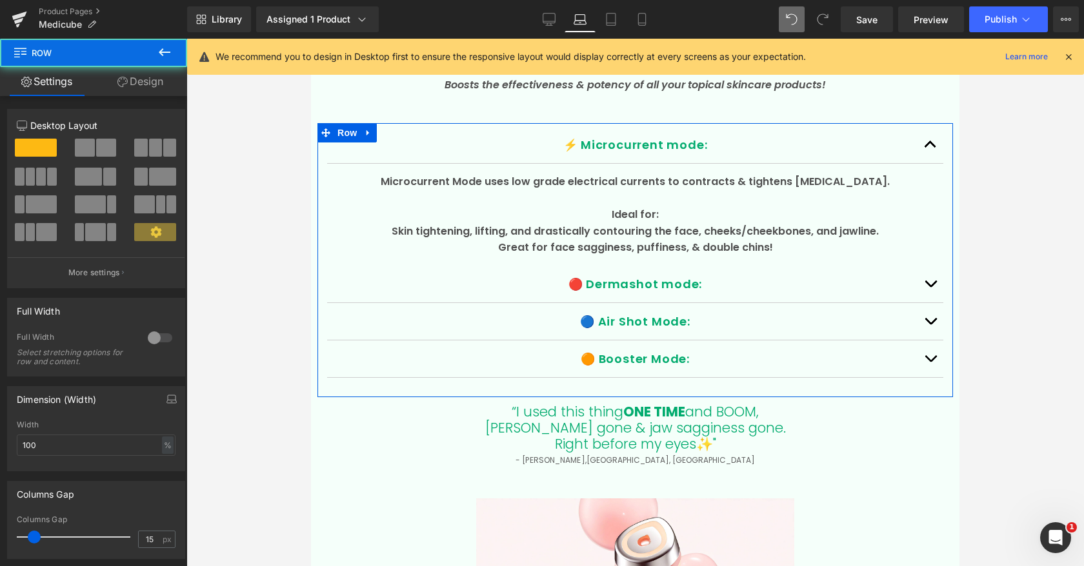
click at [153, 79] on link "Design" at bounding box center [141, 81] width 94 height 29
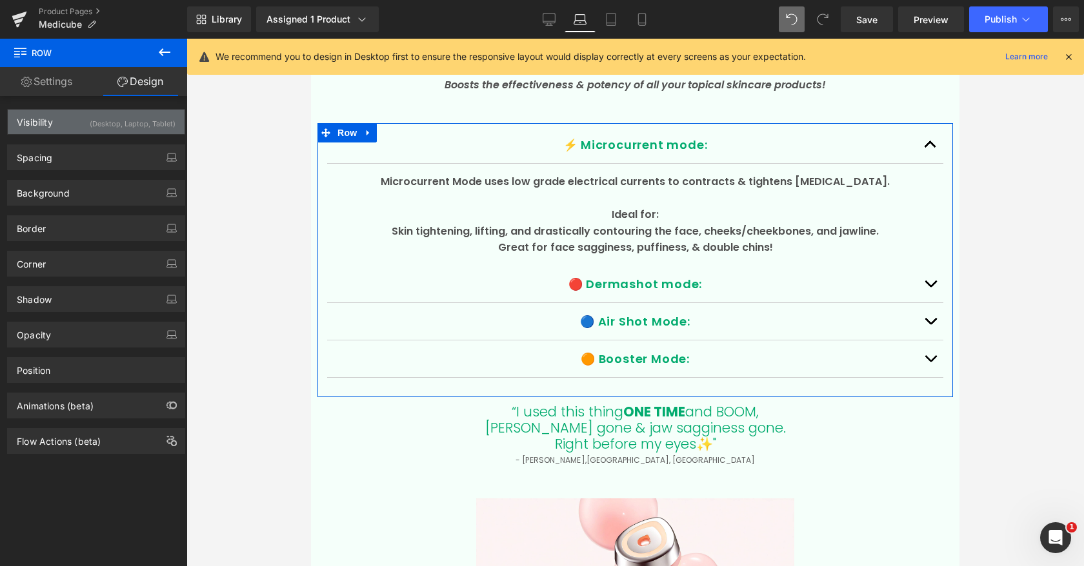
click at [159, 124] on div "(Desktop, Laptop, Tablet)" at bounding box center [133, 120] width 86 height 21
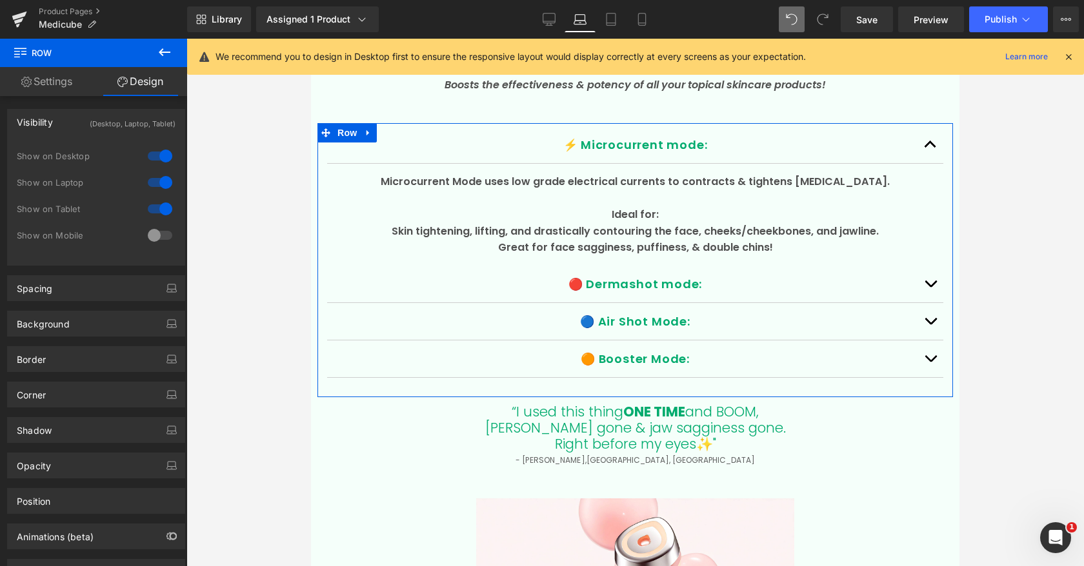
click at [159, 235] on div at bounding box center [159, 235] width 31 height 21
click at [159, 210] on div at bounding box center [159, 209] width 31 height 21
click at [159, 184] on div at bounding box center [159, 182] width 31 height 21
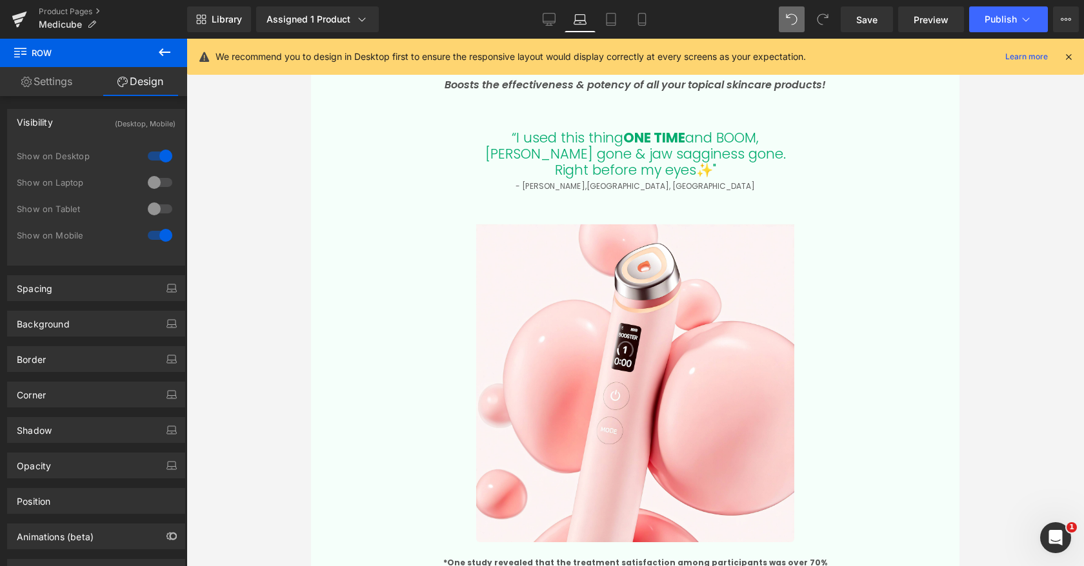
click at [157, 162] on div at bounding box center [159, 156] width 31 height 21
click at [636, 21] on icon at bounding box center [641, 19] width 13 height 13
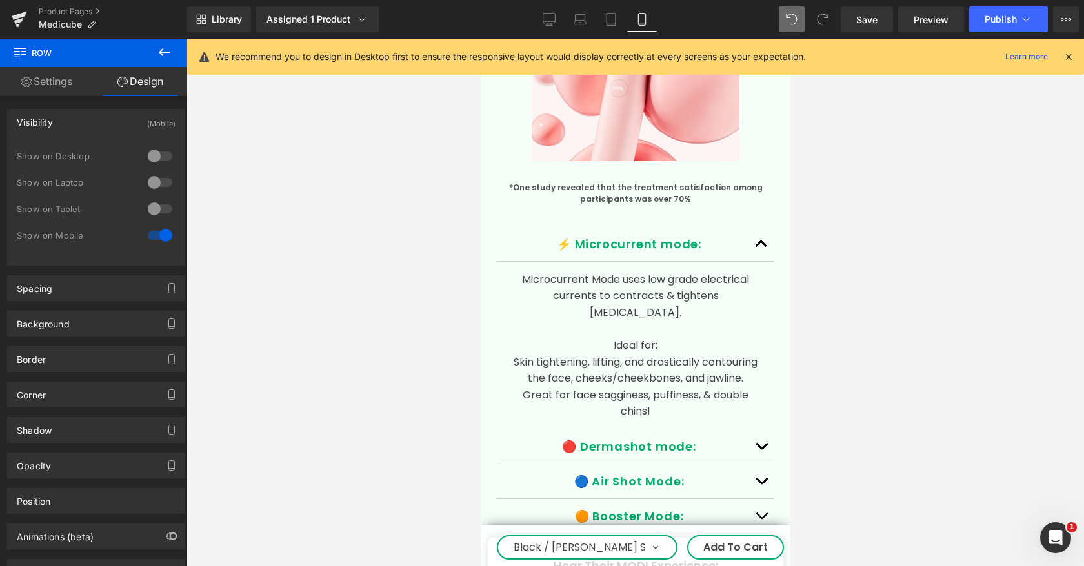
scroll to position [4002, 0]
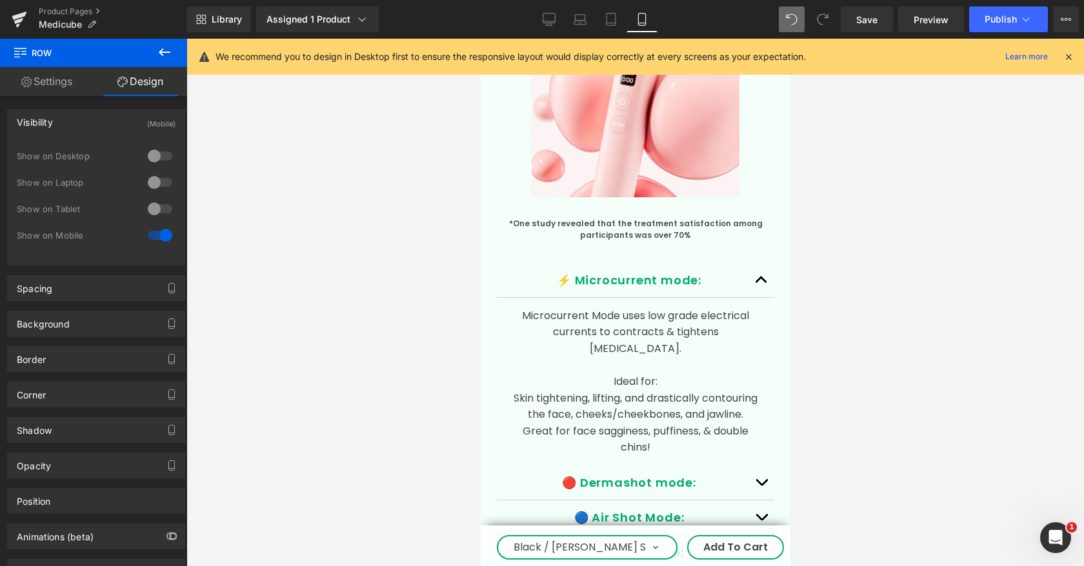
click at [561, 264] on div "⚡️ Microcurrent mode: Text Block" at bounding box center [634, 280] width 277 height 35
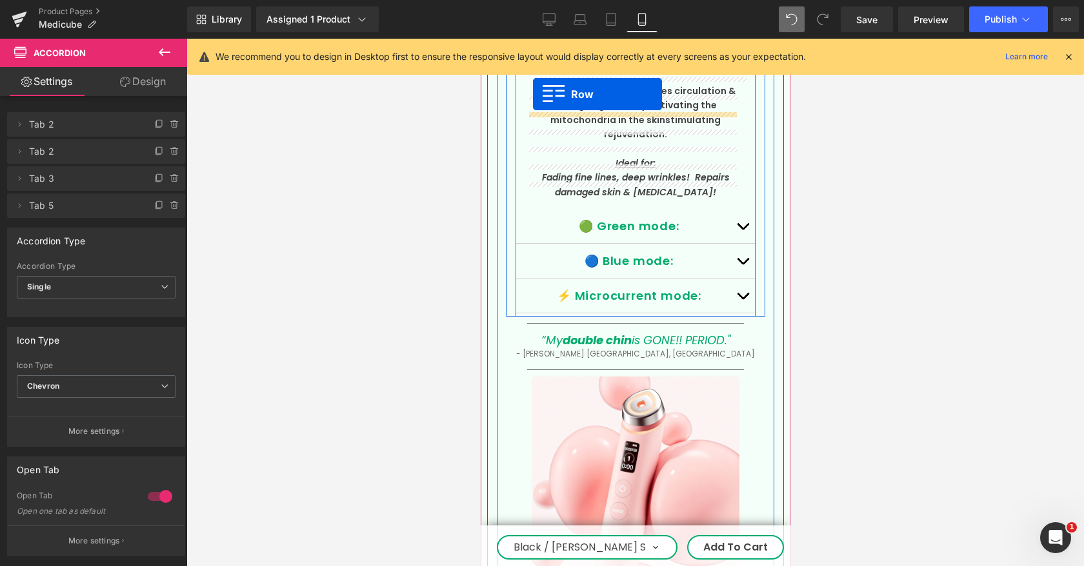
scroll to position [3589, 0]
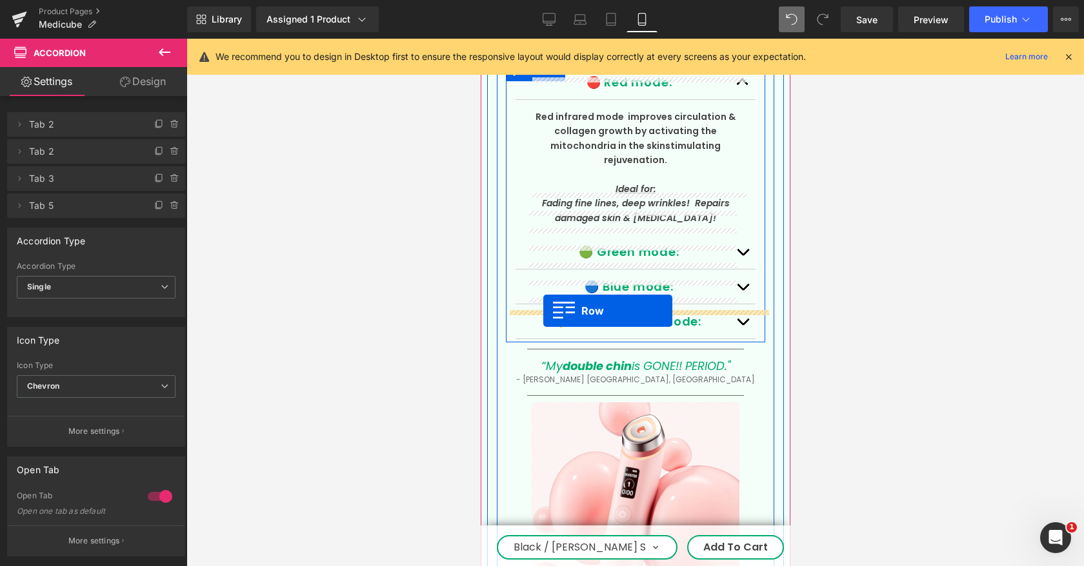
drag, startPoint x: 493, startPoint y: 237, endPoint x: 542, endPoint y: 311, distance: 88.4
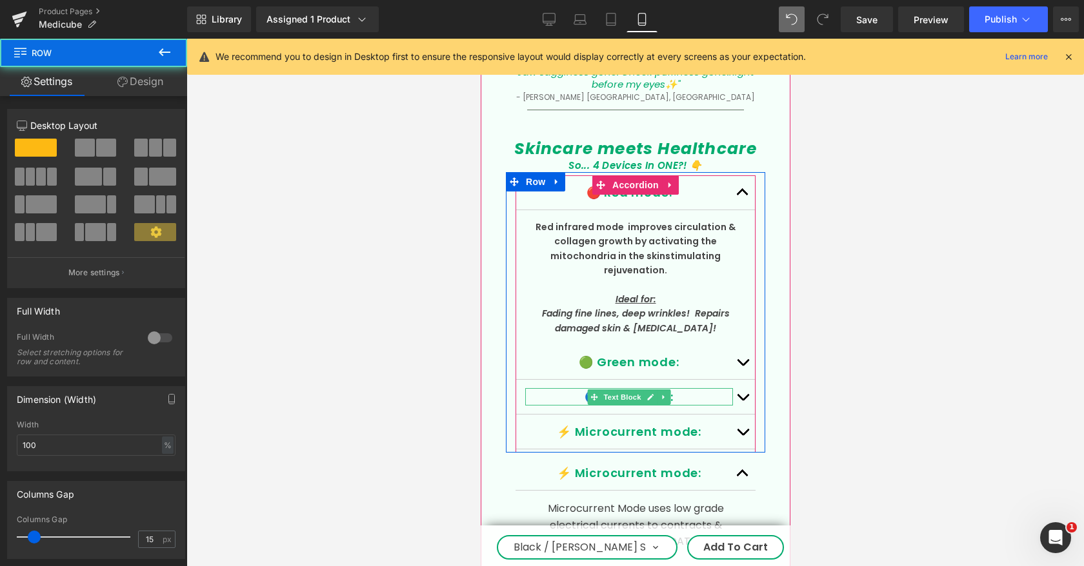
scroll to position [3462, 0]
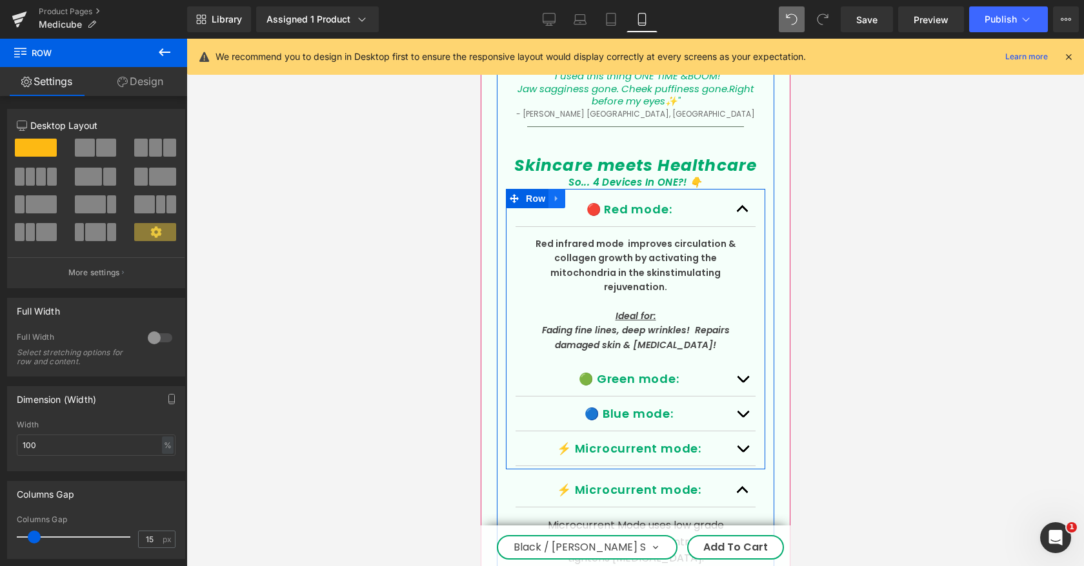
click at [557, 196] on icon at bounding box center [555, 199] width 3 height 6
click at [590, 194] on icon at bounding box center [589, 199] width 9 height 10
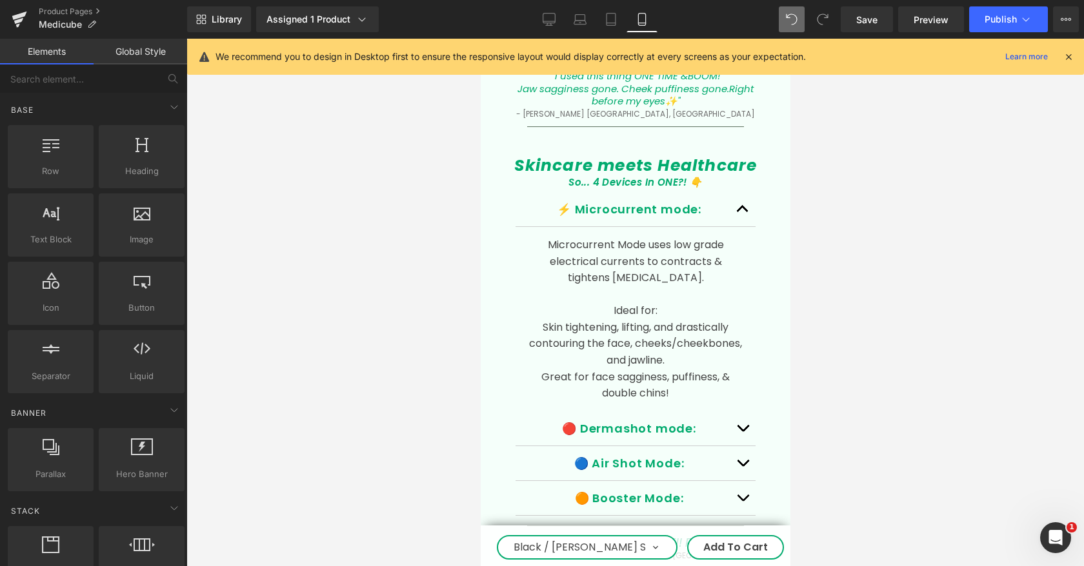
click at [841, 282] on div at bounding box center [634, 303] width 897 height 528
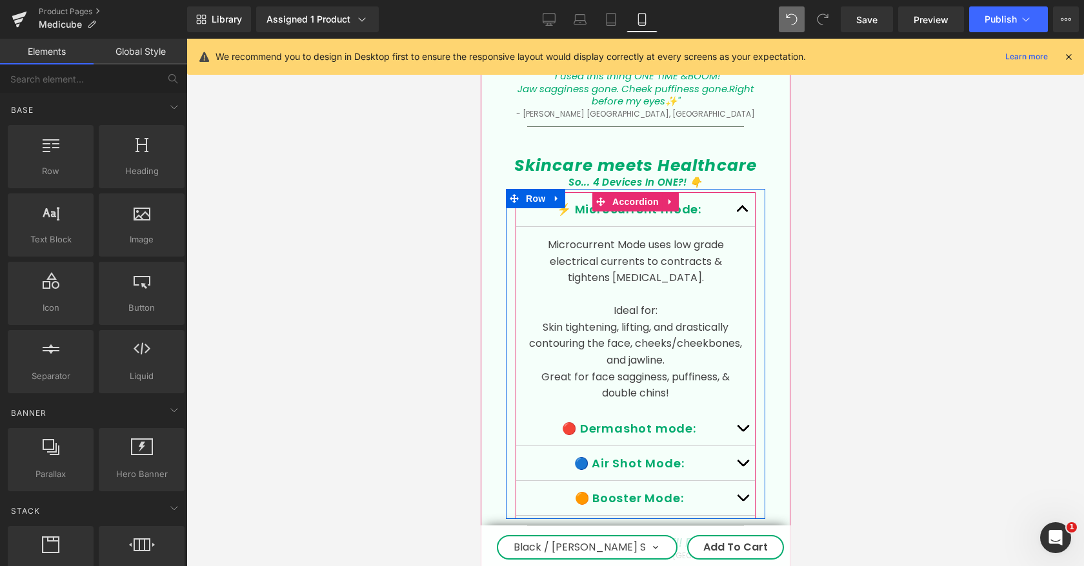
click at [741, 192] on button "button" at bounding box center [742, 209] width 26 height 34
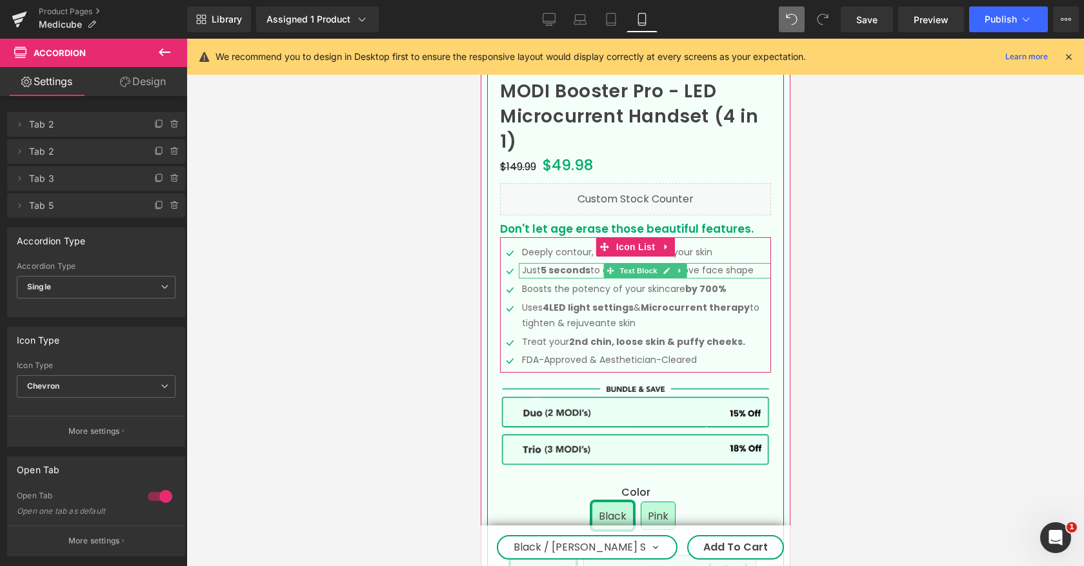
scroll to position [573, 0]
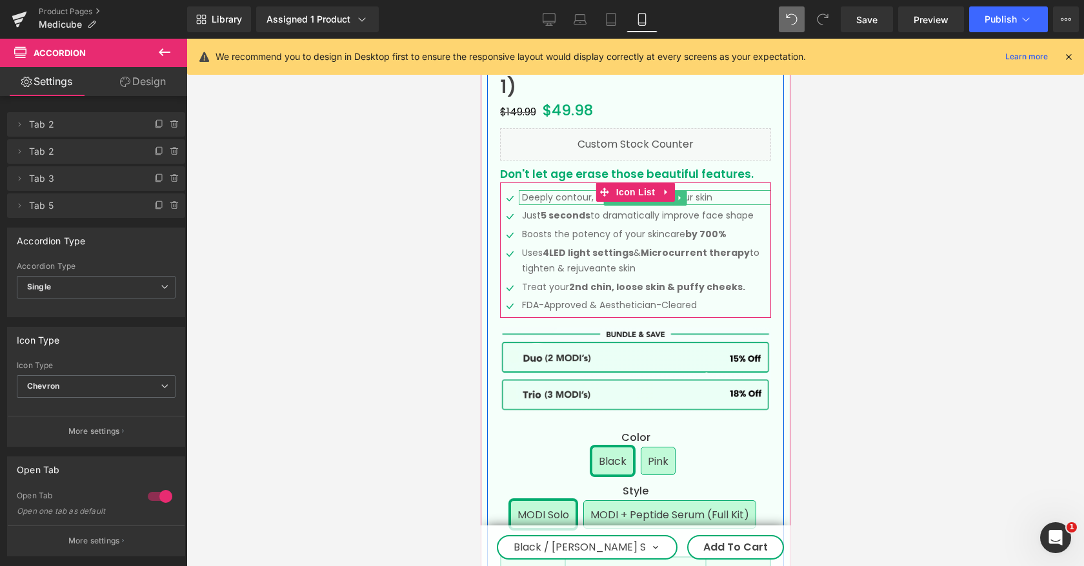
click at [726, 194] on p "Deeply contour, lifts, & resurface your skin" at bounding box center [645, 197] width 249 height 15
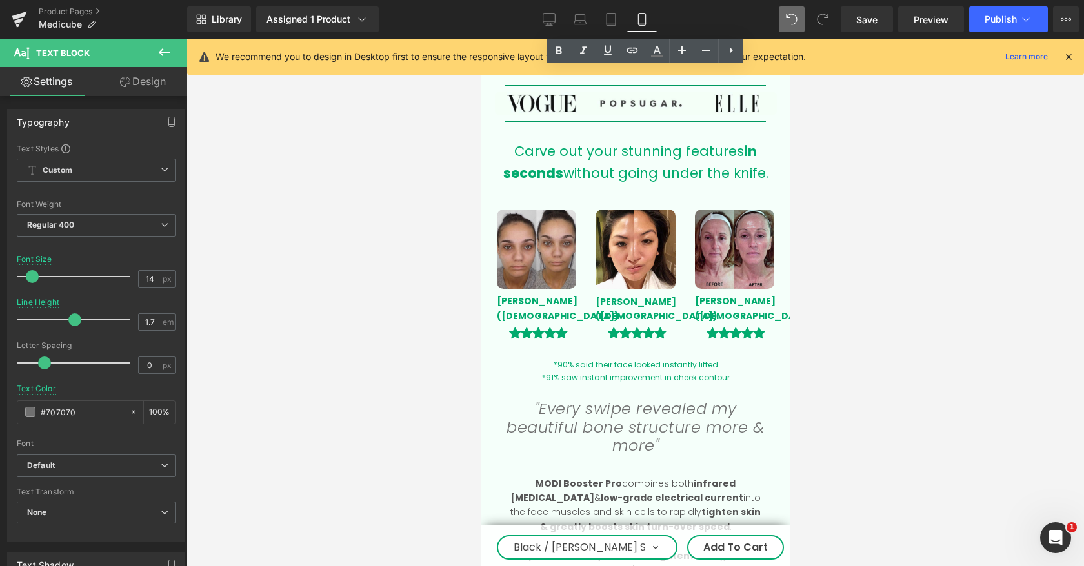
scroll to position [1362, 0]
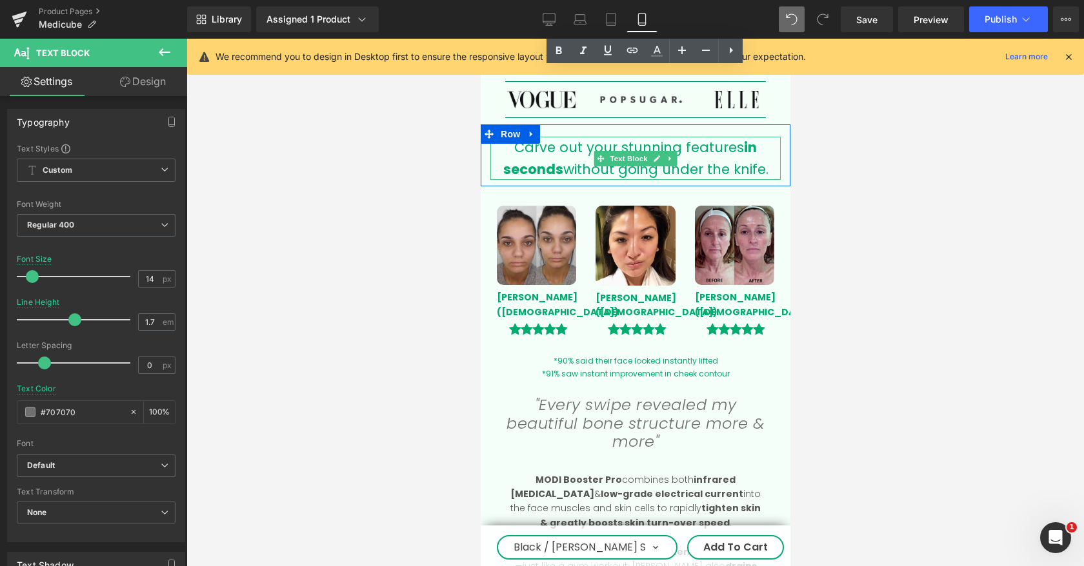
click at [549, 152] on span "Carve out your stunning features" at bounding box center [628, 147] width 230 height 19
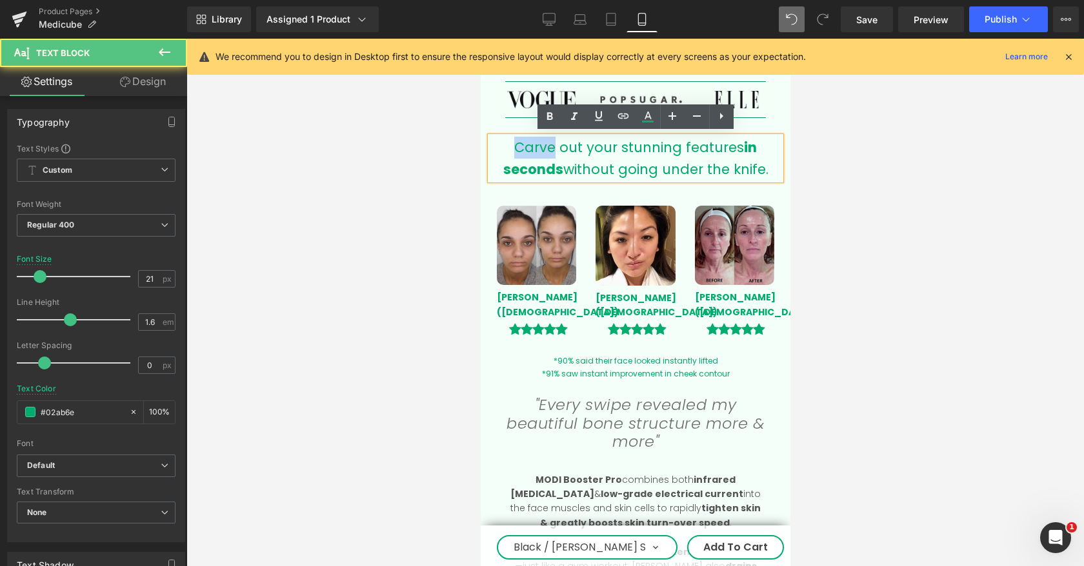
click at [549, 152] on span "Carve out your stunning features" at bounding box center [628, 147] width 230 height 19
copy div "Carve out your stunning features in seconds without going under the knife."
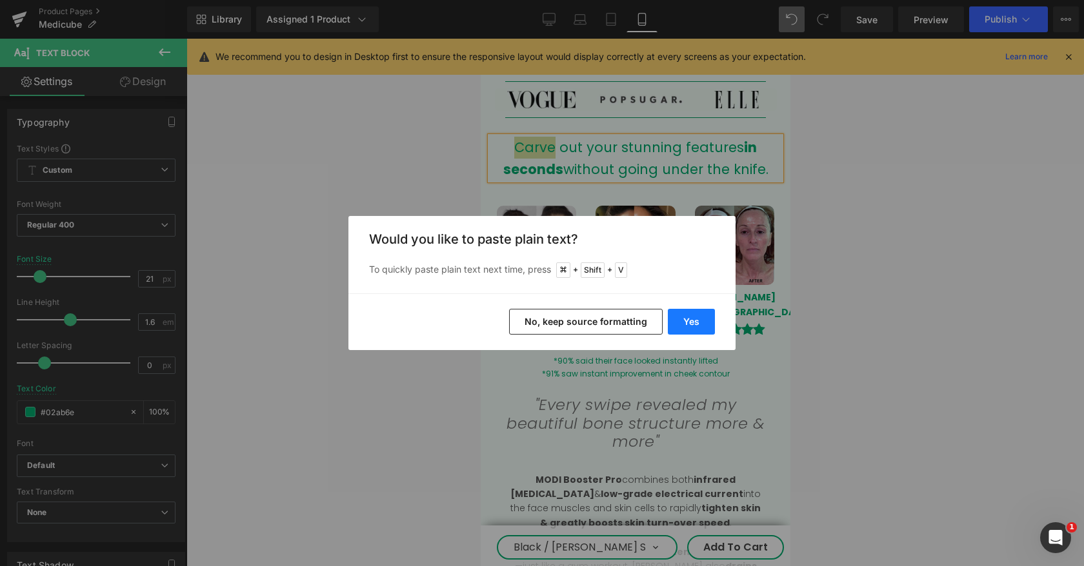
click at [693, 321] on button "Yes" at bounding box center [691, 322] width 47 height 26
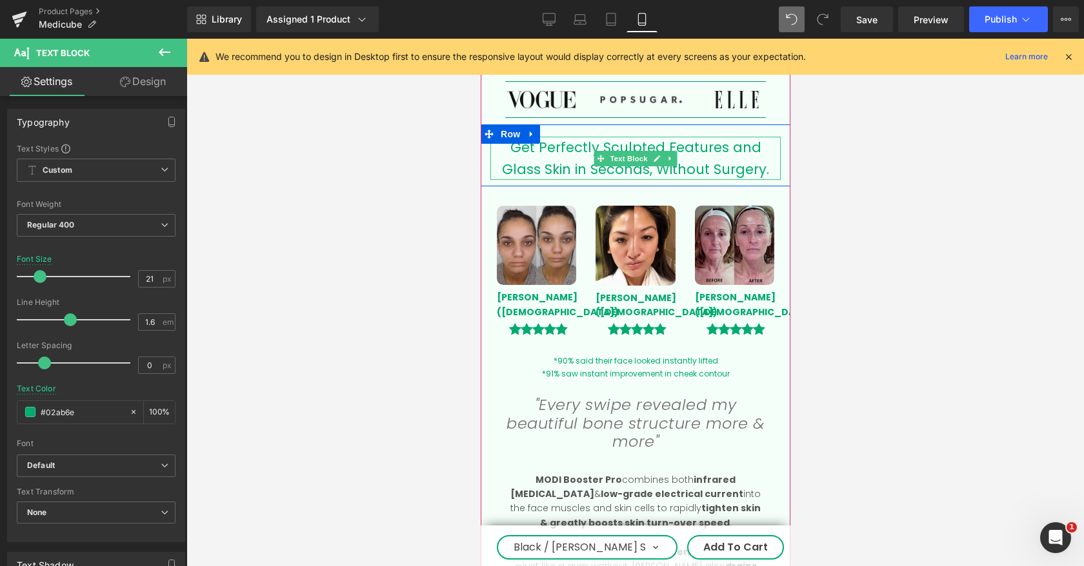
click at [764, 159] on div "Get Perfectly Sculpted Features and Glass Skin in Seconds, Without Surgery." at bounding box center [635, 158] width 290 height 43
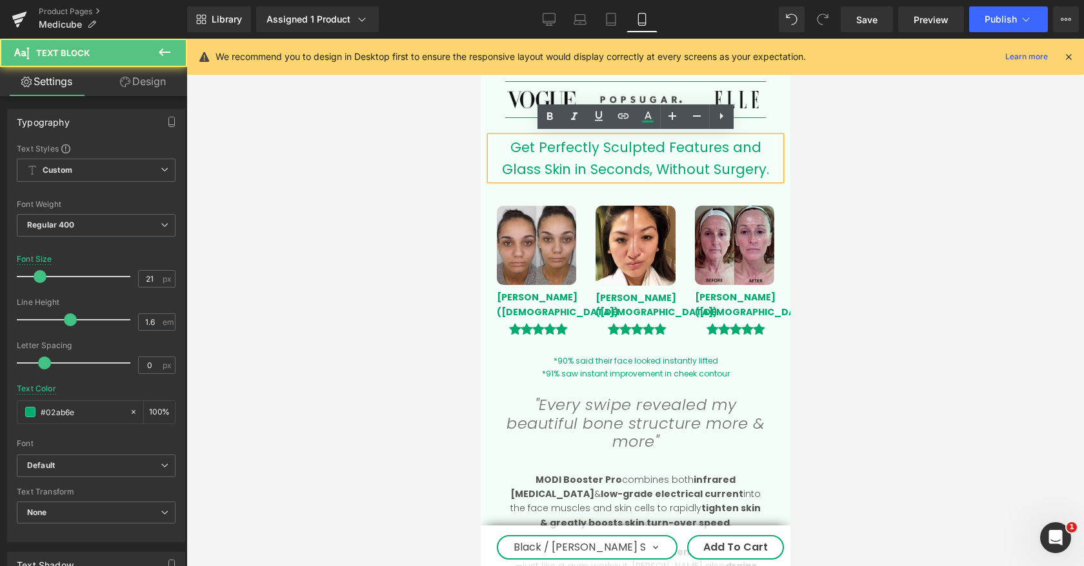
click at [747, 142] on div "Get Perfectly Sculpted Features and Glass Skin in Seconds, Without Surgery." at bounding box center [635, 158] width 290 height 43
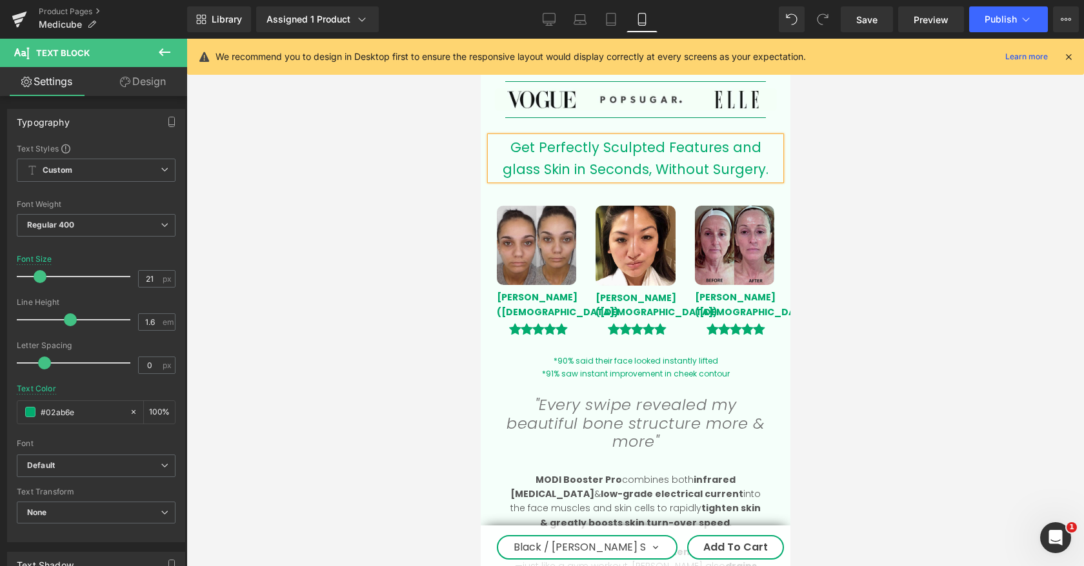
click at [531, 163] on div "Get Perfectly Sculpted Features and glass Skin in Seconds, Without Surgery." at bounding box center [635, 158] width 290 height 43
click at [578, 166] on div "Get Perfectly Sculpted Features and glass skin in Seconds, Without Surgery." at bounding box center [635, 158] width 290 height 43
click at [646, 164] on div "Get Perfectly Sculpted Features and glass skin in seconds, Without Surgery." at bounding box center [635, 158] width 290 height 43
click at [692, 165] on div "Get Perfectly Sculpted Features and glass skin in seconds, without Surgery." at bounding box center [635, 158] width 290 height 43
click at [592, 143] on div "Get Perfectly Sculpted Features and glass skin in seconds, without surgery." at bounding box center [635, 158] width 290 height 43
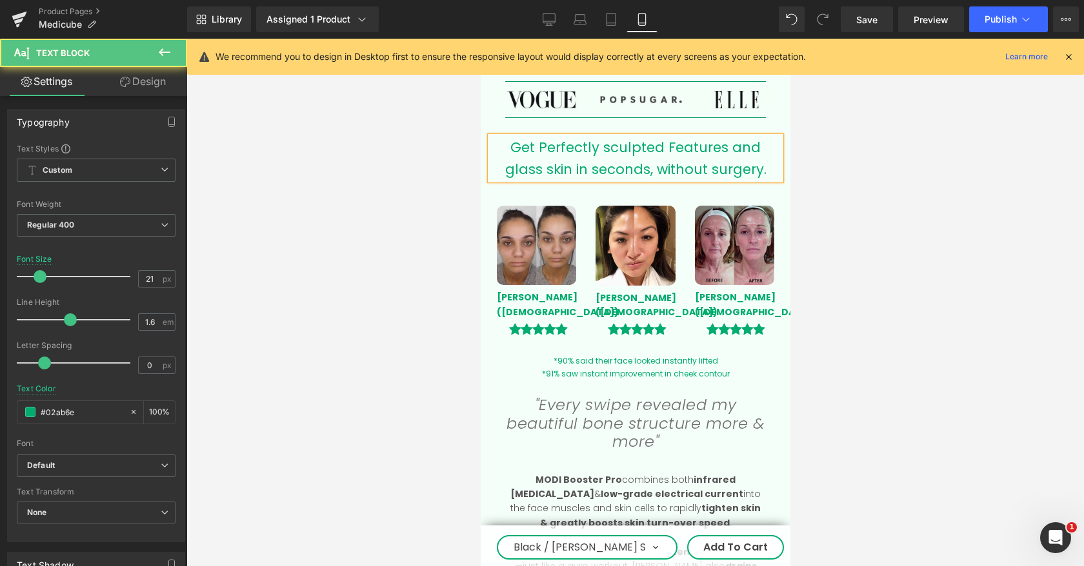
click at [651, 144] on div "Get Perfectly sculpted Features and glass skin in seconds, without surgery." at bounding box center [635, 158] width 290 height 43
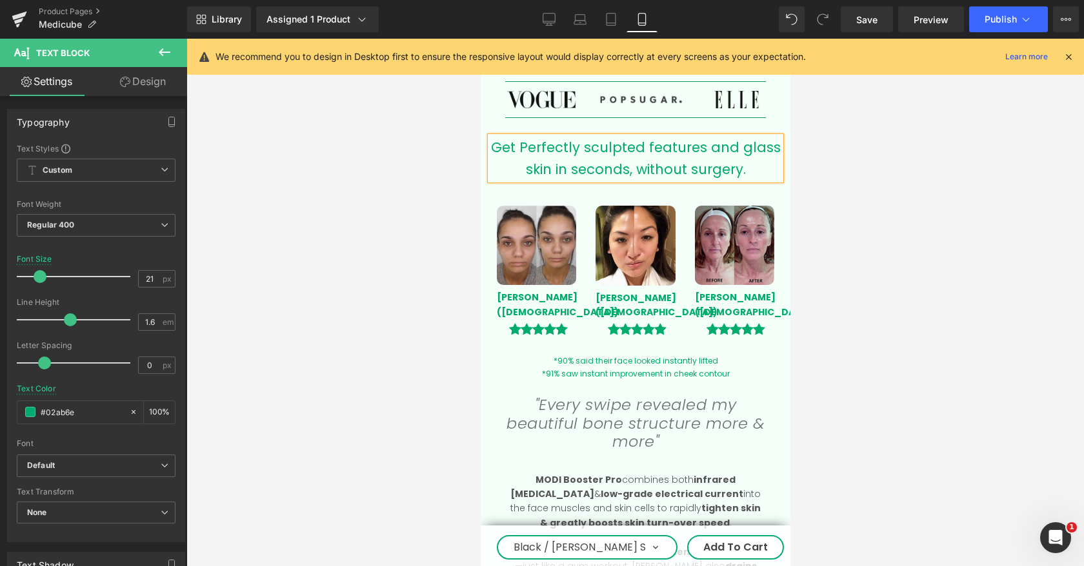
click at [530, 144] on div "Get Perfectly sculpted features and glass skin in seconds, without surgery." at bounding box center [635, 158] width 290 height 43
click at [504, 143] on div "Get perfectly sculpted features and glass skin in seconds, without surgery." at bounding box center [635, 158] width 290 height 43
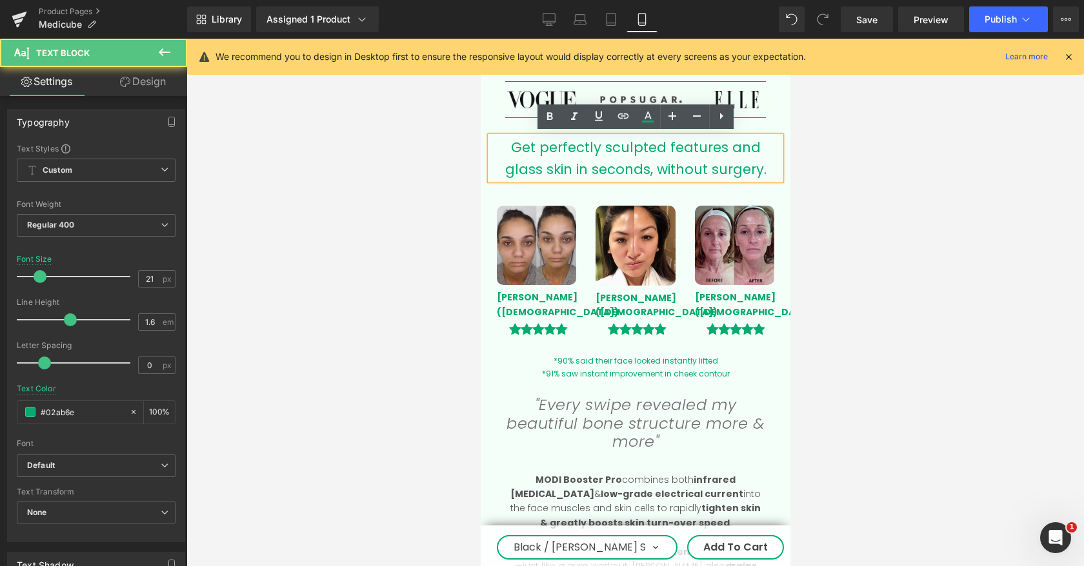
click at [503, 143] on div "Get perfectly sculpted features and glass skin in seconds, without surgery." at bounding box center [635, 158] width 290 height 43
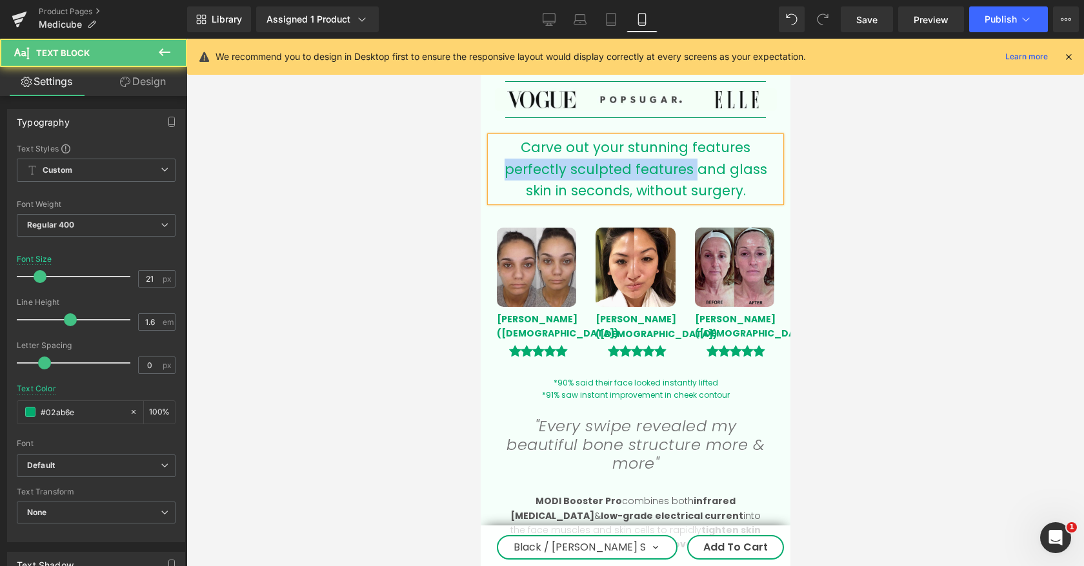
drag, startPoint x: 719, startPoint y: 149, endPoint x: 642, endPoint y: 166, distance: 78.6
click at [642, 166] on div "Carve out your stunning features perfectly sculpted features and glass skin in …" at bounding box center [635, 169] width 290 height 65
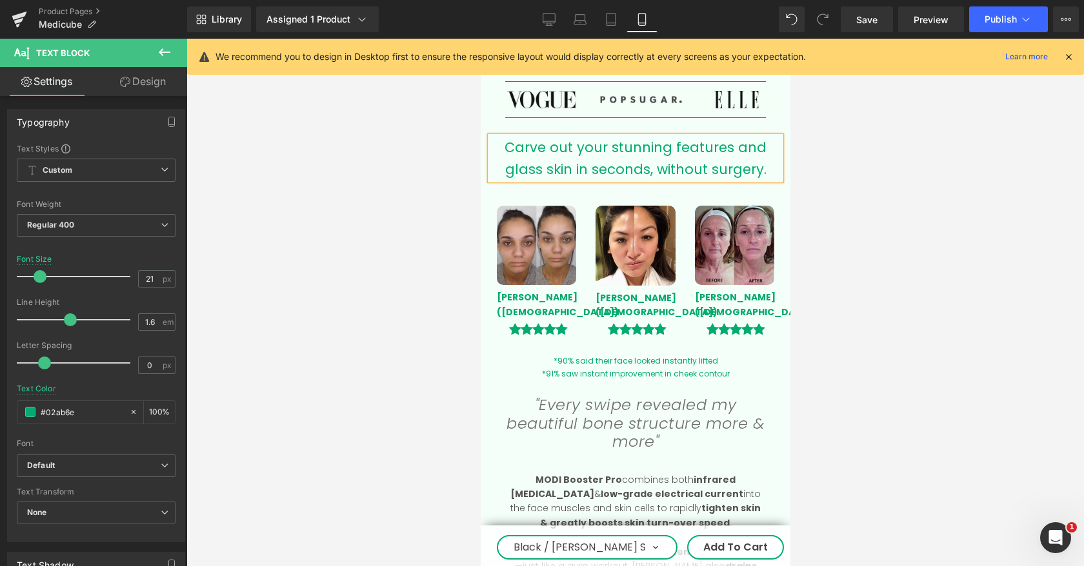
click at [750, 144] on div "Carve out your stunning features and glass skin in seconds, without surgery." at bounding box center [635, 158] width 290 height 43
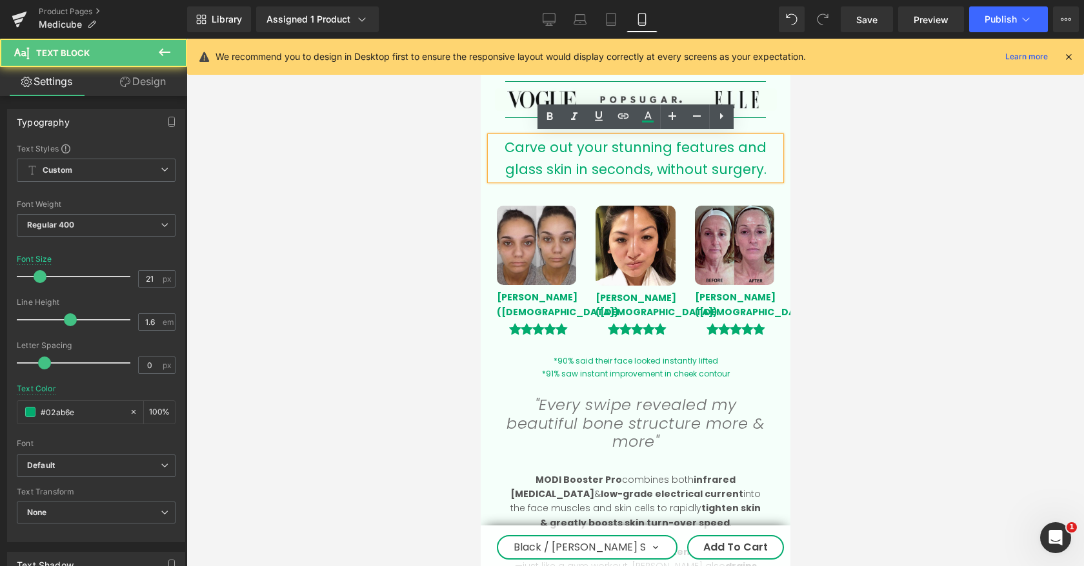
click at [749, 146] on div "Carve out your stunning features and glass skin in seconds, without surgery." at bounding box center [635, 158] width 290 height 43
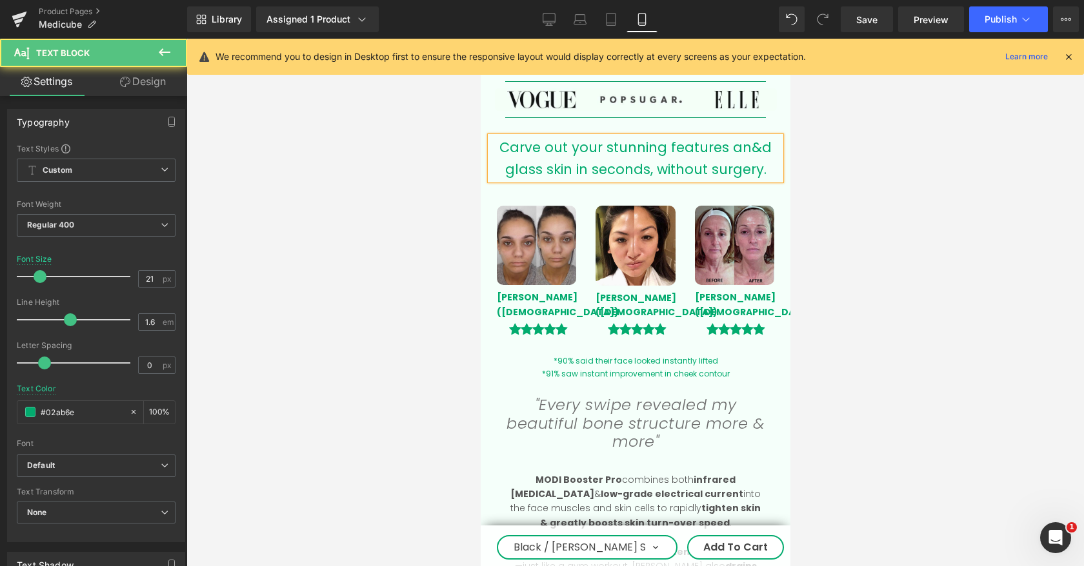
click at [751, 144] on div "Carve out your stunning features an&d glass skin in seconds, without surgery." at bounding box center [635, 158] width 290 height 43
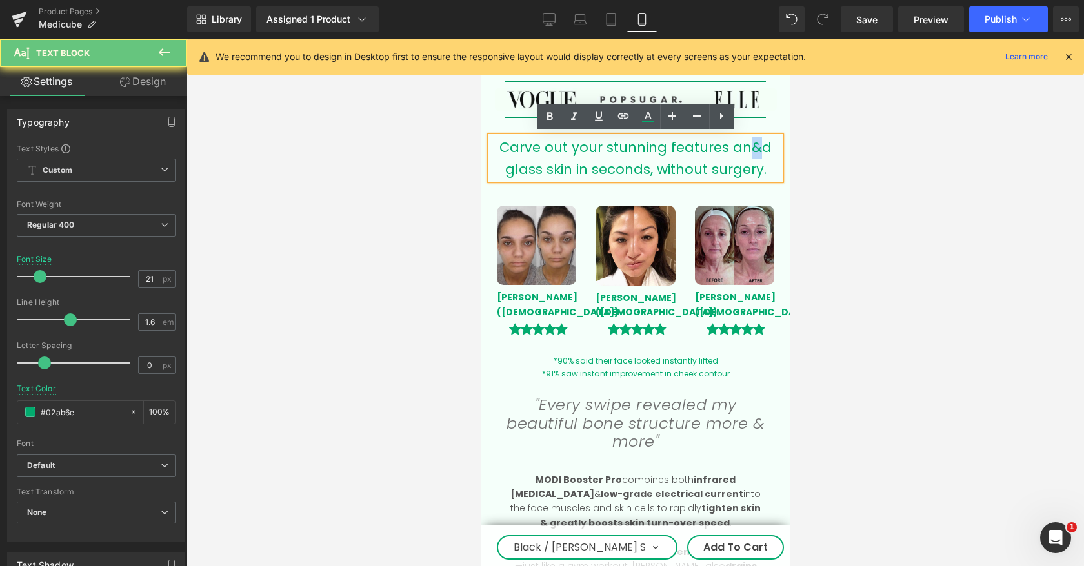
click at [751, 144] on div "Carve out your stunning features an&d glass skin in seconds, without surgery." at bounding box center [635, 158] width 290 height 43
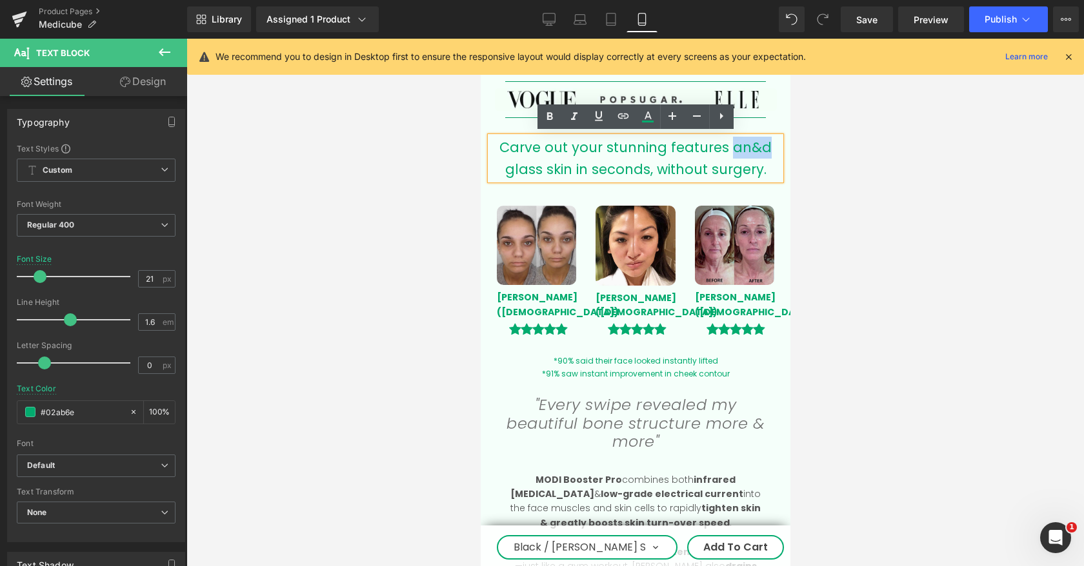
drag, startPoint x: 766, startPoint y: 147, endPoint x: 730, endPoint y: 148, distance: 36.8
click at [730, 148] on div "Carve out your stunning features an&d glass skin in seconds, without surgery." at bounding box center [635, 158] width 290 height 43
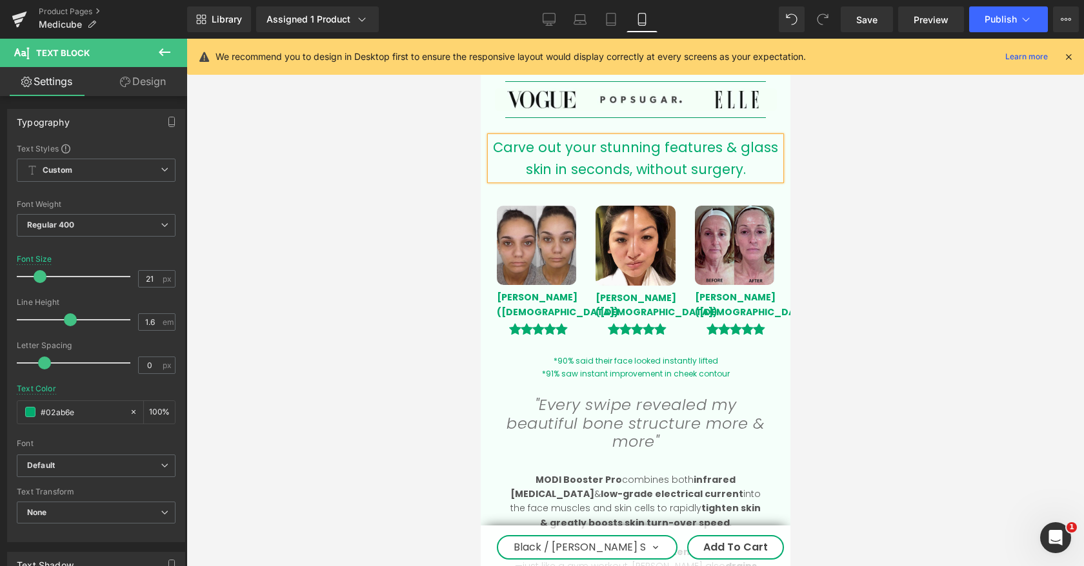
click at [828, 177] on div at bounding box center [634, 303] width 897 height 528
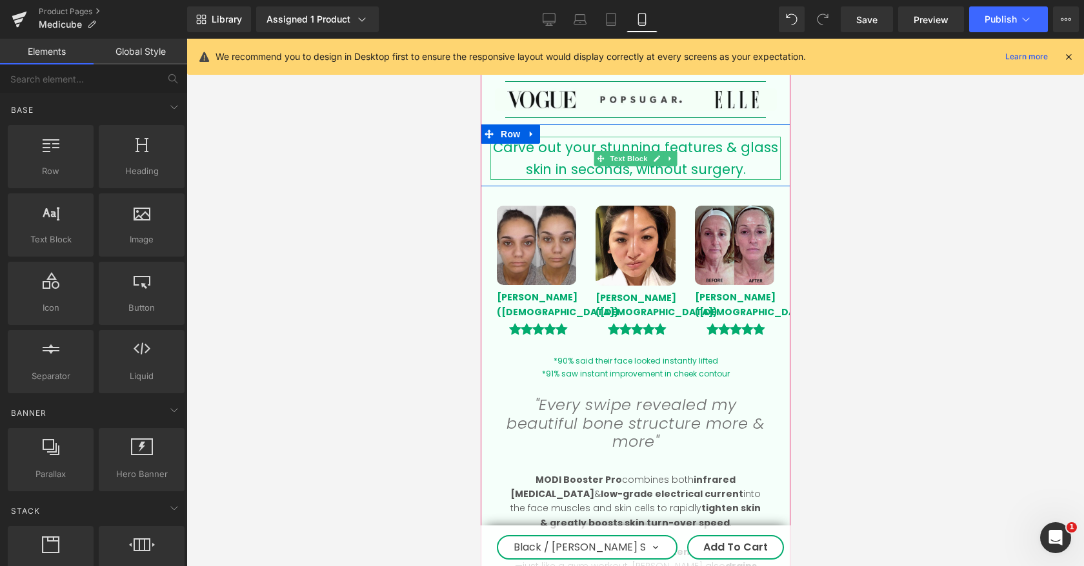
click at [742, 148] on div "Carve out your stunning features & glass skin in seconds, without surgery." at bounding box center [635, 158] width 290 height 43
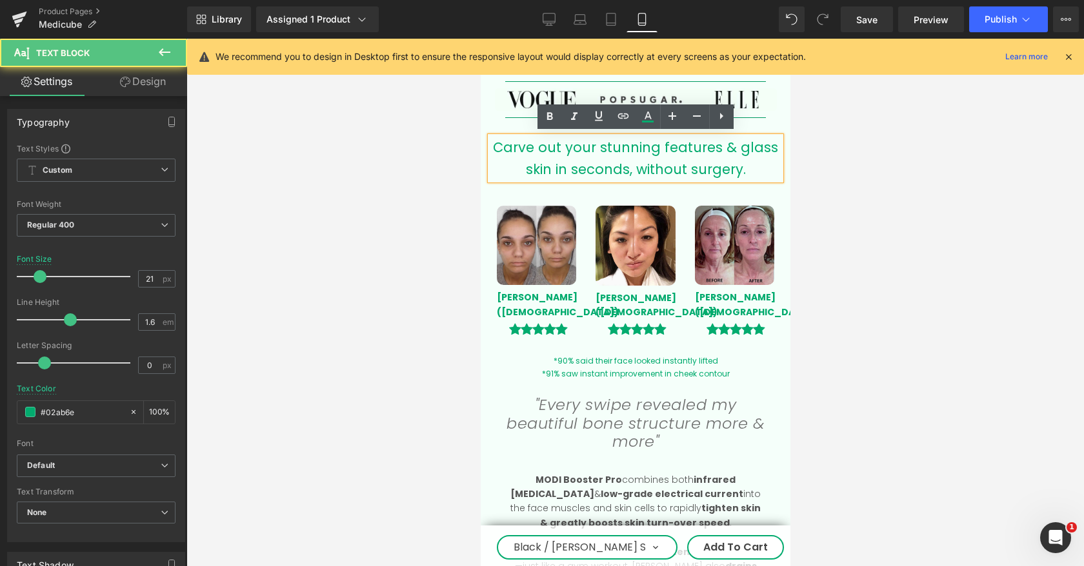
click at [733, 143] on div "Carve out your stunning features & glass skin in seconds, without surgery." at bounding box center [635, 158] width 290 height 43
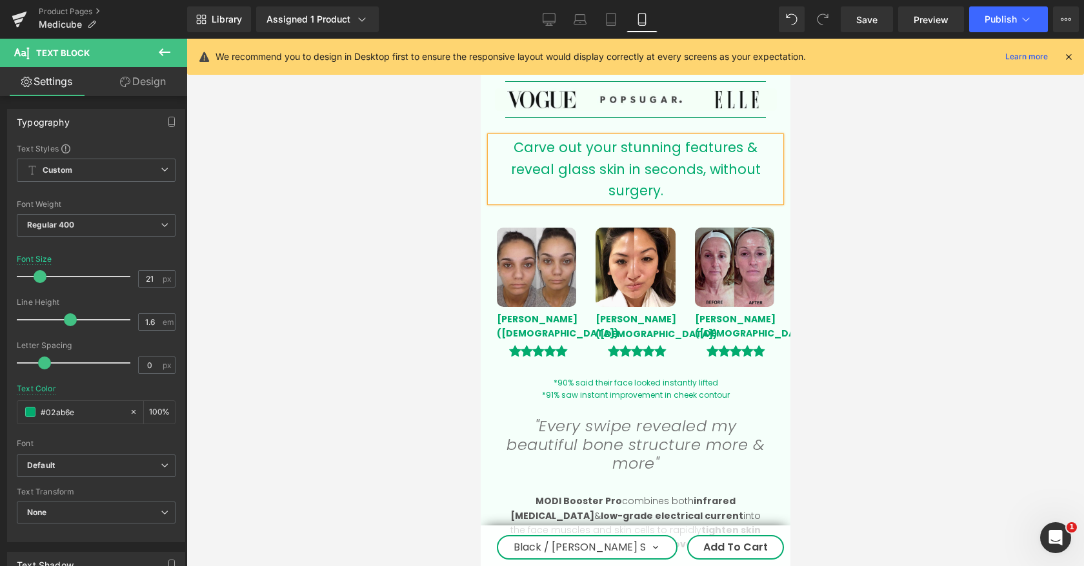
click at [855, 185] on div at bounding box center [634, 303] width 897 height 528
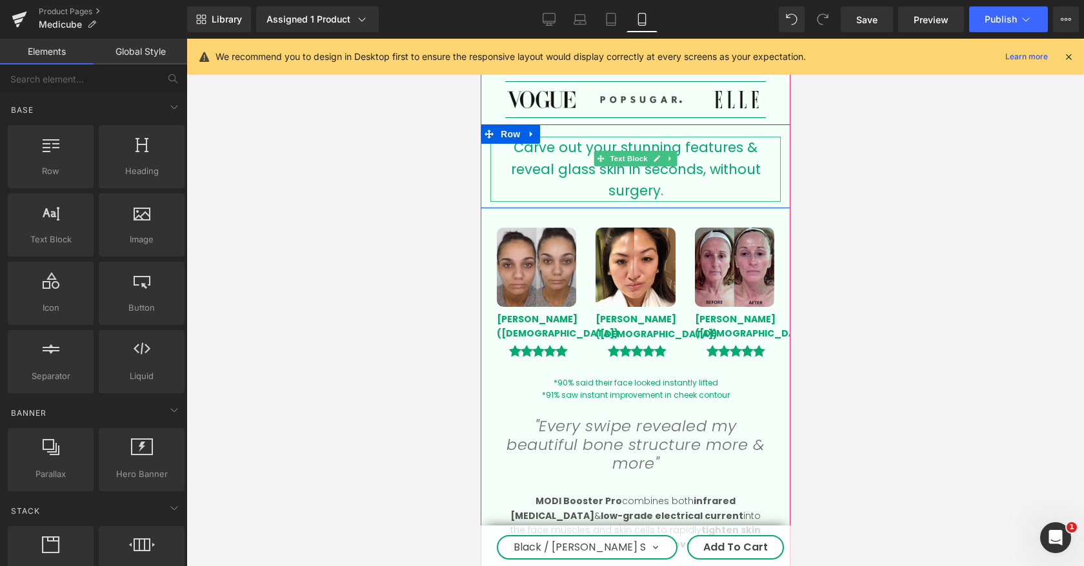
click at [655, 166] on div "Carve out your stunning features & reveal glass skin in seconds, without surger…" at bounding box center [635, 169] width 290 height 65
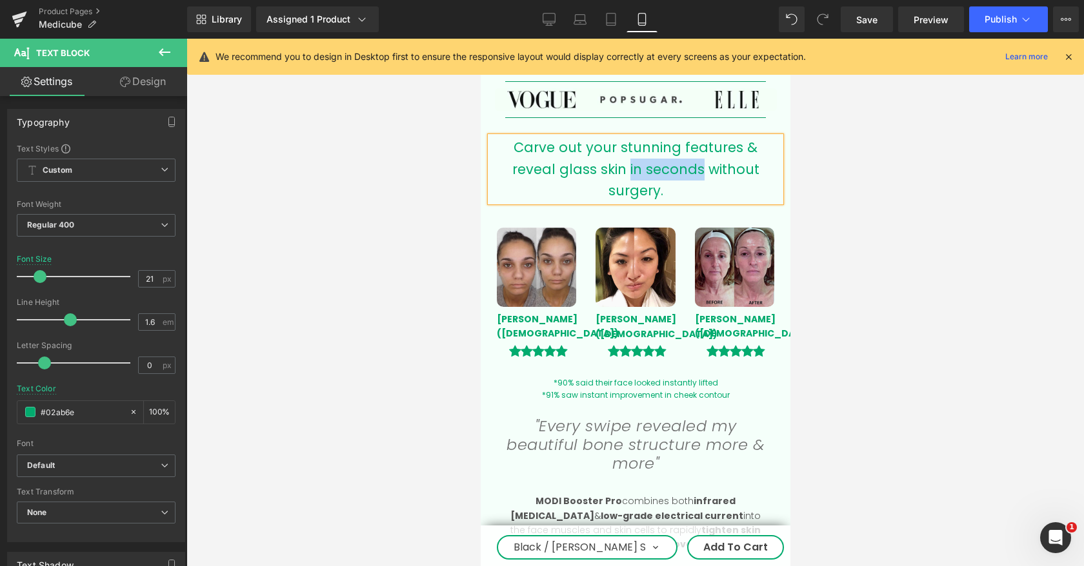
drag, startPoint x: 648, startPoint y: 166, endPoint x: 575, endPoint y: 166, distance: 72.9
click at [577, 166] on div "Carve out your stunning features & reveal glass skin in seconds without surgery." at bounding box center [635, 169] width 290 height 65
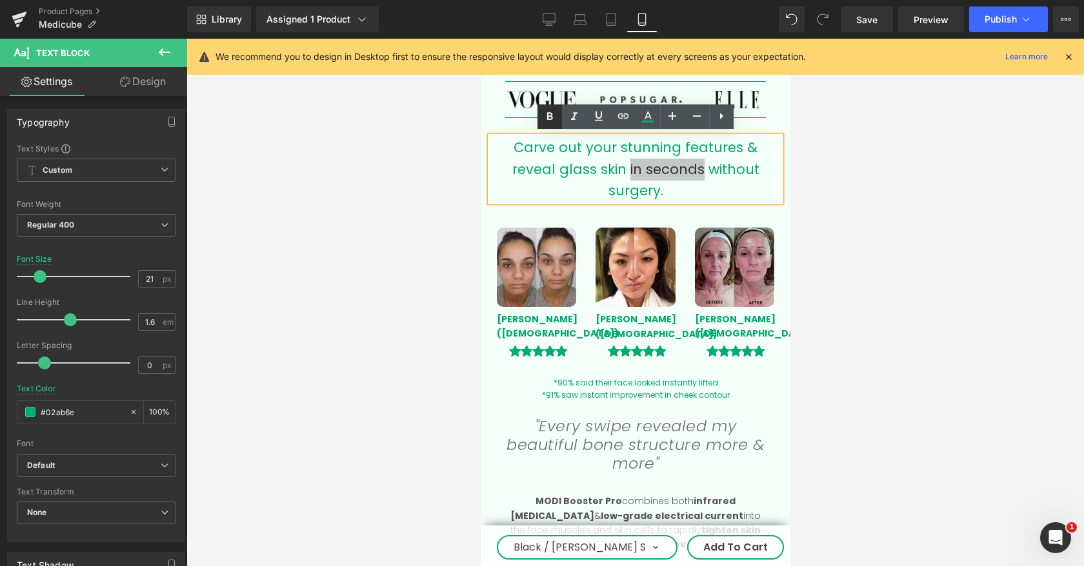
click at [542, 120] on icon at bounding box center [549, 116] width 15 height 15
click at [881, 172] on div at bounding box center [634, 303] width 897 height 528
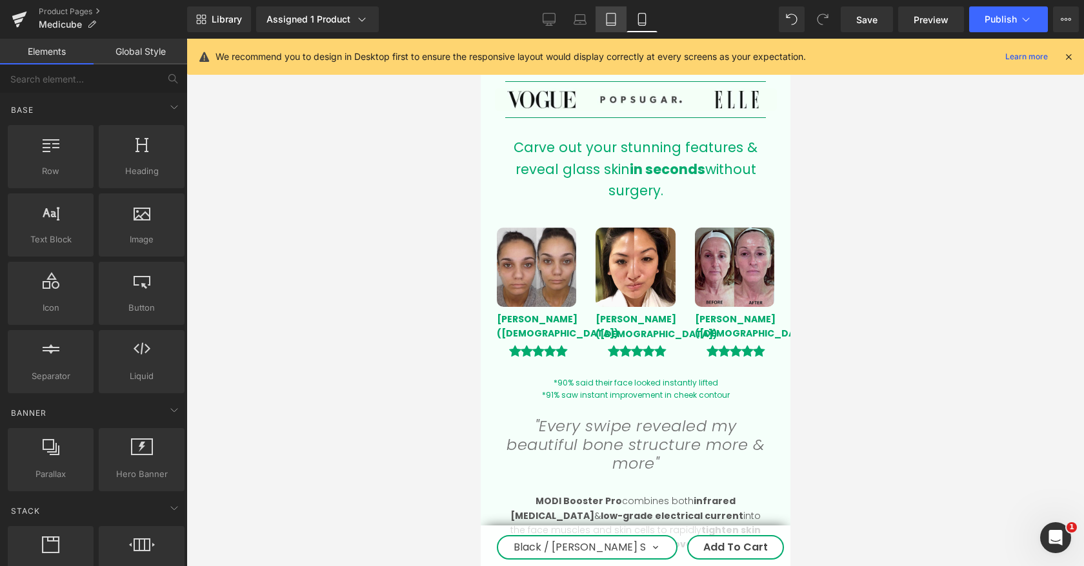
click at [611, 19] on icon at bounding box center [610, 19] width 13 height 13
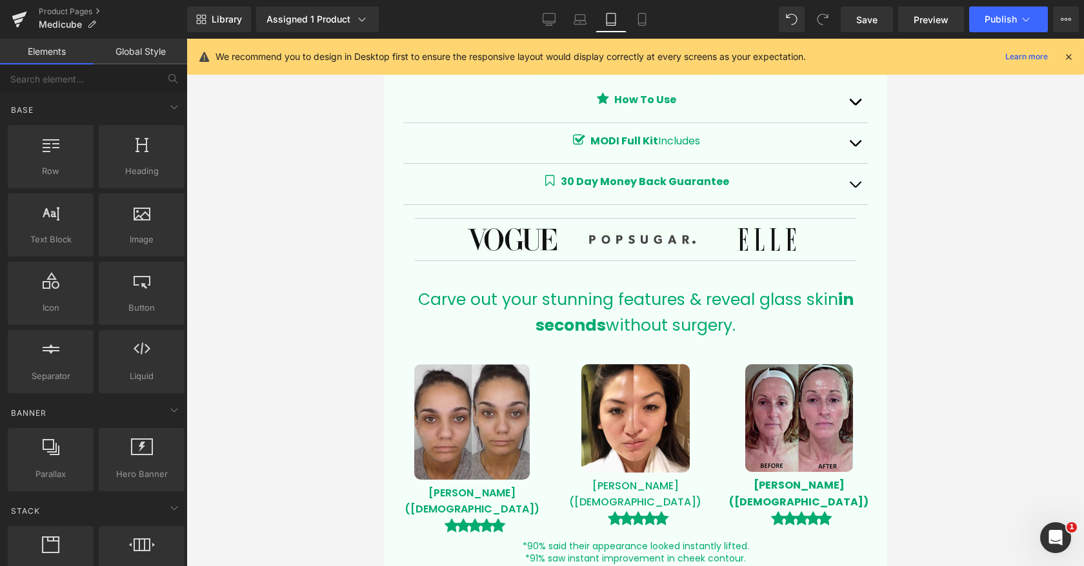
scroll to position [1238, 0]
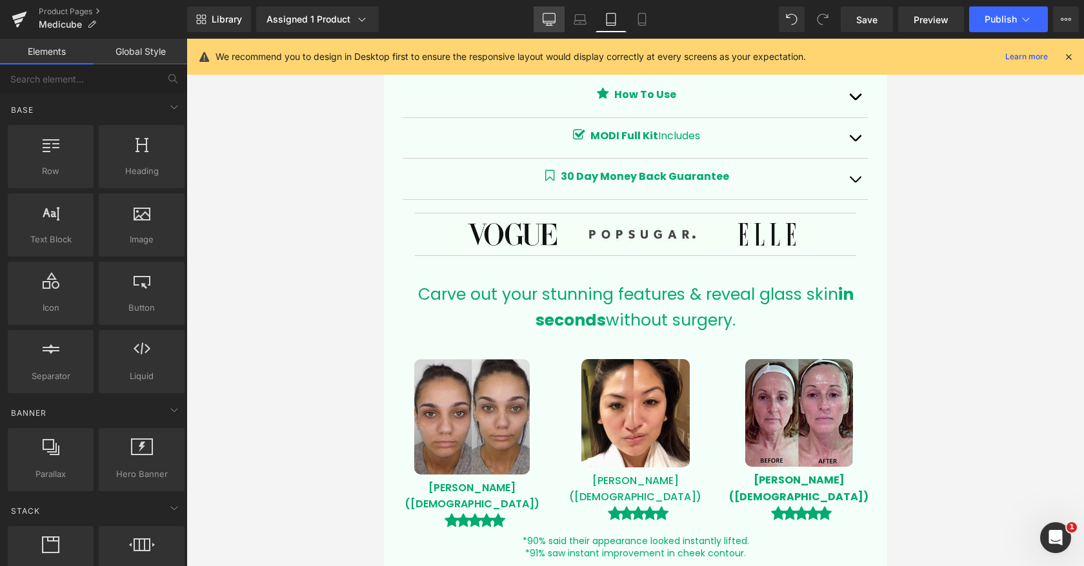
click at [542, 17] on link "Desktop" at bounding box center [548, 19] width 31 height 26
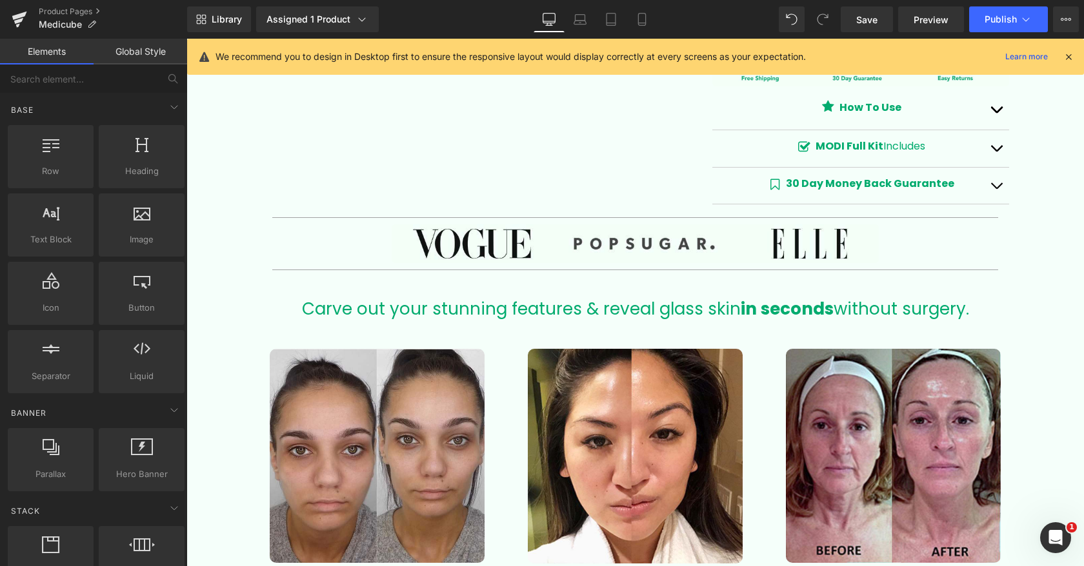
scroll to position [909, 0]
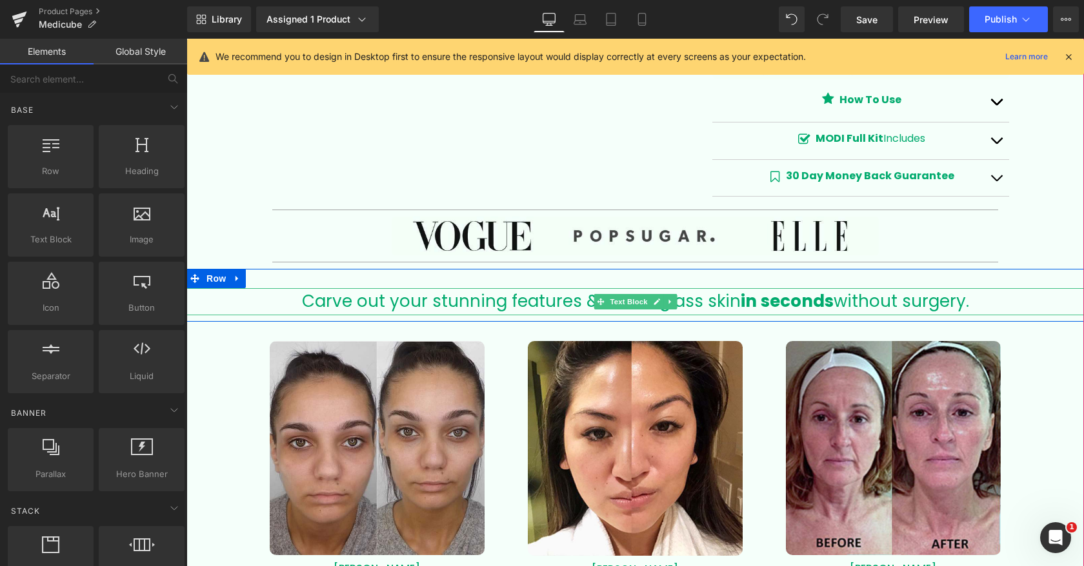
click at [399, 297] on div "Carve out your stunning features & reveal glass skin in seconds without surgery." at bounding box center [634, 301] width 897 height 27
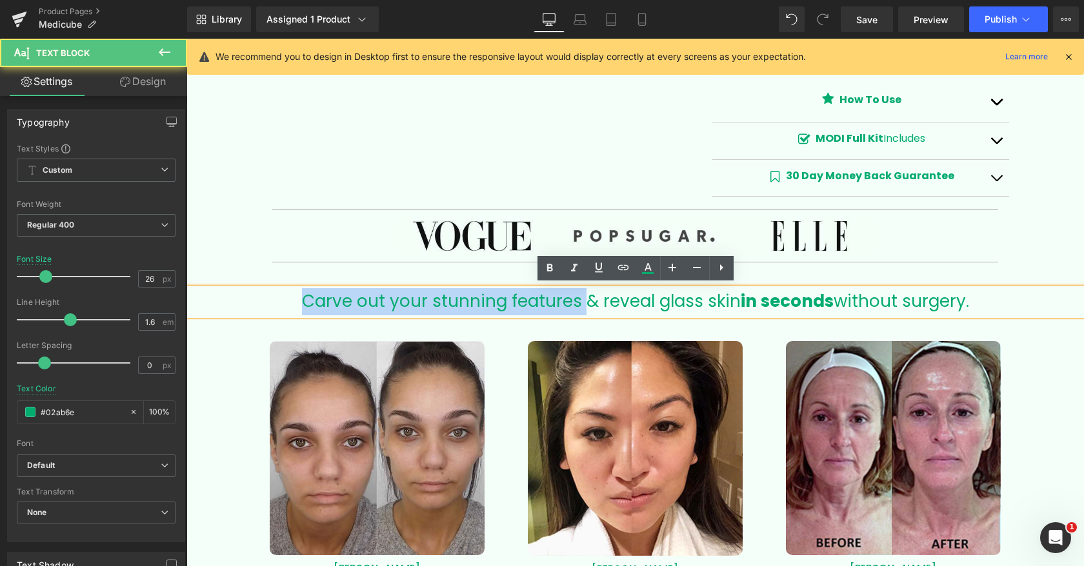
drag, startPoint x: 582, startPoint y: 301, endPoint x: 252, endPoint y: 290, distance: 330.4
click at [252, 290] on div "Carve out your stunning features & reveal glass skin in seconds without surgery." at bounding box center [634, 301] width 897 height 27
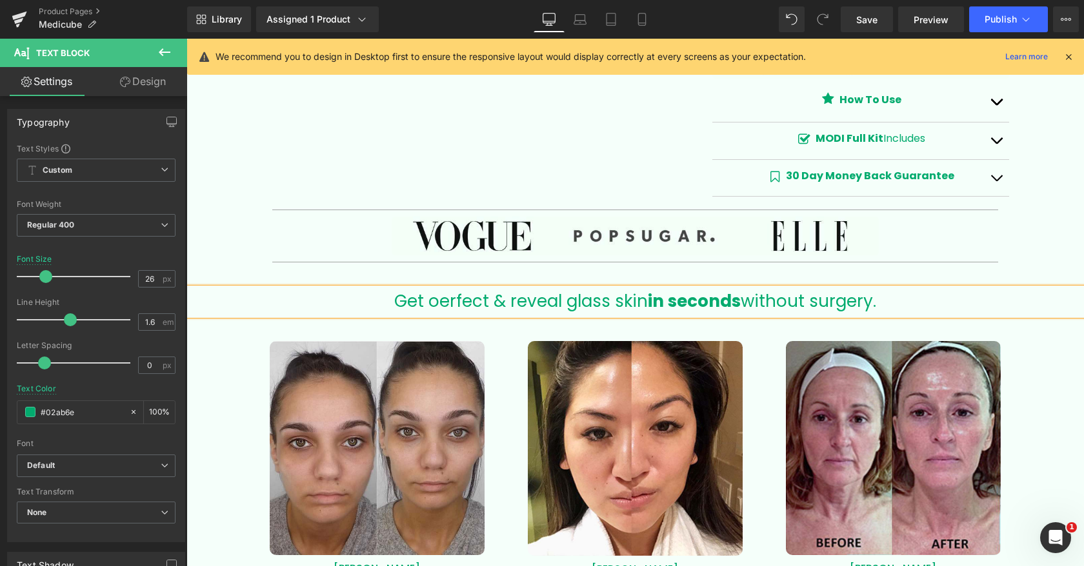
click at [456, 308] on div "Get oerfect & reveal glass skin in seconds without surgery." at bounding box center [634, 301] width 897 height 27
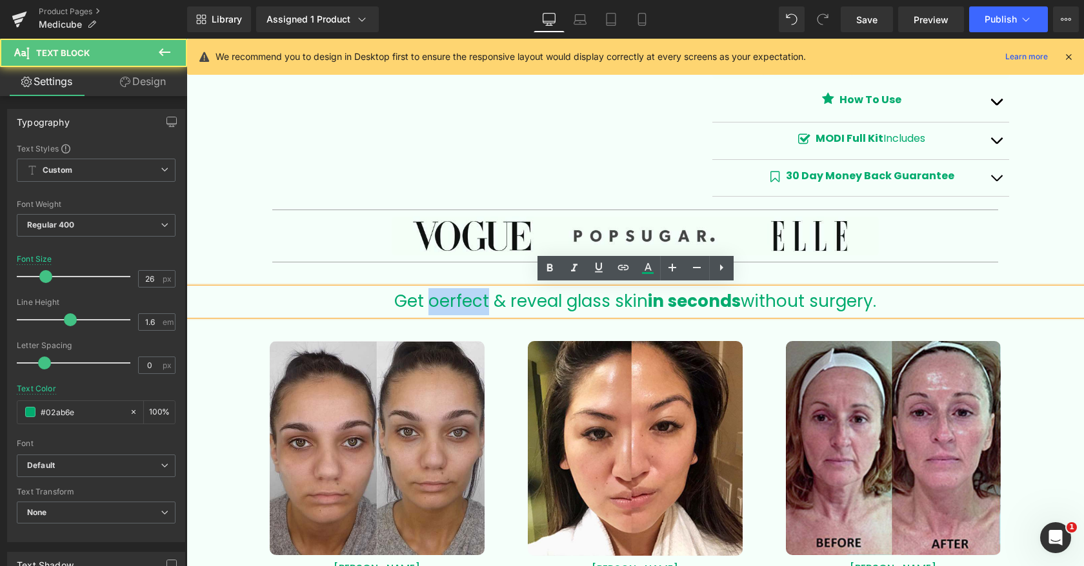
click at [456, 308] on div "Get oerfect & reveal glass skin in seconds without surgery." at bounding box center [634, 301] width 897 height 27
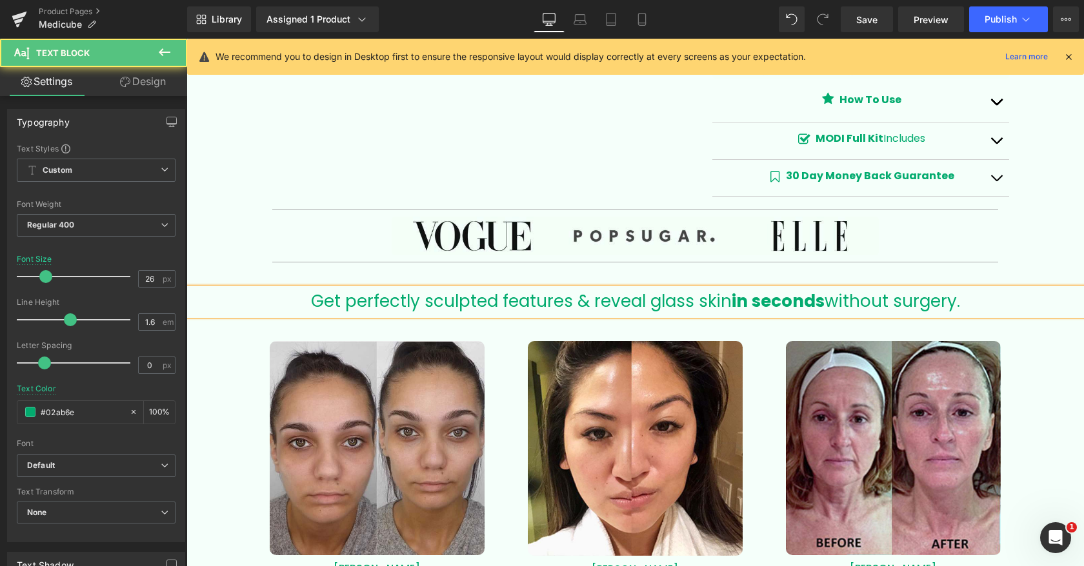
click at [608, 296] on div "Get perfectly sculpted features & reveal glass skin in seconds without surgery." at bounding box center [634, 301] width 897 height 27
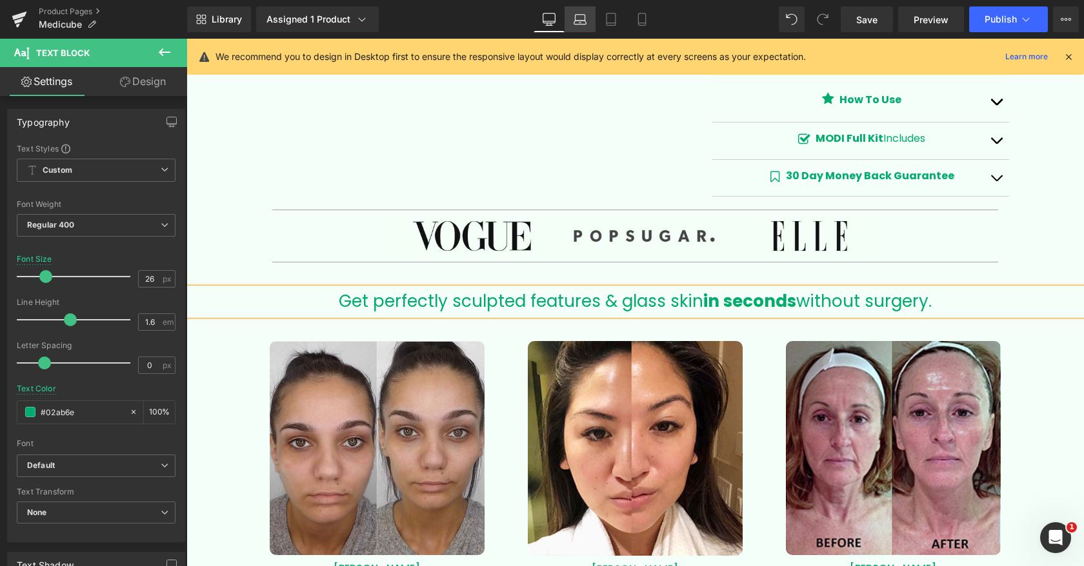
click at [579, 17] on icon at bounding box center [579, 19] width 13 height 13
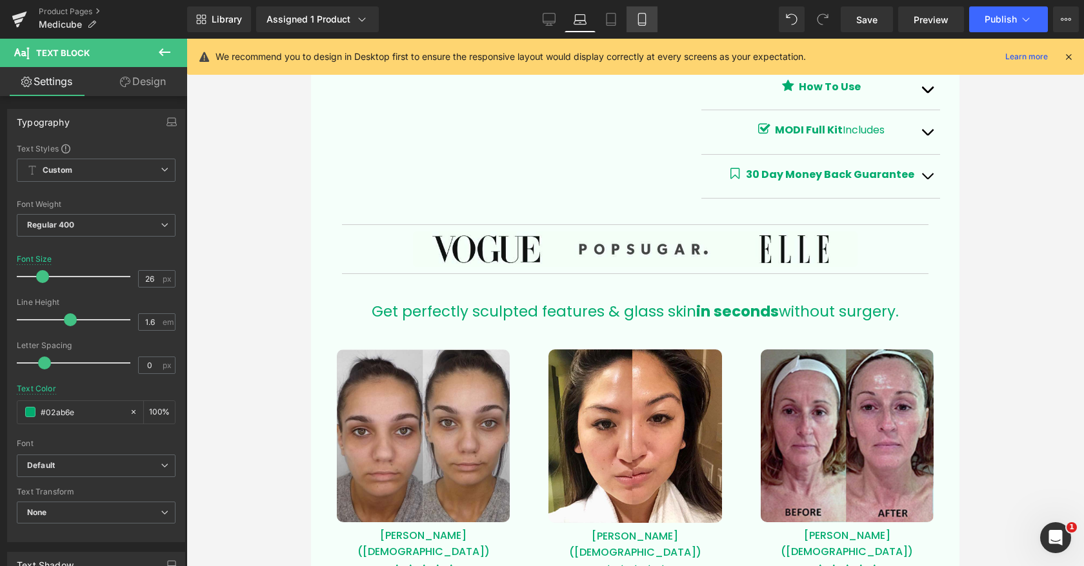
click at [642, 22] on icon at bounding box center [641, 19] width 13 height 13
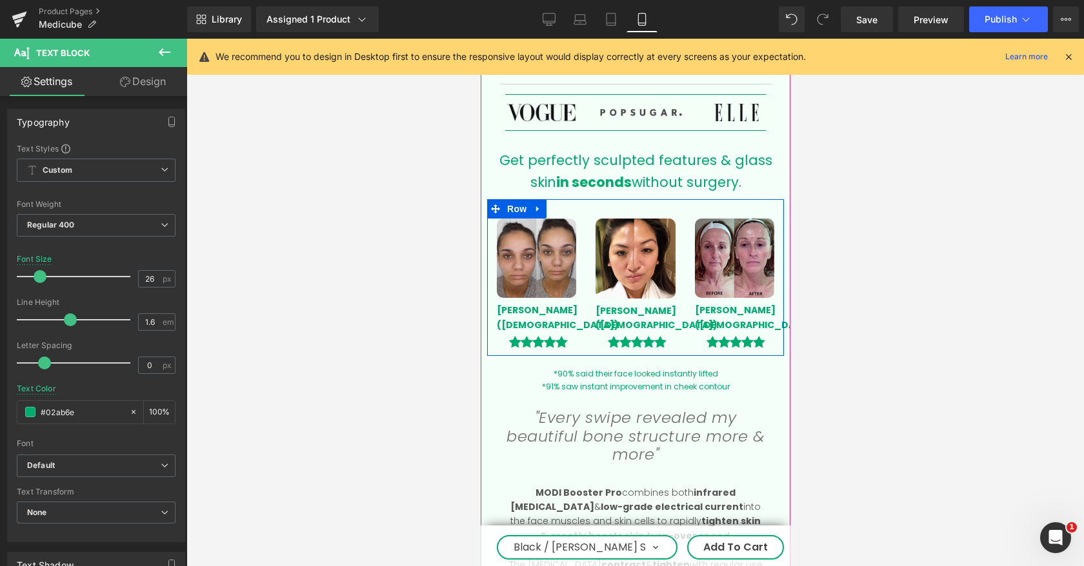
scroll to position [1353, 0]
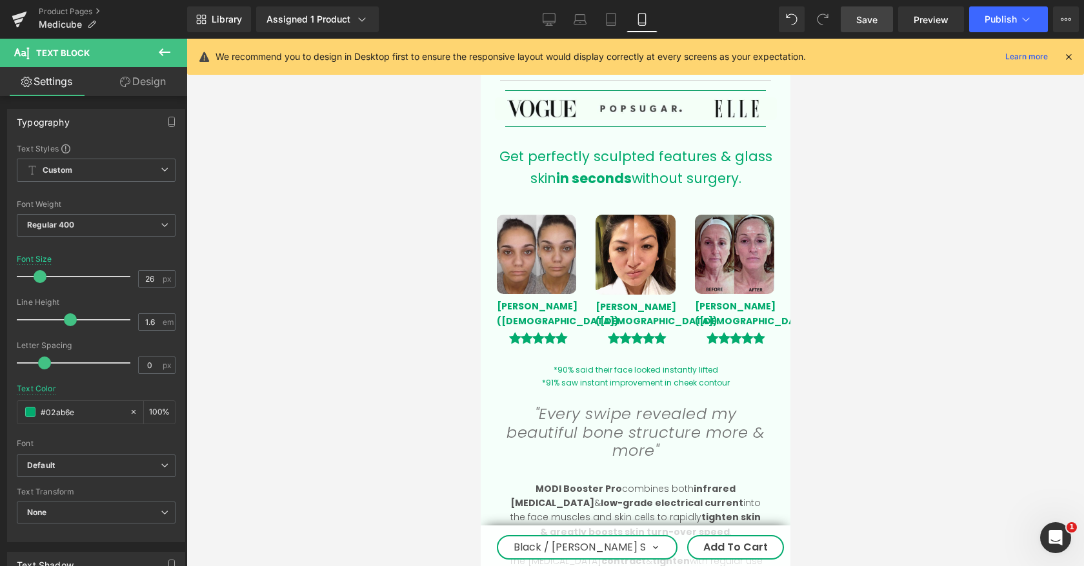
click at [862, 15] on span "Save" at bounding box center [866, 20] width 21 height 14
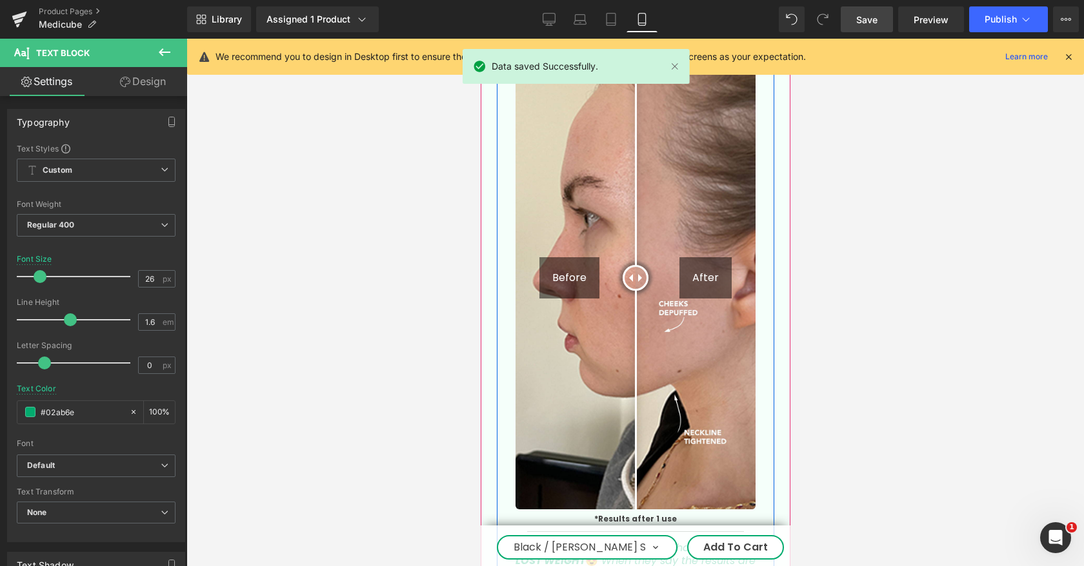
scroll to position [2059, 0]
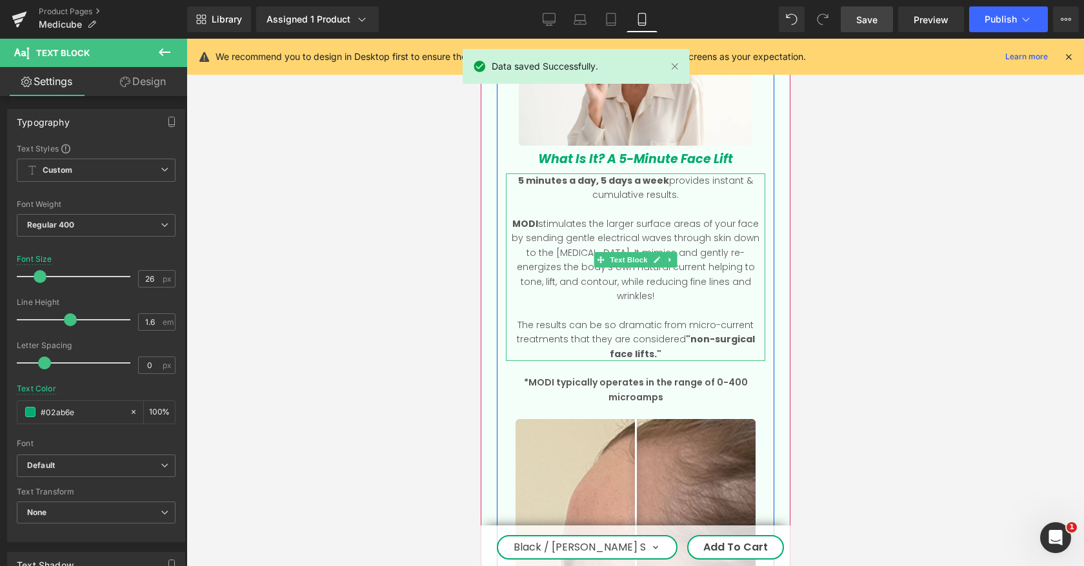
click at [531, 217] on strong "MODI" at bounding box center [525, 223] width 26 height 13
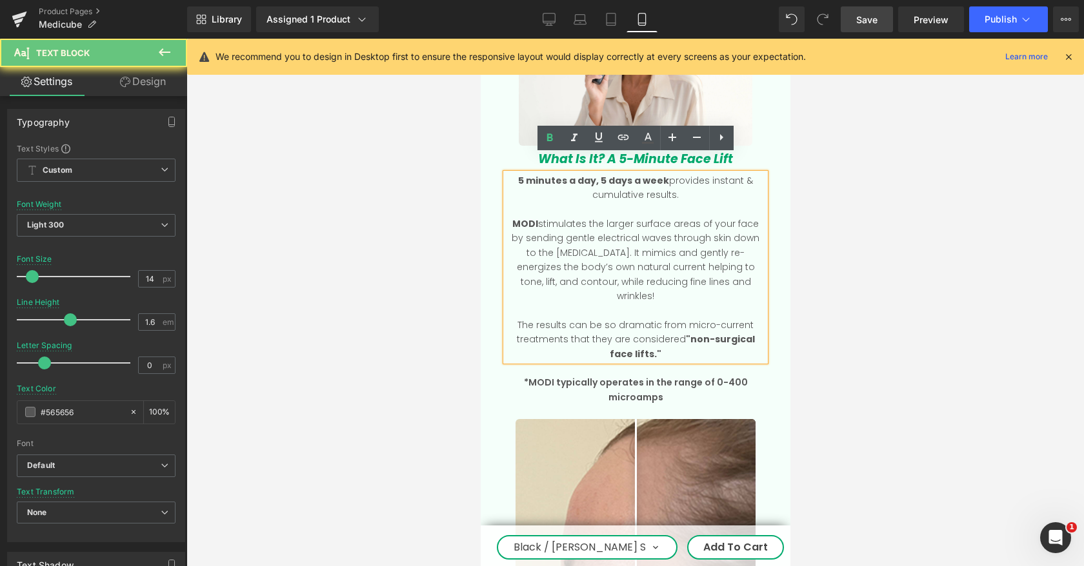
click at [538, 217] on p "MODI stimulates the larger surface areas of your face by sending gentle electri…" at bounding box center [634, 260] width 259 height 86
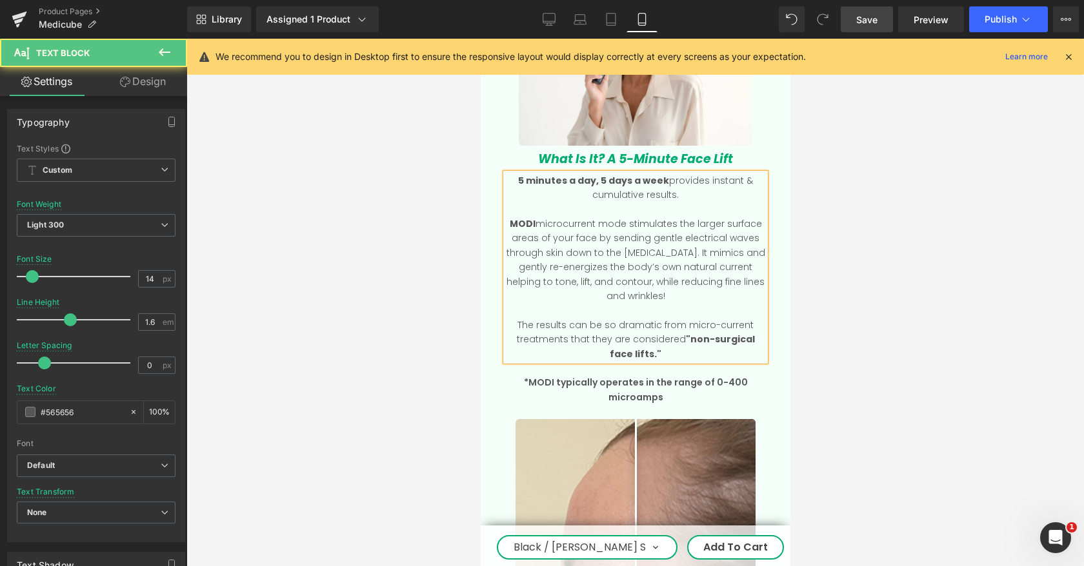
click at [571, 217] on p "MODI microcurrent mode stimulates the larger surface areas of your face by send…" at bounding box center [634, 260] width 259 height 86
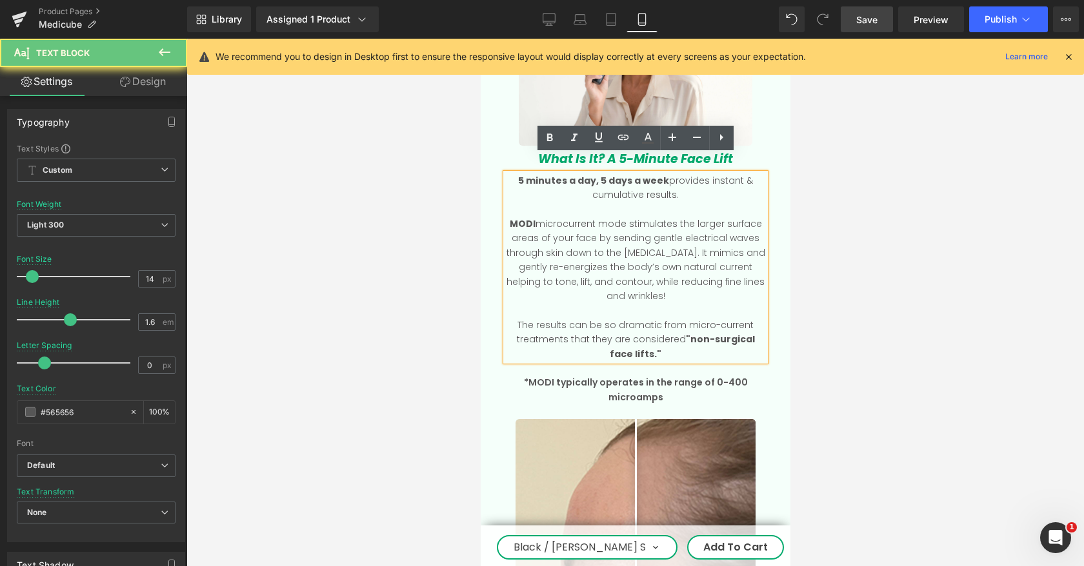
click at [566, 217] on p "MODI microcurrent mode stimulates the larger surface areas of your face by send…" at bounding box center [634, 260] width 259 height 86
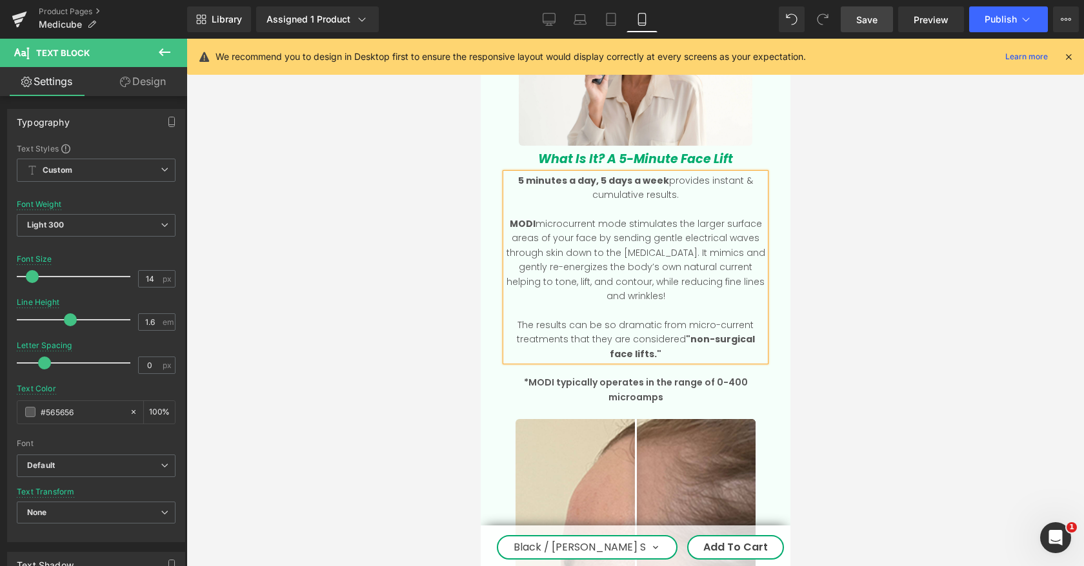
click at [913, 250] on div at bounding box center [634, 303] width 897 height 528
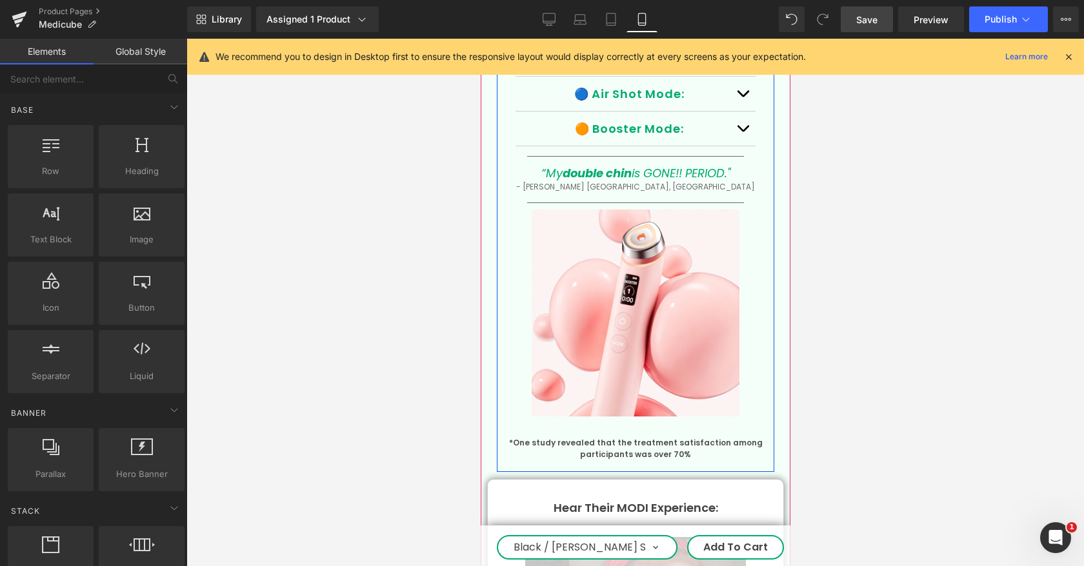
scroll to position [3679, 0]
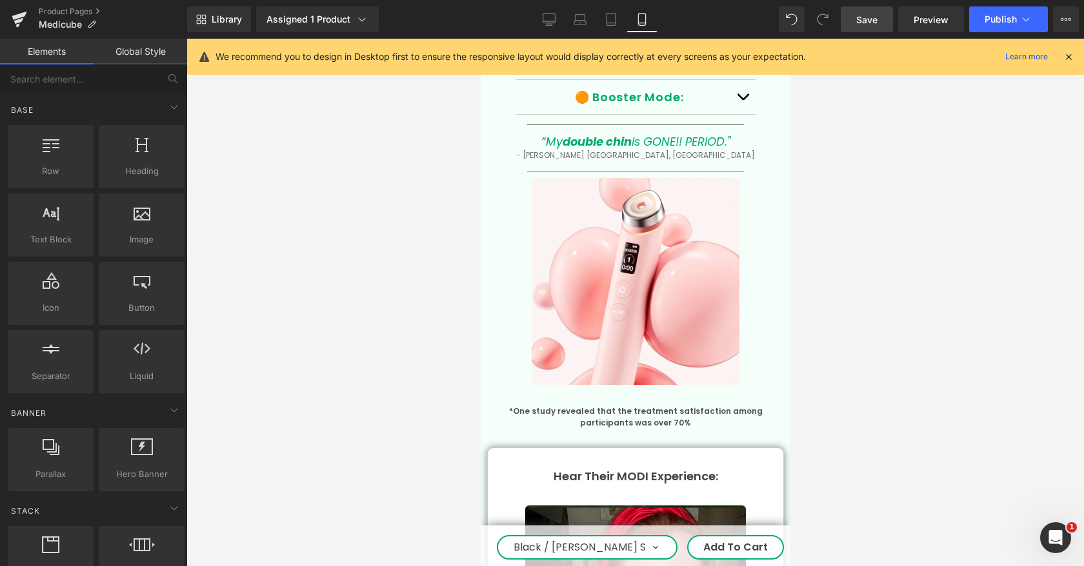
click at [868, 16] on span "Save" at bounding box center [866, 20] width 21 height 14
